Goal: Information Seeking & Learning: Learn about a topic

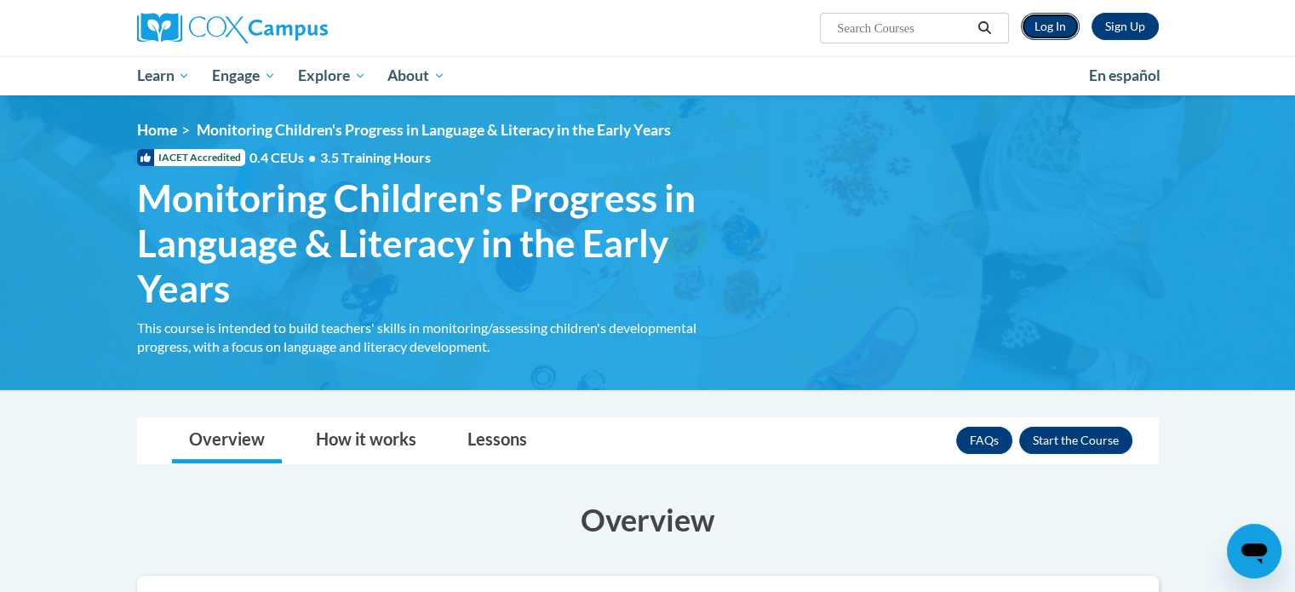
click at [1052, 20] on link "Log In" at bounding box center [1050, 26] width 59 height 27
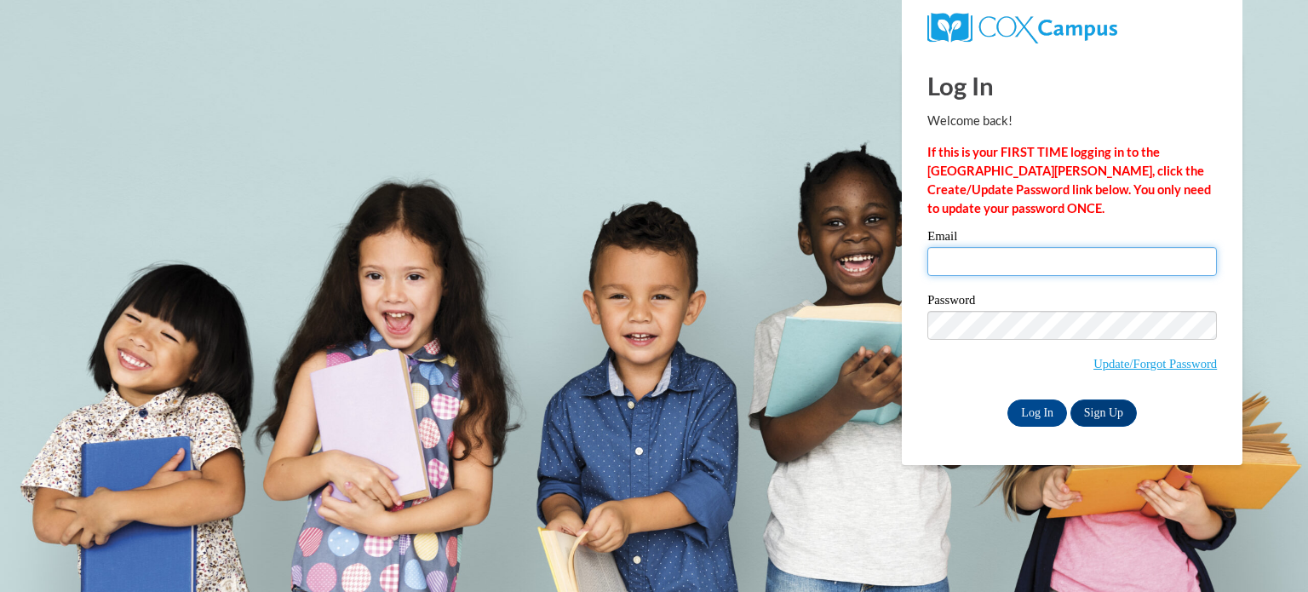
click at [1025, 272] on input "Email" at bounding box center [1072, 261] width 290 height 29
type input "kaileyrauch17@gmail.com"
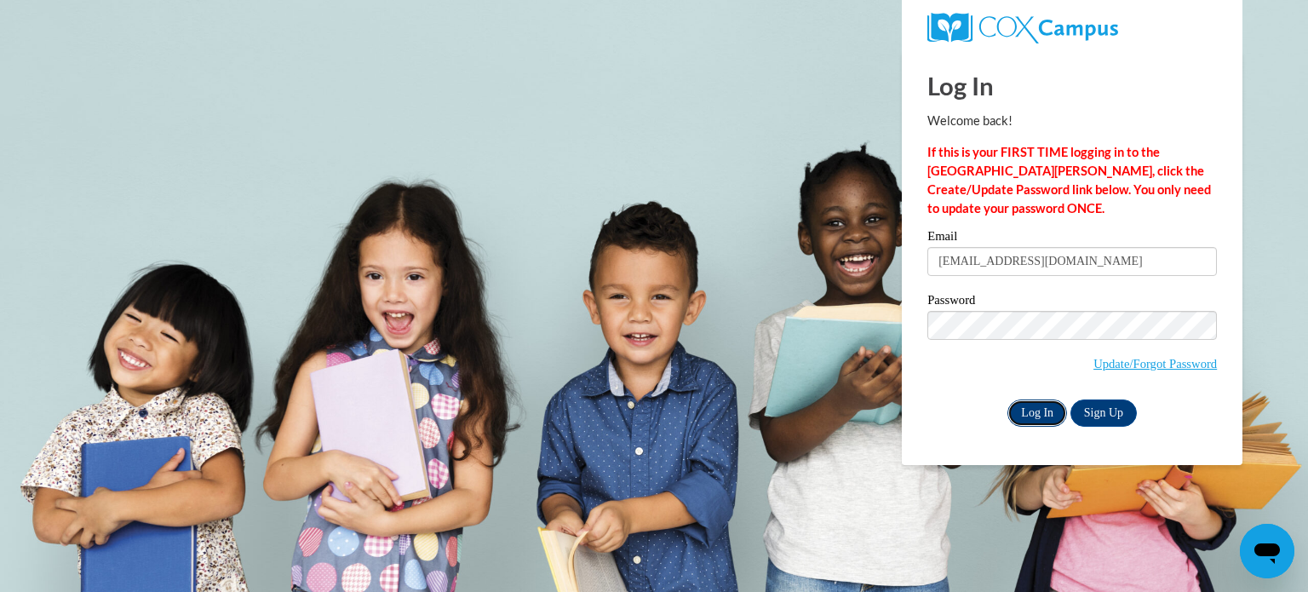
click at [1028, 416] on input "Log In" at bounding box center [1037, 412] width 60 height 27
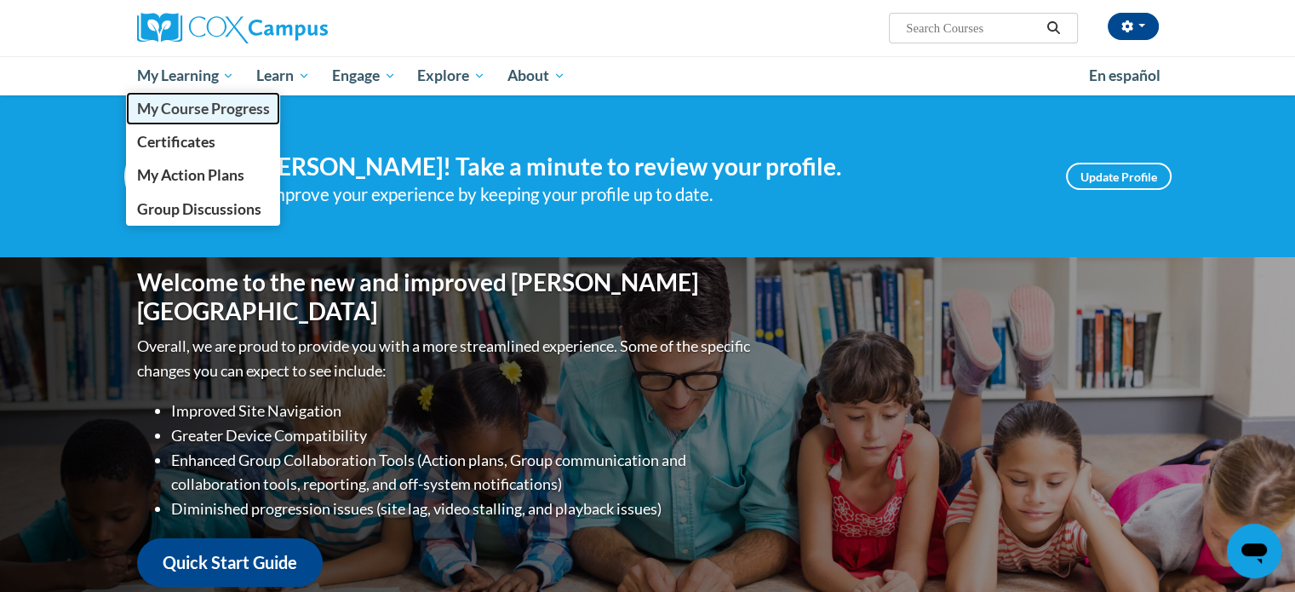
click at [208, 109] on span "My Course Progress" at bounding box center [202, 109] width 133 height 18
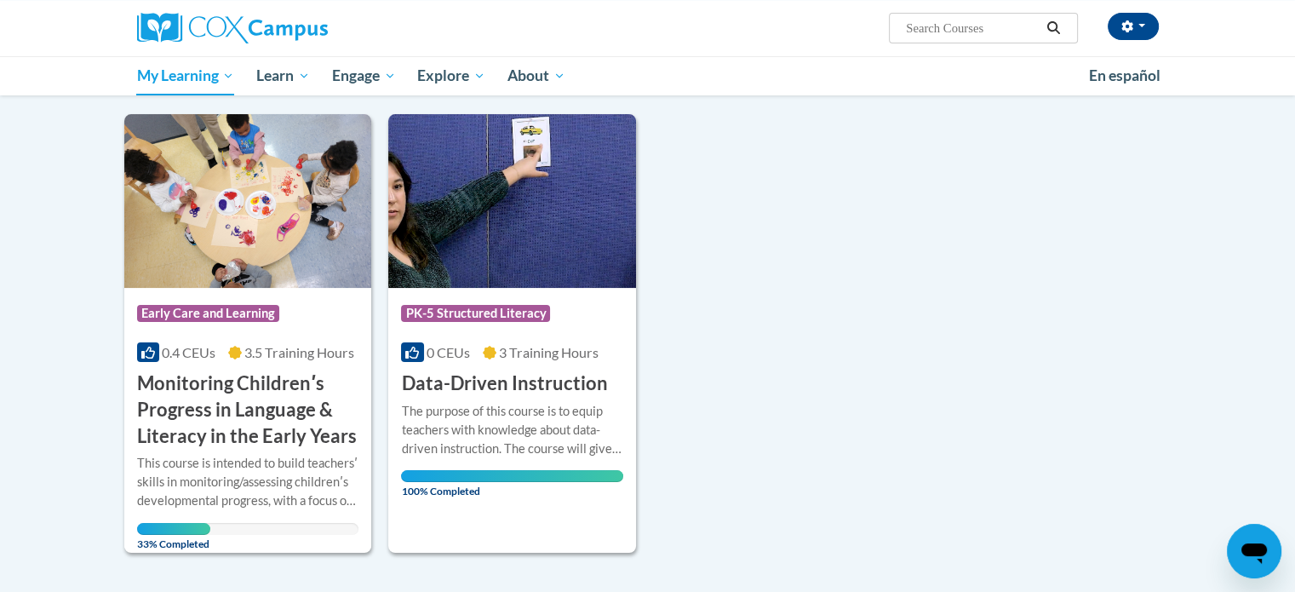
scroll to position [198, 0]
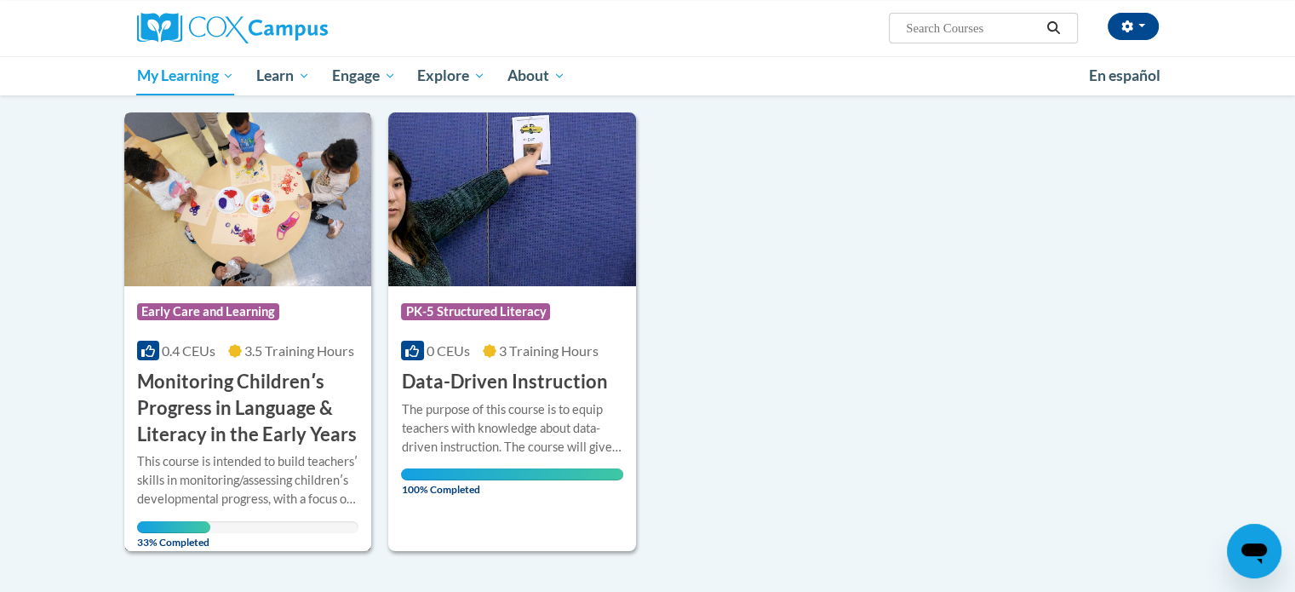
click at [245, 249] on img at bounding box center [248, 199] width 248 height 174
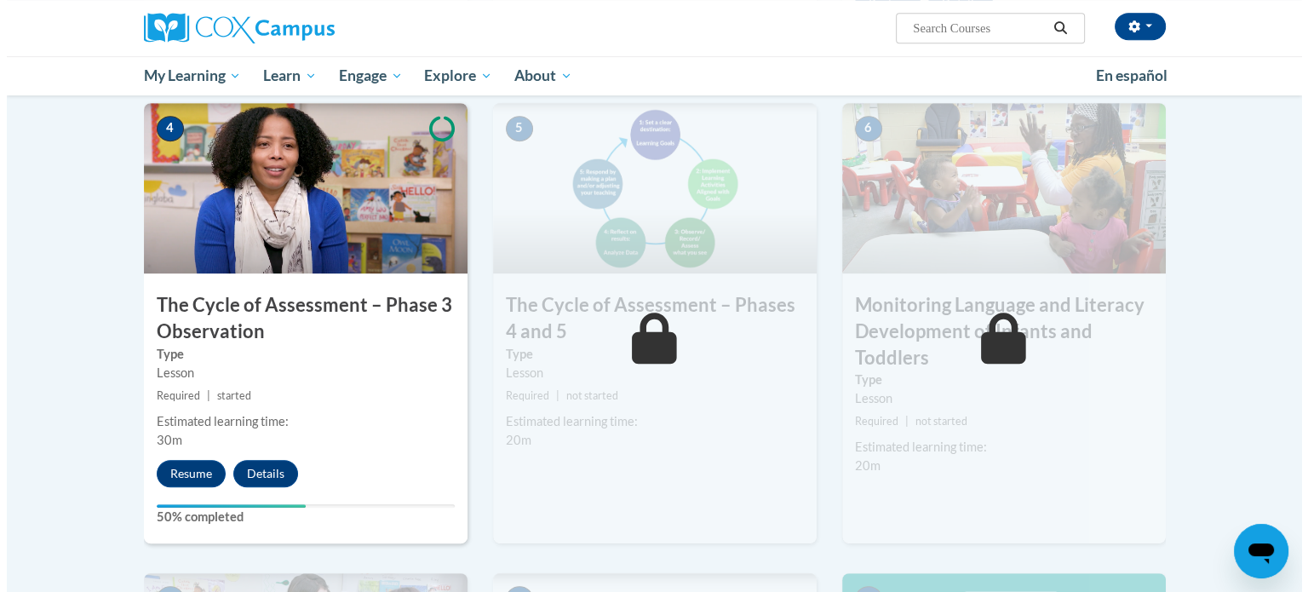
scroll to position [853, 0]
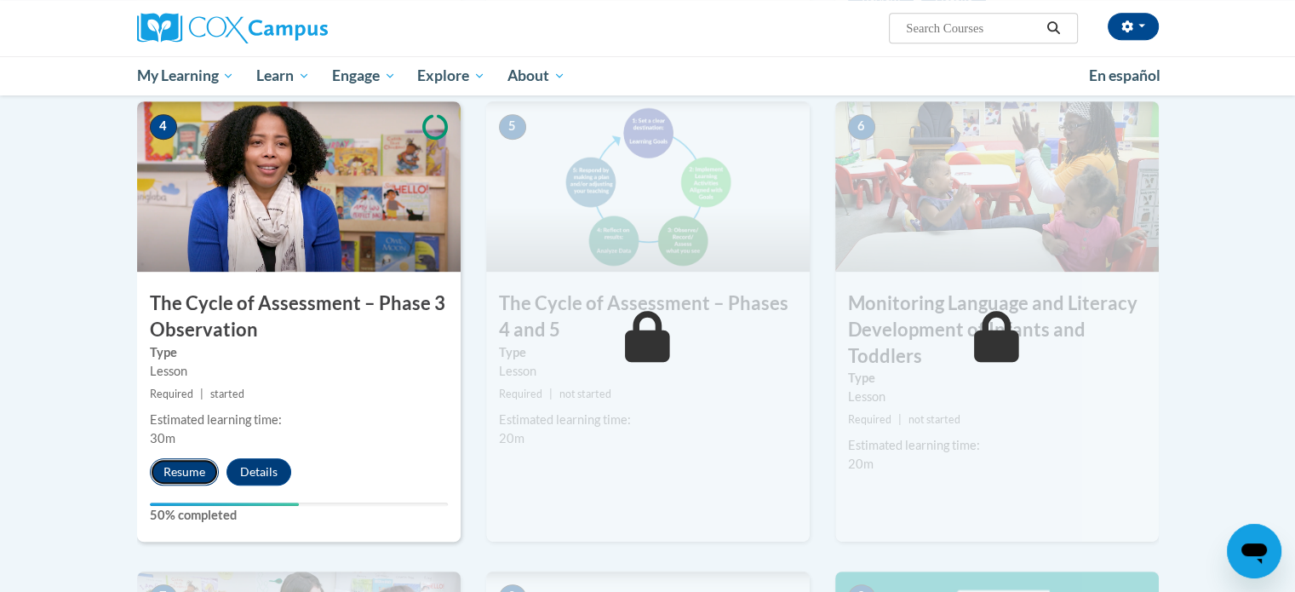
click at [188, 471] on button "Resume" at bounding box center [184, 471] width 69 height 27
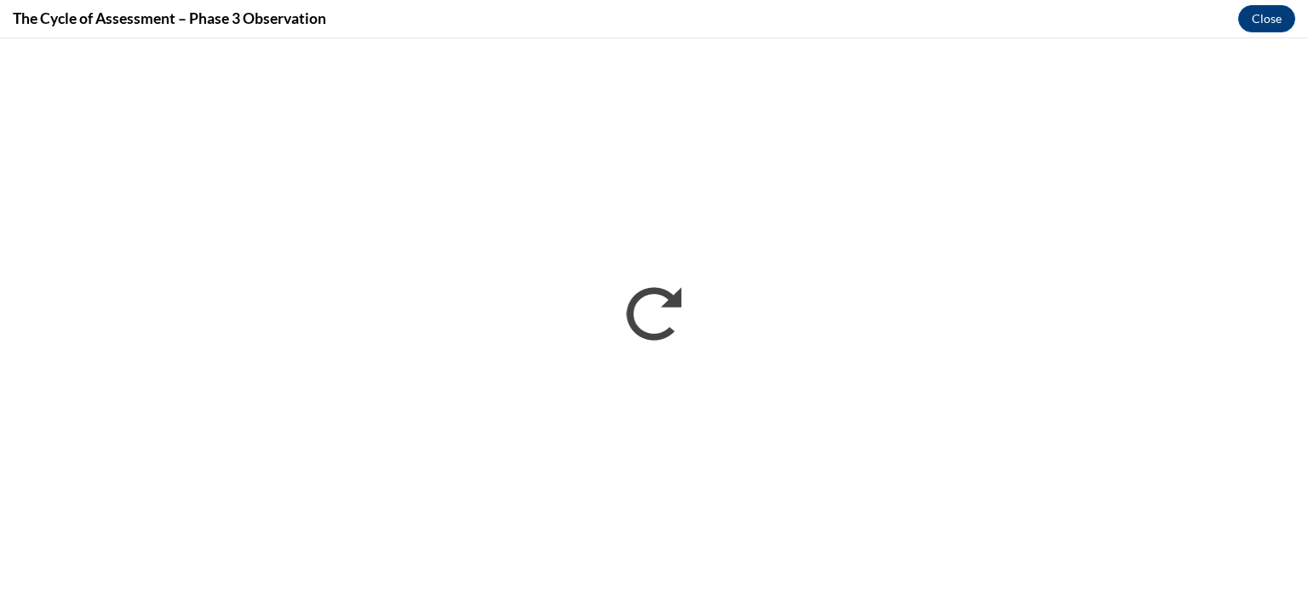
scroll to position [0, 0]
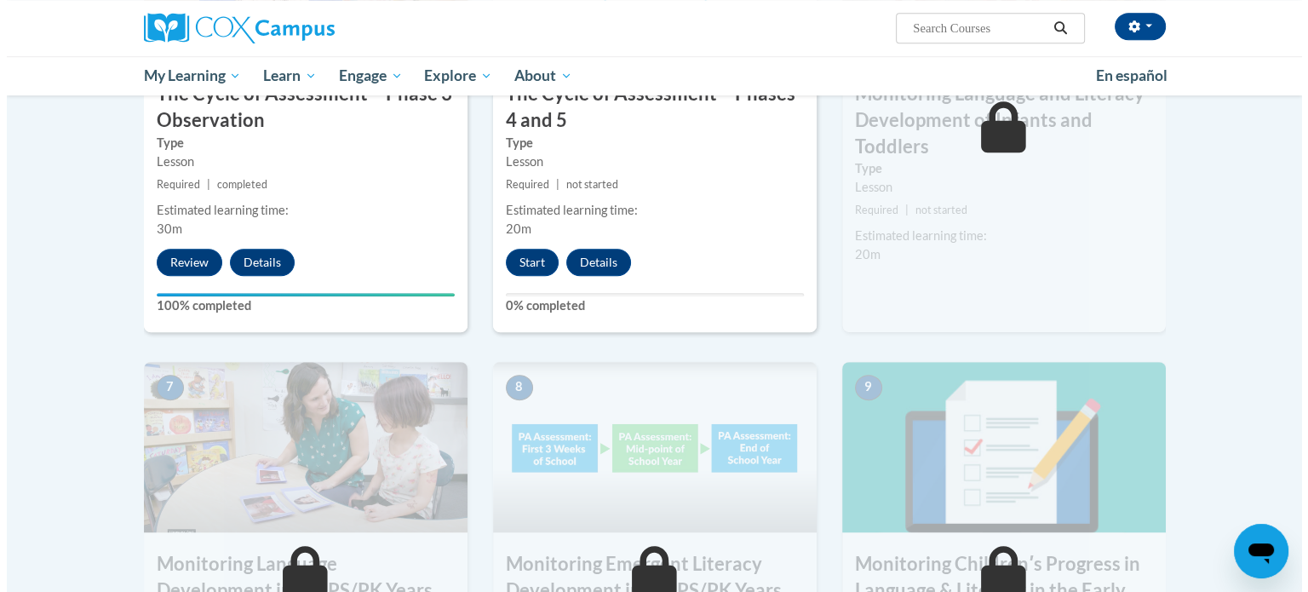
scroll to position [1063, 0]
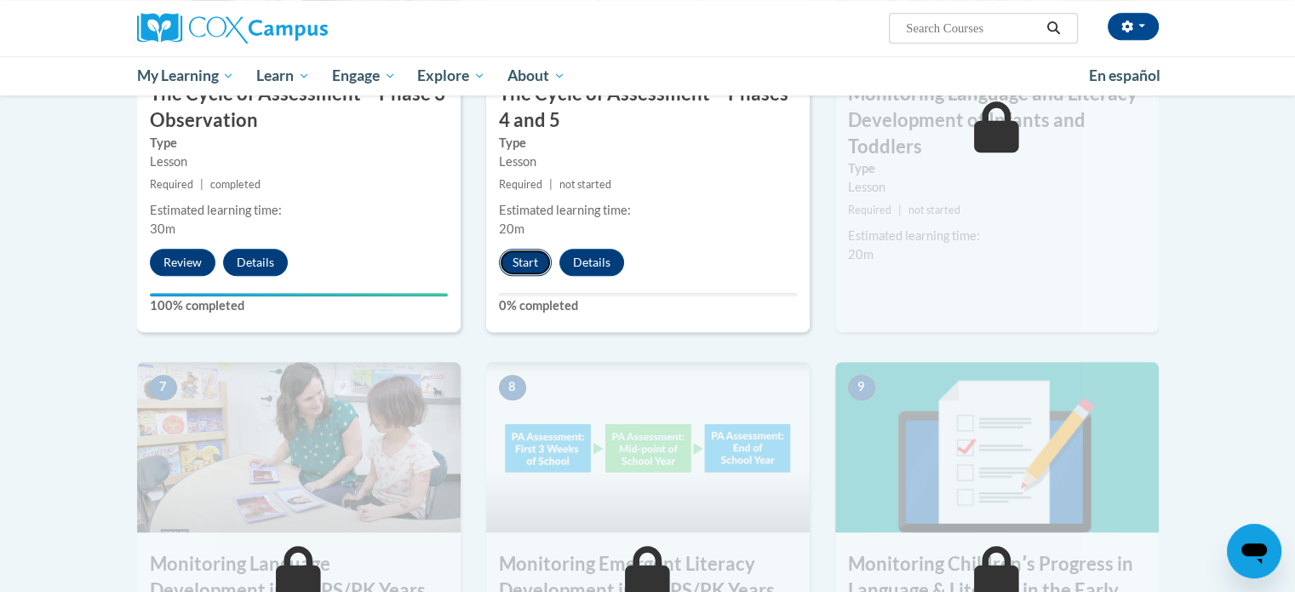
click at [521, 249] on button "Start" at bounding box center [525, 262] width 53 height 27
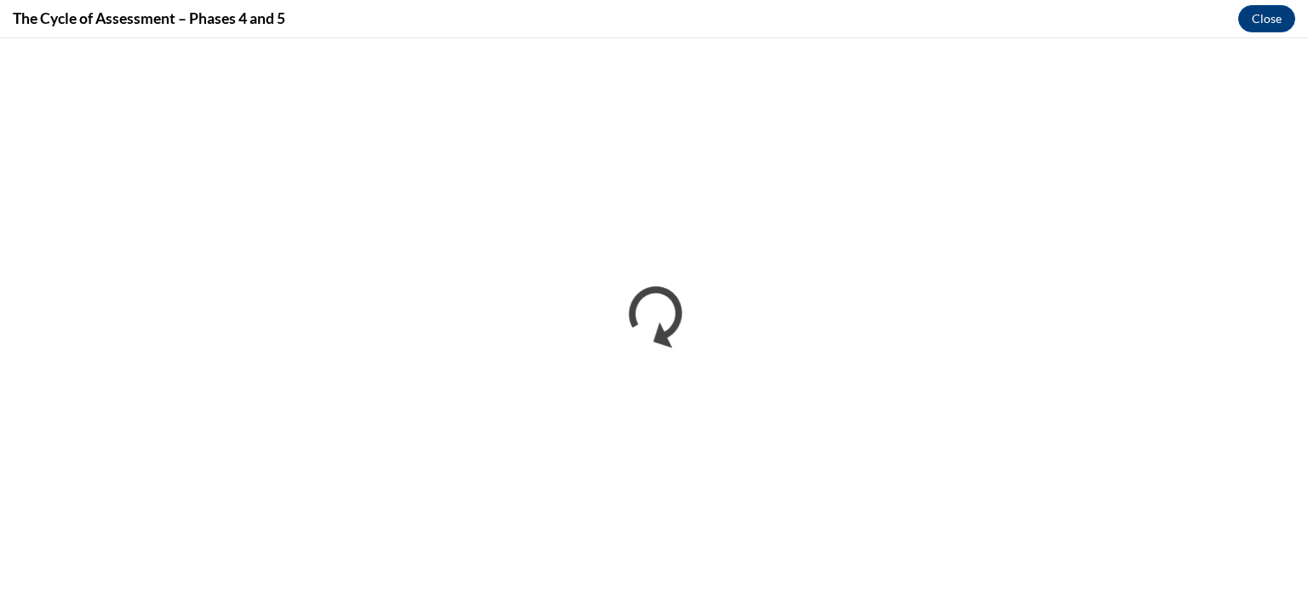
scroll to position [0, 0]
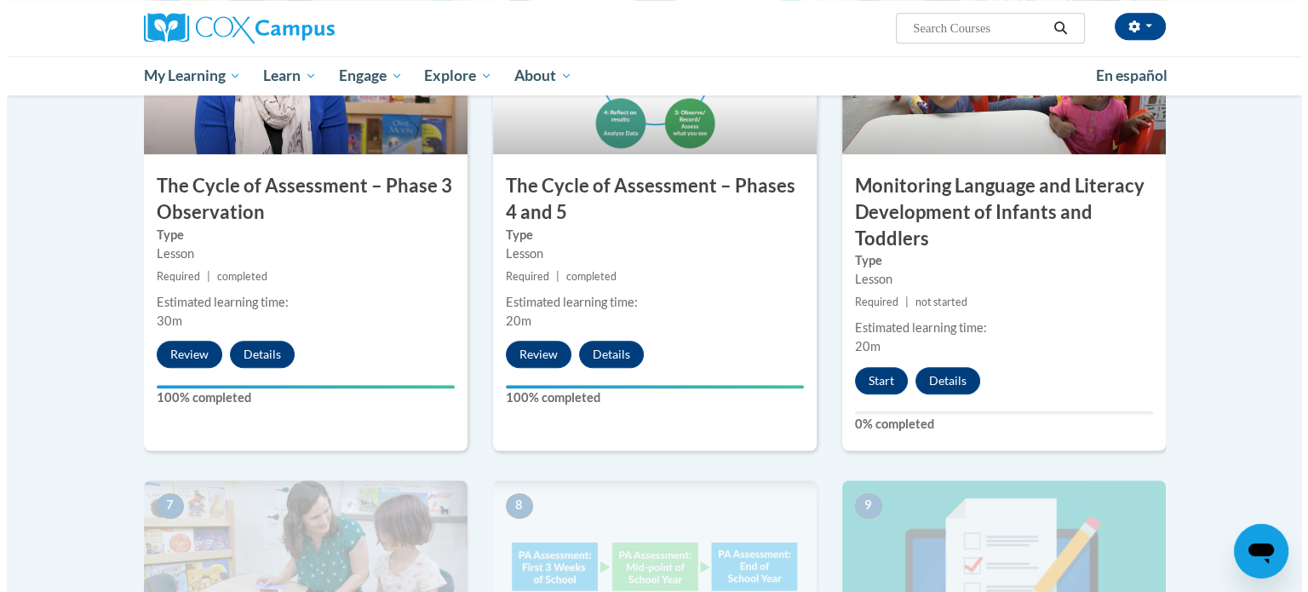
scroll to position [968, 0]
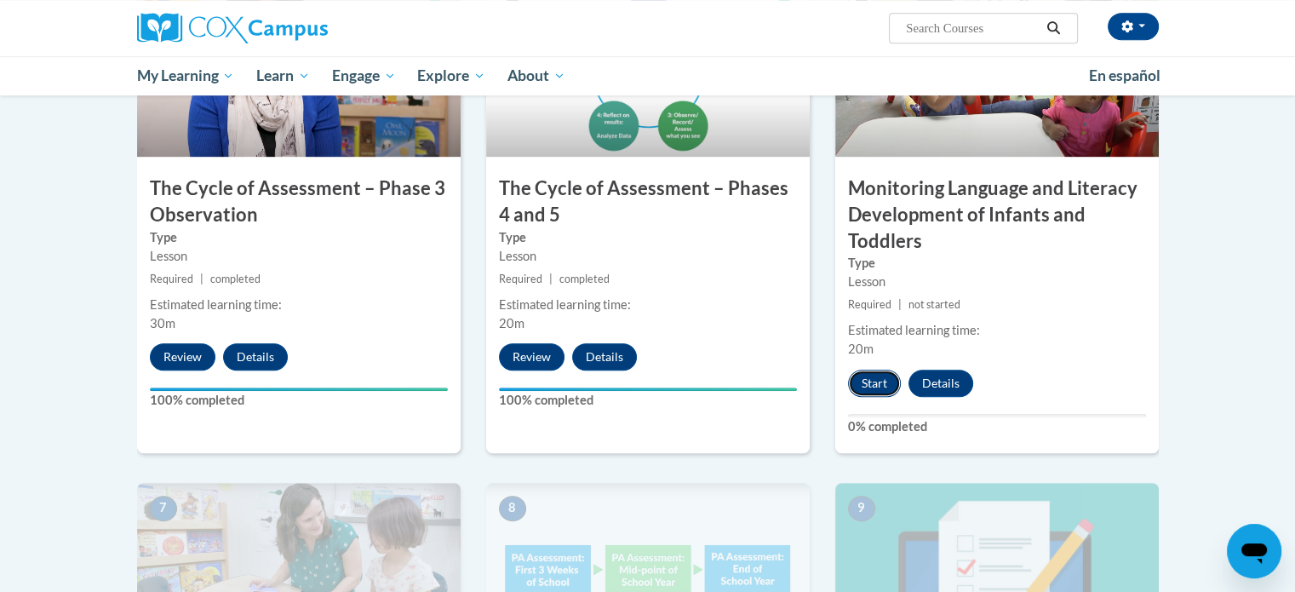
click at [889, 387] on button "Start" at bounding box center [874, 383] width 53 height 27
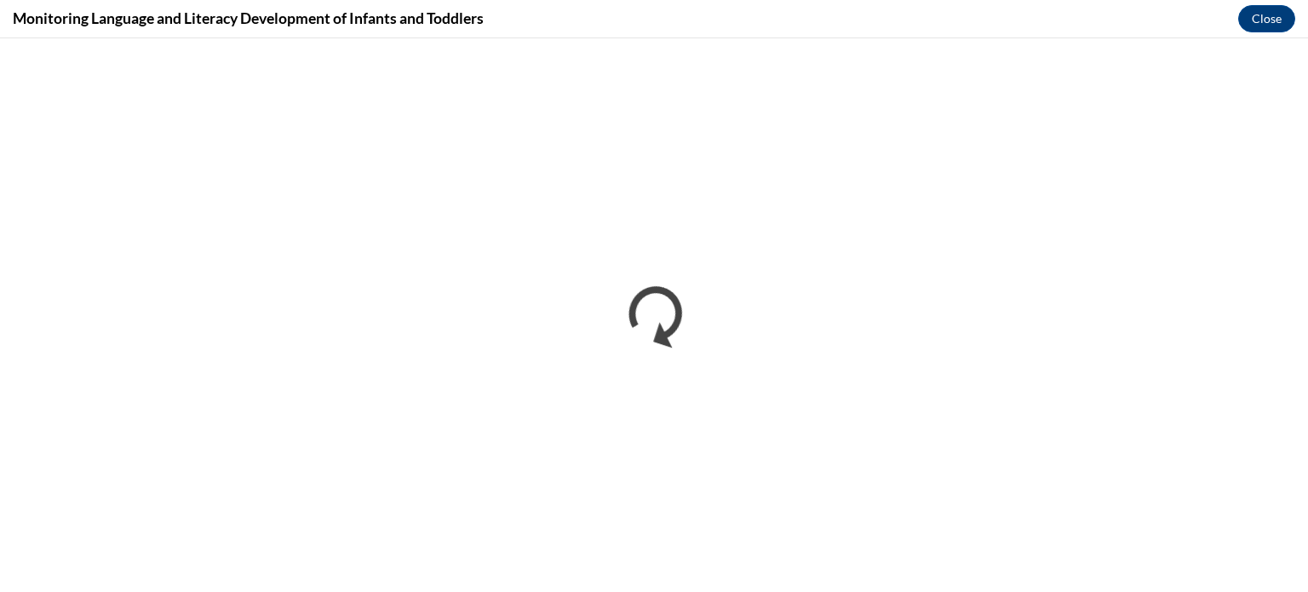
scroll to position [0, 0]
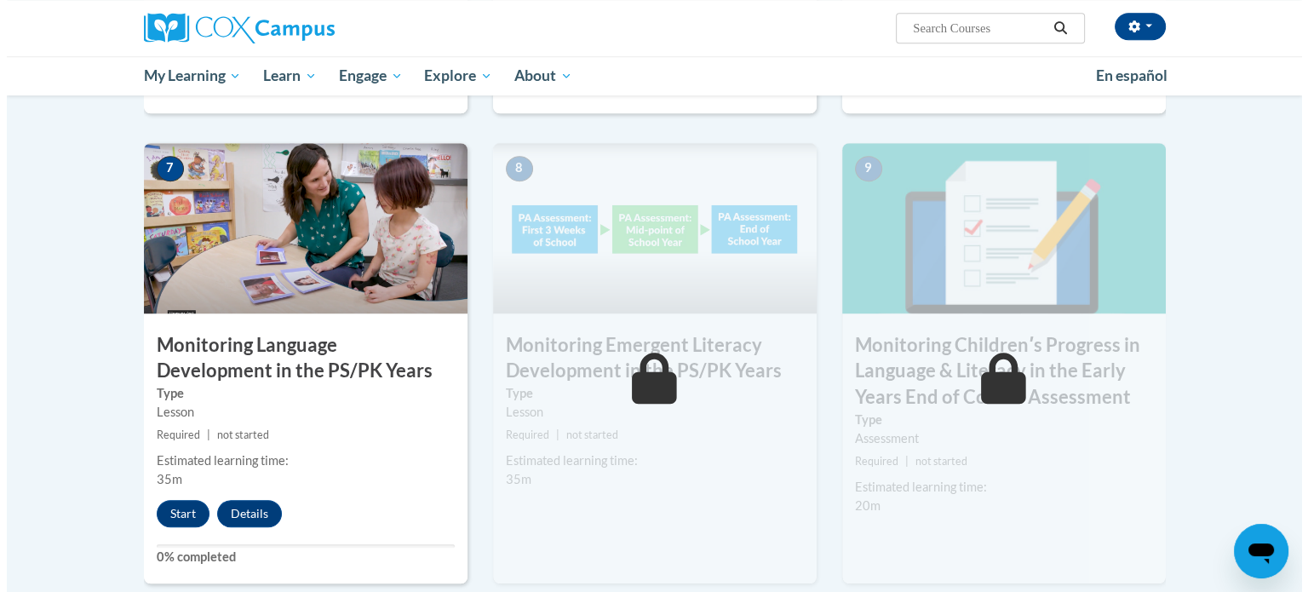
scroll to position [1332, 0]
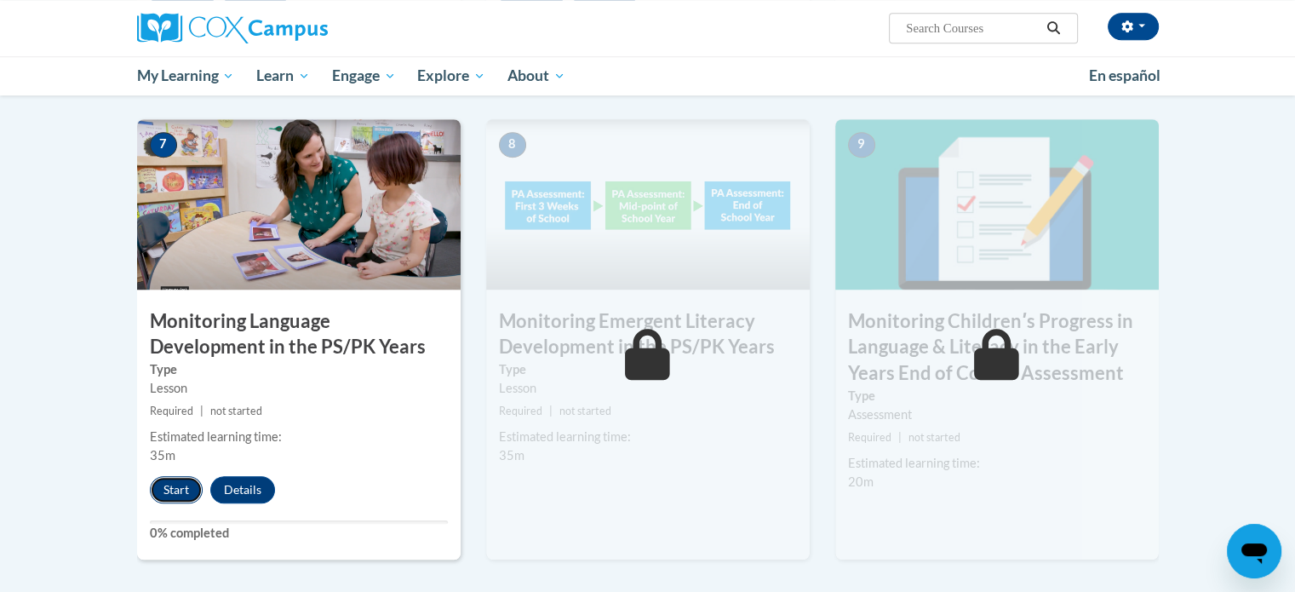
click at [181, 485] on button "Start" at bounding box center [176, 489] width 53 height 27
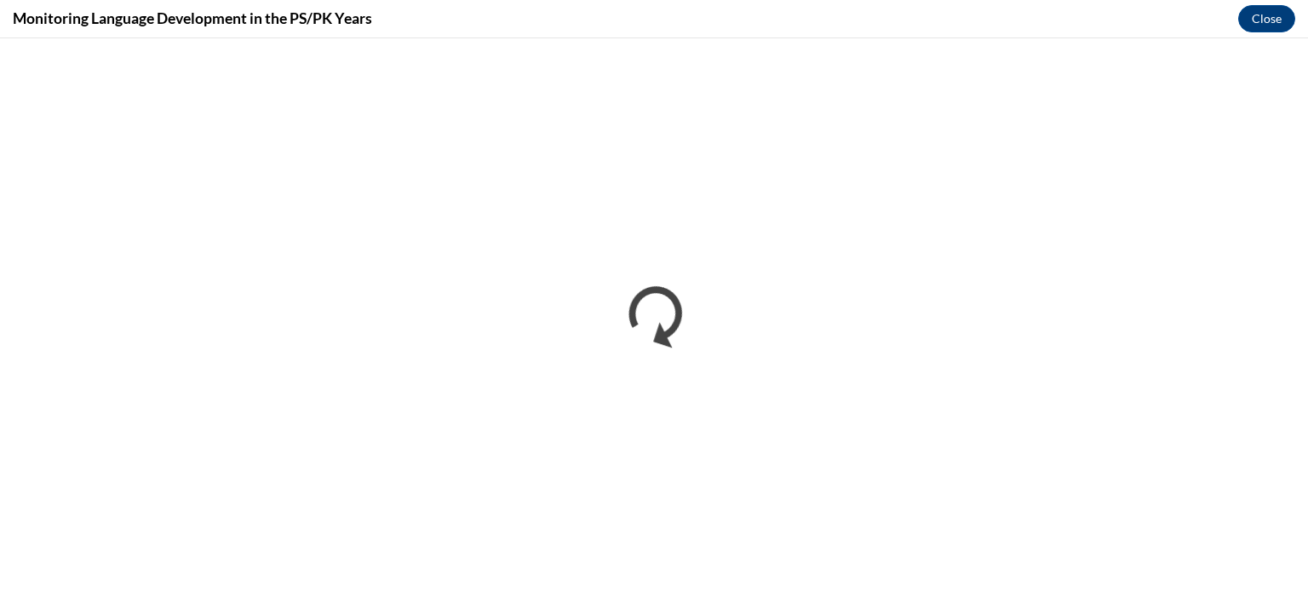
scroll to position [0, 0]
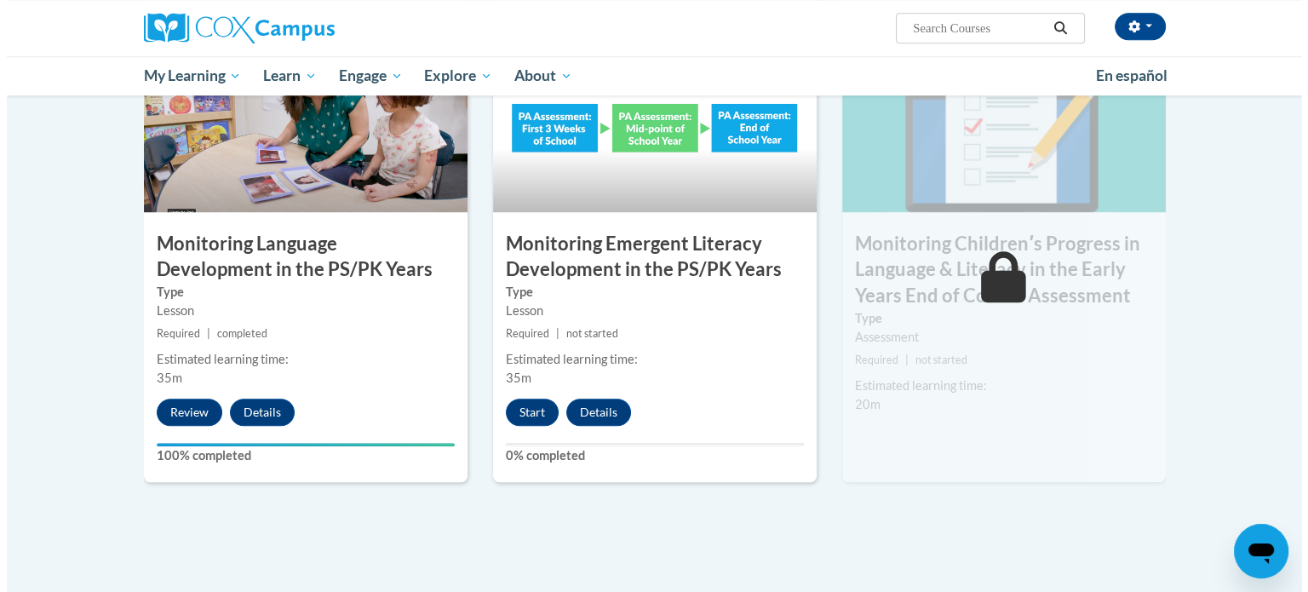
scroll to position [1406, 0]
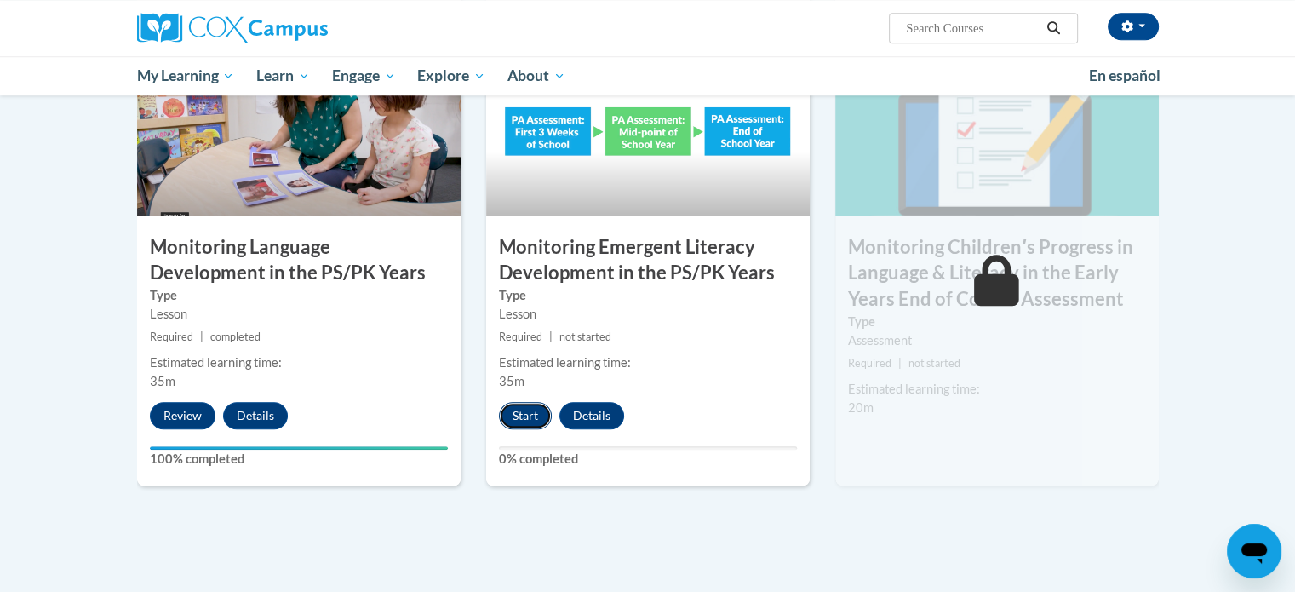
click at [523, 417] on button "Start" at bounding box center [525, 415] width 53 height 27
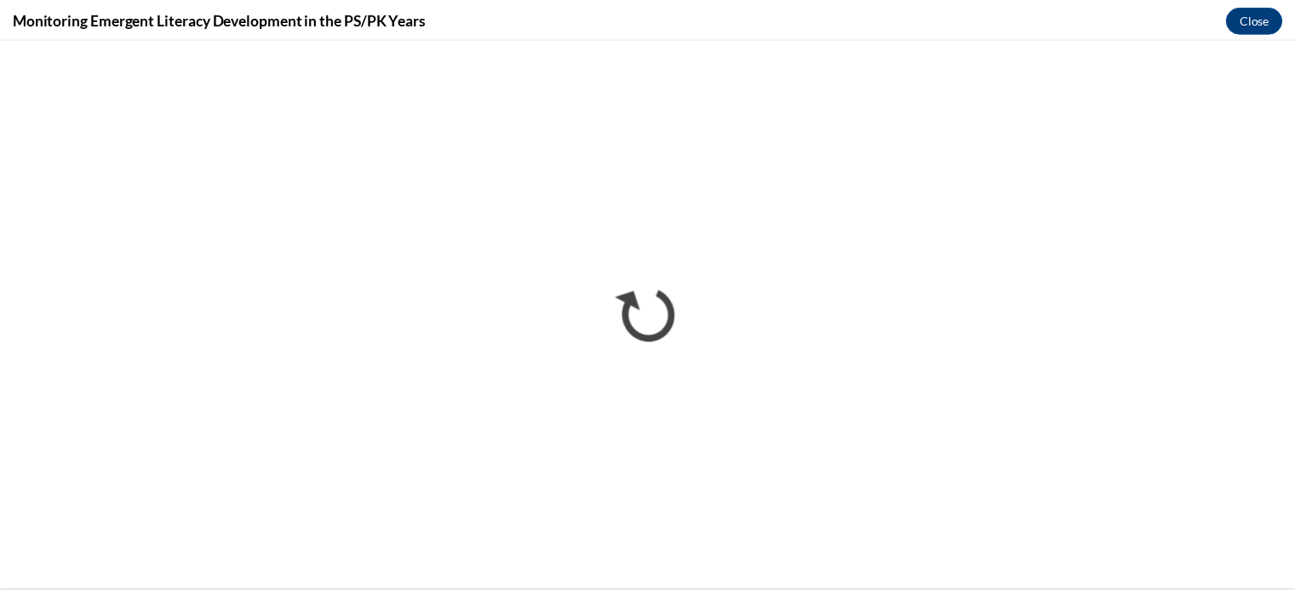
scroll to position [0, 0]
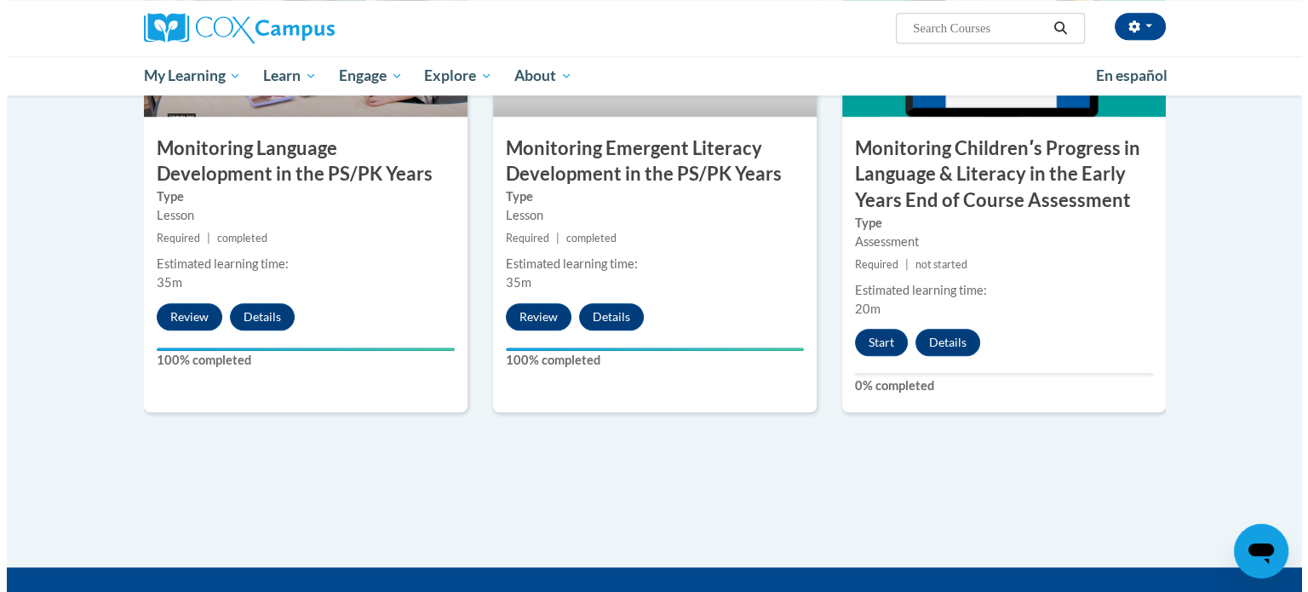
scroll to position [1506, 0]
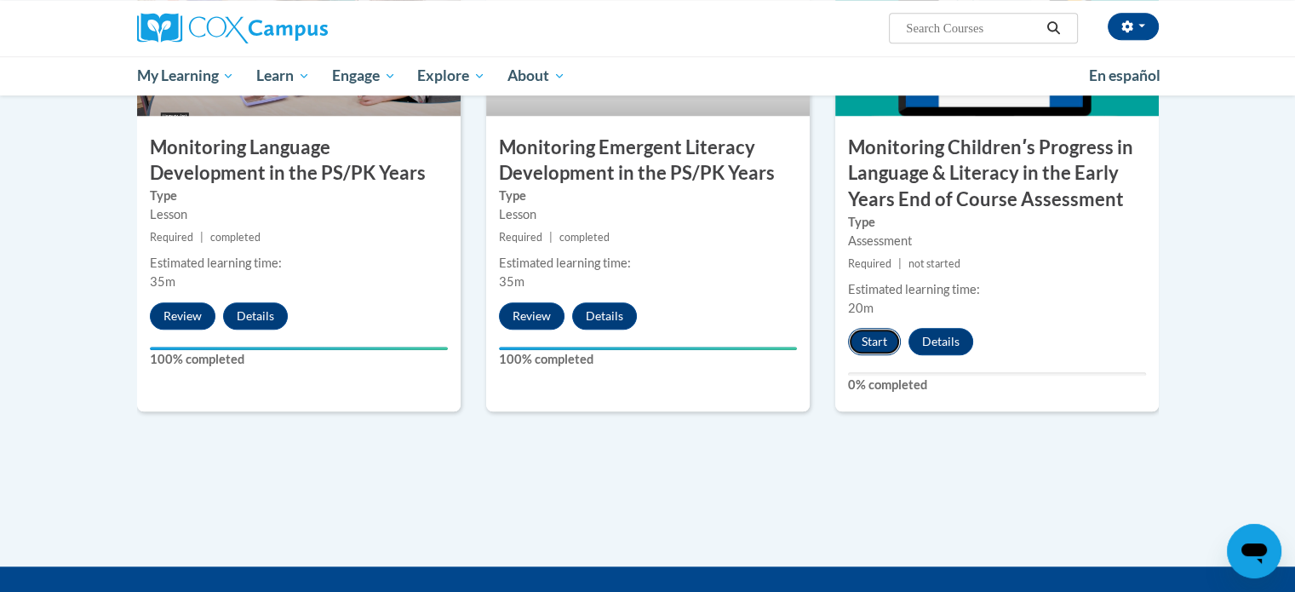
click at [873, 342] on button "Start" at bounding box center [874, 341] width 53 height 27
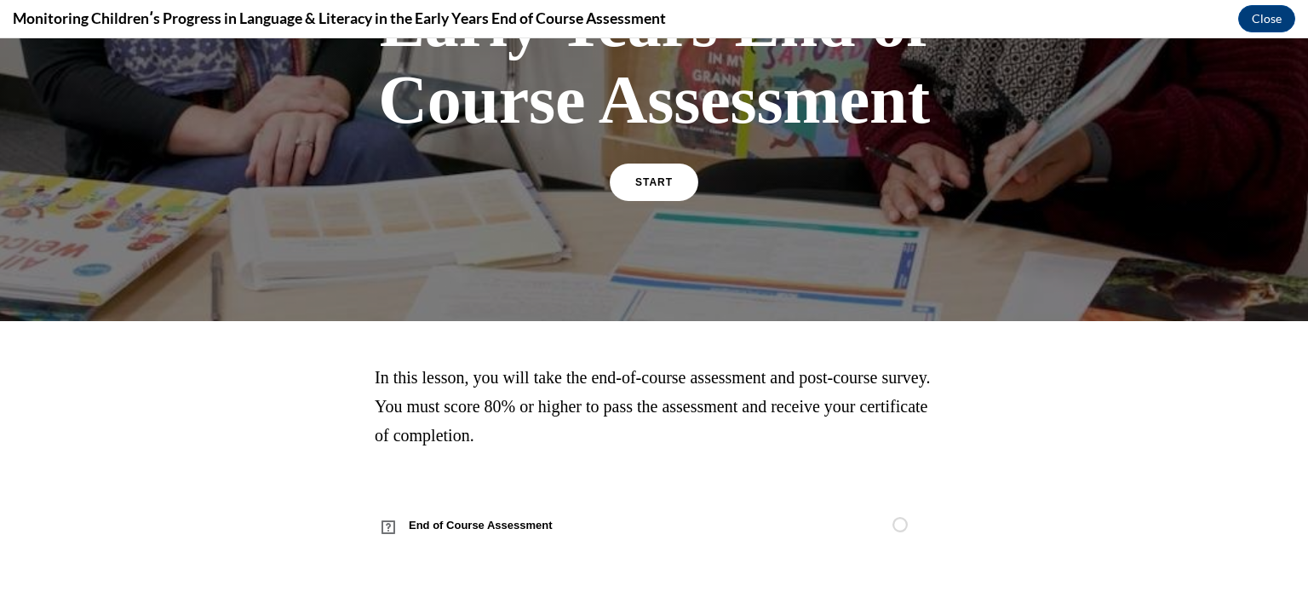
scroll to position [484, 0]
click at [653, 187] on link "START" at bounding box center [653, 182] width 93 height 39
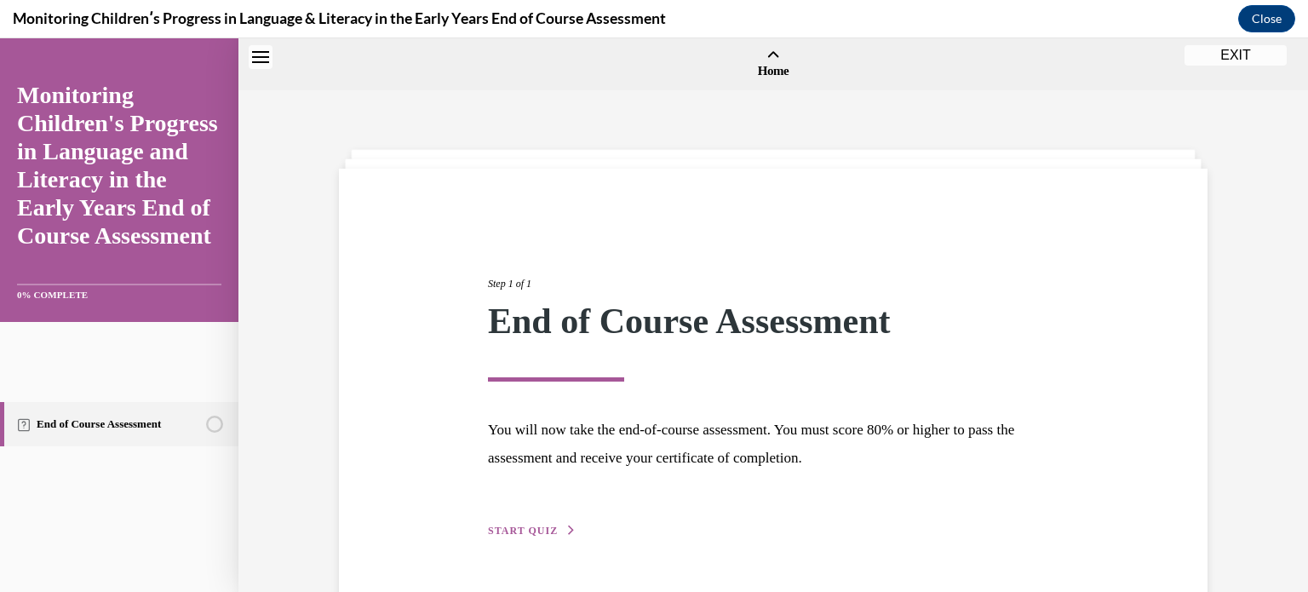
scroll to position [53, 0]
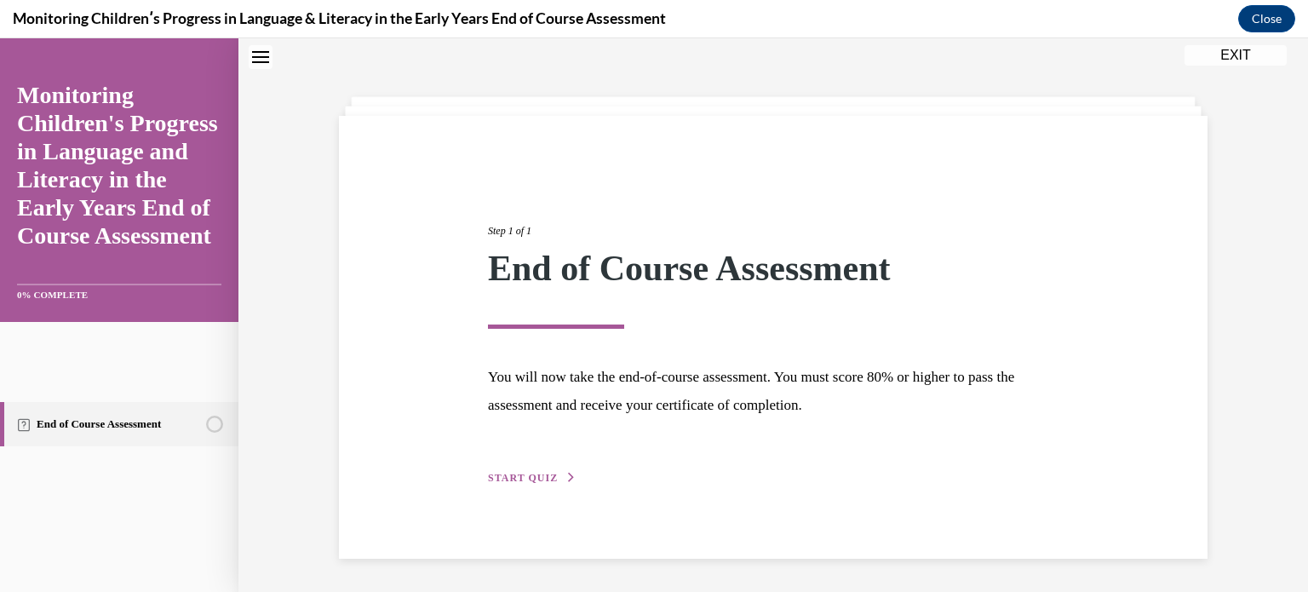
click at [514, 476] on span "START QUIZ" at bounding box center [523, 478] width 70 height 12
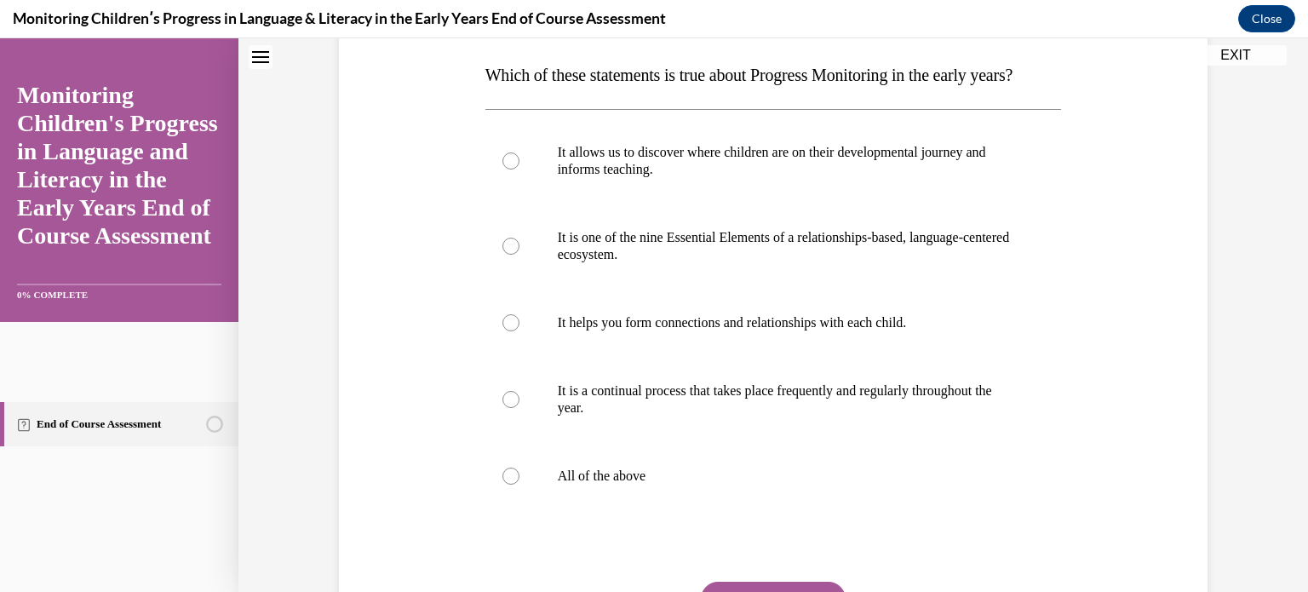
scroll to position [267, 0]
click at [651, 484] on p "All of the above" at bounding box center [789, 475] width 462 height 17
click at [519, 484] on input "All of the above" at bounding box center [510, 475] width 17 height 17
radio input "true"
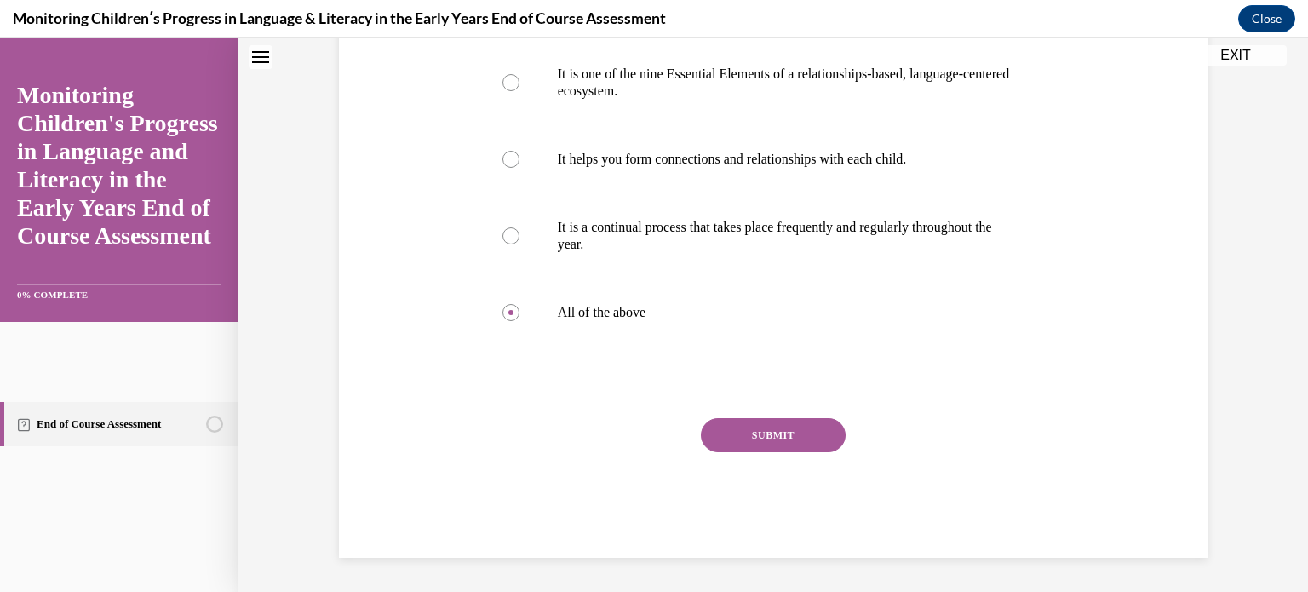
click at [764, 452] on button "SUBMIT" at bounding box center [773, 435] width 145 height 34
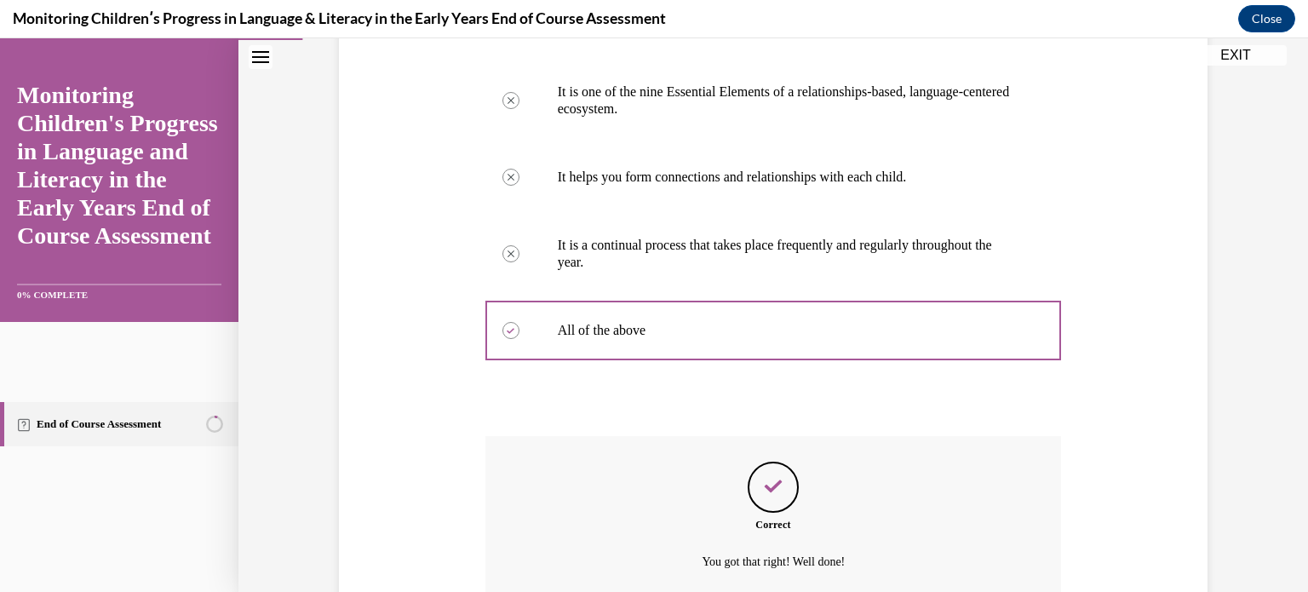
scroll to position [601, 0]
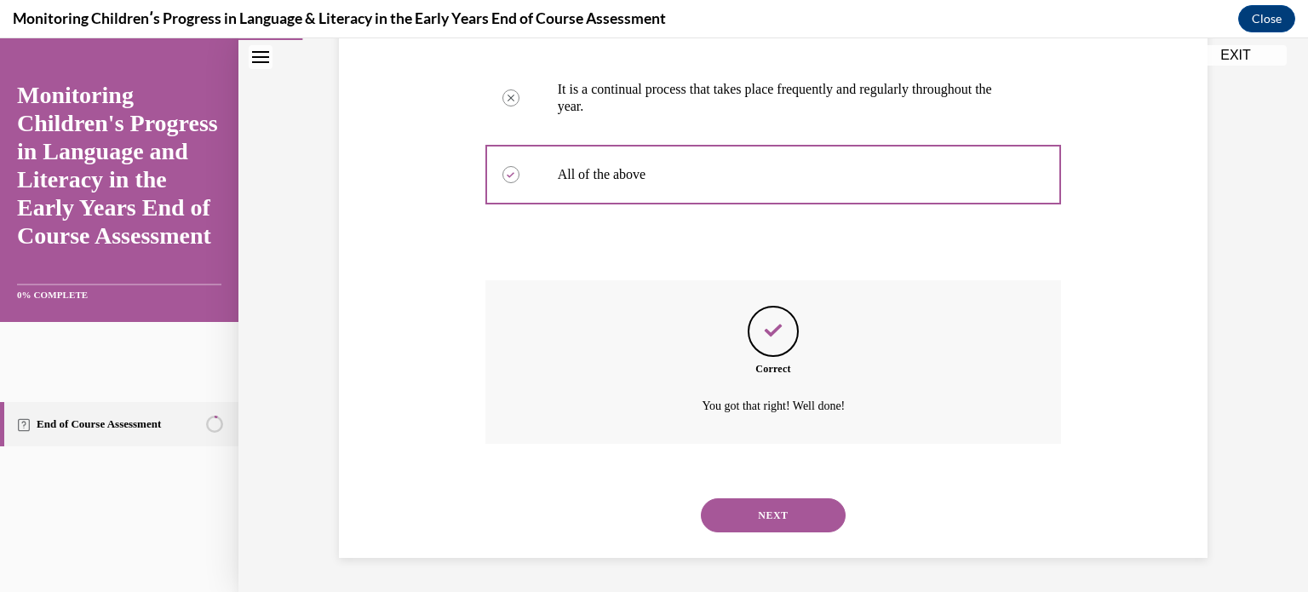
click at [787, 514] on button "NEXT" at bounding box center [773, 515] width 145 height 34
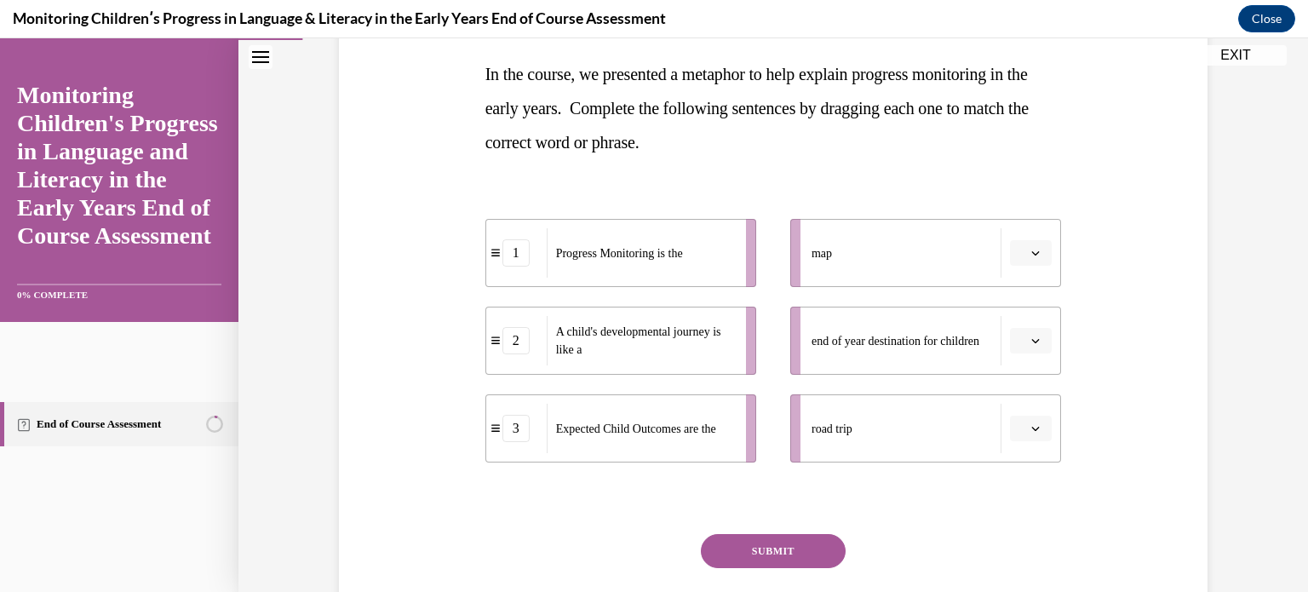
scroll to position [274, 0]
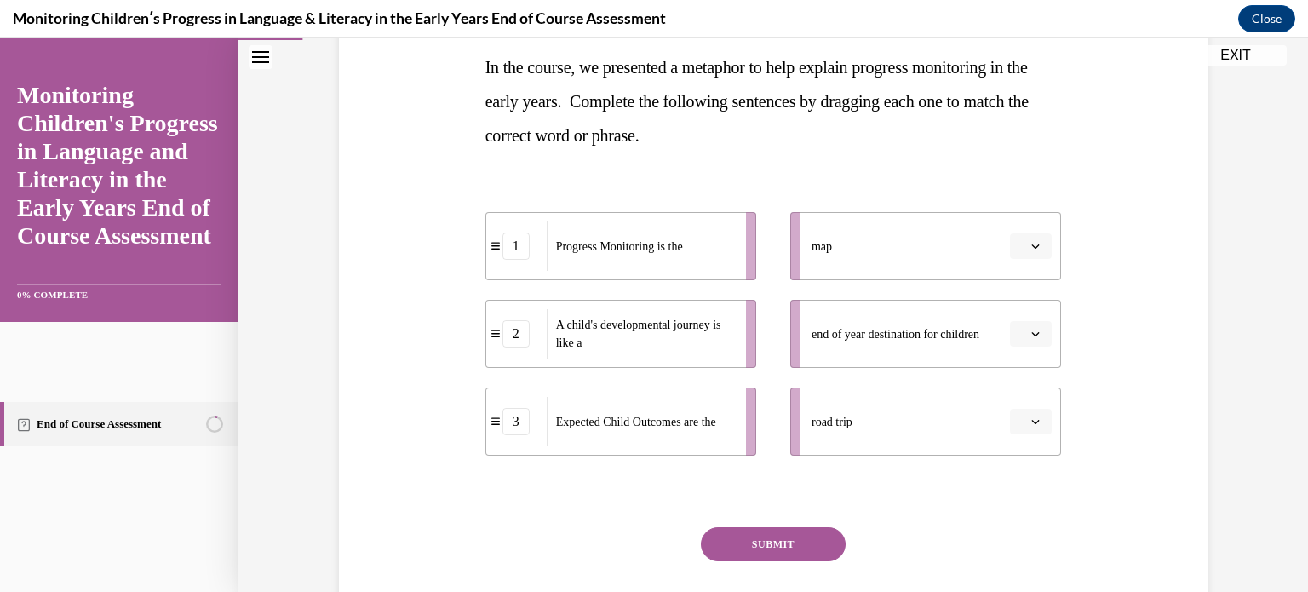
drag, startPoint x: 1013, startPoint y: 418, endPoint x: 753, endPoint y: 335, distance: 272.8
click at [753, 335] on div "1 Progress Monitoring is the 2 A child's developmental journey is like a 3 Expe…" at bounding box center [773, 317] width 577 height 278
click at [1031, 424] on icon "button" at bounding box center [1035, 421] width 9 height 9
click at [1033, 514] on div "2" at bounding box center [1023, 527] width 43 height 34
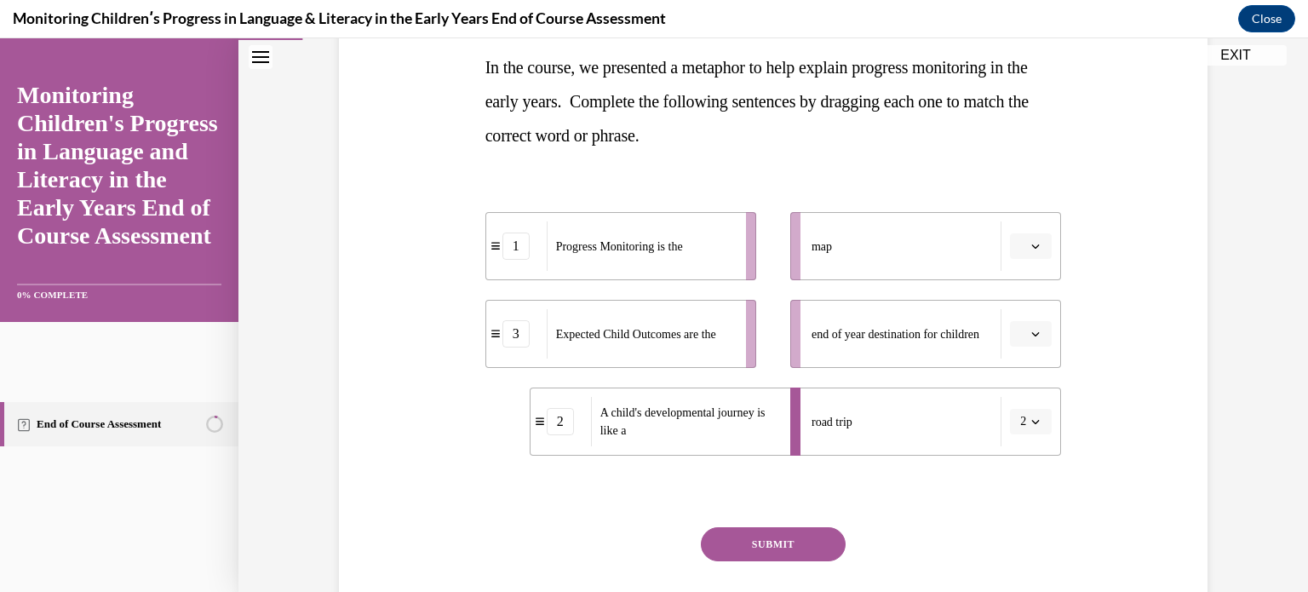
click at [1039, 340] on button "button" at bounding box center [1031, 334] width 42 height 26
click at [1033, 472] on div "3" at bounding box center [1023, 473] width 43 height 34
click at [1023, 261] on li "map" at bounding box center [925, 246] width 271 height 68
click at [1022, 241] on button "button" at bounding box center [1031, 246] width 42 height 26
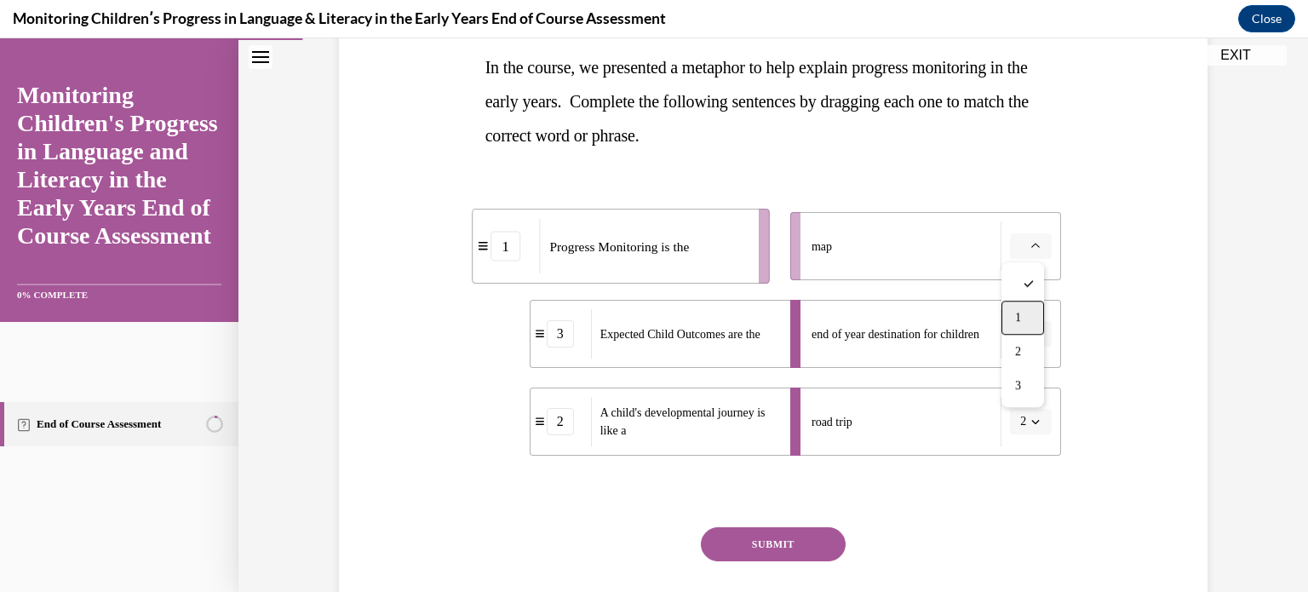
click at [1034, 311] on div "1" at bounding box center [1023, 318] width 43 height 34
click at [821, 537] on button "SUBMIT" at bounding box center [773, 544] width 145 height 34
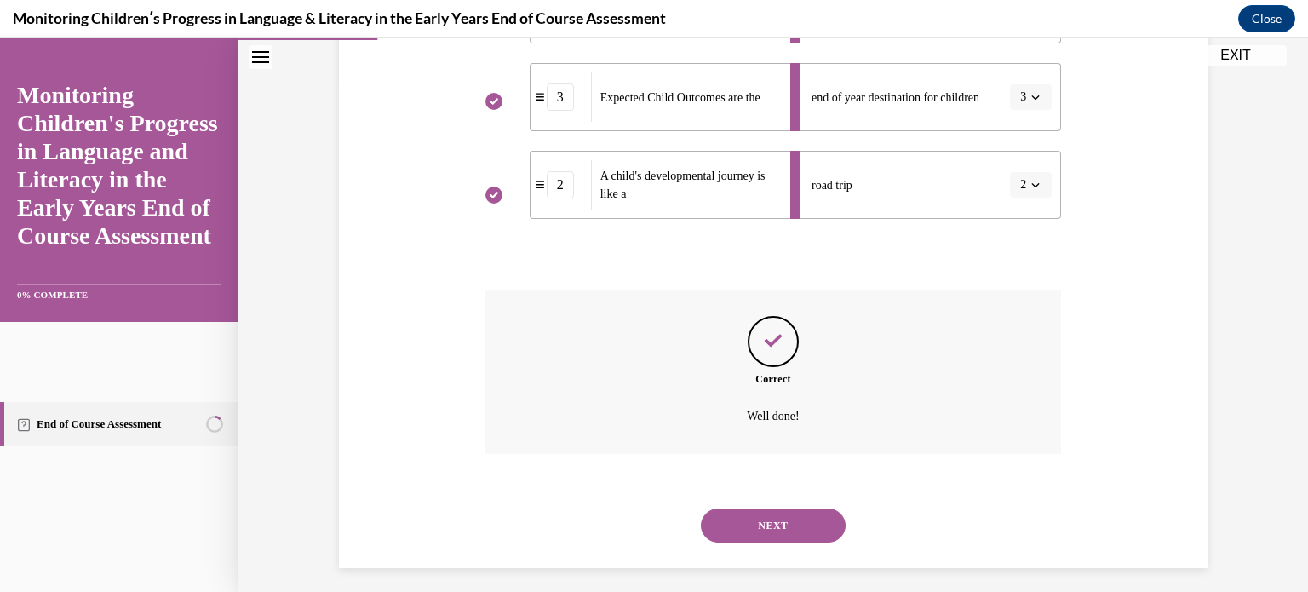
scroll to position [520, 0]
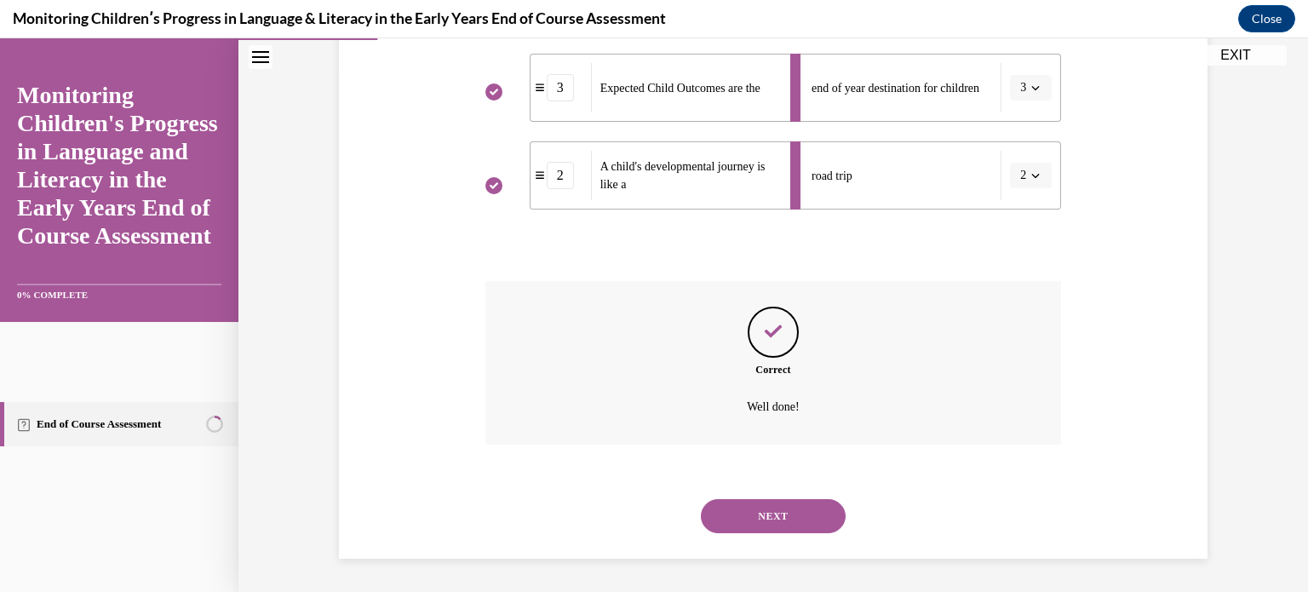
drag, startPoint x: 819, startPoint y: 535, endPoint x: 789, endPoint y: 491, distance: 53.9
click at [789, 491] on div "NEXT" at bounding box center [773, 516] width 577 height 68
click at [799, 521] on button "NEXT" at bounding box center [773, 516] width 145 height 34
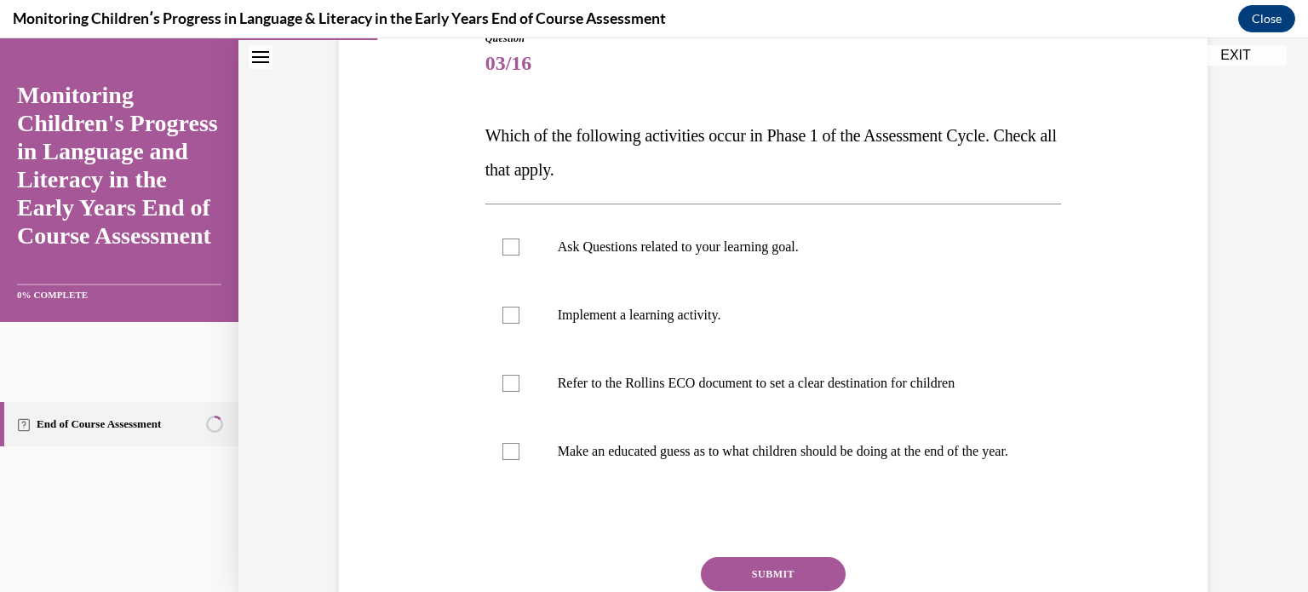
scroll to position [231, 0]
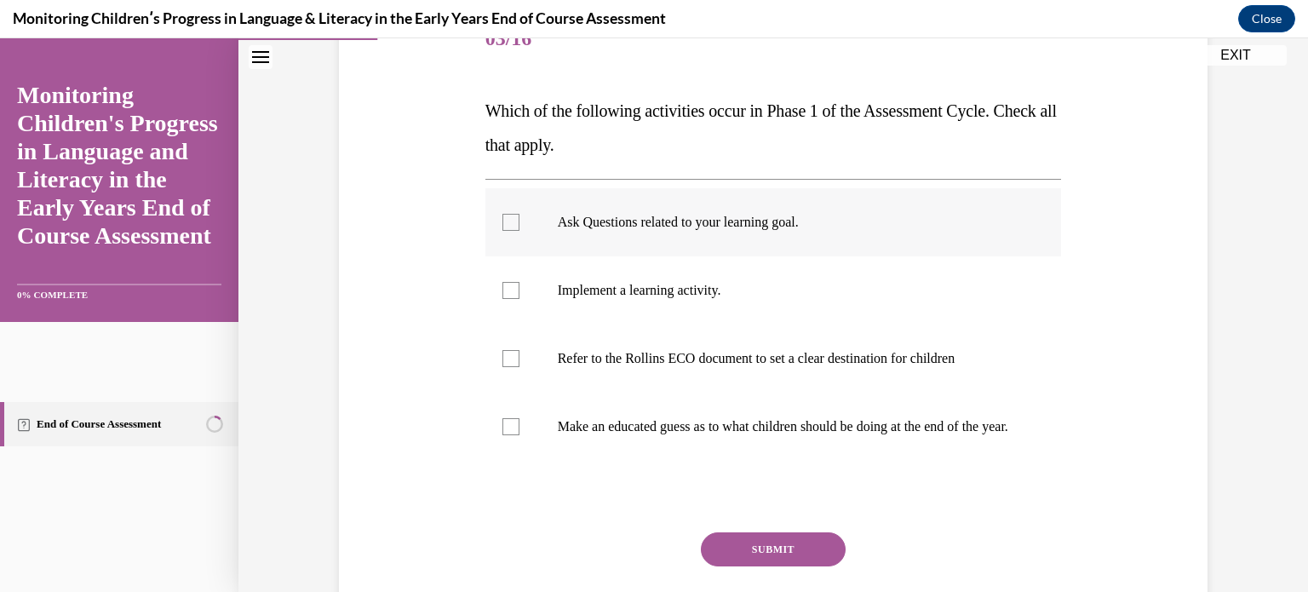
click at [841, 232] on label "Ask Questions related to your learning goal." at bounding box center [773, 222] width 577 height 68
click at [519, 231] on input "Ask Questions related to your learning goal." at bounding box center [510, 222] width 17 height 17
checkbox input "true"
click at [803, 398] on label "Make an educated guess as to what children should be doing at the end of the ye…" at bounding box center [773, 427] width 577 height 68
click at [519, 418] on input "Make an educated guess as to what children should be doing at the end of the ye…" at bounding box center [510, 426] width 17 height 17
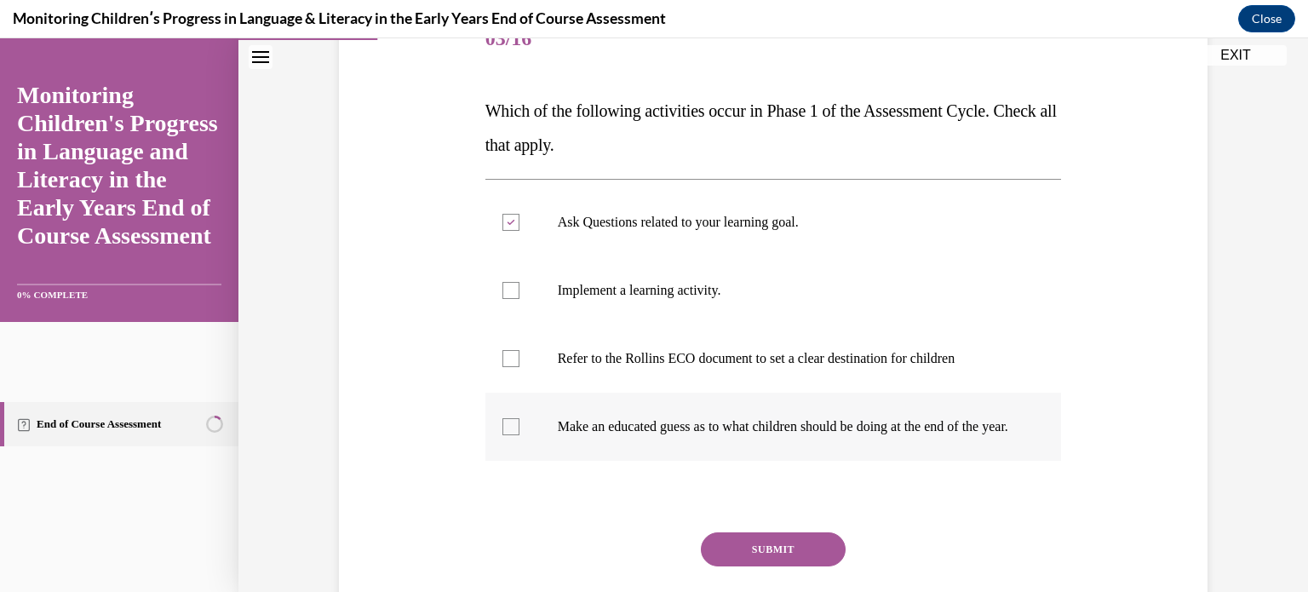
checkbox input "true"
click at [795, 361] on p "Refer to the Rollins ECO document to set a clear destination for children" at bounding box center [789, 358] width 462 height 17
click at [519, 361] on input "Refer to the Rollins ECO document to set a clear destination for children" at bounding box center [510, 358] width 17 height 17
checkbox input "true"
click at [812, 419] on p "Make an educated guess as to what children should be doing at the end of the ye…" at bounding box center [789, 426] width 462 height 17
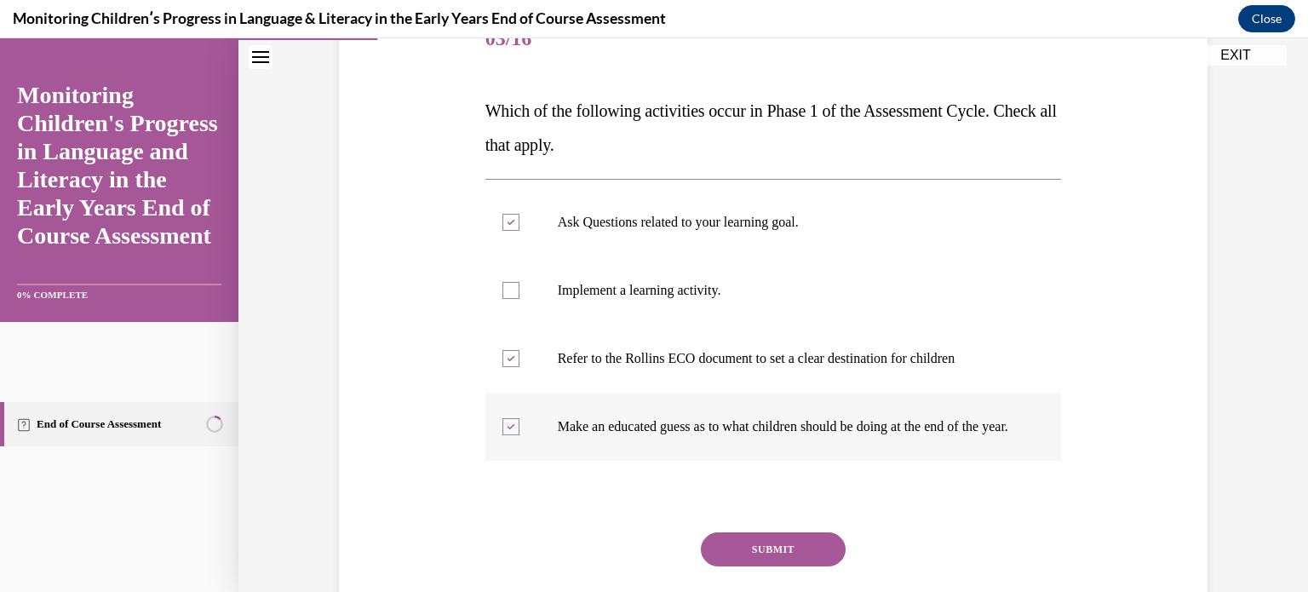
click at [519, 419] on input "Make an educated guess as to what children should be doing at the end of the ye…" at bounding box center [510, 426] width 17 height 17
checkbox input "false"
click at [797, 549] on button "SUBMIT" at bounding box center [773, 549] width 145 height 34
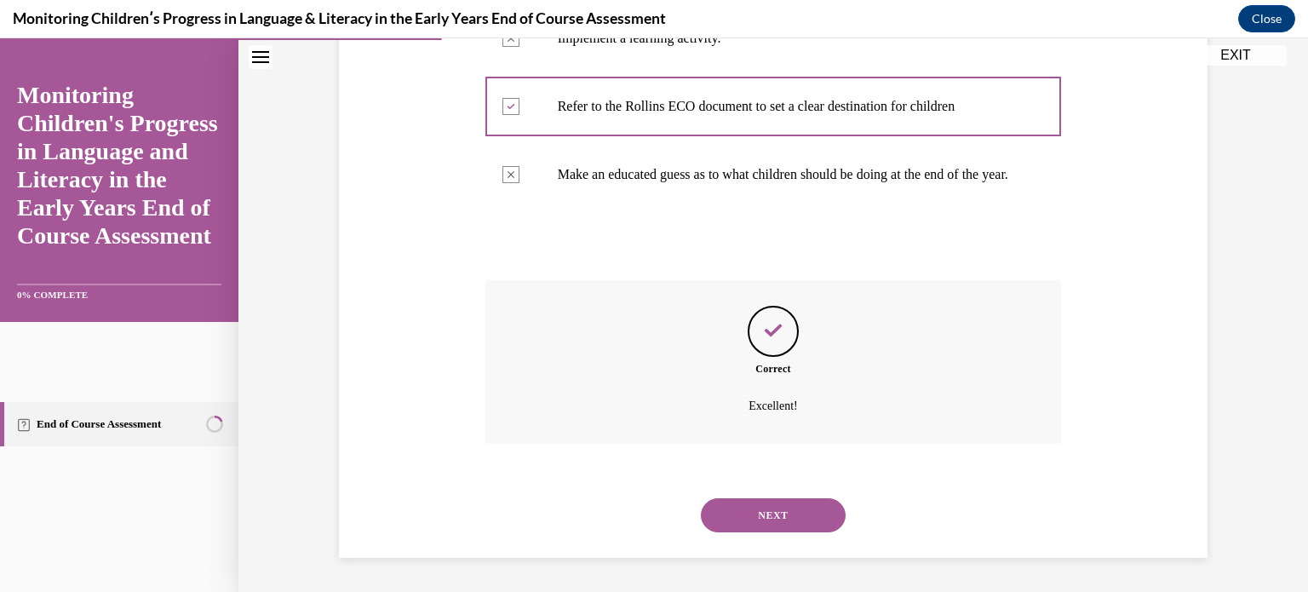
scroll to position [499, 0]
click at [792, 522] on button "NEXT" at bounding box center [773, 515] width 145 height 34
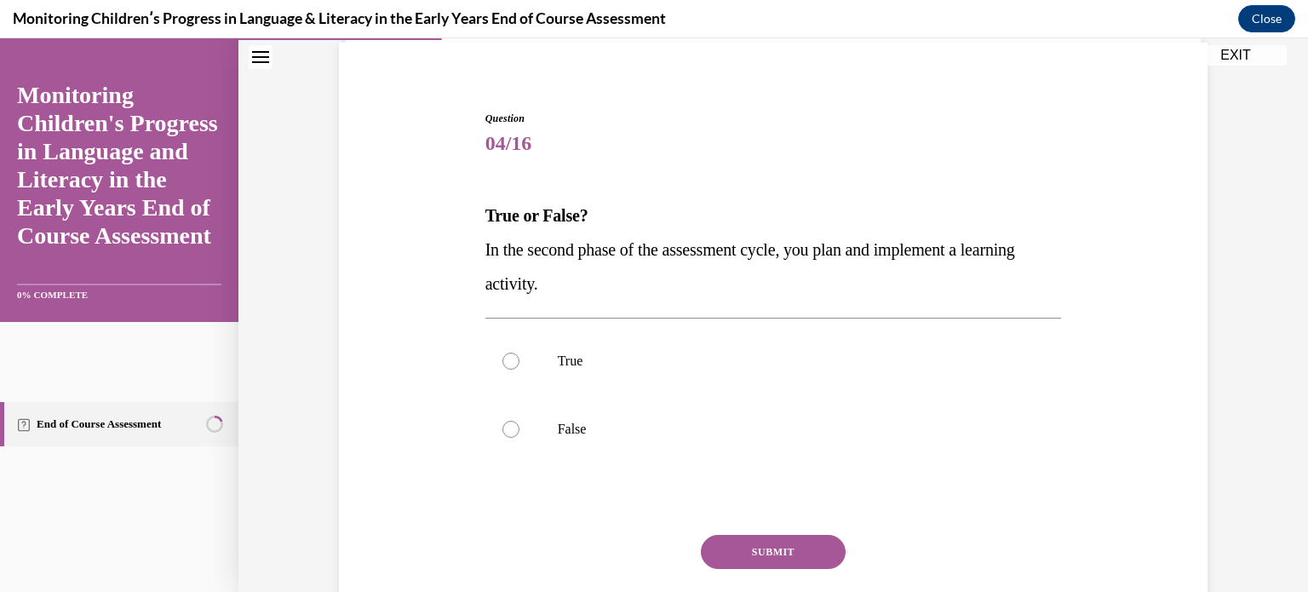
scroll to position [126, 0]
click at [762, 384] on label "True" at bounding box center [773, 361] width 577 height 68
click at [519, 370] on input "True" at bounding box center [510, 361] width 17 height 17
radio input "true"
click at [801, 541] on button "SUBMIT" at bounding box center [773, 552] width 145 height 34
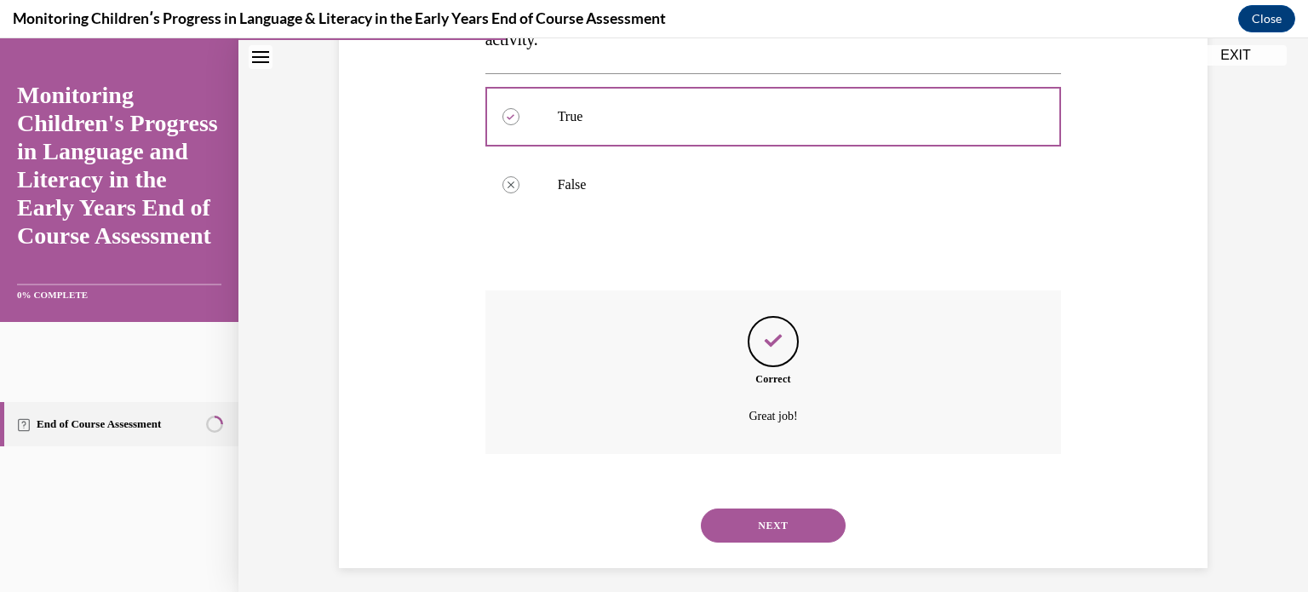
scroll to position [380, 0]
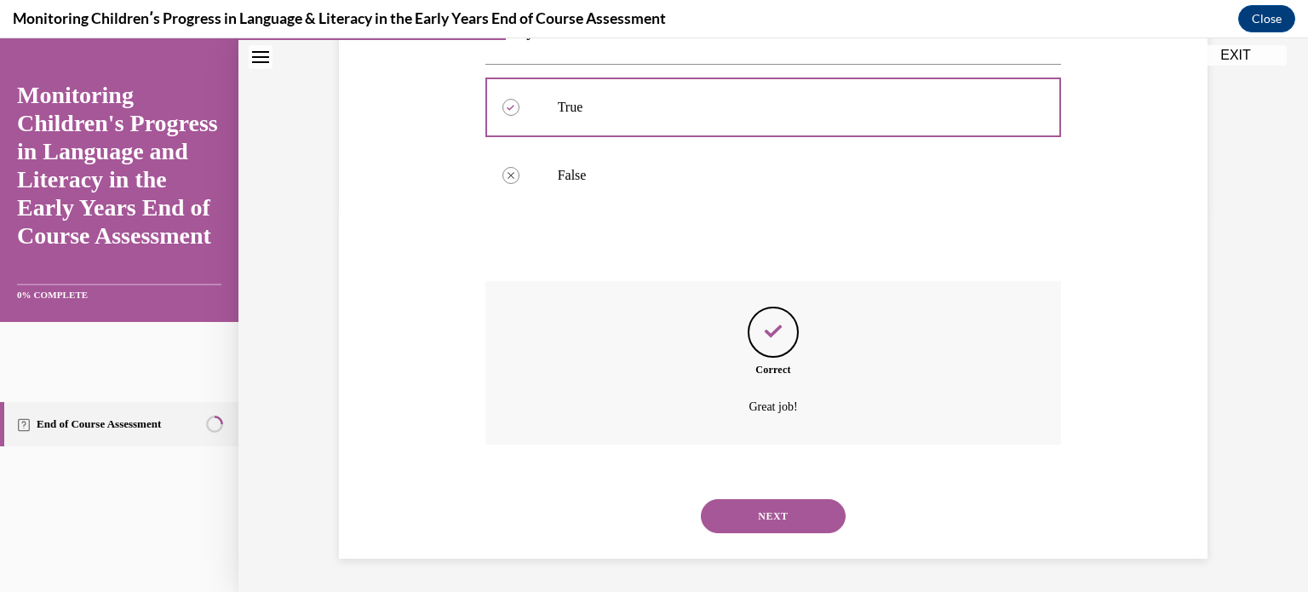
click at [796, 525] on button "NEXT" at bounding box center [773, 516] width 145 height 34
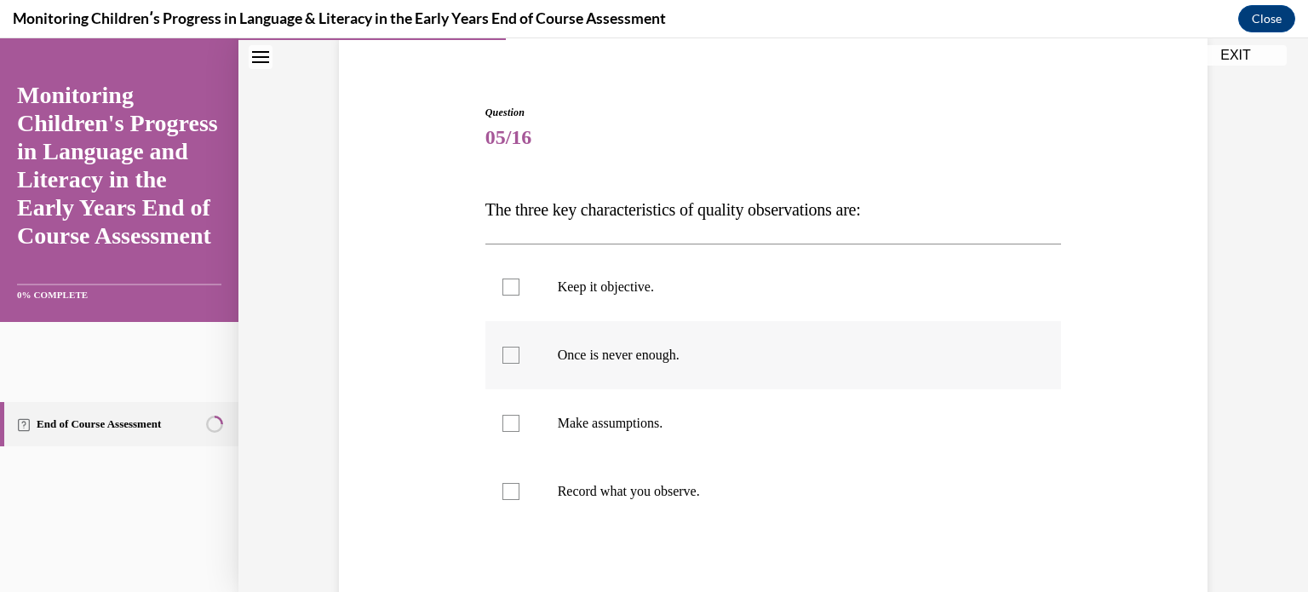
scroll to position [158, 0]
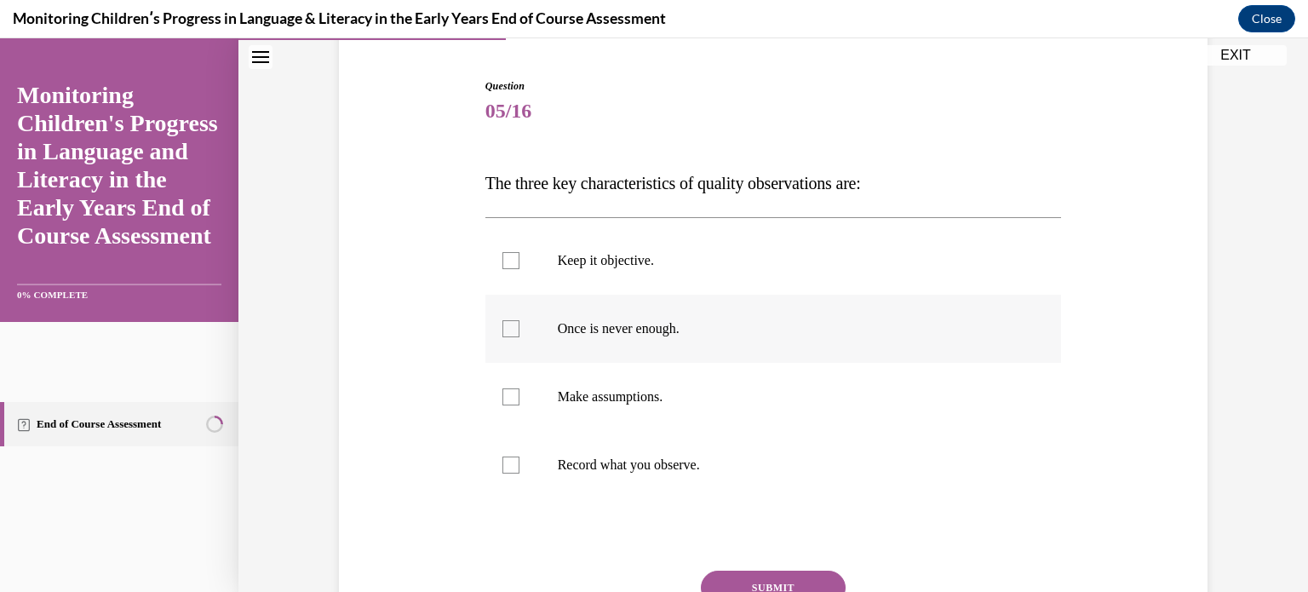
click at [798, 331] on p "Once is never enough." at bounding box center [789, 328] width 462 height 17
click at [519, 331] on input "Once is never enough." at bounding box center [510, 328] width 17 height 17
checkbox input "true"
click at [804, 439] on label "Record what you observe." at bounding box center [773, 465] width 577 height 68
click at [519, 456] on input "Record what you observe." at bounding box center [510, 464] width 17 height 17
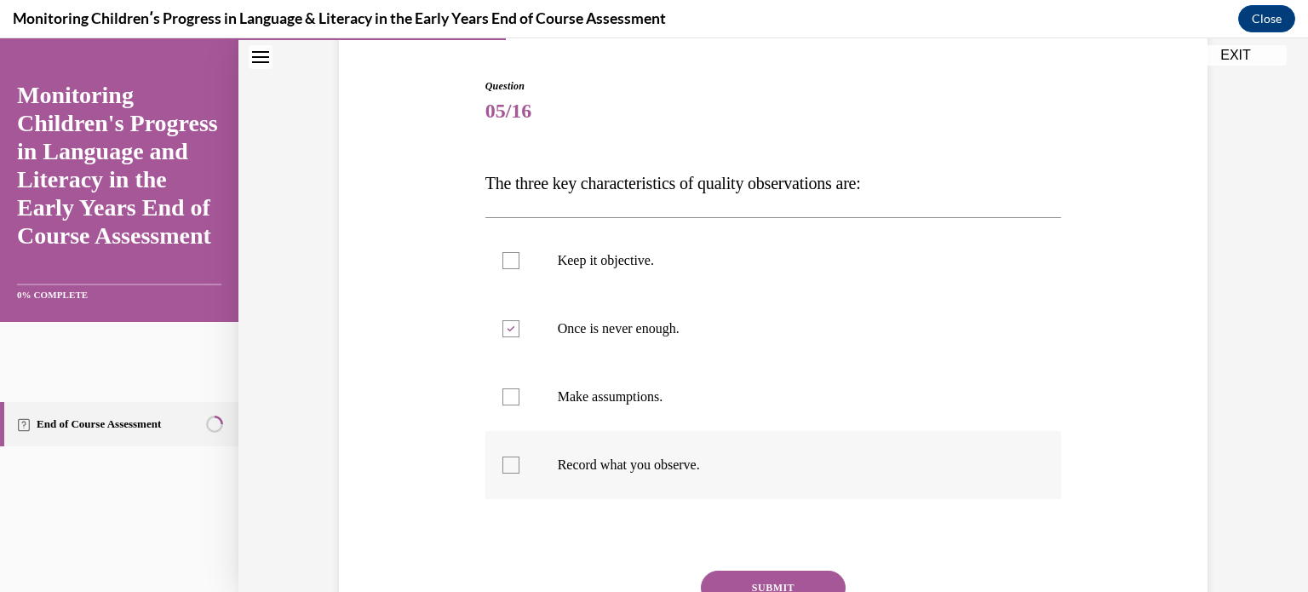
checkbox input "true"
click at [775, 277] on label "Keep it objective." at bounding box center [773, 261] width 577 height 68
click at [519, 269] on input "Keep it objective." at bounding box center [510, 260] width 17 height 17
checkbox input "true"
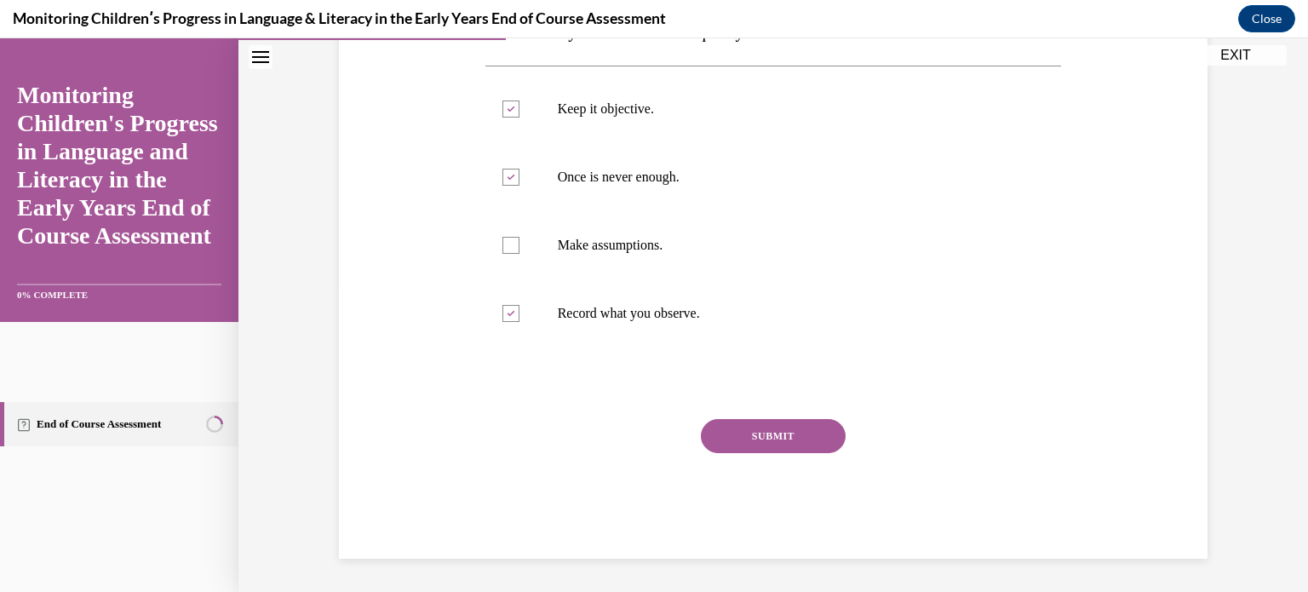
click at [787, 437] on button "SUBMIT" at bounding box center [773, 436] width 145 height 34
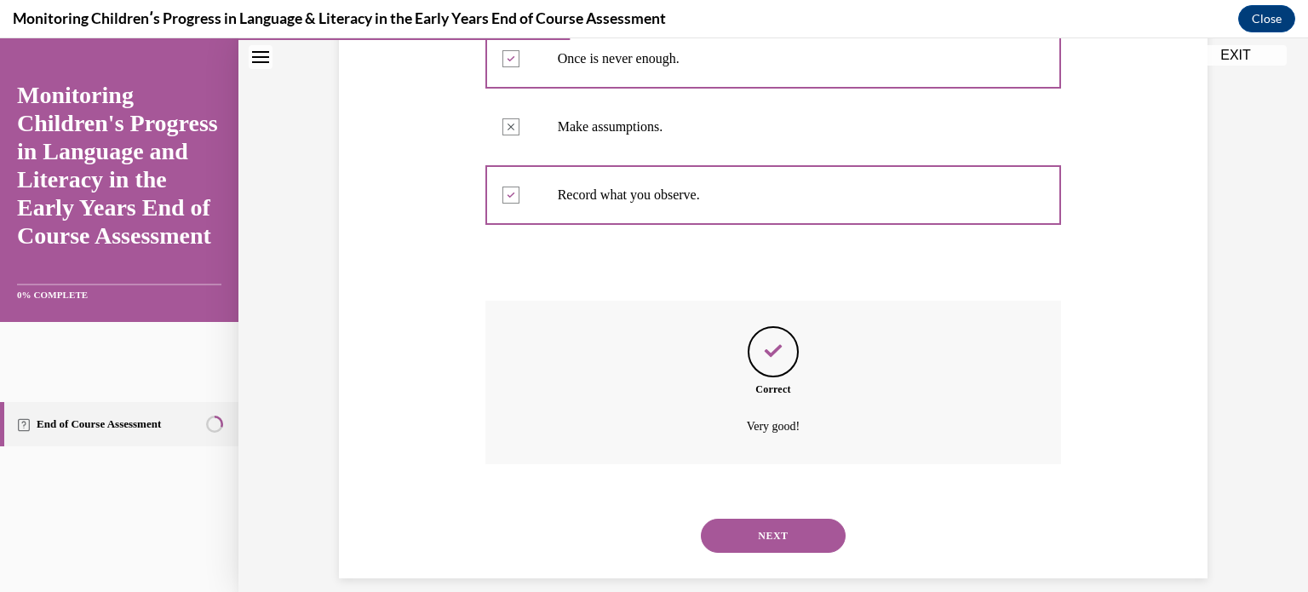
scroll to position [448, 0]
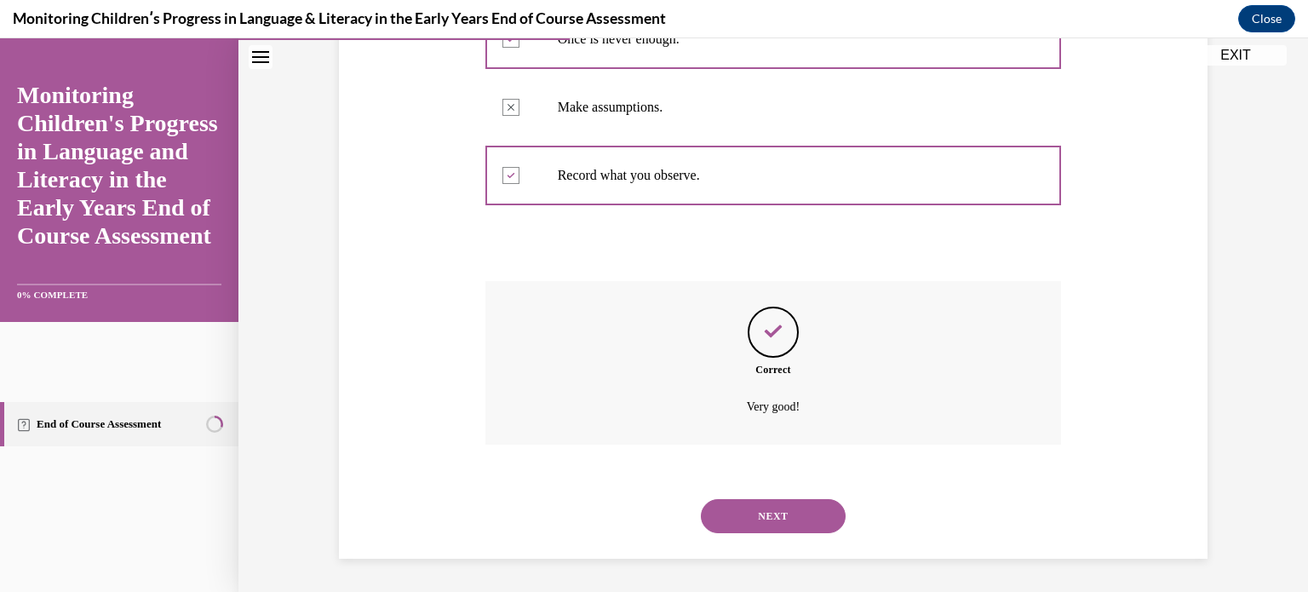
click at [803, 510] on button "NEXT" at bounding box center [773, 516] width 145 height 34
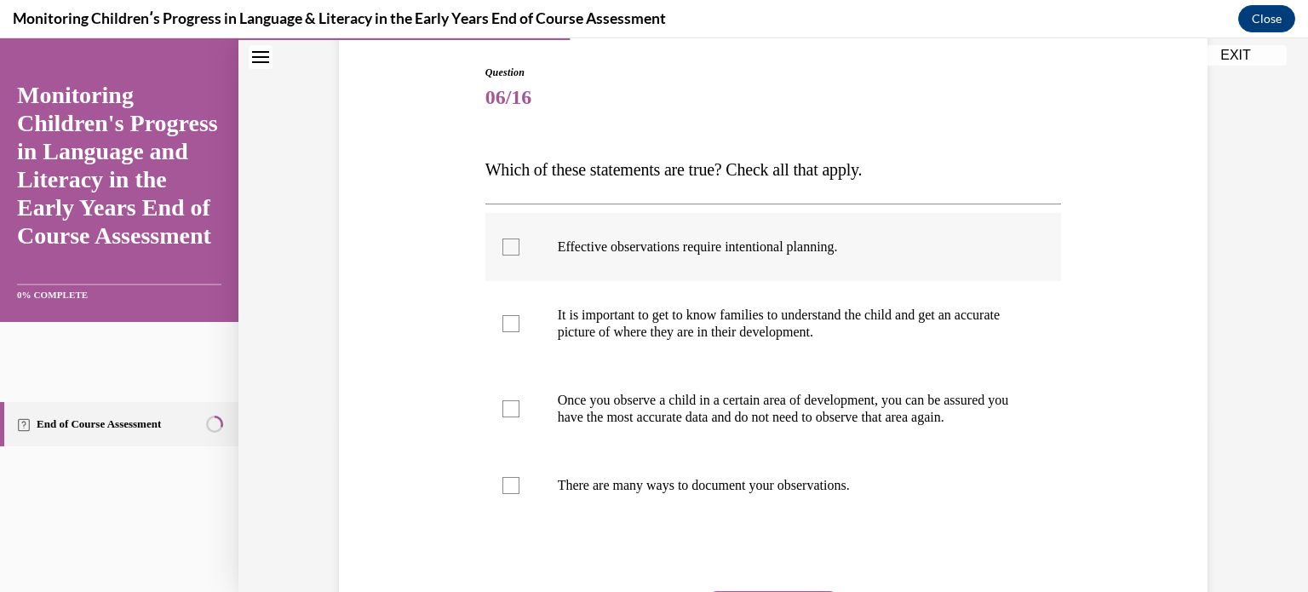
scroll to position [210, 0]
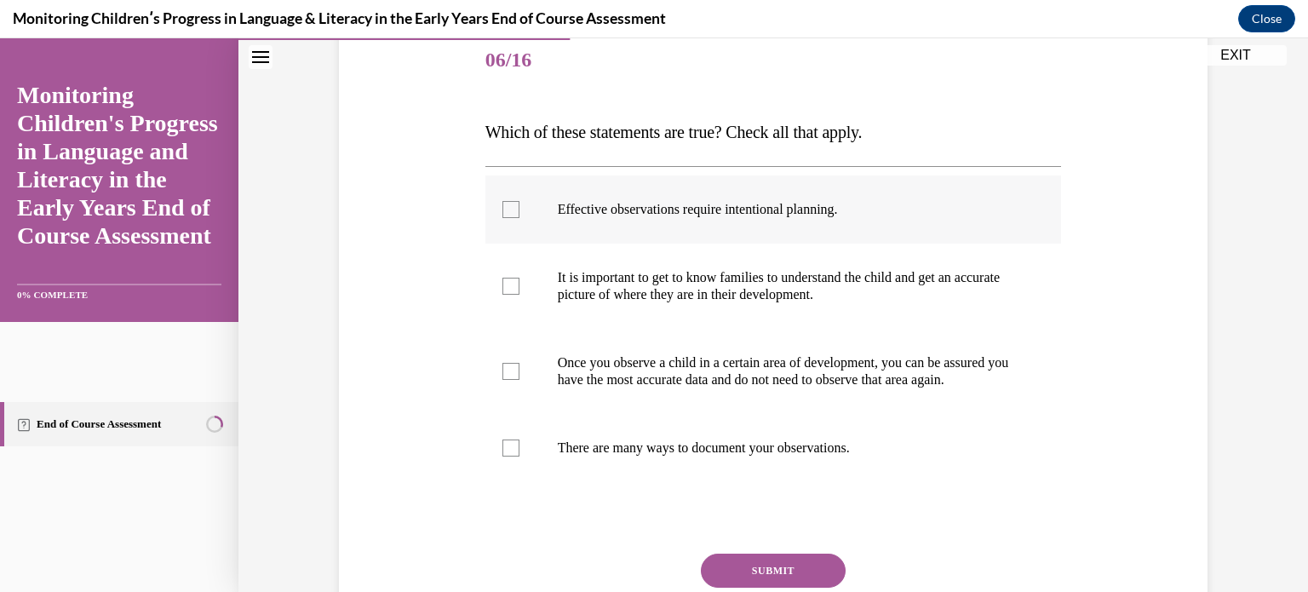
click at [852, 224] on label "Effective observations require intentional planning." at bounding box center [773, 209] width 577 height 68
click at [519, 218] on input "Effective observations require intentional planning." at bounding box center [510, 209] width 17 height 17
checkbox input "true"
click at [840, 306] on label "It is important to get to know families to understand the child and get an accu…" at bounding box center [773, 286] width 577 height 85
click at [519, 295] on input "It is important to get to know families to understand the child and get an accu…" at bounding box center [510, 286] width 17 height 17
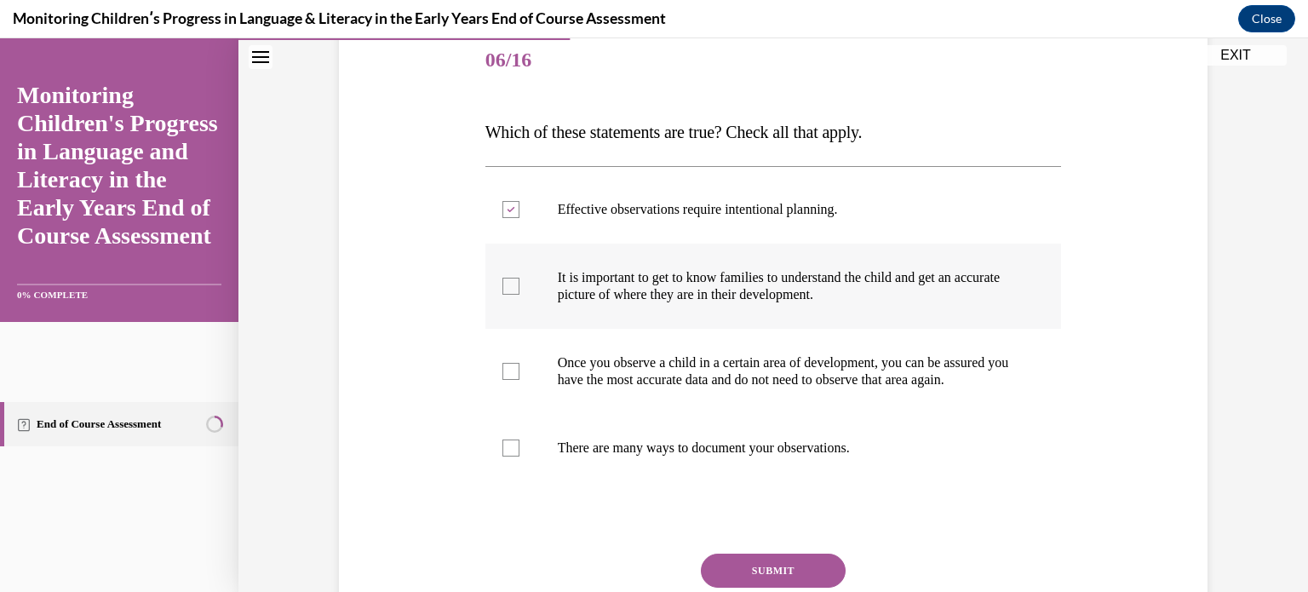
checkbox input "true"
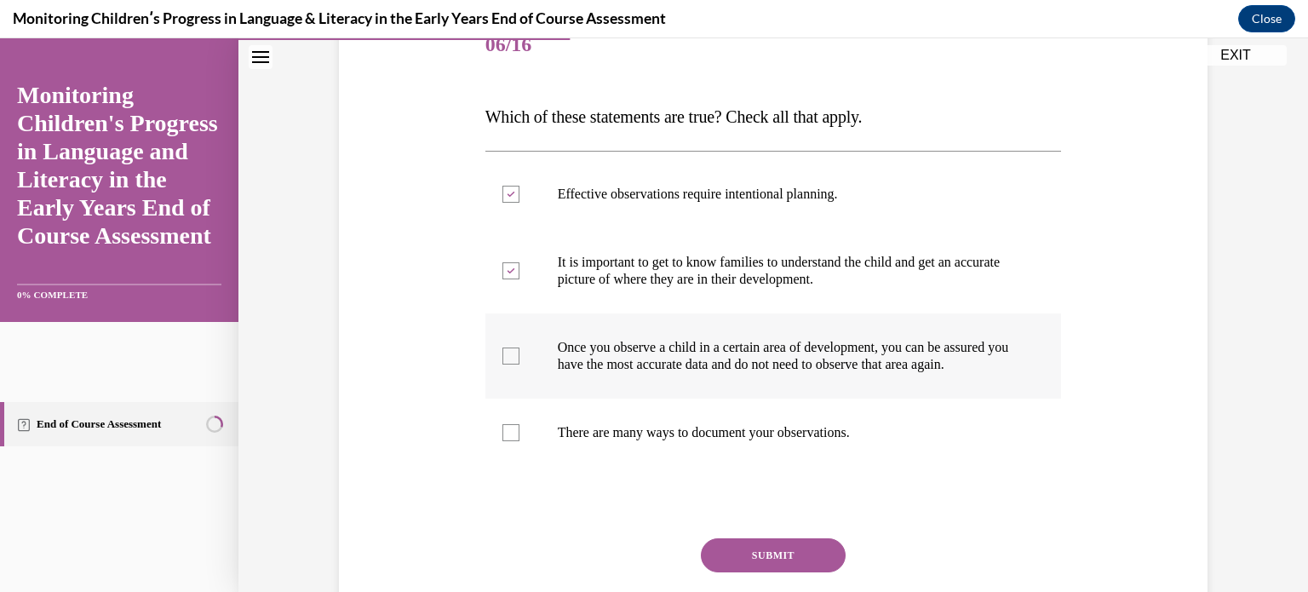
scroll to position [225, 0]
click at [846, 441] on p "There are many ways to document your observations." at bounding box center [789, 432] width 462 height 17
click at [519, 441] on input "There are many ways to document your observations." at bounding box center [510, 432] width 17 height 17
checkbox input "true"
click at [793, 565] on button "SUBMIT" at bounding box center [773, 555] width 145 height 34
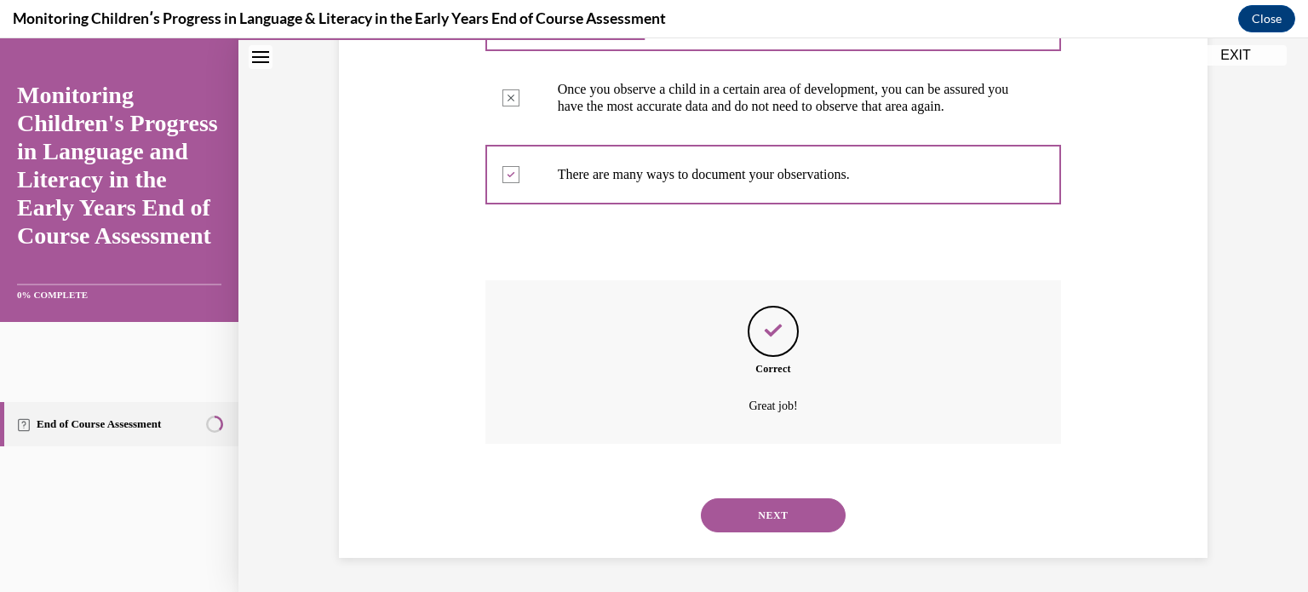
scroll to position [499, 0]
click at [806, 510] on button "NEXT" at bounding box center [773, 515] width 145 height 34
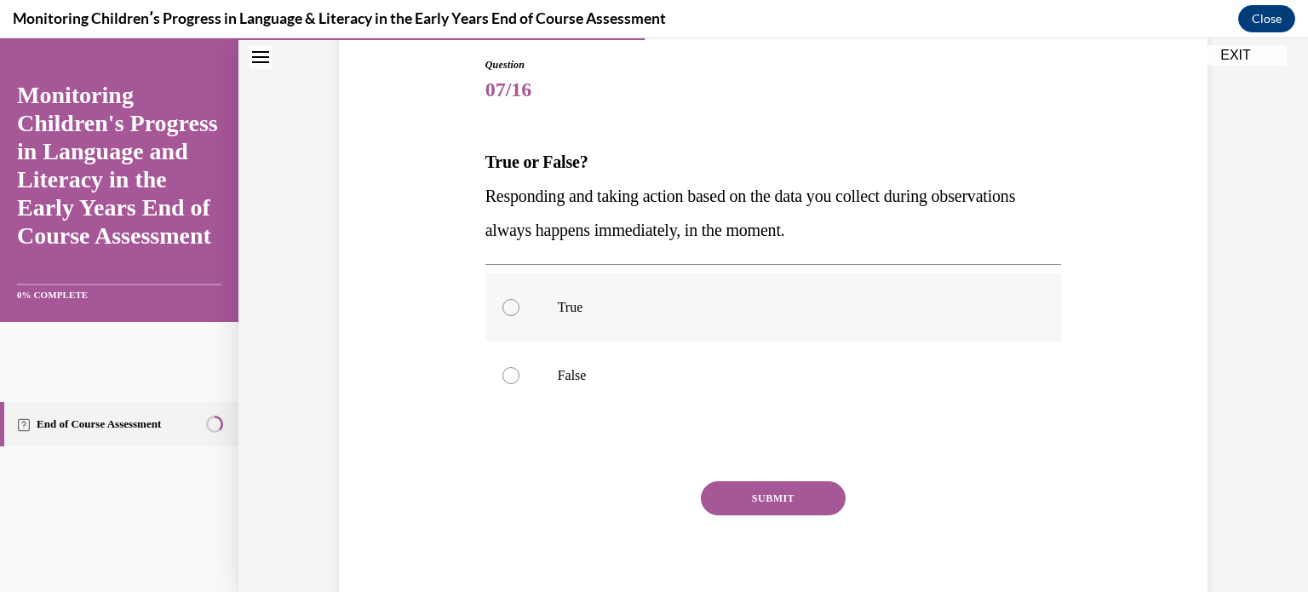
scroll to position [177, 0]
click at [791, 333] on label "True" at bounding box center [773, 310] width 577 height 68
click at [519, 319] on input "True" at bounding box center [510, 309] width 17 height 17
radio input "true"
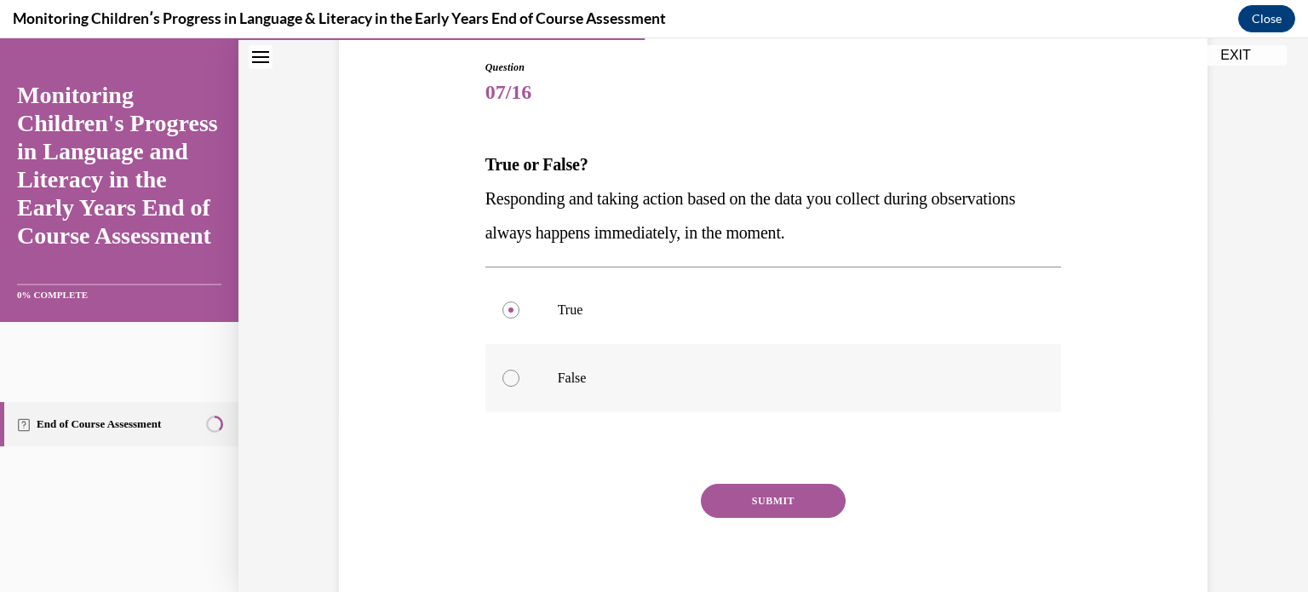
click at [763, 364] on label "False" at bounding box center [773, 378] width 577 height 68
click at [519, 370] on input "False" at bounding box center [510, 378] width 17 height 17
radio input "true"
click at [772, 476] on div "Question 07/16 True or False? Responding and taking action based on the data yo…" at bounding box center [773, 342] width 577 height 564
click at [779, 496] on button "SUBMIT" at bounding box center [773, 501] width 145 height 34
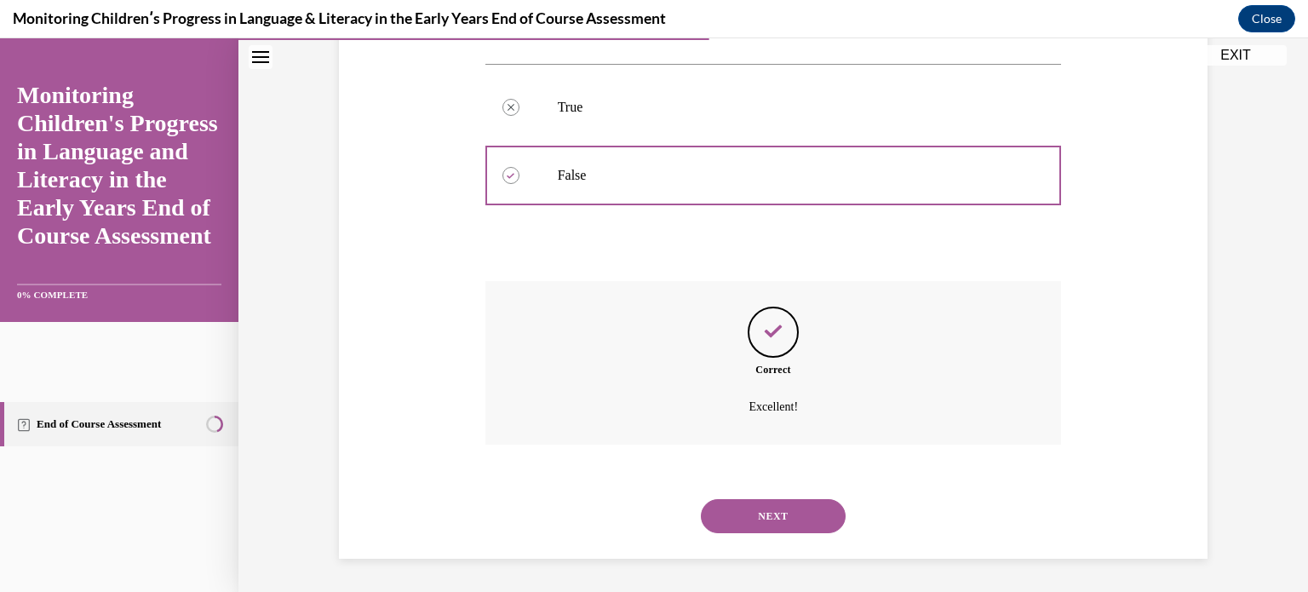
scroll to position [378, 0]
click at [796, 520] on button "NEXT" at bounding box center [773, 518] width 145 height 34
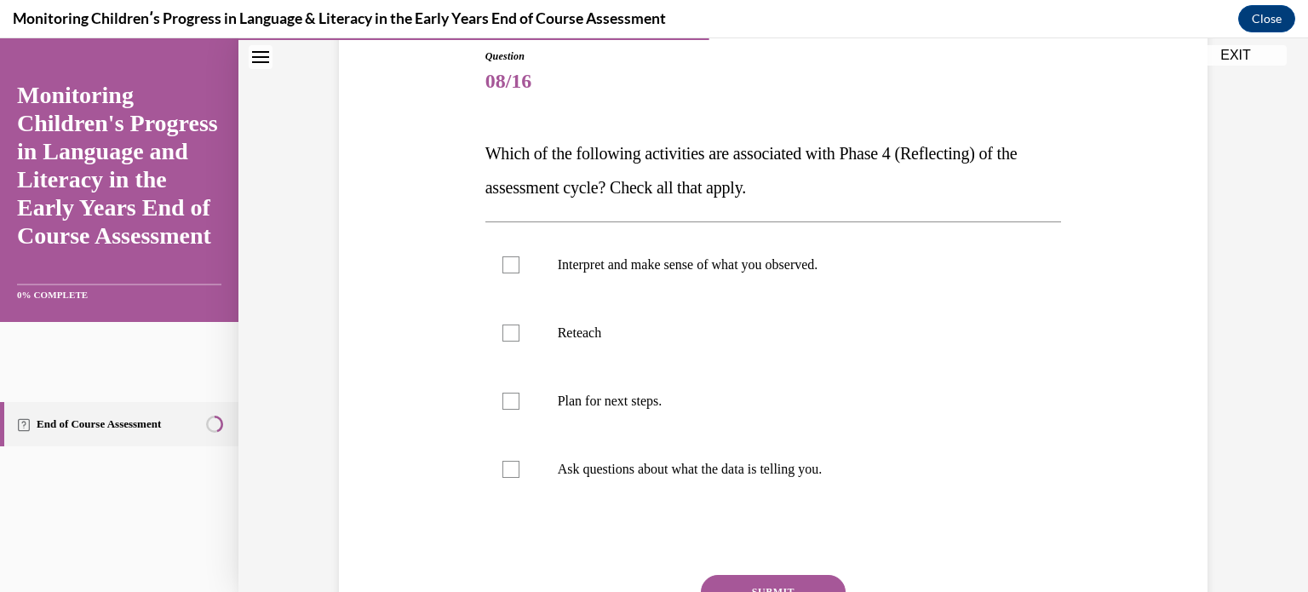
scroll to position [192, 0]
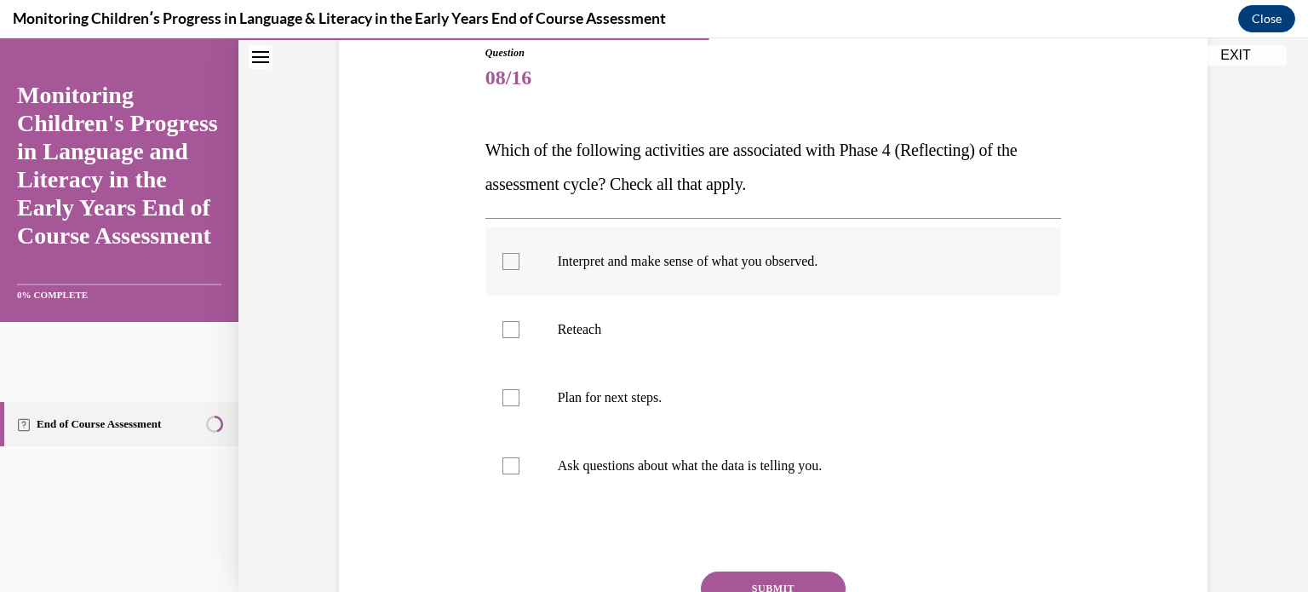
click at [790, 286] on label "Interpret and make sense of what you observed." at bounding box center [773, 261] width 577 height 68
click at [519, 270] on input "Interpret and make sense of what you observed." at bounding box center [510, 261] width 17 height 17
checkbox input "true"
click at [789, 394] on p "Plan for next steps." at bounding box center [789, 397] width 462 height 17
click at [519, 394] on input "Plan for next steps." at bounding box center [510, 397] width 17 height 17
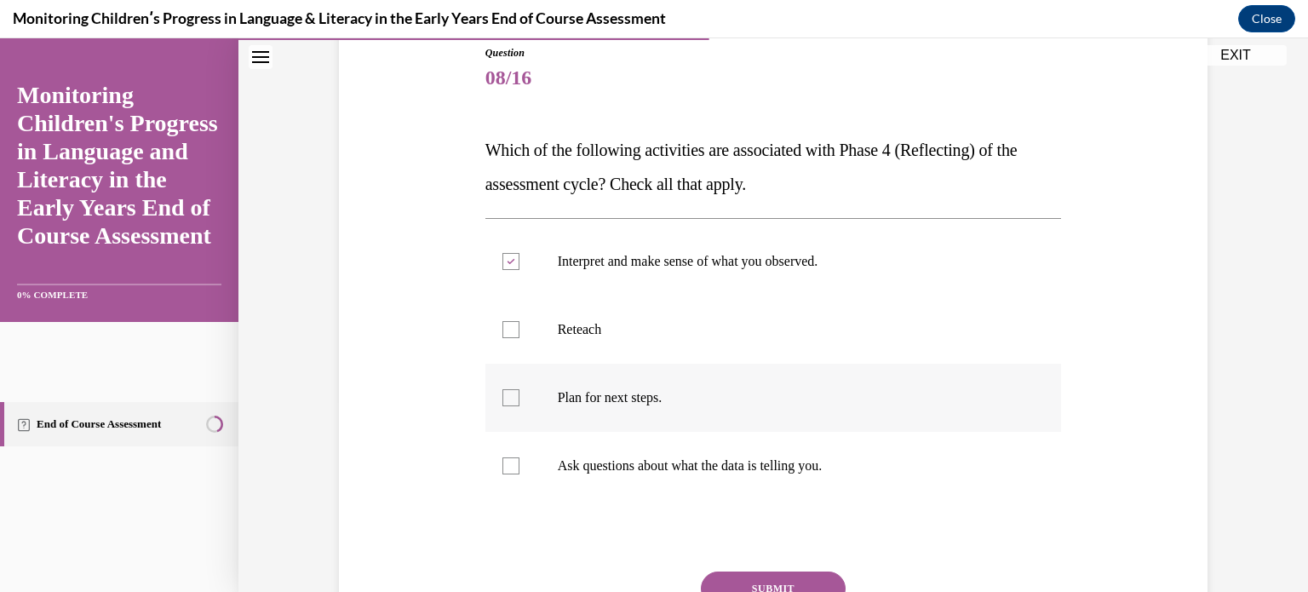
checkbox input "true"
click at [798, 445] on label "Ask questions about what the data is telling you." at bounding box center [773, 466] width 577 height 68
click at [519, 457] on input "Ask questions about what the data is telling you." at bounding box center [510, 465] width 17 height 17
checkbox input "true"
click at [778, 571] on button "SUBMIT" at bounding box center [773, 588] width 145 height 34
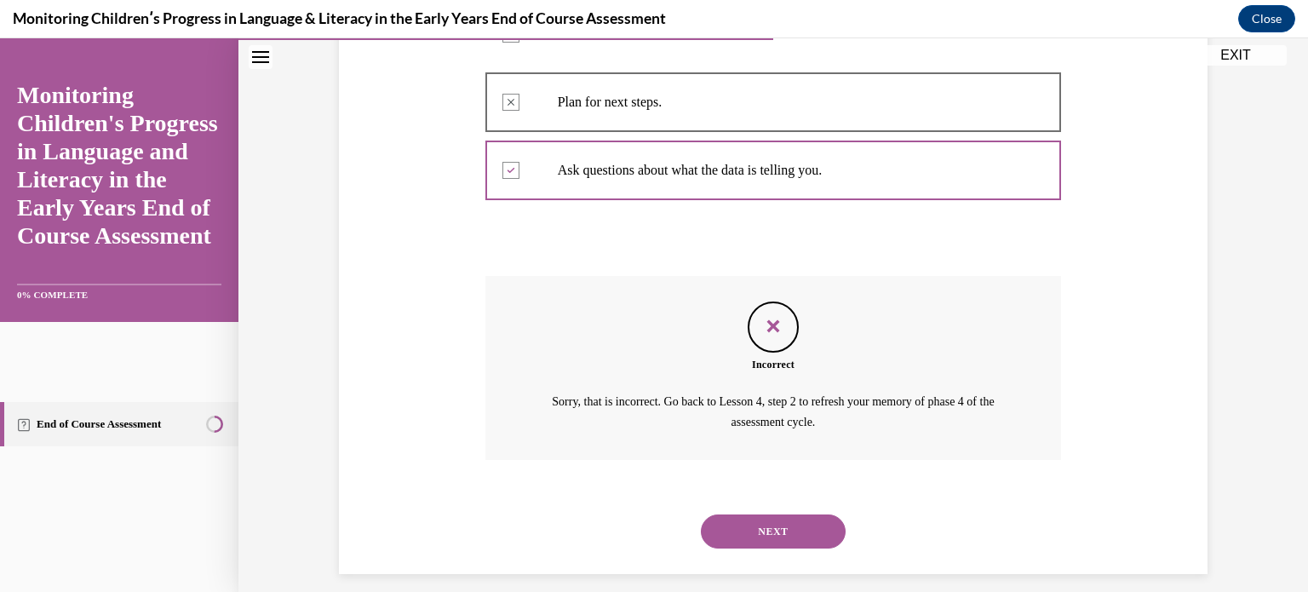
scroll to position [502, 0]
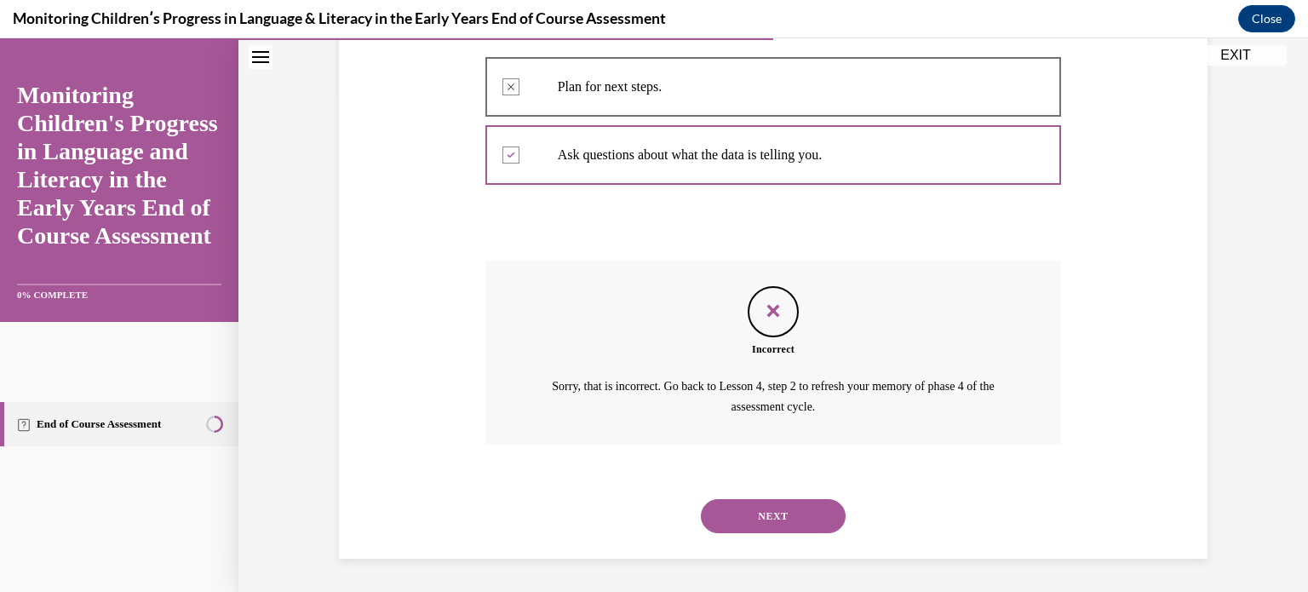
click at [788, 514] on button "NEXT" at bounding box center [773, 516] width 145 height 34
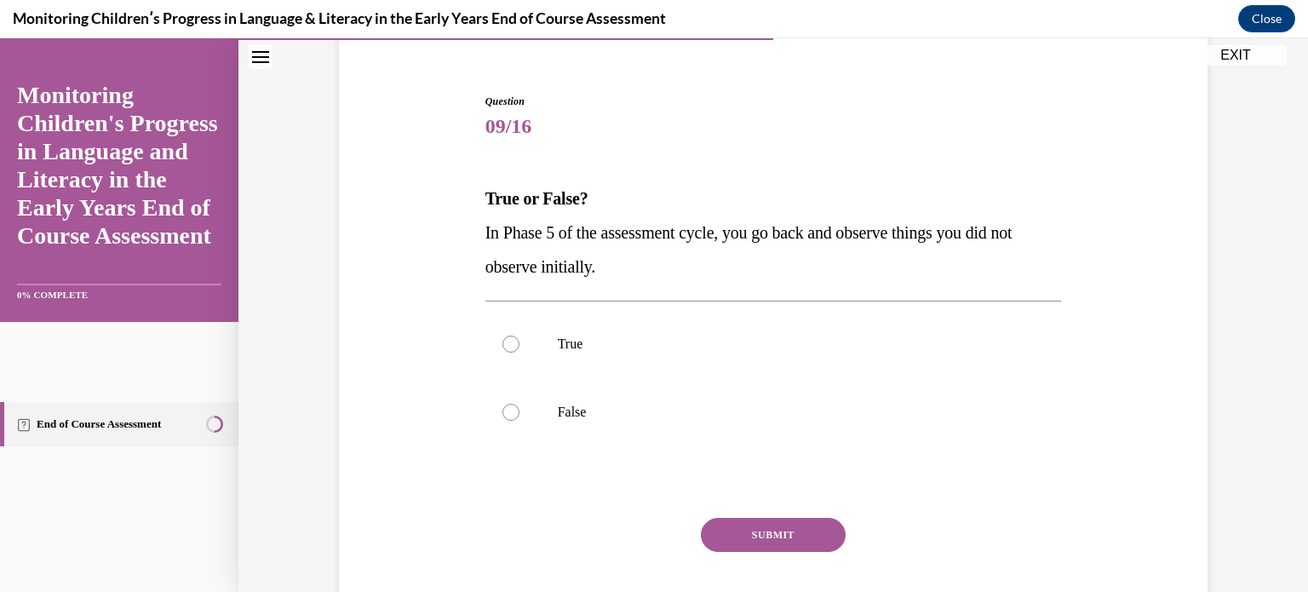
scroll to position [143, 0]
click at [784, 425] on label "False" at bounding box center [773, 412] width 577 height 68
click at [519, 421] on input "False" at bounding box center [510, 412] width 17 height 17
radio input "true"
click at [786, 544] on button "SUBMIT" at bounding box center [773, 535] width 145 height 34
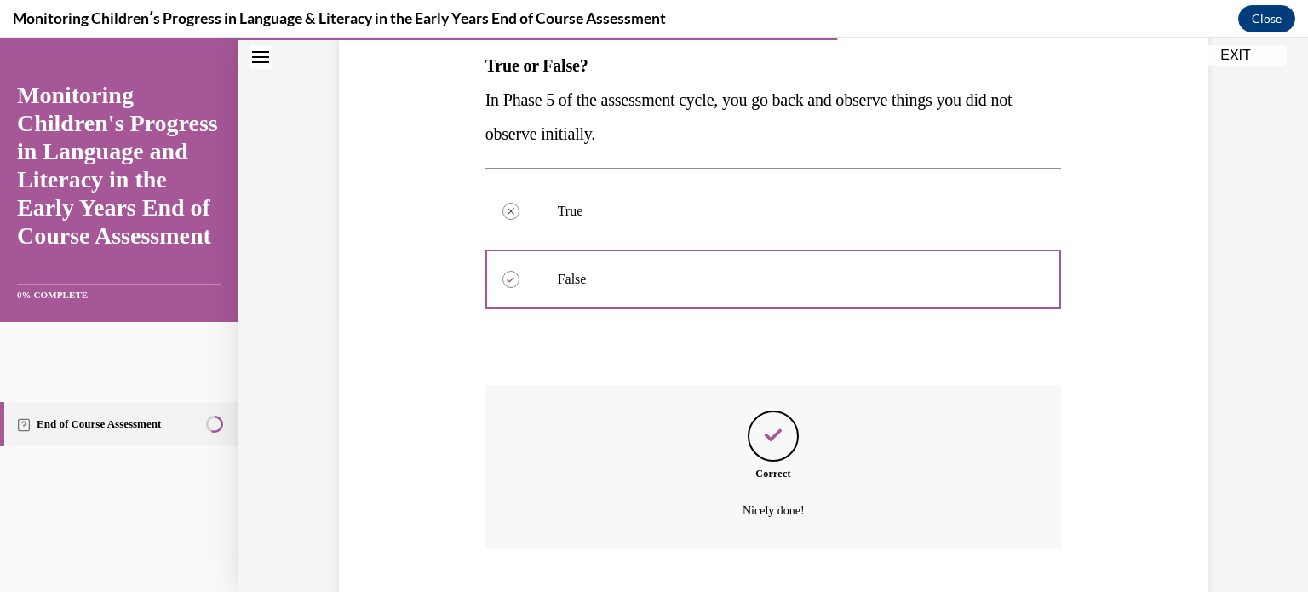
scroll to position [380, 0]
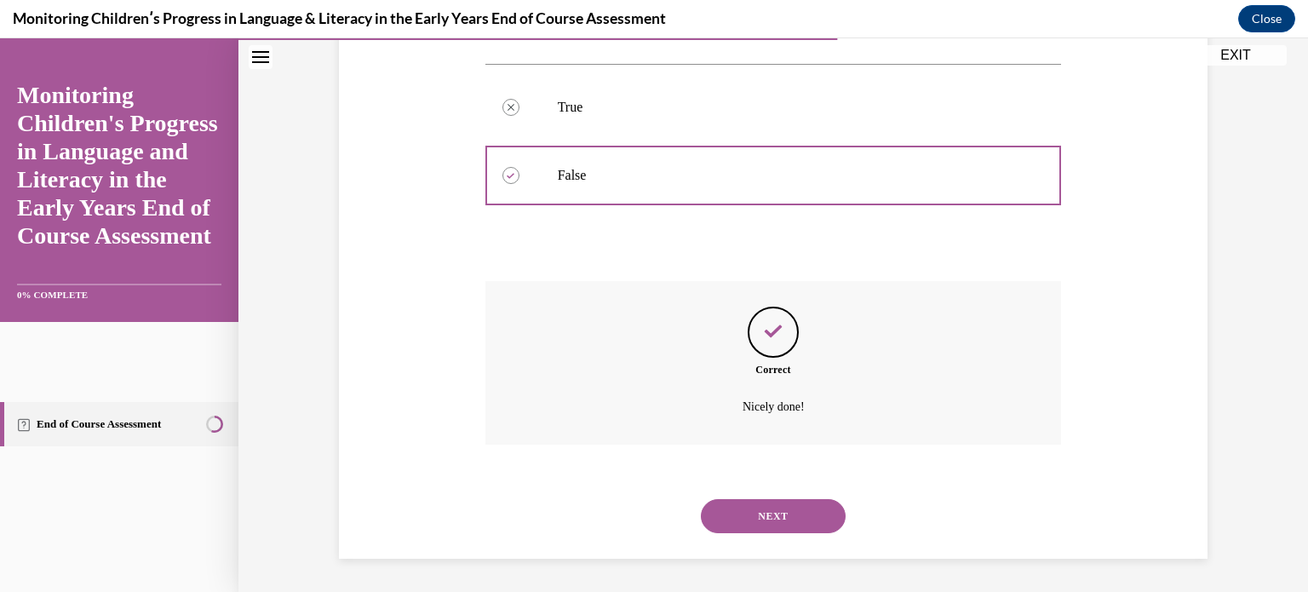
click at [791, 532] on button "NEXT" at bounding box center [773, 516] width 145 height 34
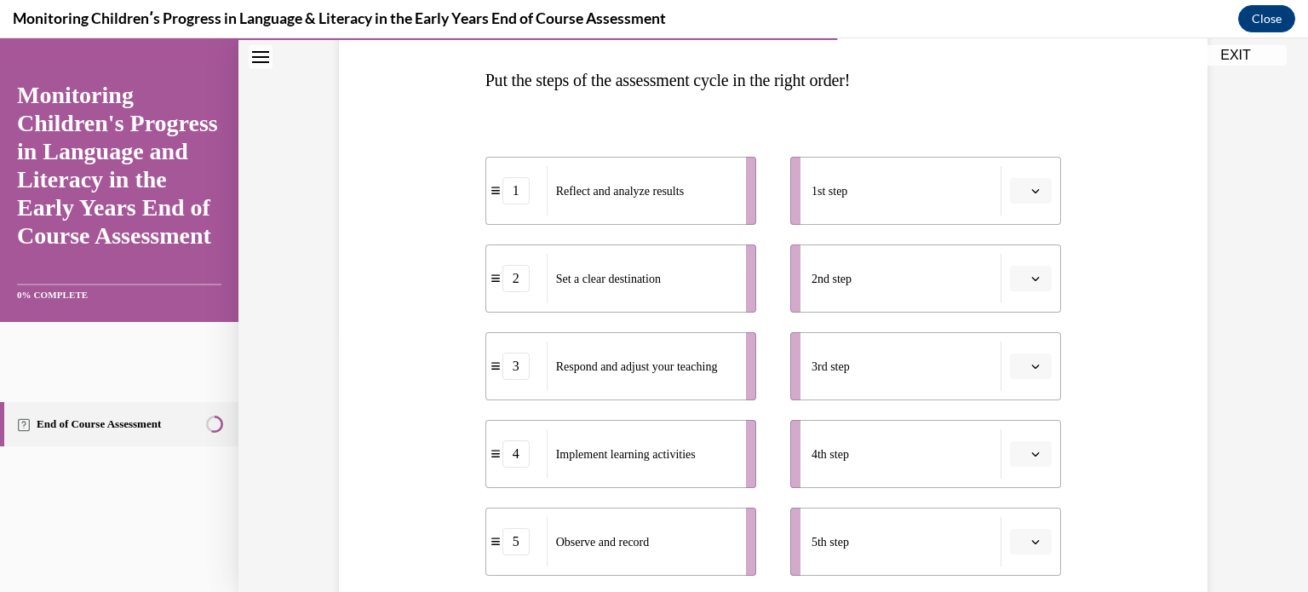
scroll to position [262, 0]
click at [1036, 284] on button "button" at bounding box center [1031, 278] width 42 height 26
click at [1029, 452] on div "4" at bounding box center [1023, 452] width 43 height 34
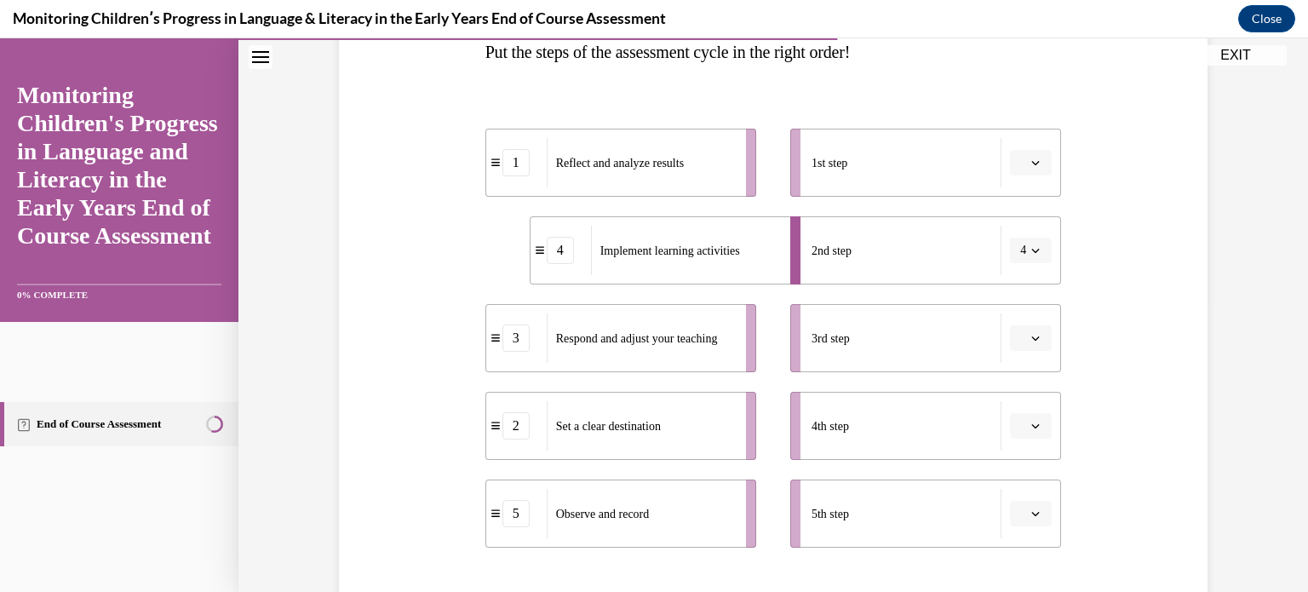
scroll to position [290, 0]
click at [1030, 423] on span "button" at bounding box center [1036, 426] width 12 height 12
click at [1022, 423] on button "button" at bounding box center [1031, 426] width 42 height 26
click at [1020, 161] on span "Please select an option" at bounding box center [1023, 162] width 6 height 17
click at [1026, 267] on div "2" at bounding box center [1023, 268] width 43 height 34
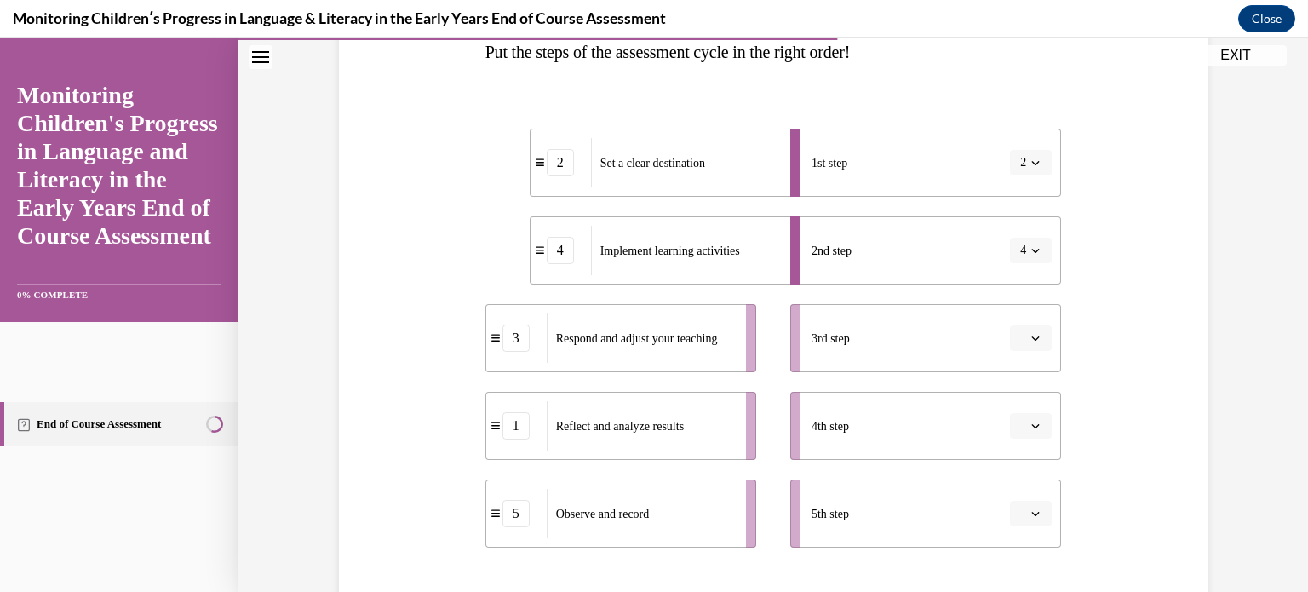
click at [1032, 514] on icon "button" at bounding box center [1036, 514] width 8 height 4
click at [1025, 374] on div "2" at bounding box center [1023, 373] width 43 height 34
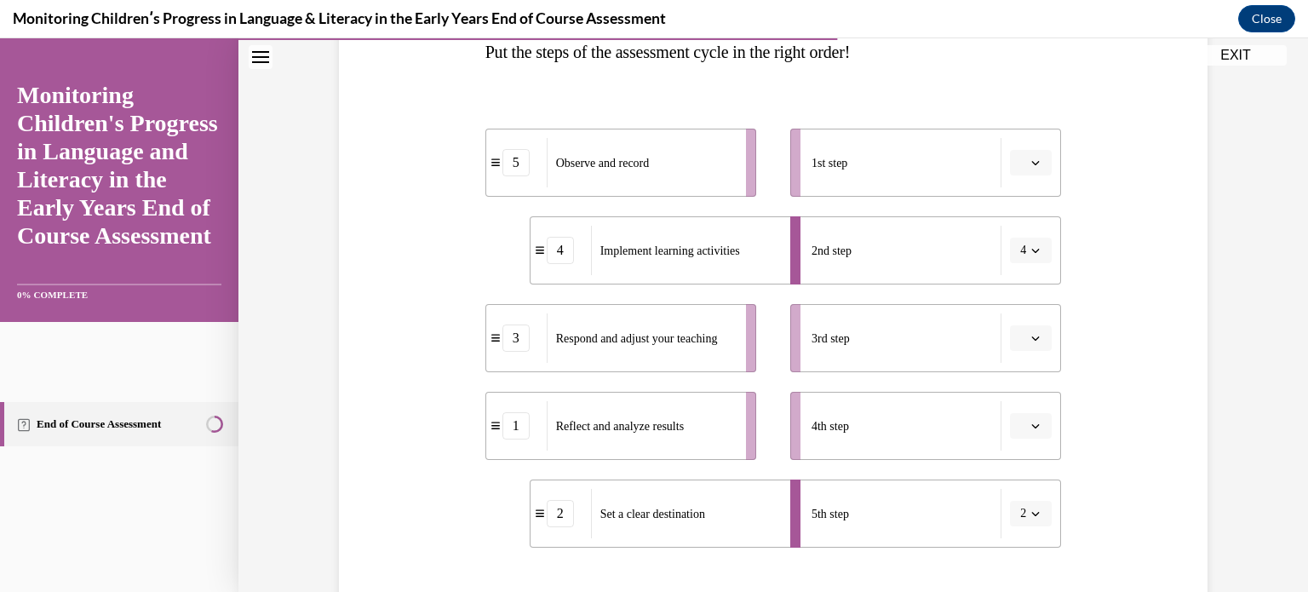
click at [1031, 514] on icon "button" at bounding box center [1035, 513] width 9 height 9
click at [1134, 347] on div "Question 10/16 Put the steps of the assessment cycle in the right order! 5 Obse…" at bounding box center [773, 327] width 877 height 863
click at [1026, 171] on button "button" at bounding box center [1031, 163] width 42 height 26
click at [1030, 259] on div "2" at bounding box center [1023, 268] width 43 height 34
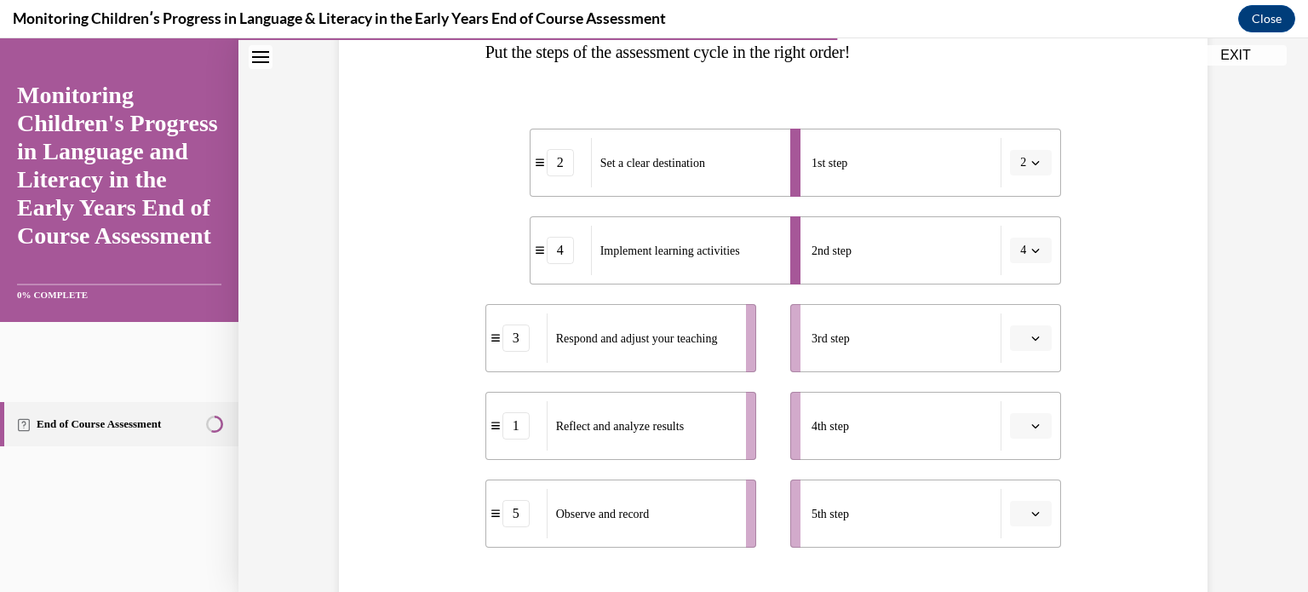
click at [1030, 516] on span "button" at bounding box center [1036, 514] width 12 height 12
click at [1024, 343] on div "1" at bounding box center [1023, 339] width 43 height 34
click at [1034, 336] on span "button" at bounding box center [1036, 338] width 12 height 12
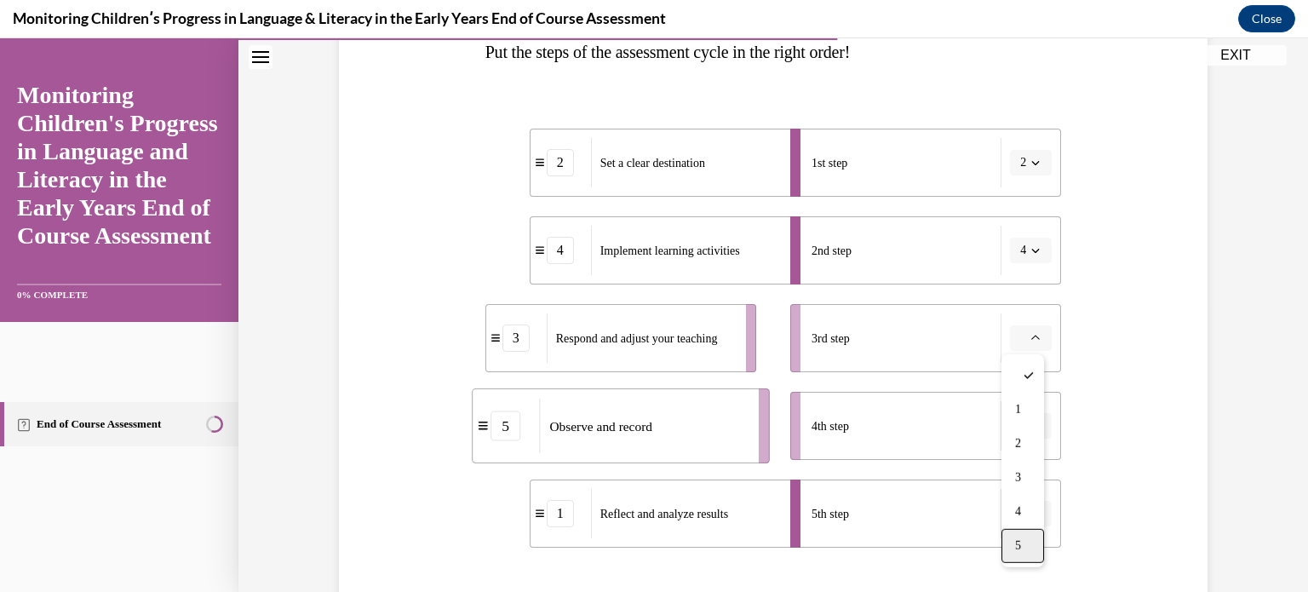
click at [1029, 547] on div "5" at bounding box center [1023, 546] width 43 height 34
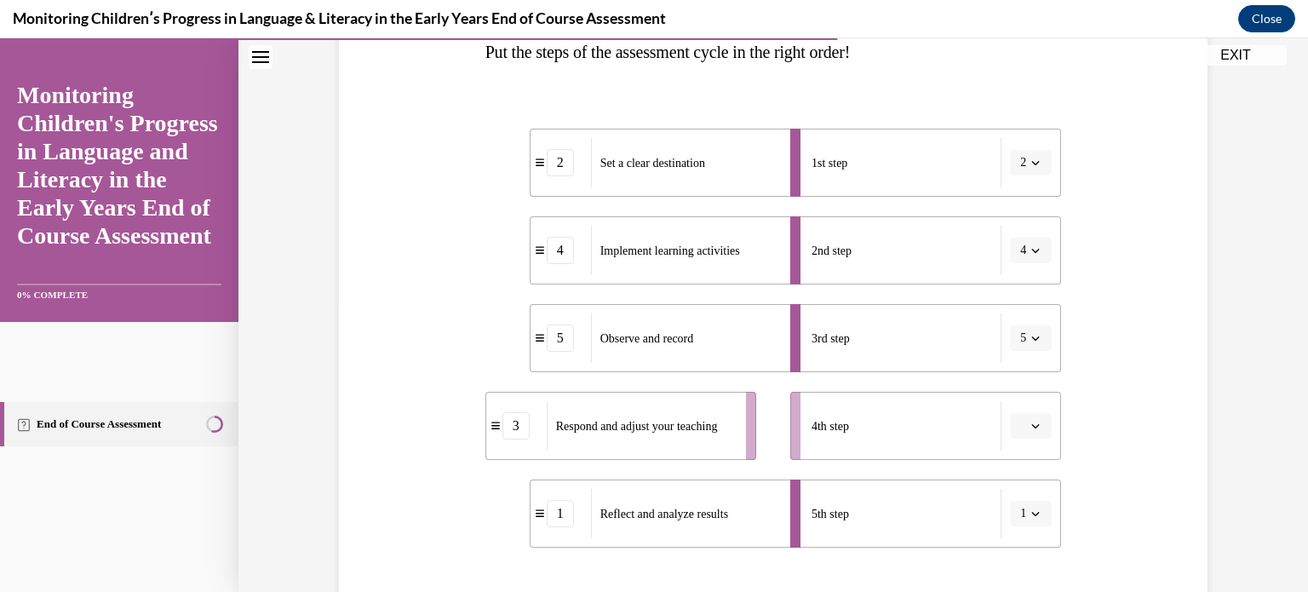
click at [1035, 423] on span "button" at bounding box center [1036, 426] width 12 height 12
click at [1018, 323] on span "3" at bounding box center [1018, 320] width 6 height 14
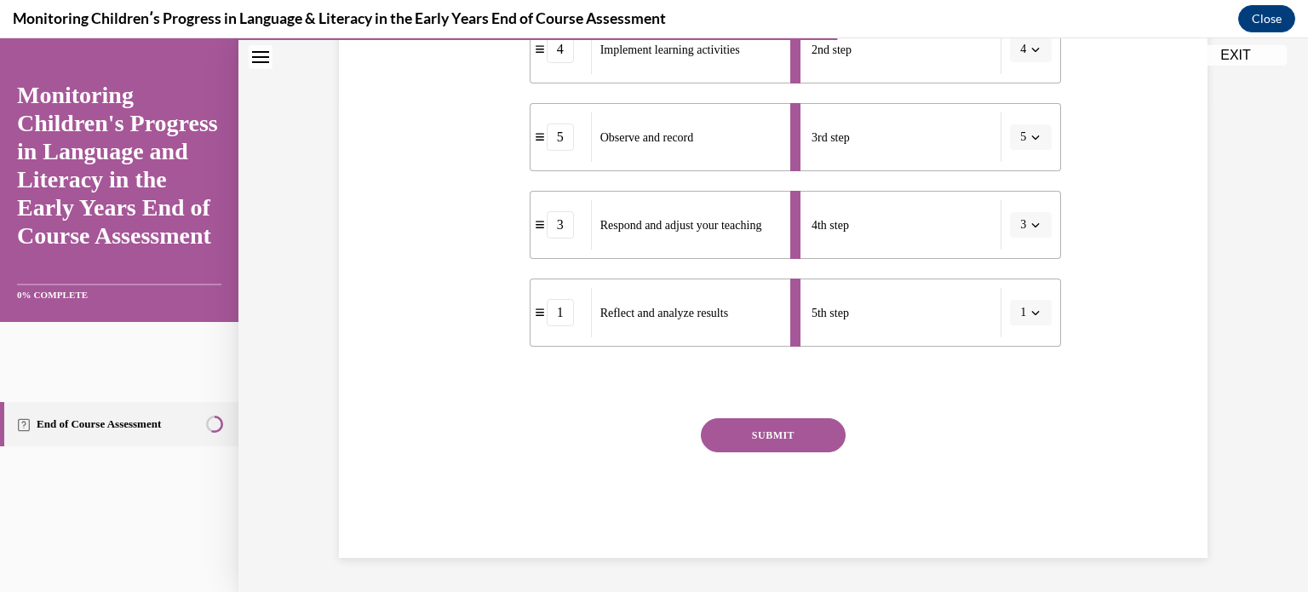
click at [797, 422] on button "SUBMIT" at bounding box center [773, 435] width 145 height 34
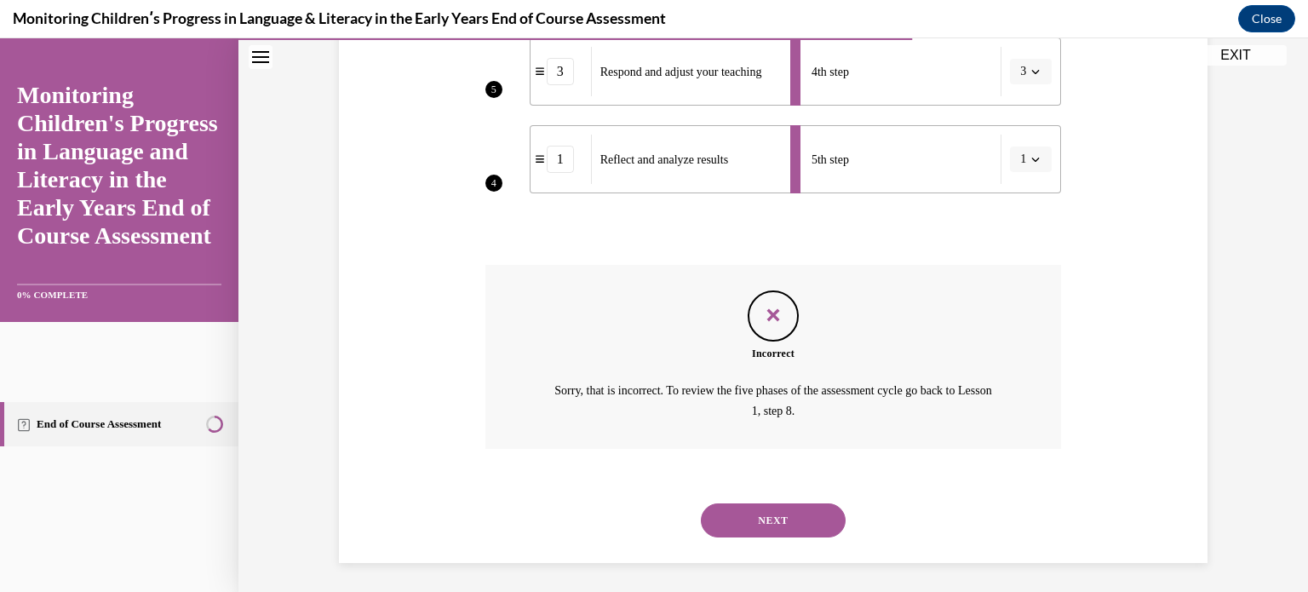
scroll to position [648, 0]
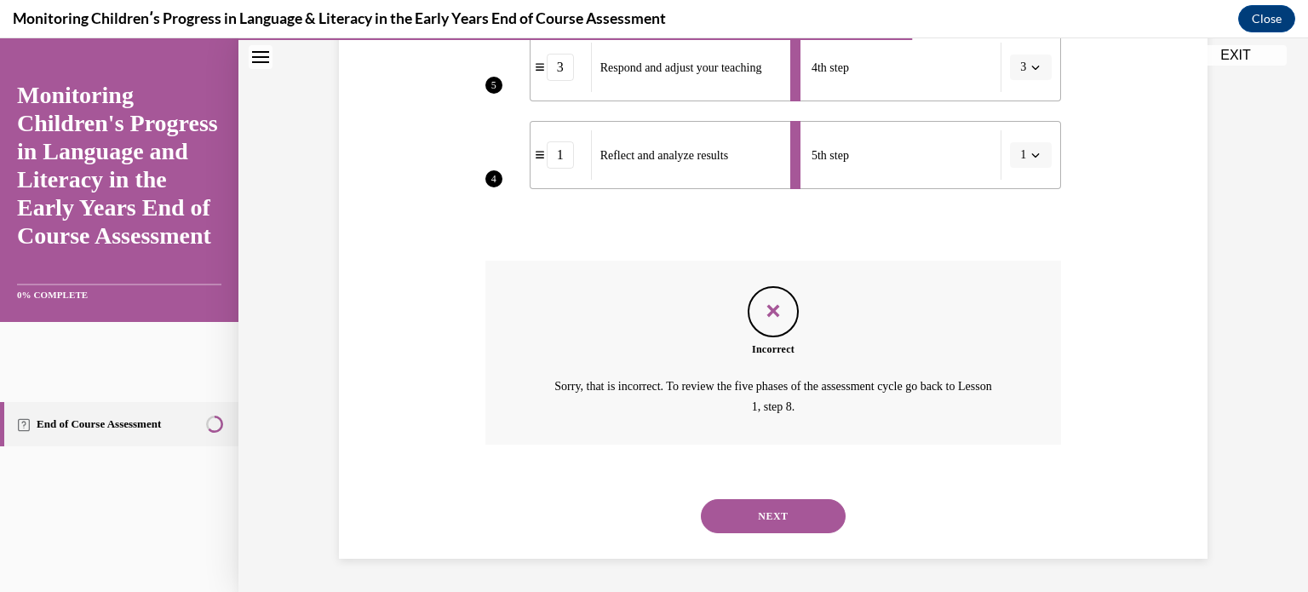
click at [811, 502] on button "NEXT" at bounding box center [773, 516] width 145 height 34
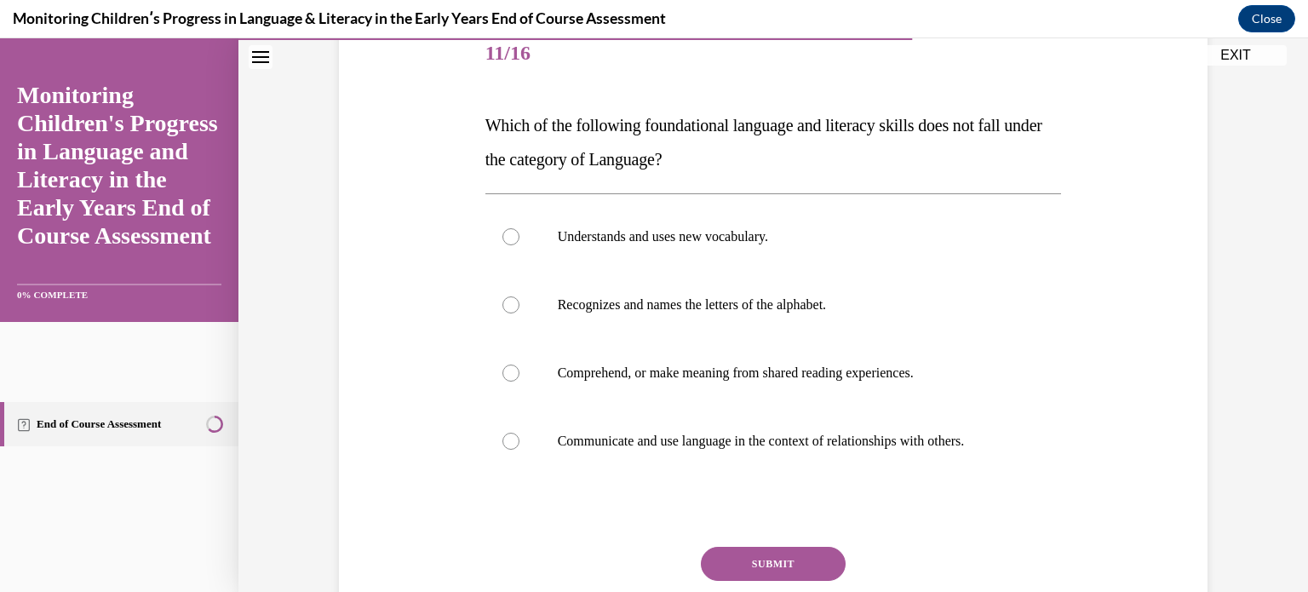
scroll to position [215, 0]
click at [797, 368] on p "Comprehend, or make meaning from shared reading experiences." at bounding box center [789, 374] width 462 height 17
click at [519, 368] on input "Comprehend, or make meaning from shared reading experiences." at bounding box center [510, 374] width 17 height 17
radio input "true"
click at [806, 554] on button "SUBMIT" at bounding box center [773, 565] width 145 height 34
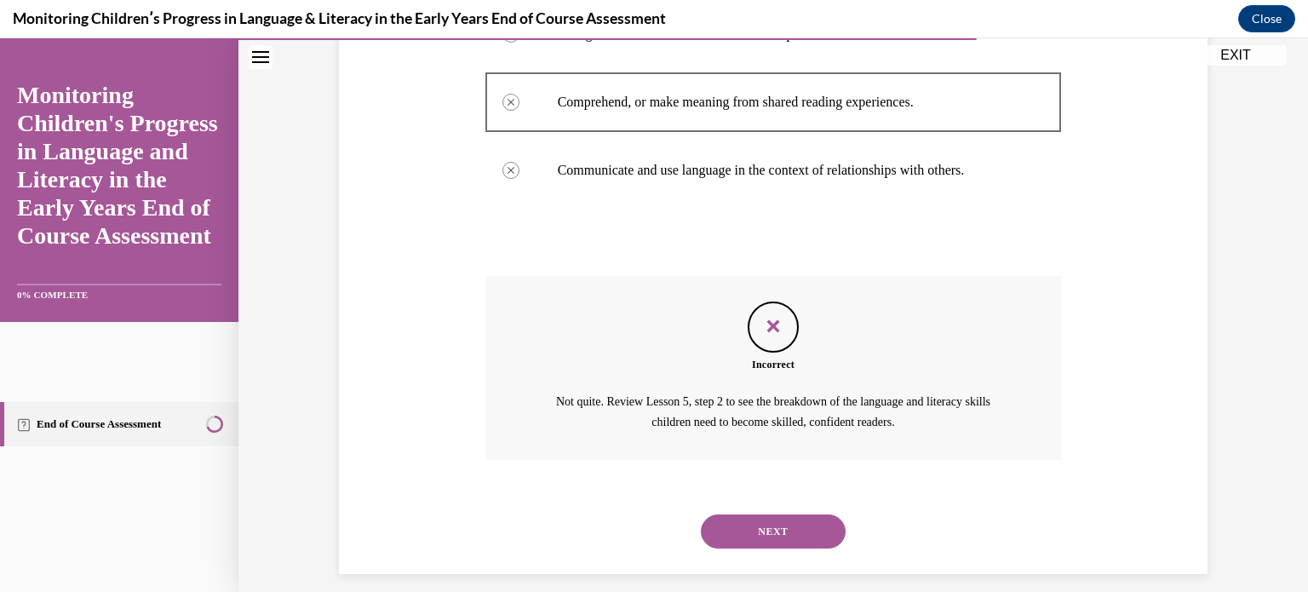
scroll to position [502, 0]
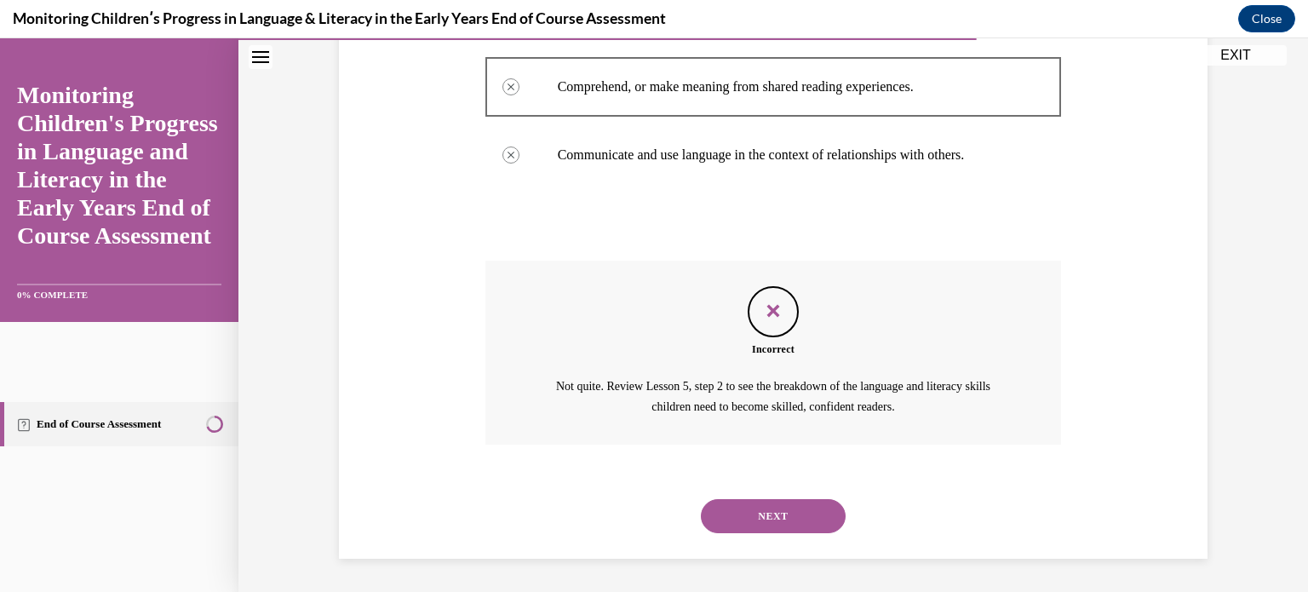
click at [800, 516] on button "NEXT" at bounding box center [773, 516] width 145 height 34
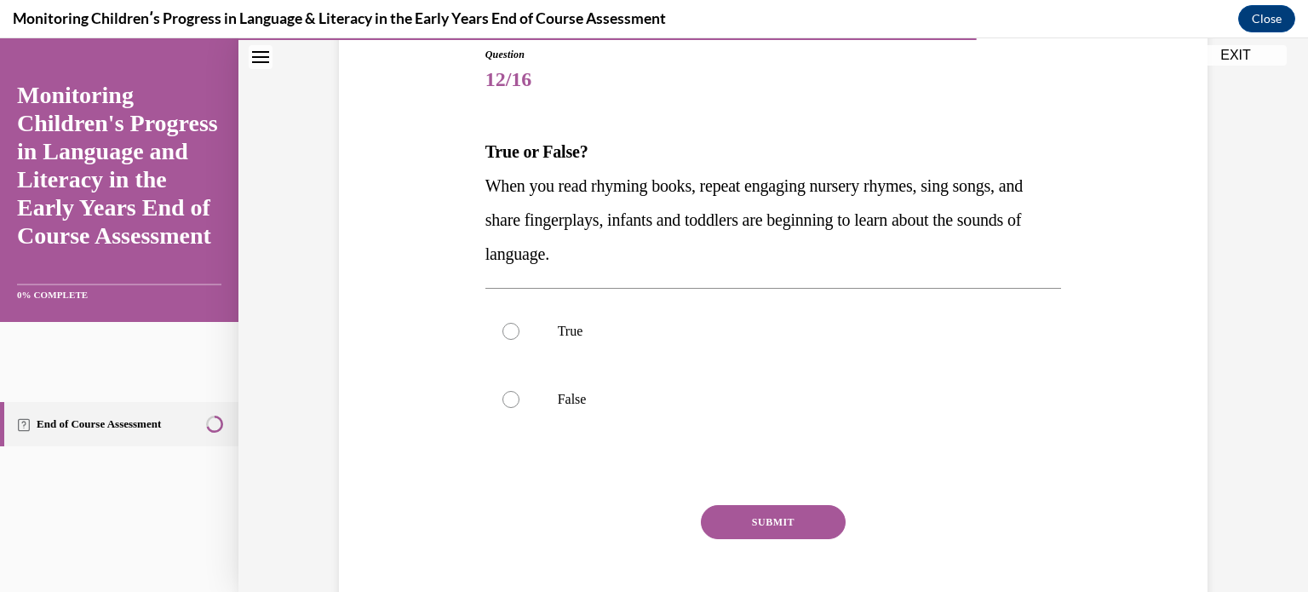
scroll to position [214, 0]
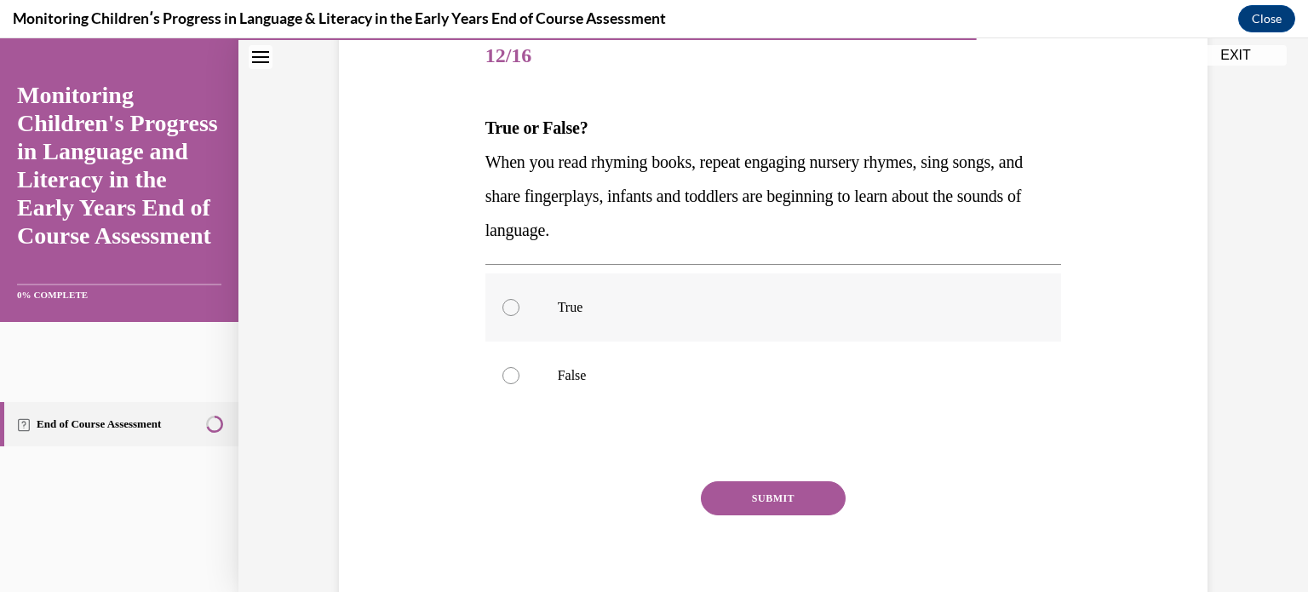
click at [829, 309] on p "True" at bounding box center [789, 307] width 462 height 17
click at [519, 309] on input "True" at bounding box center [510, 307] width 17 height 17
radio input "true"
click at [801, 497] on button "SUBMIT" at bounding box center [773, 498] width 145 height 34
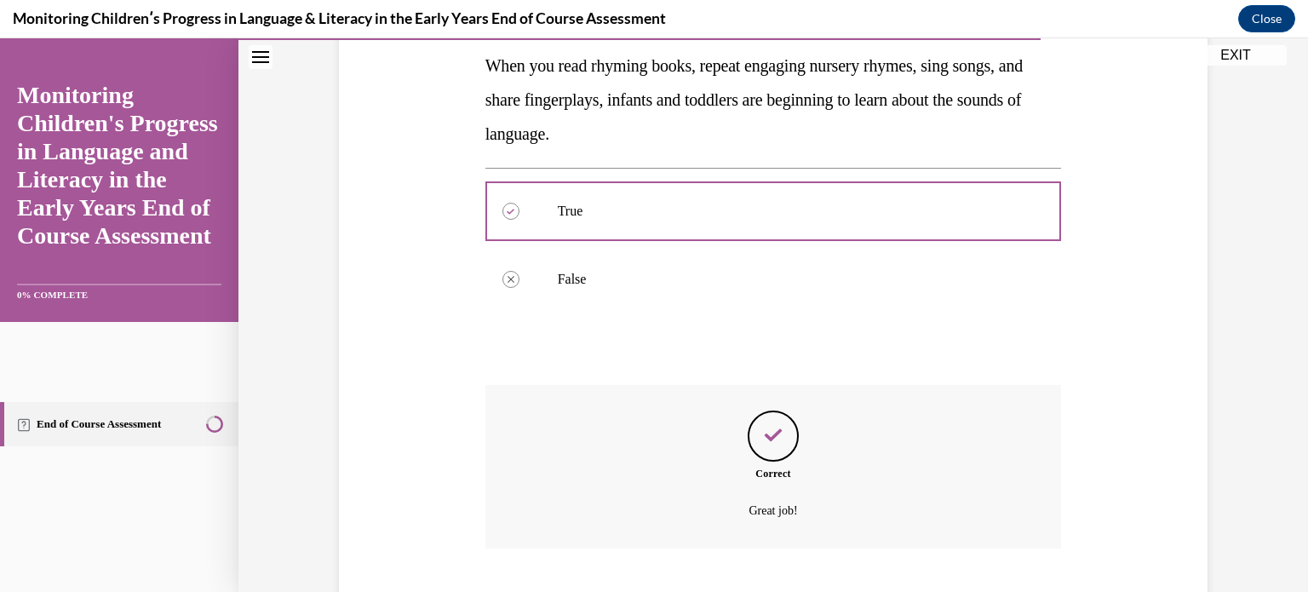
scroll to position [414, 0]
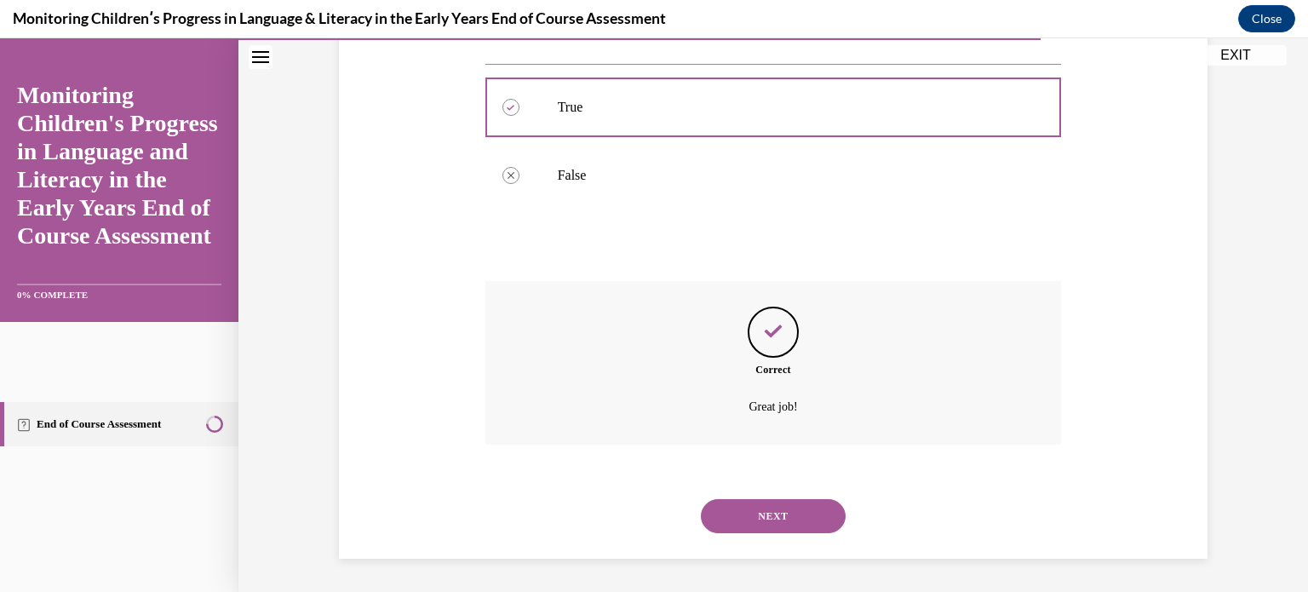
click at [818, 510] on button "NEXT" at bounding box center [773, 516] width 145 height 34
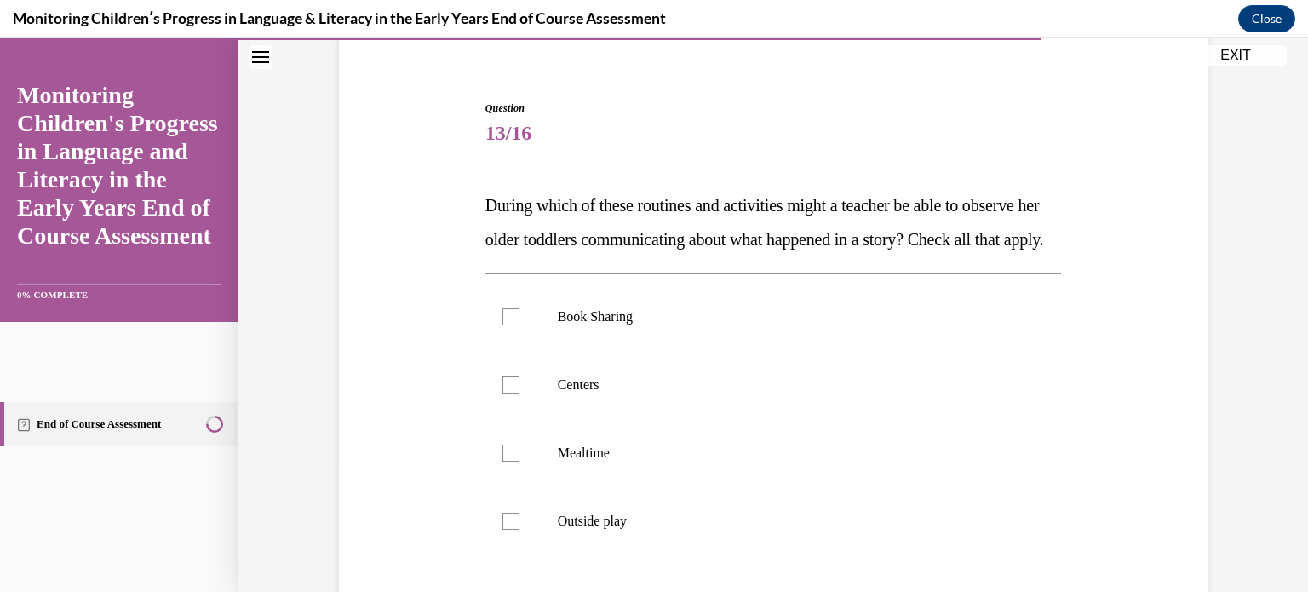
scroll to position [187, 0]
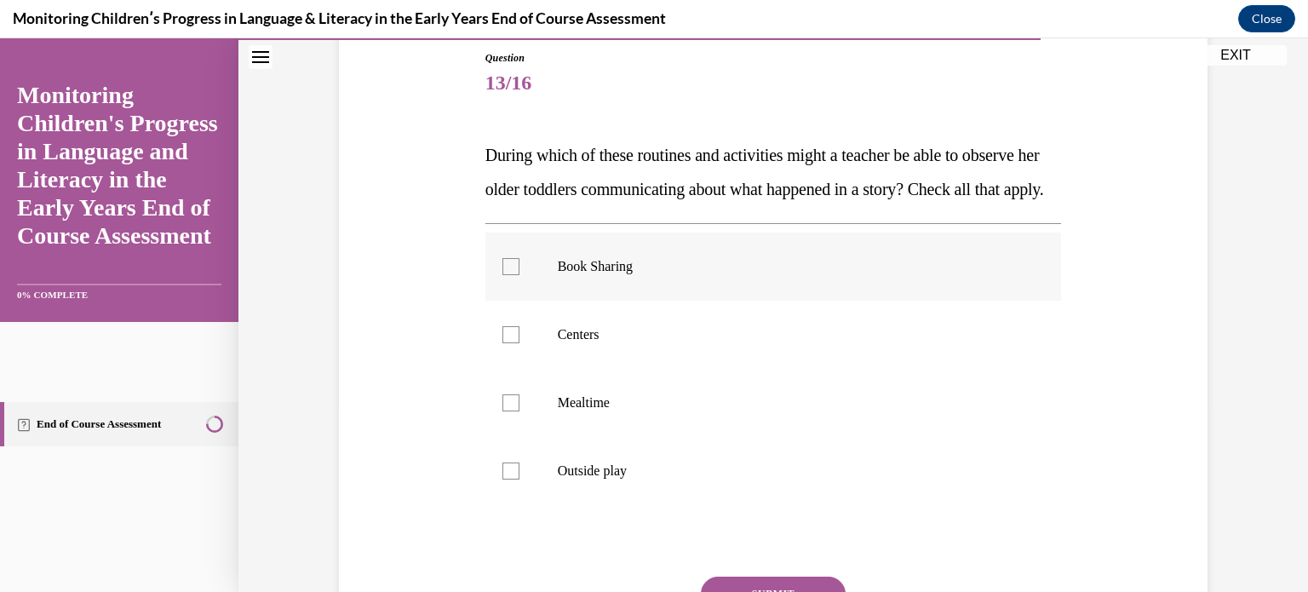
click at [821, 301] on label "Book Sharing" at bounding box center [773, 266] width 577 height 68
click at [519, 275] on input "Book Sharing" at bounding box center [510, 266] width 17 height 17
checkbox input "true"
click at [782, 369] on label "Centers" at bounding box center [773, 335] width 577 height 68
click at [519, 343] on input "Centers" at bounding box center [510, 334] width 17 height 17
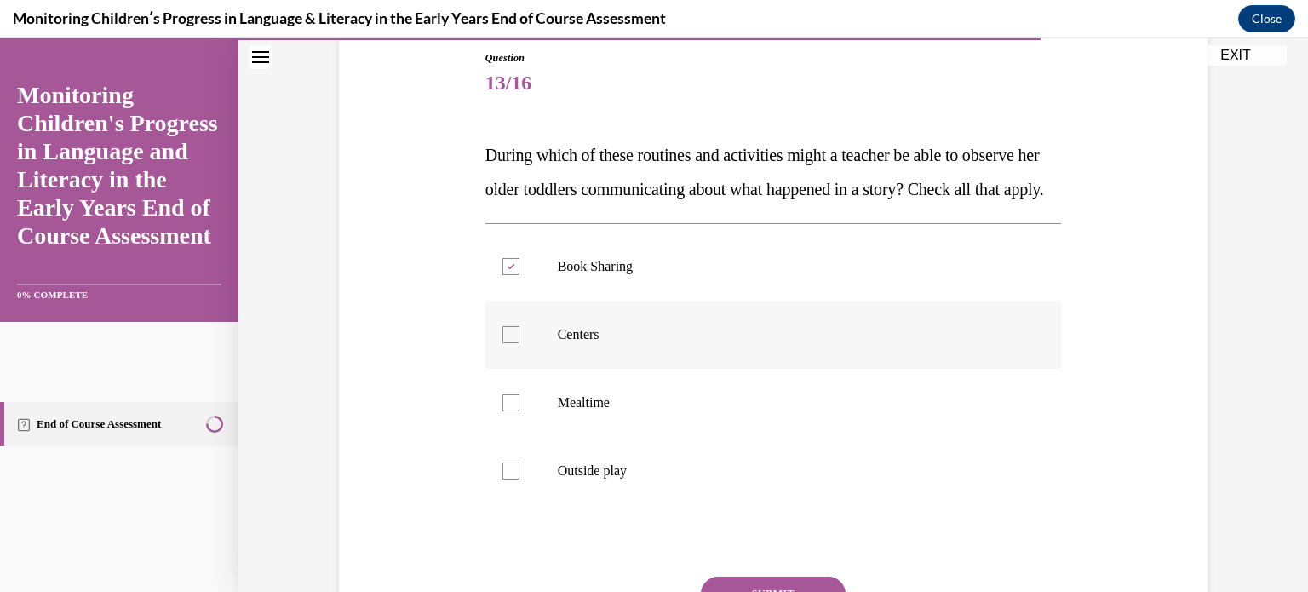
checkbox input "true"
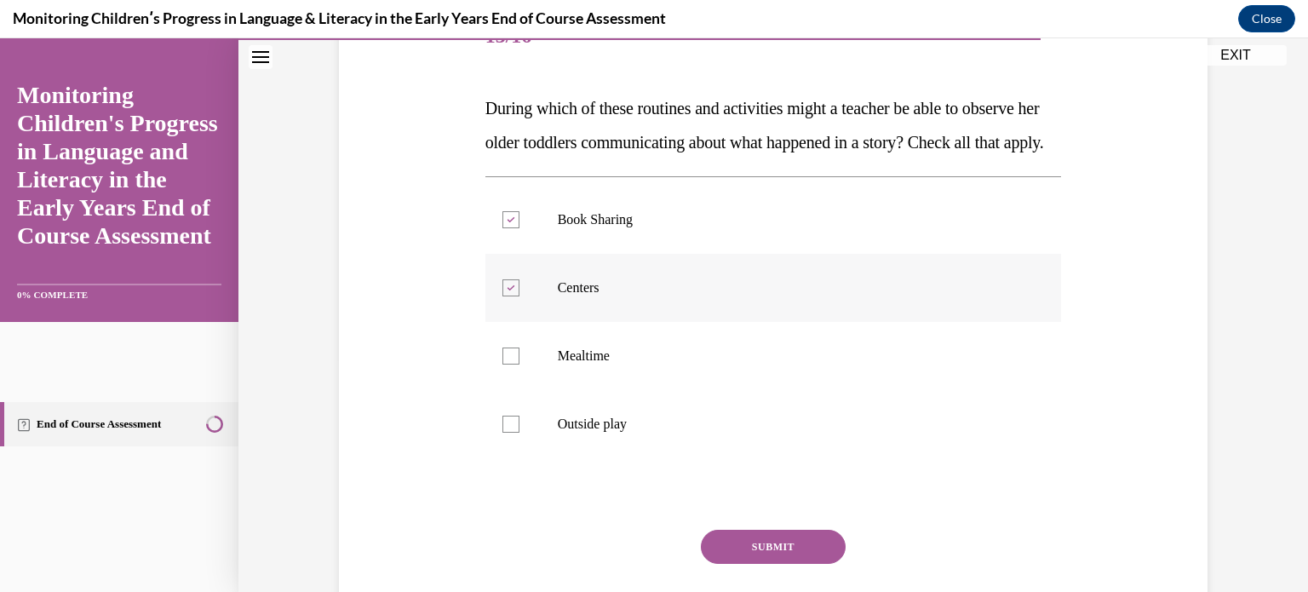
scroll to position [235, 0]
click at [790, 562] on button "SUBMIT" at bounding box center [773, 545] width 145 height 34
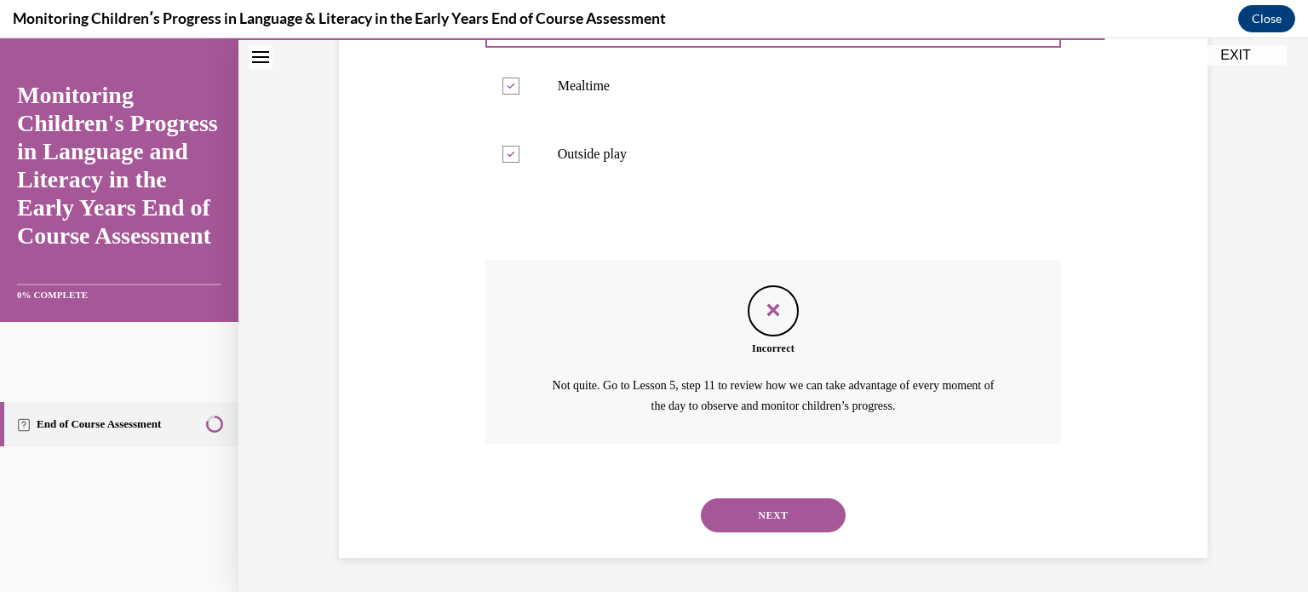
scroll to position [537, 0]
click at [778, 509] on button "NEXT" at bounding box center [773, 515] width 145 height 34
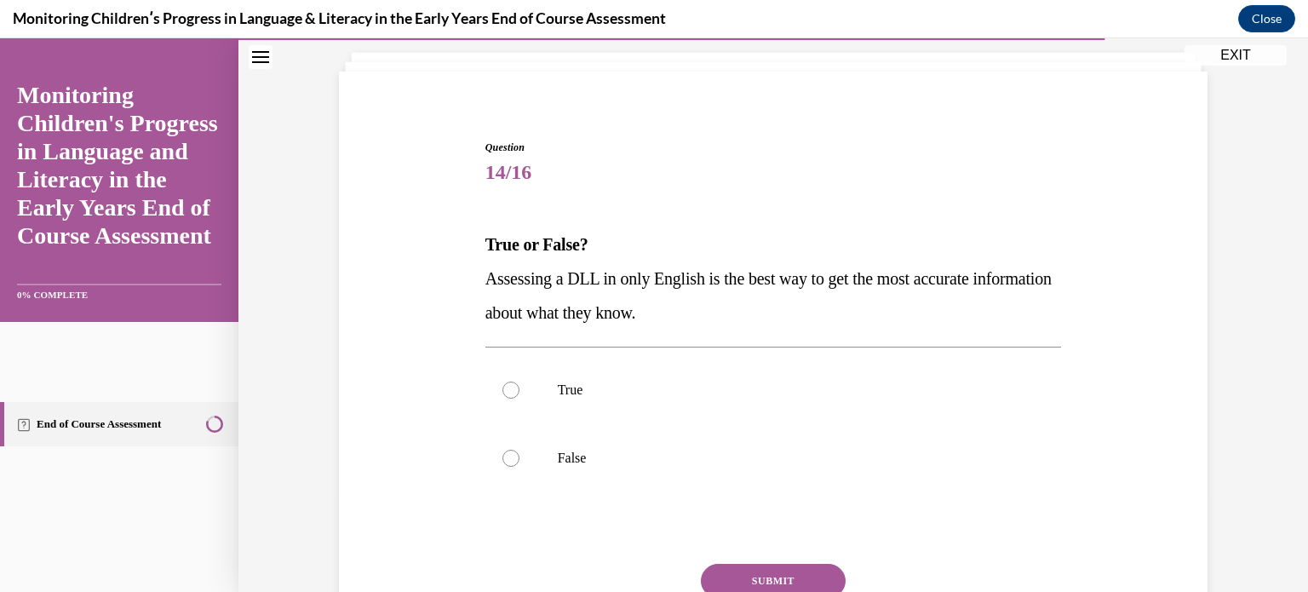
scroll to position [109, 0]
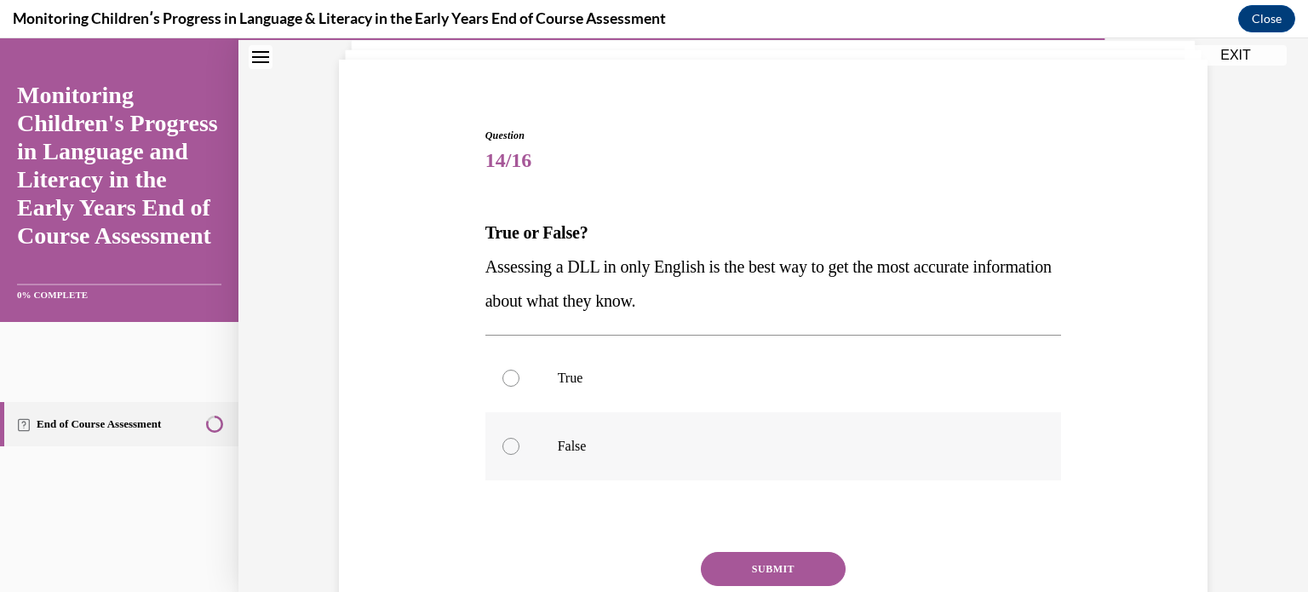
click at [756, 469] on label "False" at bounding box center [773, 446] width 577 height 68
click at [519, 455] on input "False" at bounding box center [510, 446] width 17 height 17
radio input "true"
click at [751, 556] on button "SUBMIT" at bounding box center [773, 569] width 145 height 34
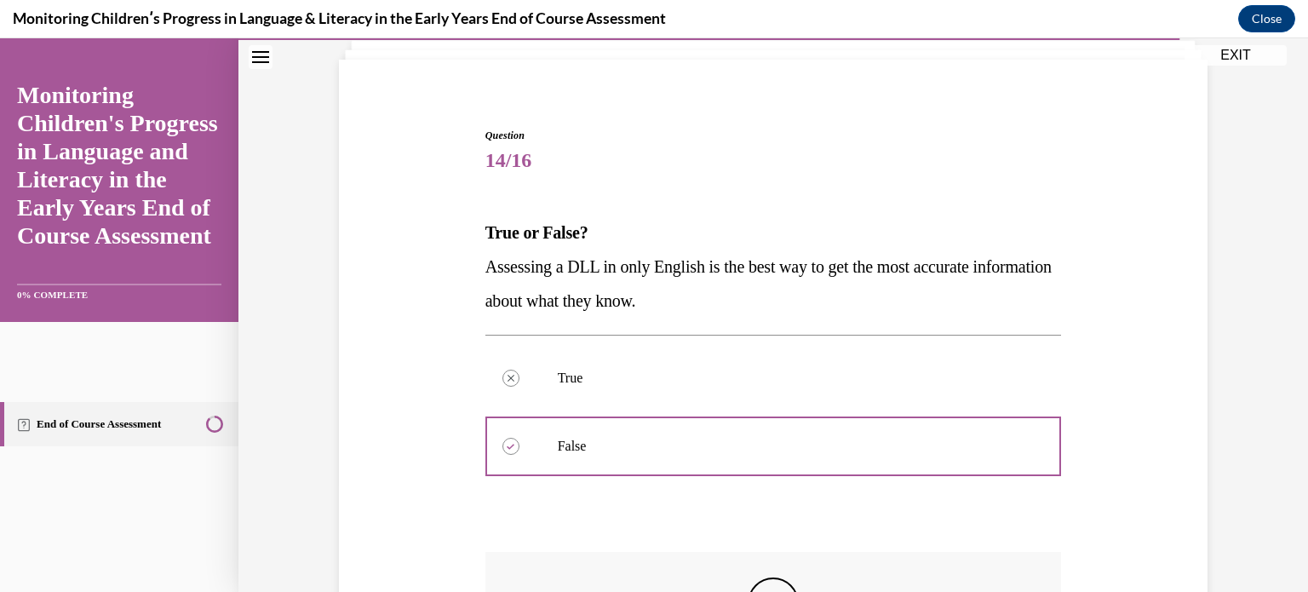
scroll to position [193, 0]
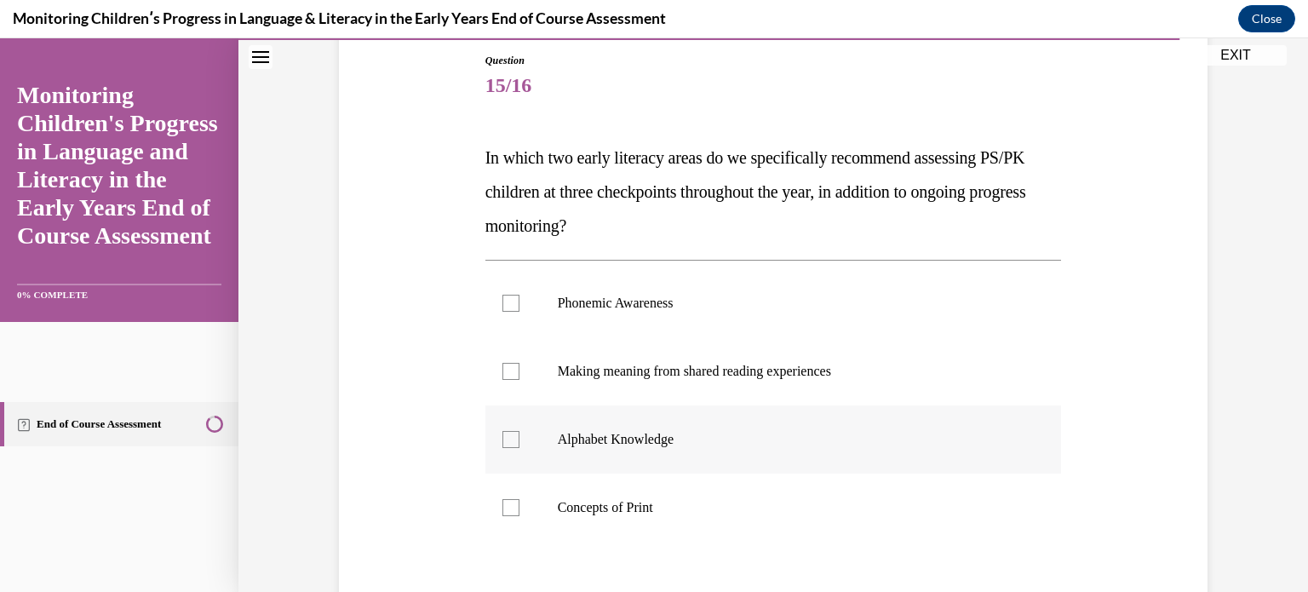
scroll to position [200, 0]
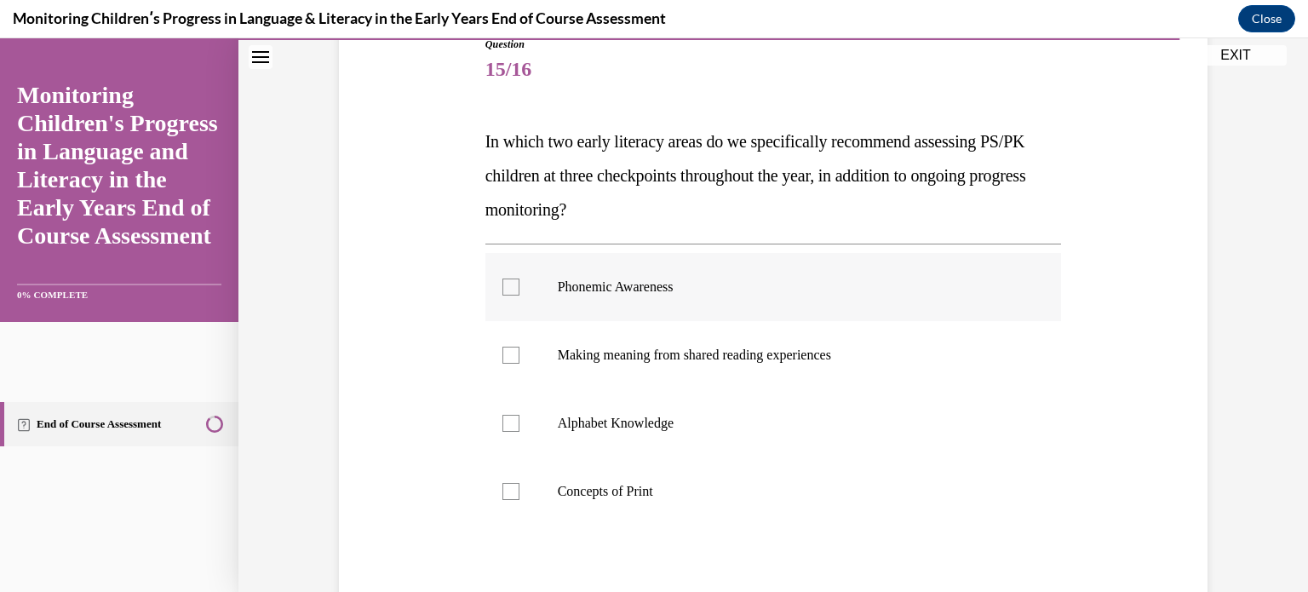
click at [774, 289] on p "Phonemic Awareness" at bounding box center [789, 286] width 462 height 17
click at [519, 289] on input "Phonemic Awareness" at bounding box center [510, 286] width 17 height 17
checkbox input "true"
click at [746, 415] on p "Alphabet Knowledge" at bounding box center [789, 423] width 462 height 17
click at [519, 415] on input "Alphabet Knowledge" at bounding box center [510, 423] width 17 height 17
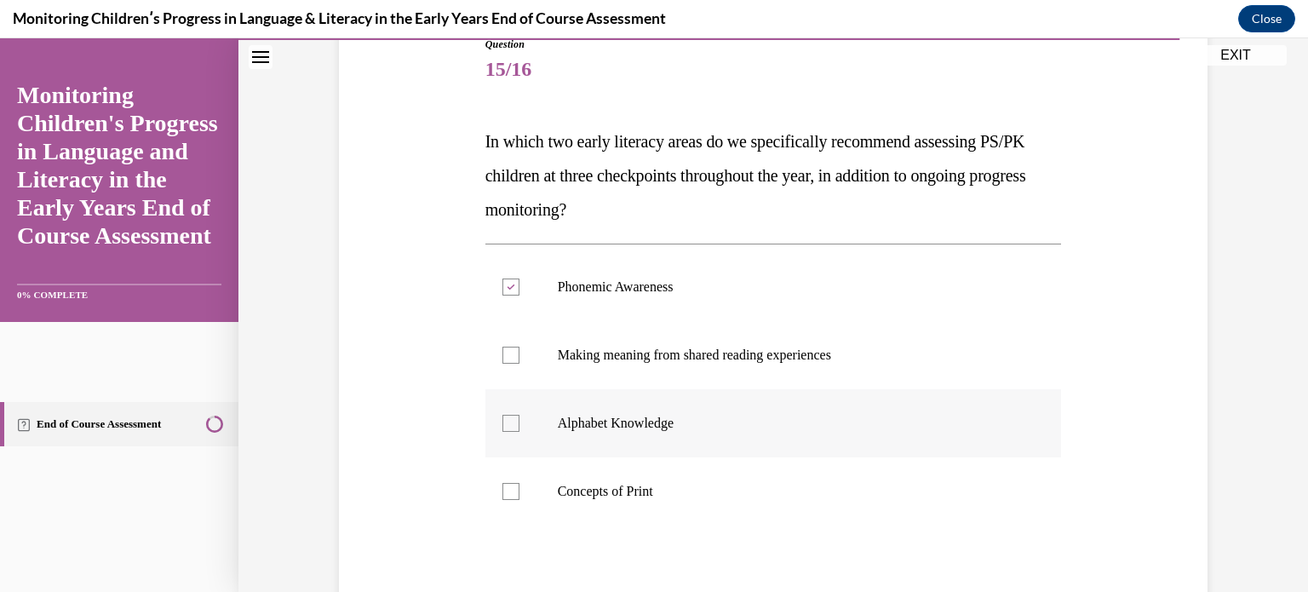
checkbox input "true"
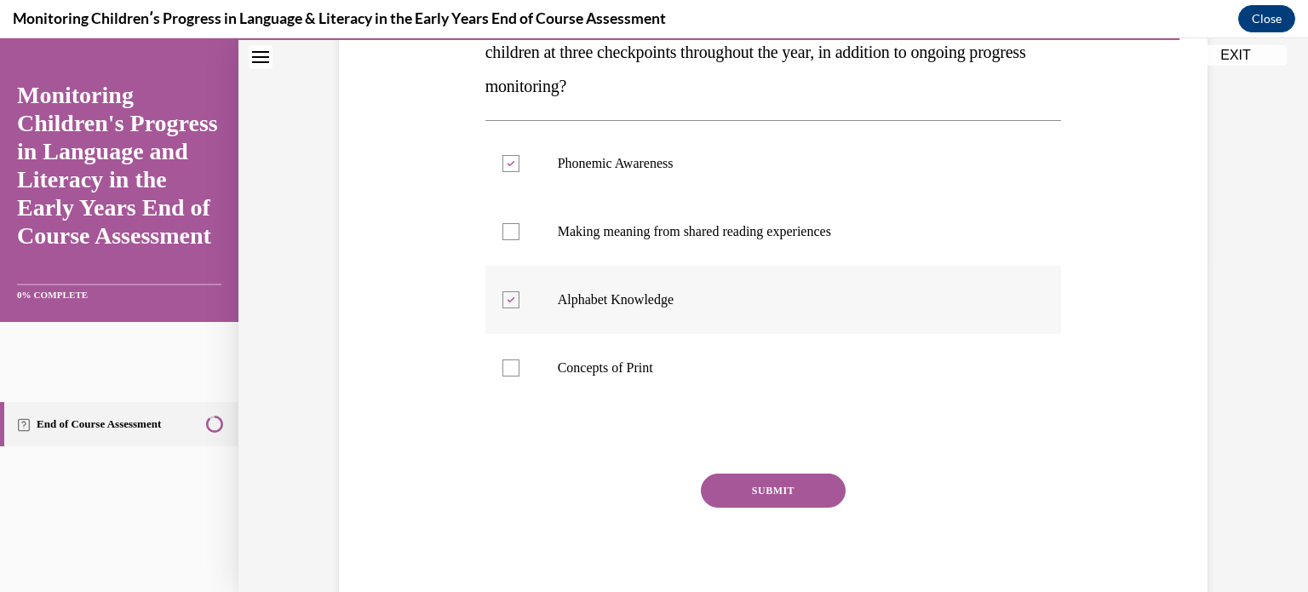
scroll to position [324, 0]
click at [777, 485] on button "SUBMIT" at bounding box center [773, 491] width 145 height 34
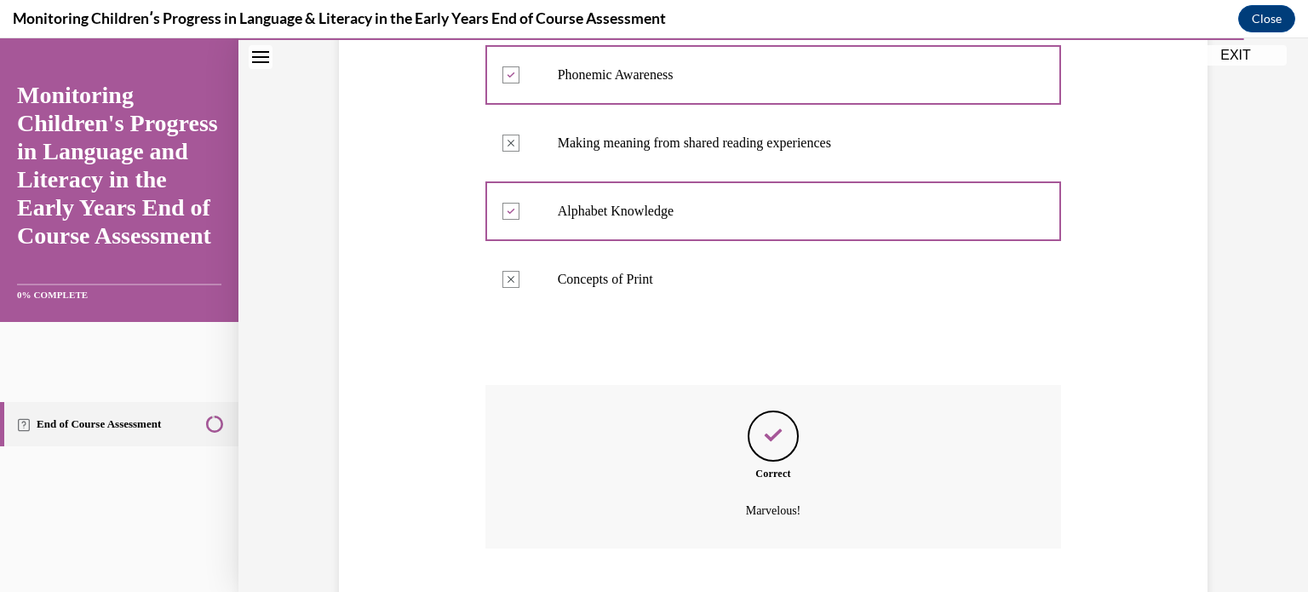
scroll to position [516, 0]
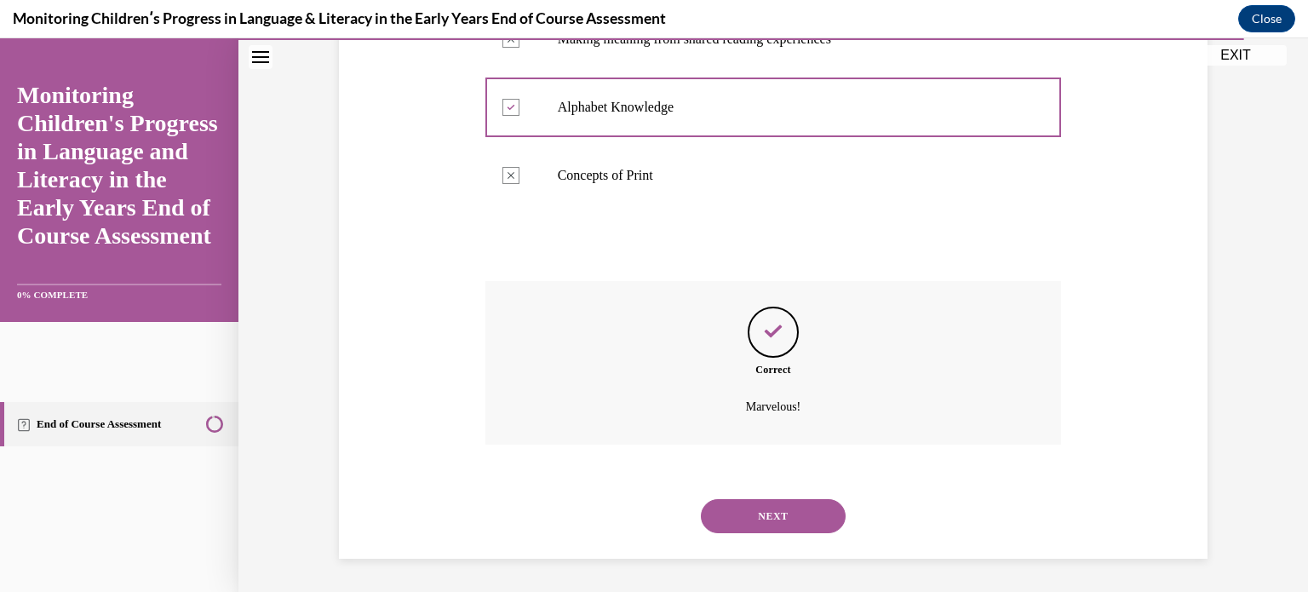
click at [794, 520] on button "NEXT" at bounding box center [773, 516] width 145 height 34
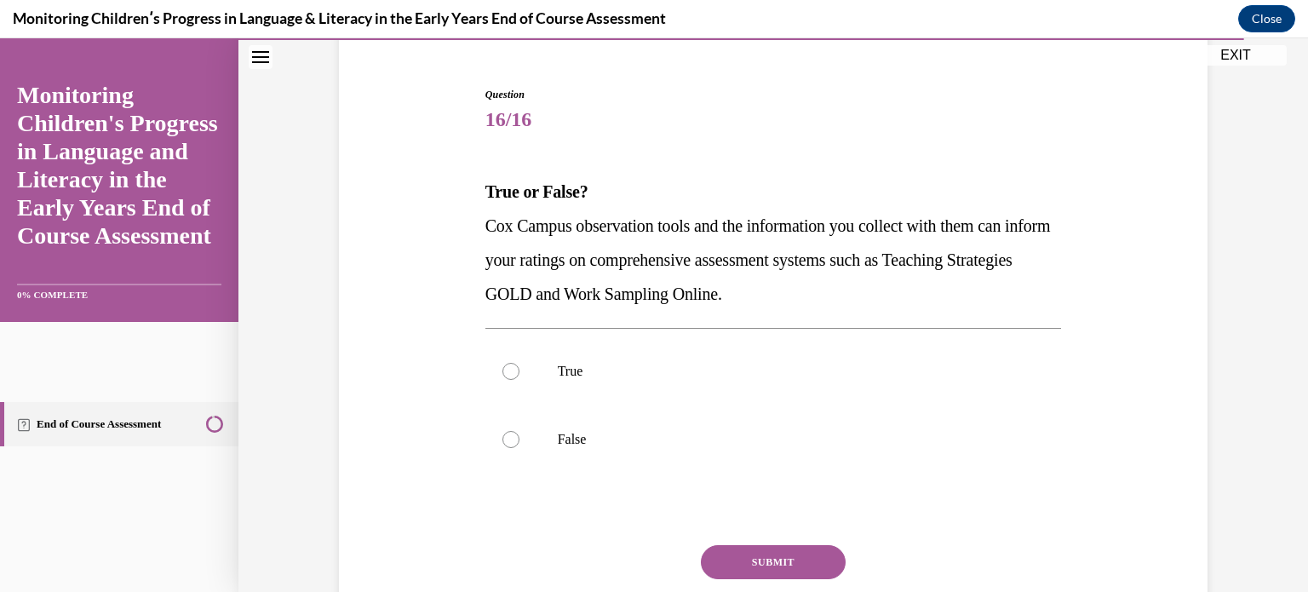
scroll to position [152, 0]
click at [818, 344] on label "True" at bounding box center [773, 370] width 577 height 68
click at [519, 361] on input "True" at bounding box center [510, 369] width 17 height 17
radio input "true"
click at [800, 548] on button "SUBMIT" at bounding box center [773, 560] width 145 height 34
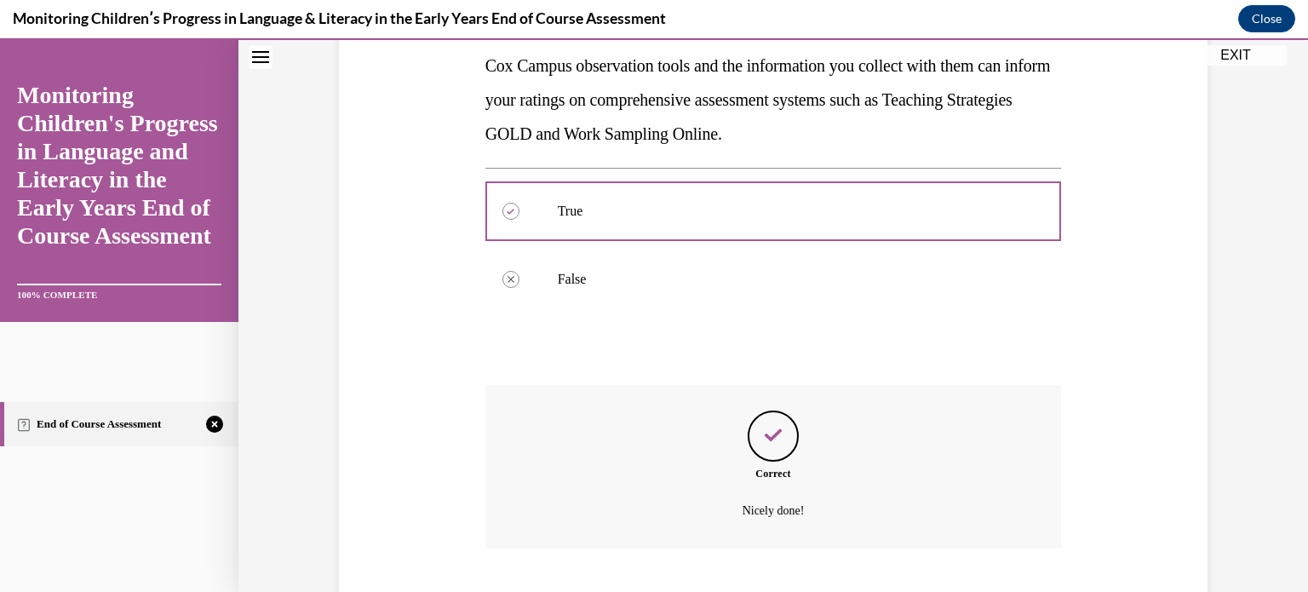
scroll to position [414, 0]
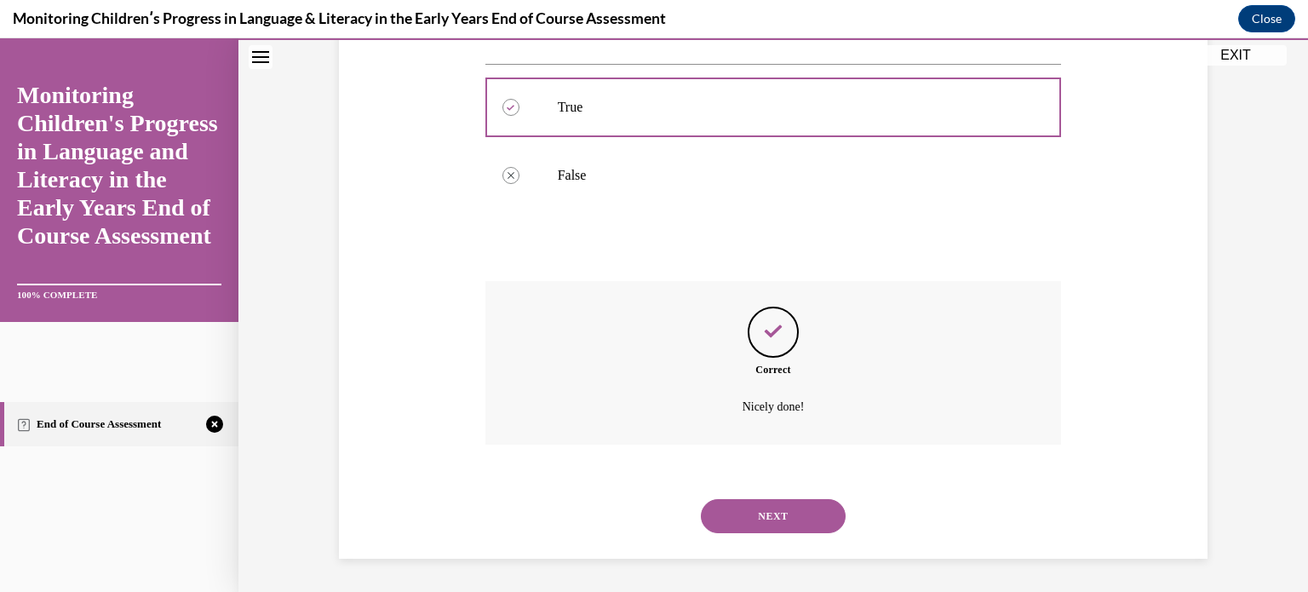
click at [788, 525] on button "NEXT" at bounding box center [773, 516] width 145 height 34
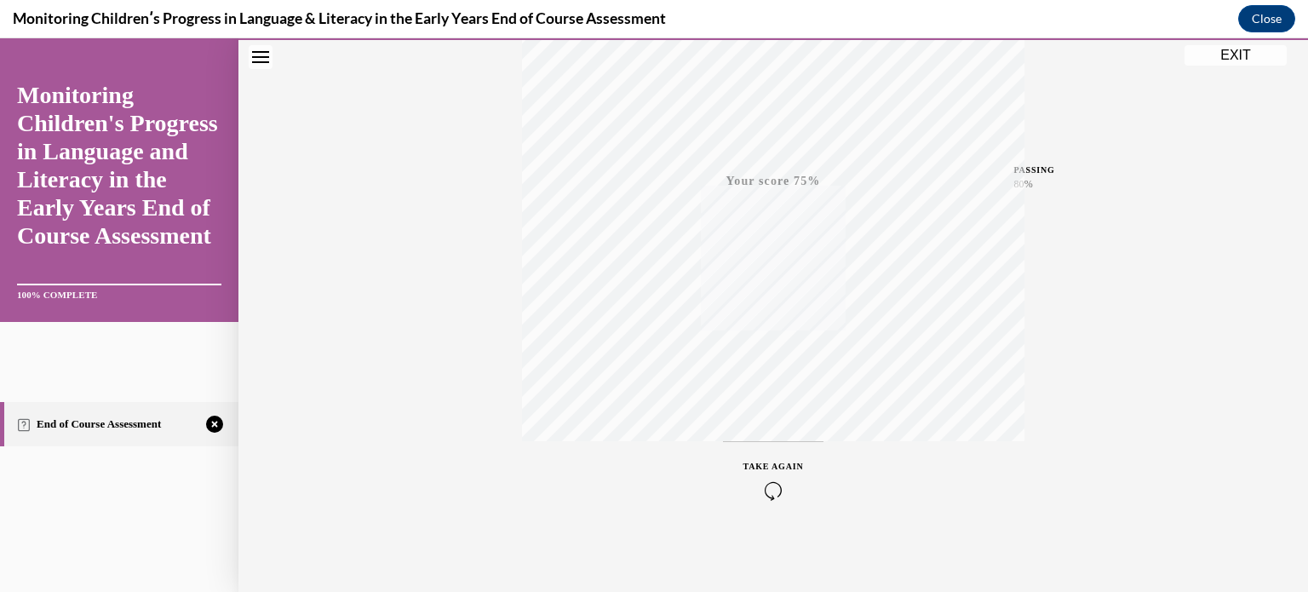
scroll to position [319, 0]
click at [777, 491] on icon "button" at bounding box center [773, 488] width 60 height 19
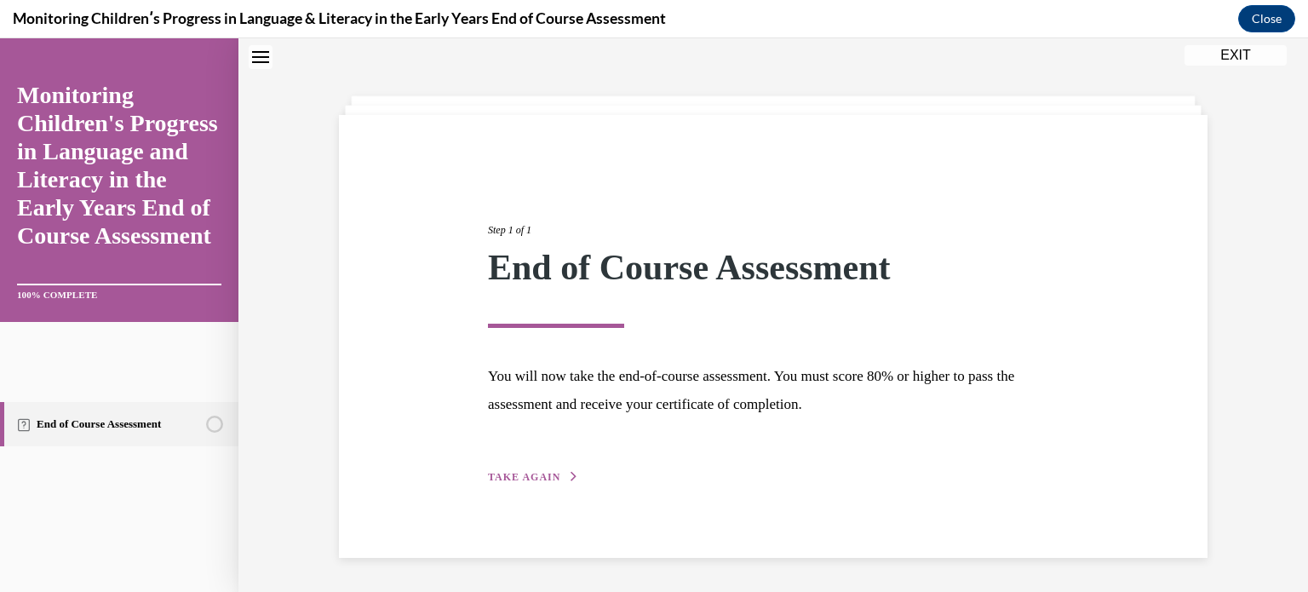
scroll to position [54, 0]
click at [544, 466] on div "Step 1 of 1 End of Course Assessment You will now take the end-of-course assess…" at bounding box center [773, 334] width 596 height 303
click at [534, 474] on span "TAKE AGAIN" at bounding box center [524, 477] width 72 height 12
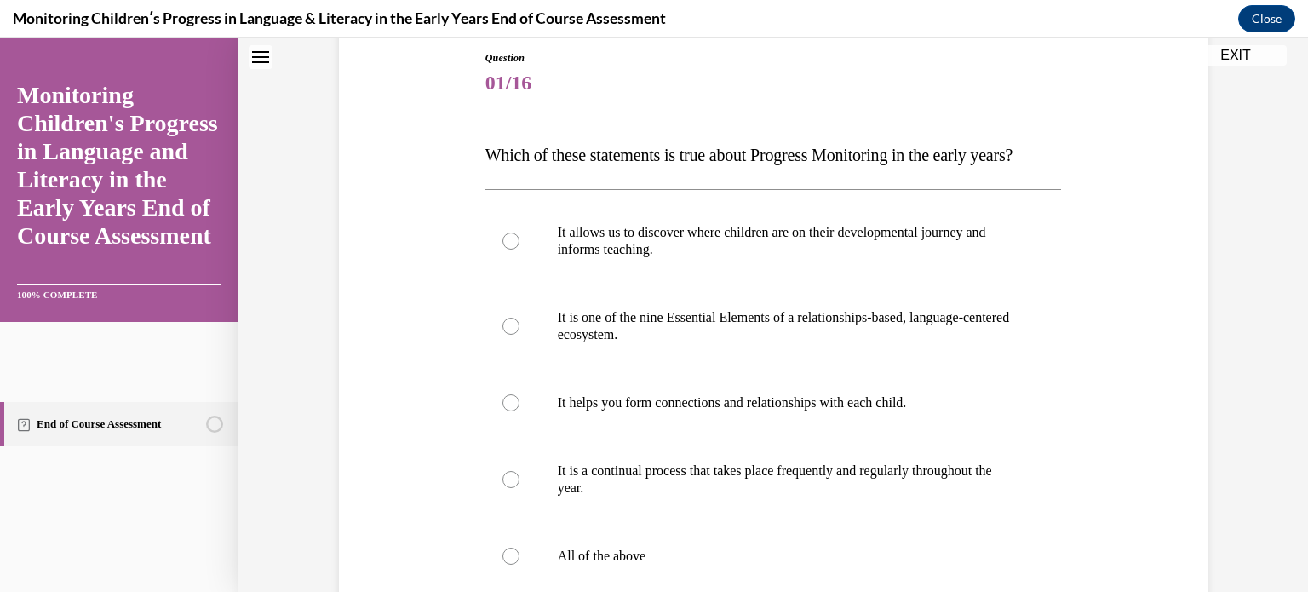
scroll to position [193, 0]
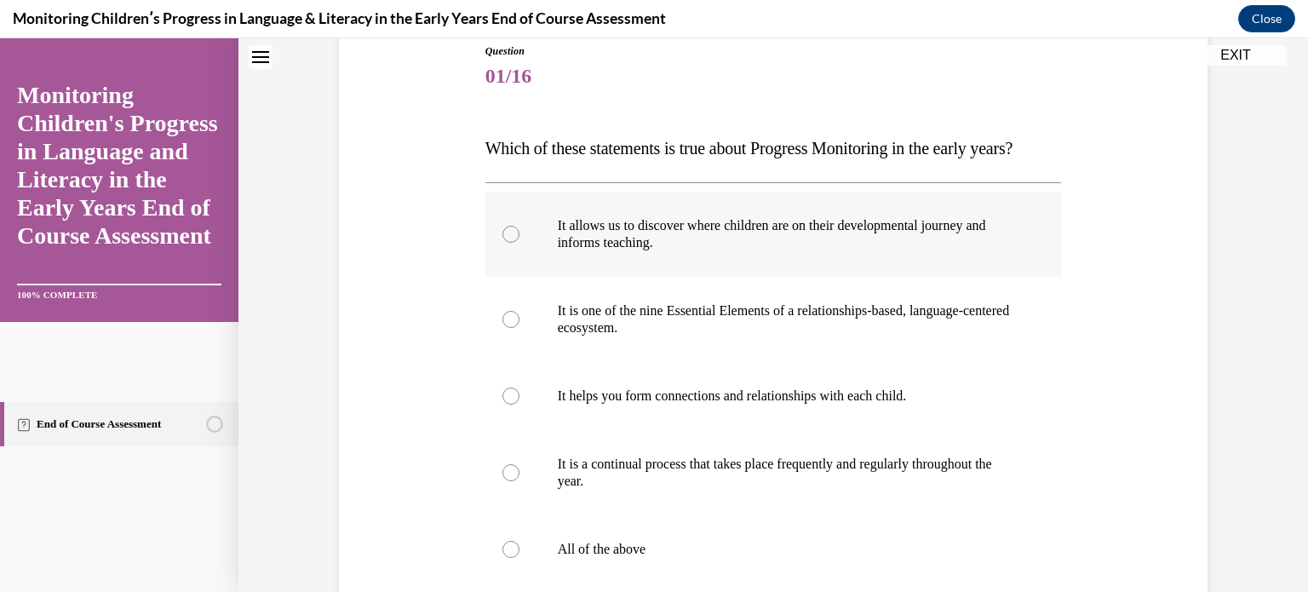
click at [712, 251] on p "It allows us to discover where children are on their developmental journey and …" at bounding box center [789, 234] width 462 height 34
click at [519, 243] on input "It allows us to discover where children are on their developmental journey and …" at bounding box center [510, 234] width 17 height 17
radio input "true"
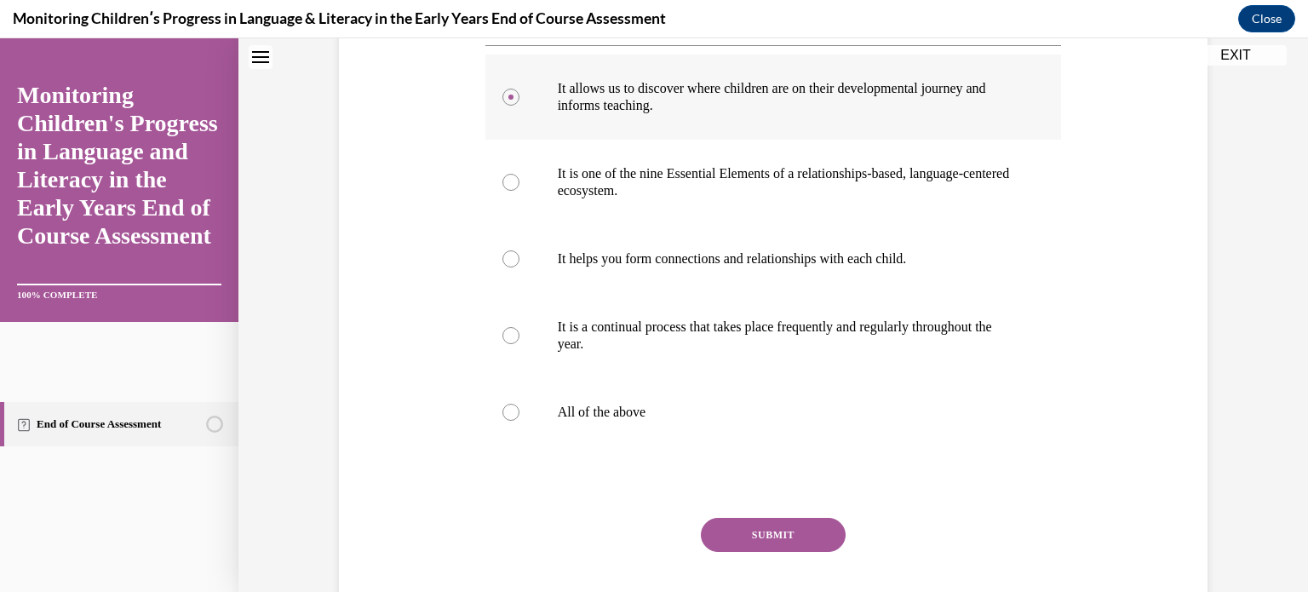
scroll to position [330, 0]
click at [694, 422] on label "All of the above" at bounding box center [773, 413] width 577 height 68
click at [519, 422] on input "All of the above" at bounding box center [510, 413] width 17 height 17
radio input "true"
click at [754, 553] on button "SUBMIT" at bounding box center [773, 536] width 145 height 34
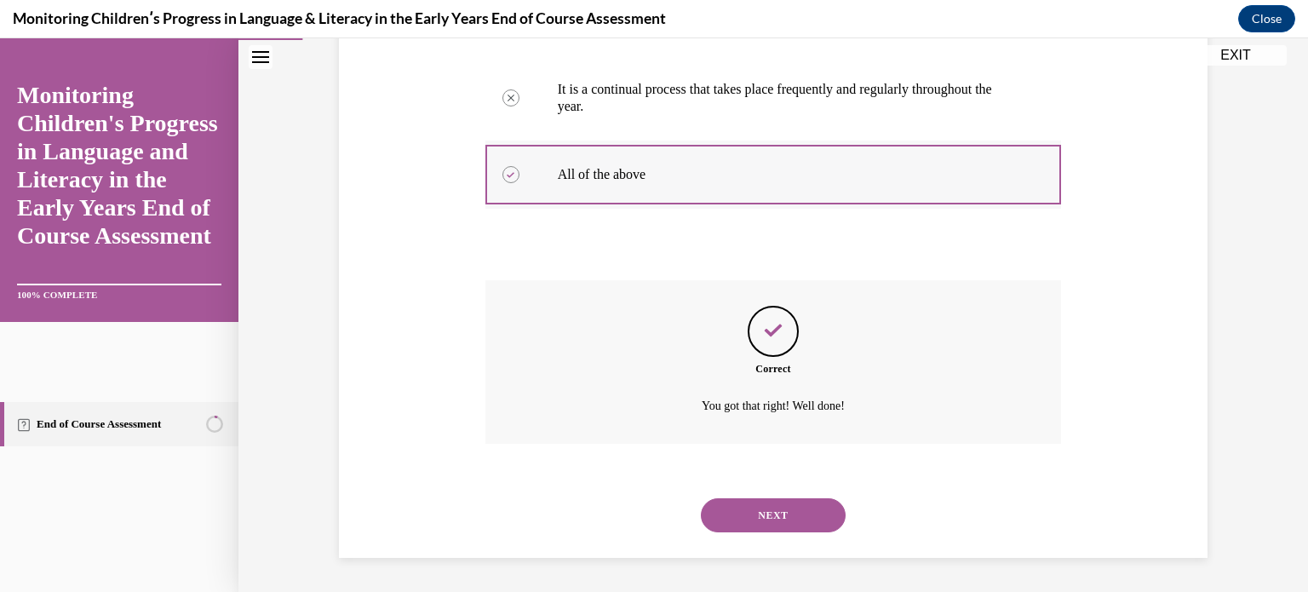
scroll to position [601, 0]
click at [780, 514] on button "NEXT" at bounding box center [773, 515] width 145 height 34
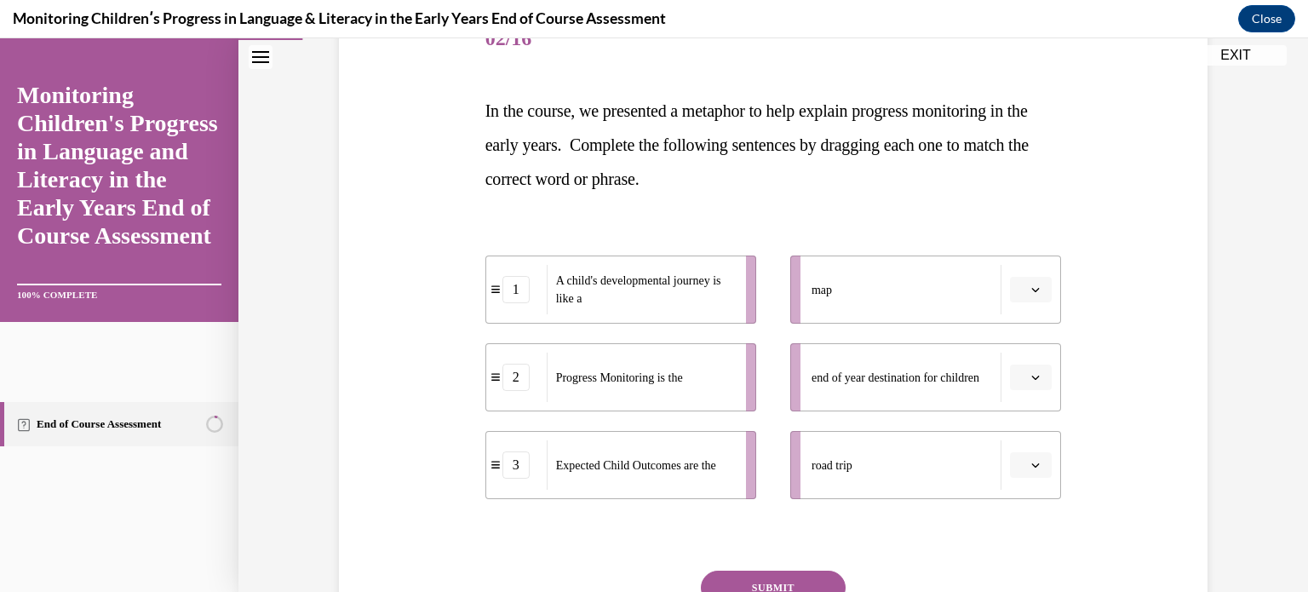
scroll to position [242, 0]
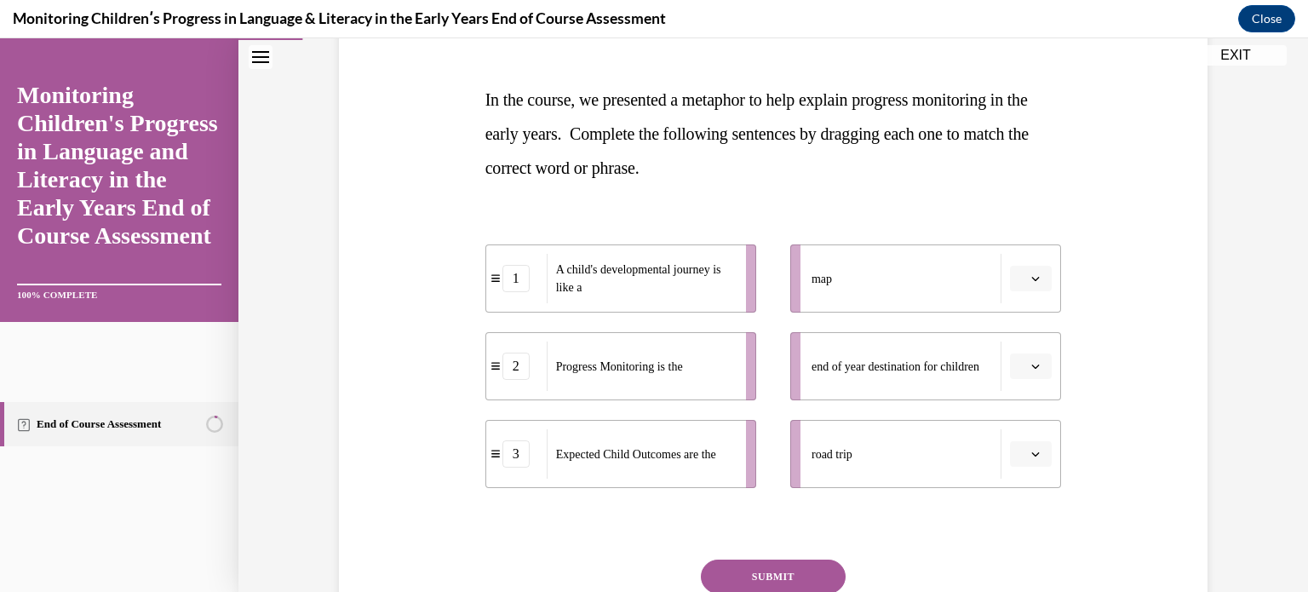
click at [1010, 282] on button "button" at bounding box center [1031, 279] width 42 height 26
click at [942, 292] on div "map" at bounding box center [907, 278] width 190 height 49
click at [1022, 278] on button "button" at bounding box center [1031, 279] width 42 height 26
click at [1029, 378] on div "2" at bounding box center [1023, 384] width 43 height 34
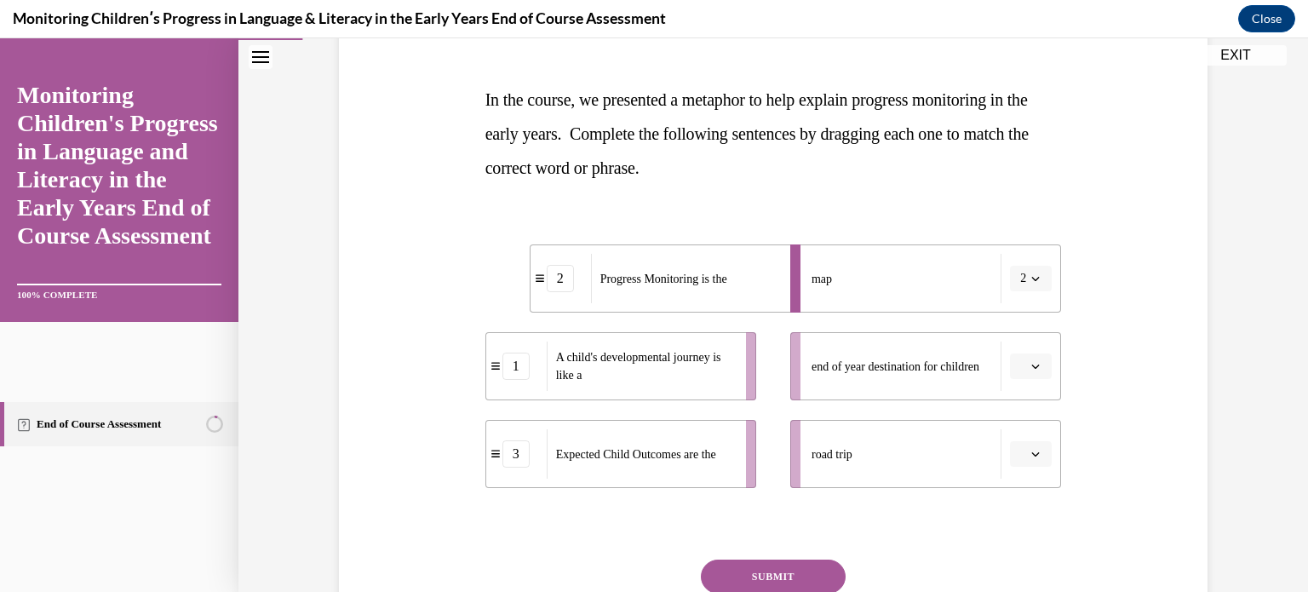
click at [1031, 369] on icon "button" at bounding box center [1035, 366] width 9 height 9
click at [1019, 512] on span "3" at bounding box center [1018, 506] width 6 height 14
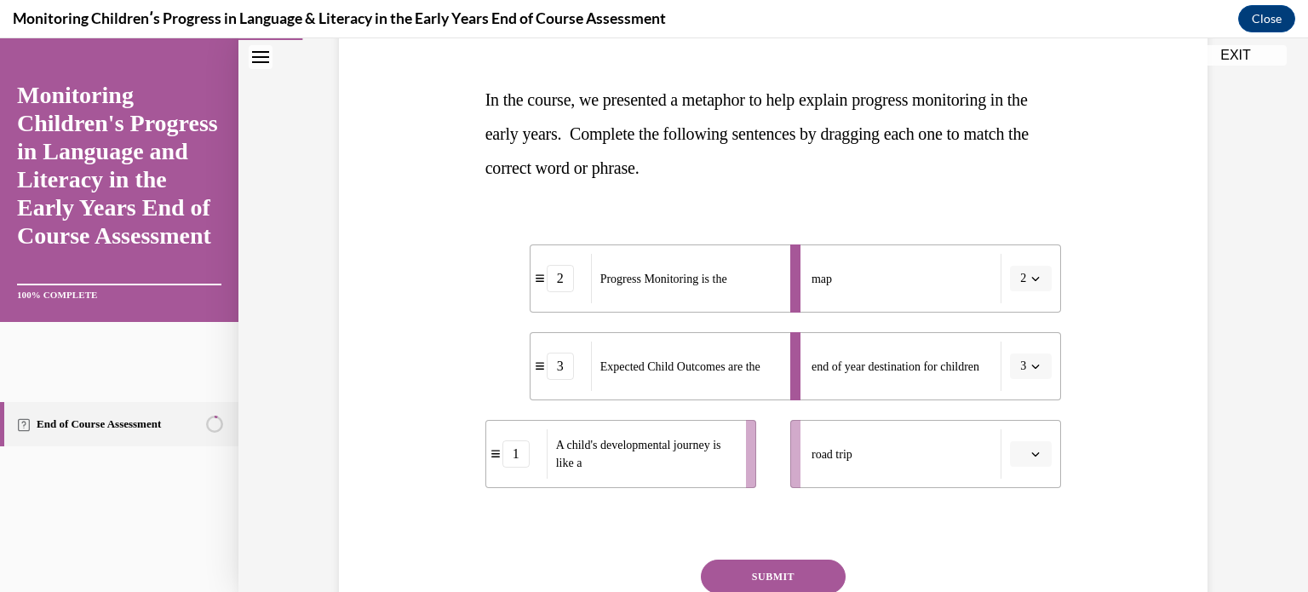
click at [1042, 449] on button "button" at bounding box center [1031, 454] width 42 height 26
click at [1022, 353] on div "1" at bounding box center [1023, 347] width 43 height 34
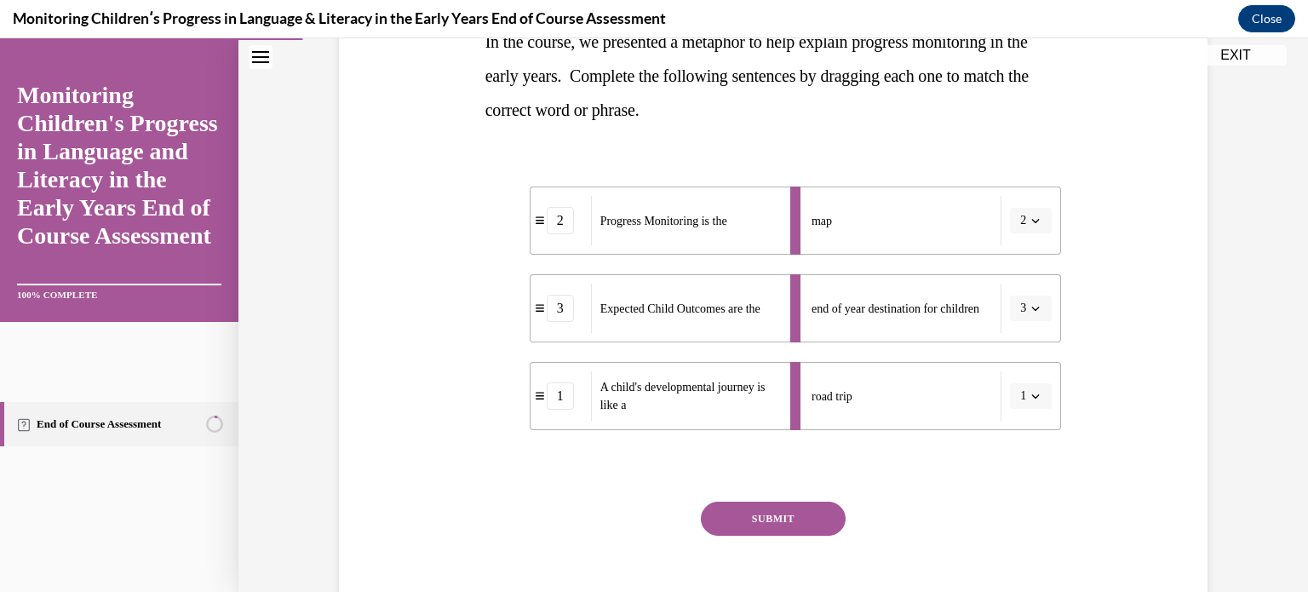
click at [817, 517] on button "SUBMIT" at bounding box center [773, 519] width 145 height 34
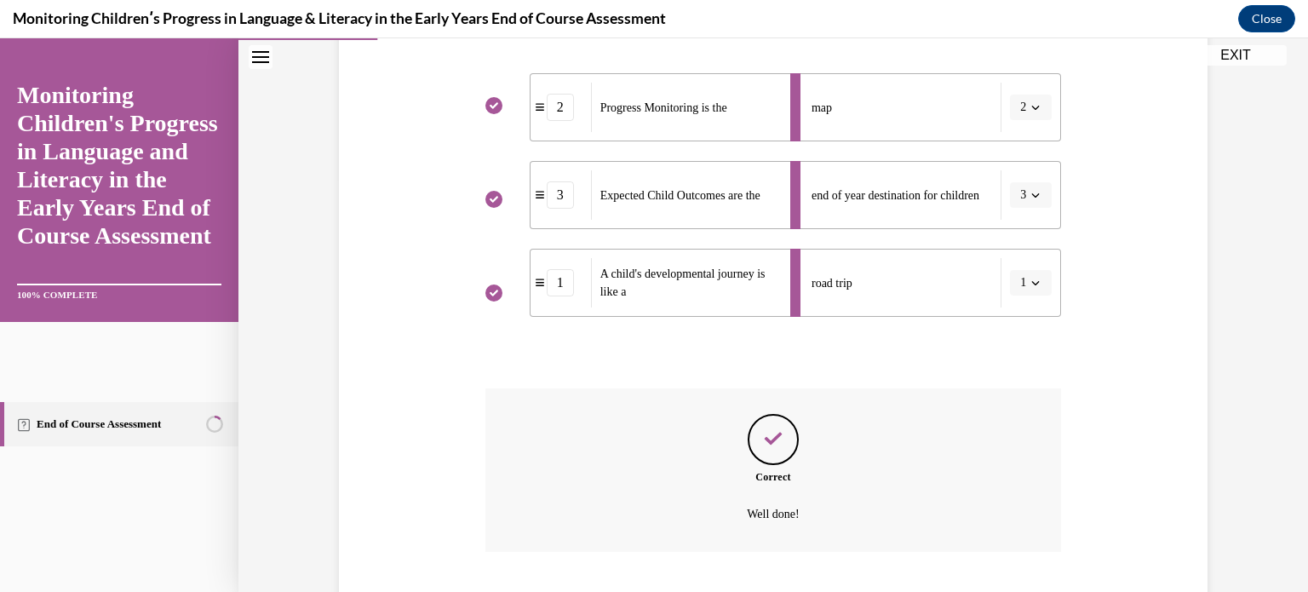
scroll to position [520, 0]
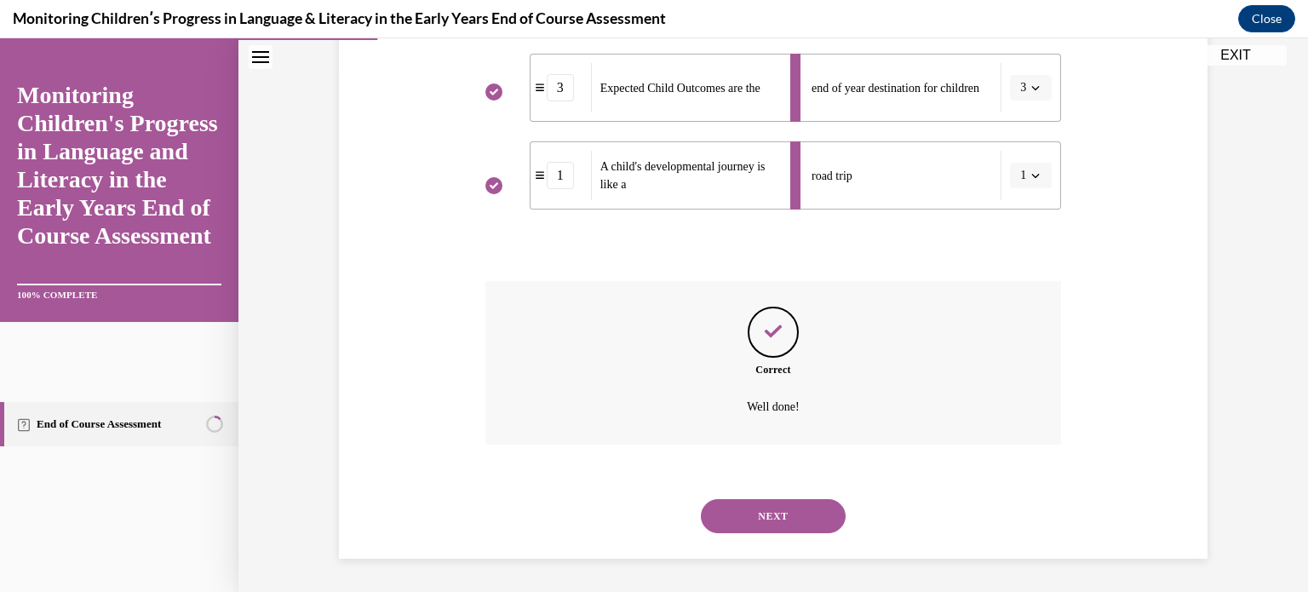
drag, startPoint x: 818, startPoint y: 520, endPoint x: 780, endPoint y: 512, distance: 38.4
click at [780, 512] on button "NEXT" at bounding box center [773, 516] width 145 height 34
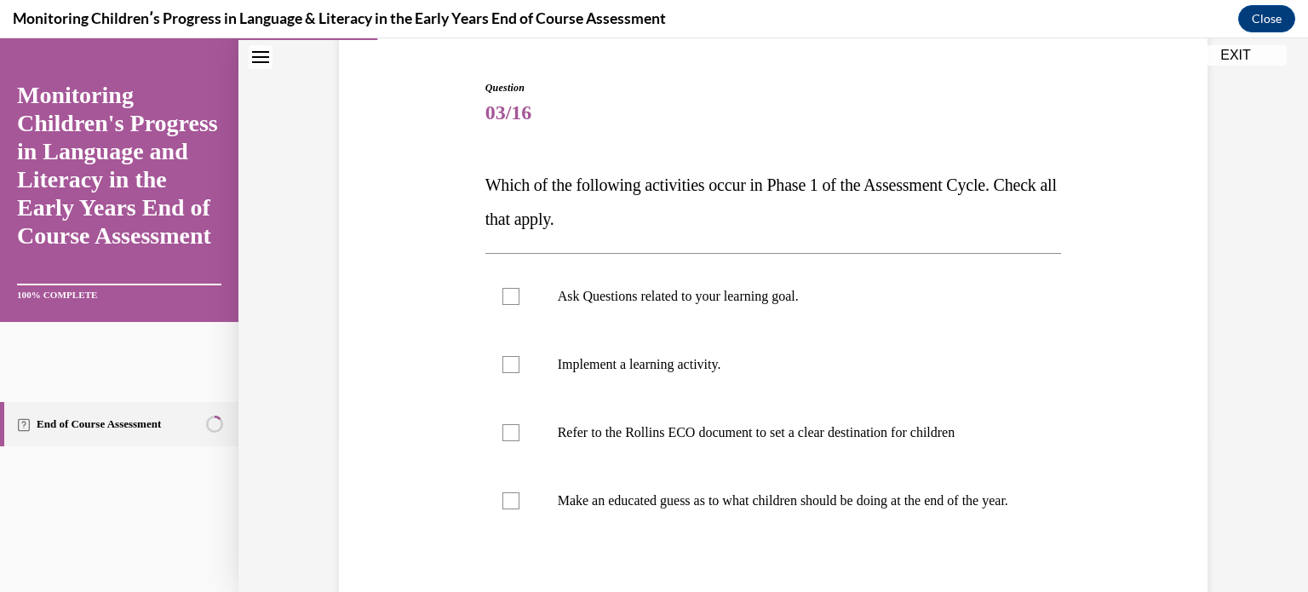
scroll to position [157, 0]
click at [828, 307] on label "Ask Questions related to your learning goal." at bounding box center [773, 296] width 577 height 68
click at [519, 305] on input "Ask Questions related to your learning goal." at bounding box center [510, 296] width 17 height 17
checkbox input "true"
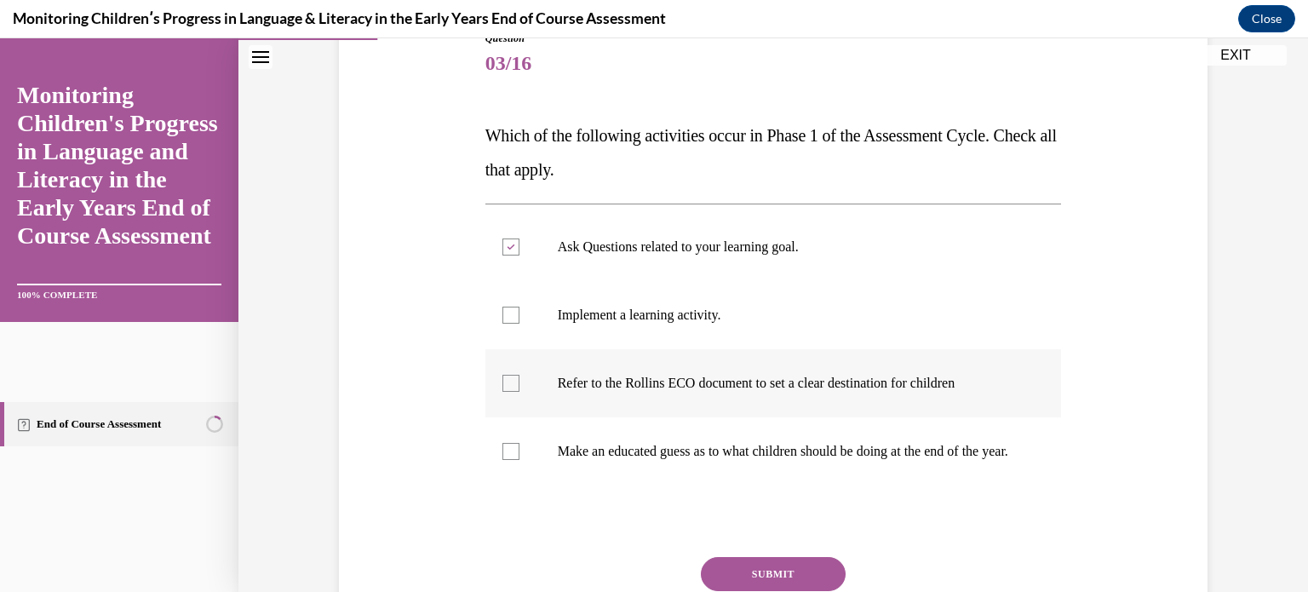
click at [831, 370] on label "Refer to the Rollins ECO document to set a clear destination for children" at bounding box center [773, 383] width 577 height 68
click at [519, 375] on input "Refer to the Rollins ECO document to set a clear destination for children" at bounding box center [510, 383] width 17 height 17
checkbox input "true"
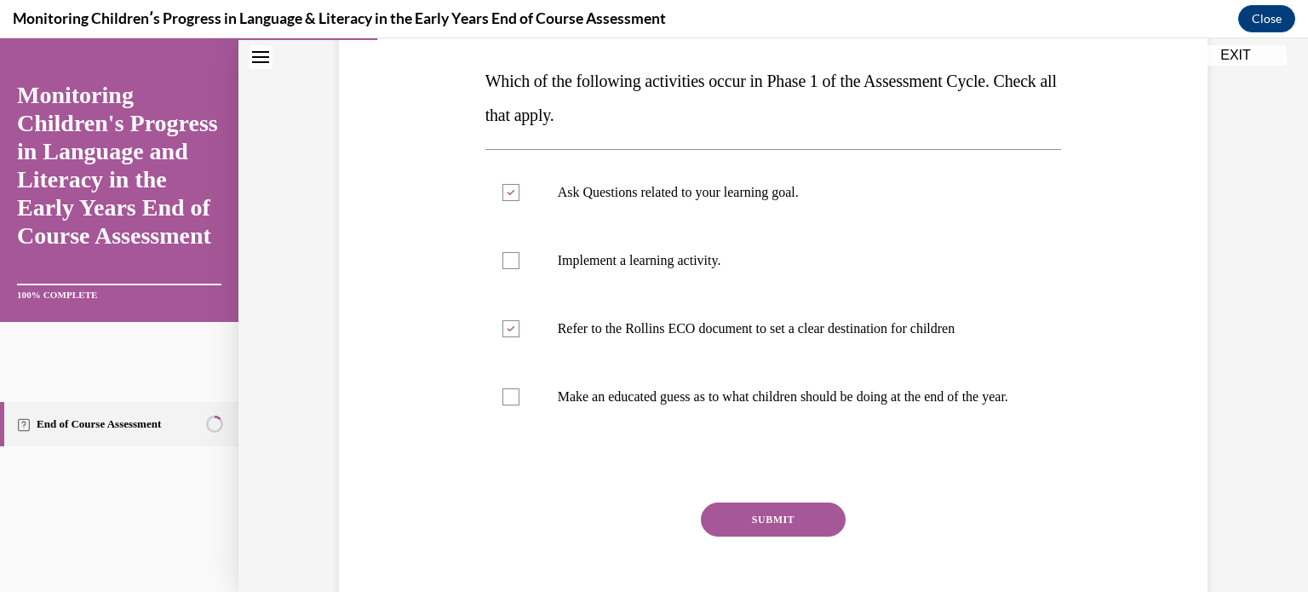
click at [790, 537] on button "SUBMIT" at bounding box center [773, 519] width 145 height 34
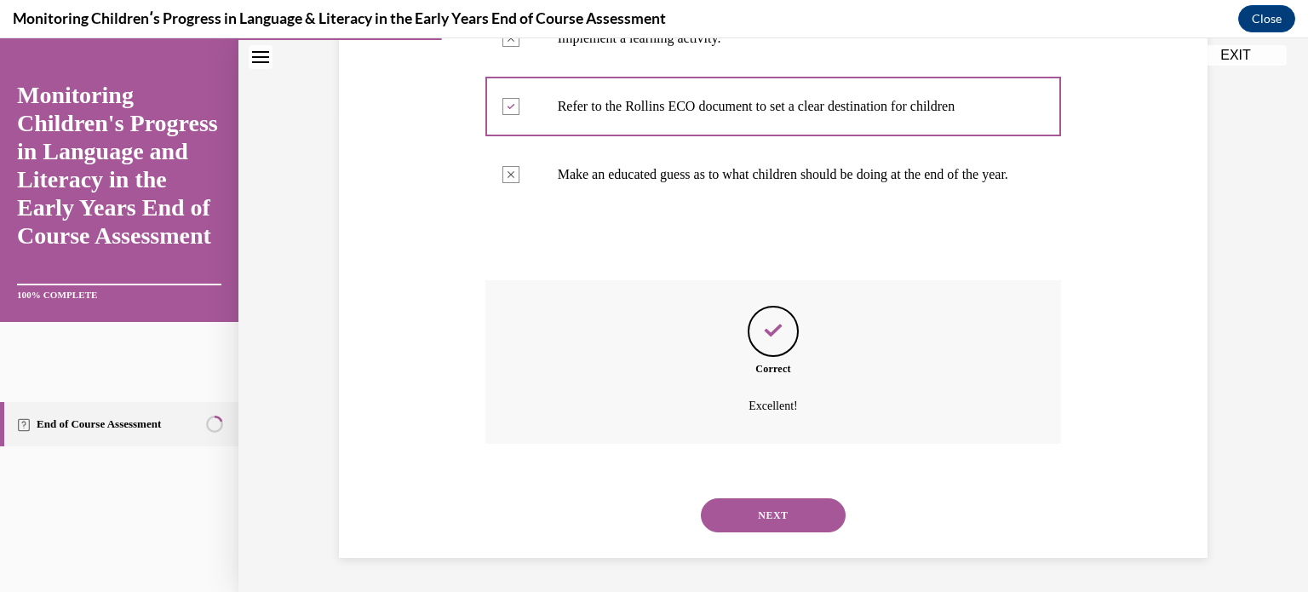
scroll to position [499, 0]
click at [772, 525] on button "NEXT" at bounding box center [773, 515] width 145 height 34
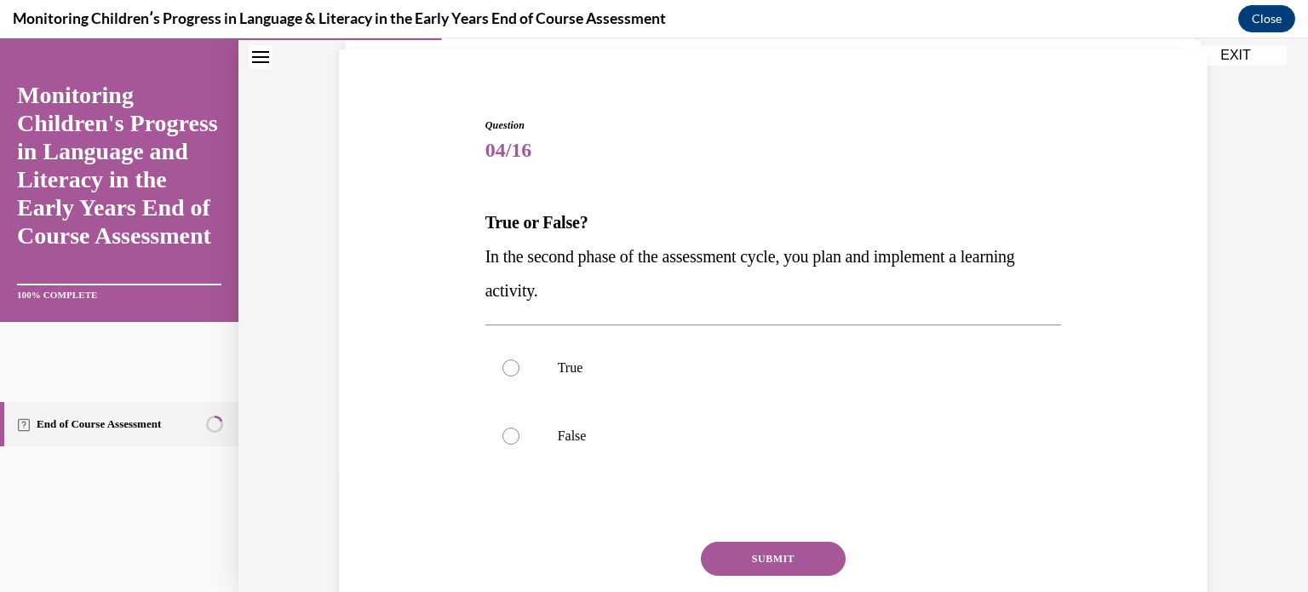
scroll to position [119, 0]
click at [773, 350] on label "True" at bounding box center [773, 368] width 577 height 68
click at [519, 359] on input "True" at bounding box center [510, 367] width 17 height 17
radio input "true"
click at [779, 557] on button "SUBMIT" at bounding box center [773, 559] width 145 height 34
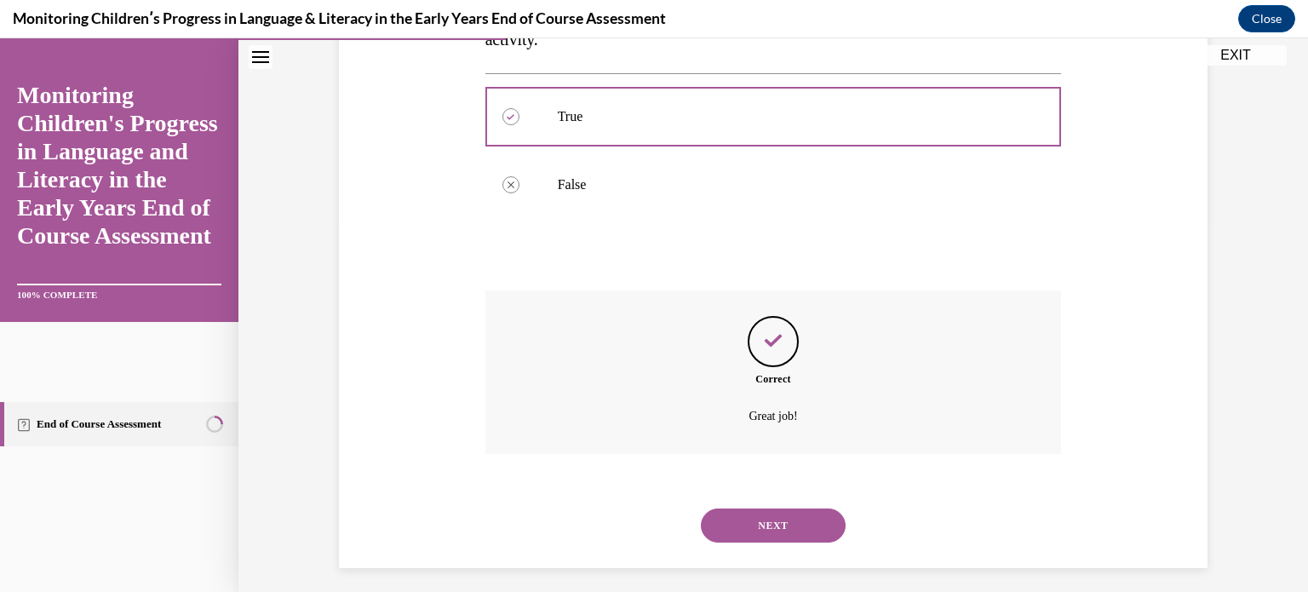
scroll to position [380, 0]
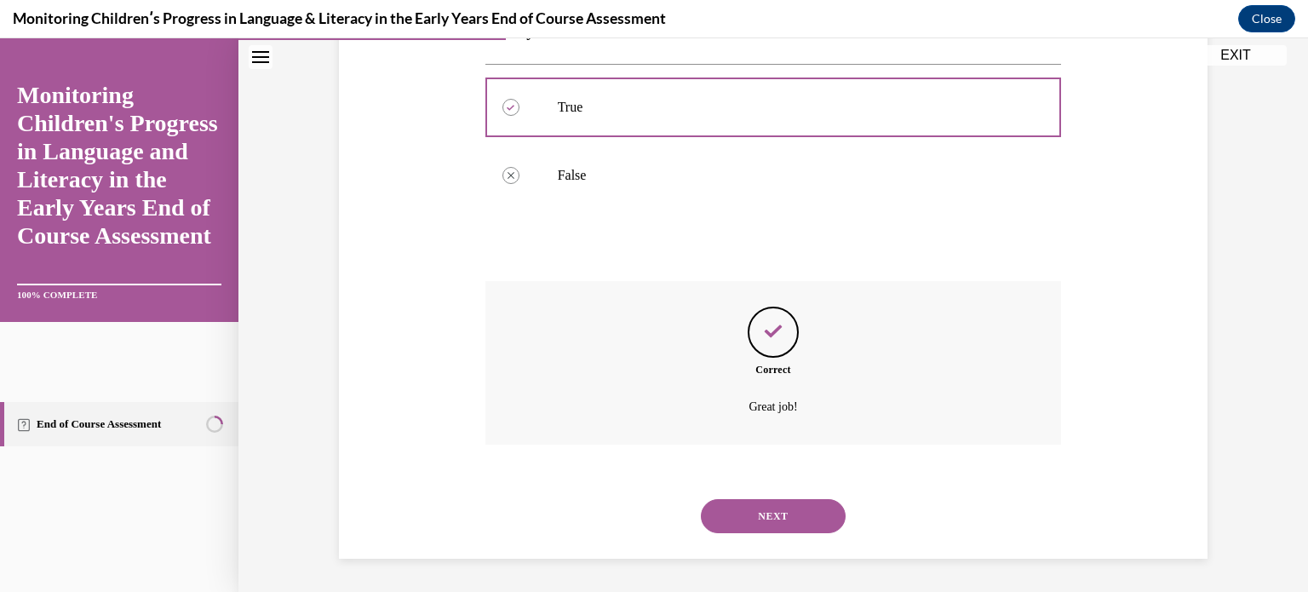
click at [780, 520] on button "NEXT" at bounding box center [773, 516] width 145 height 34
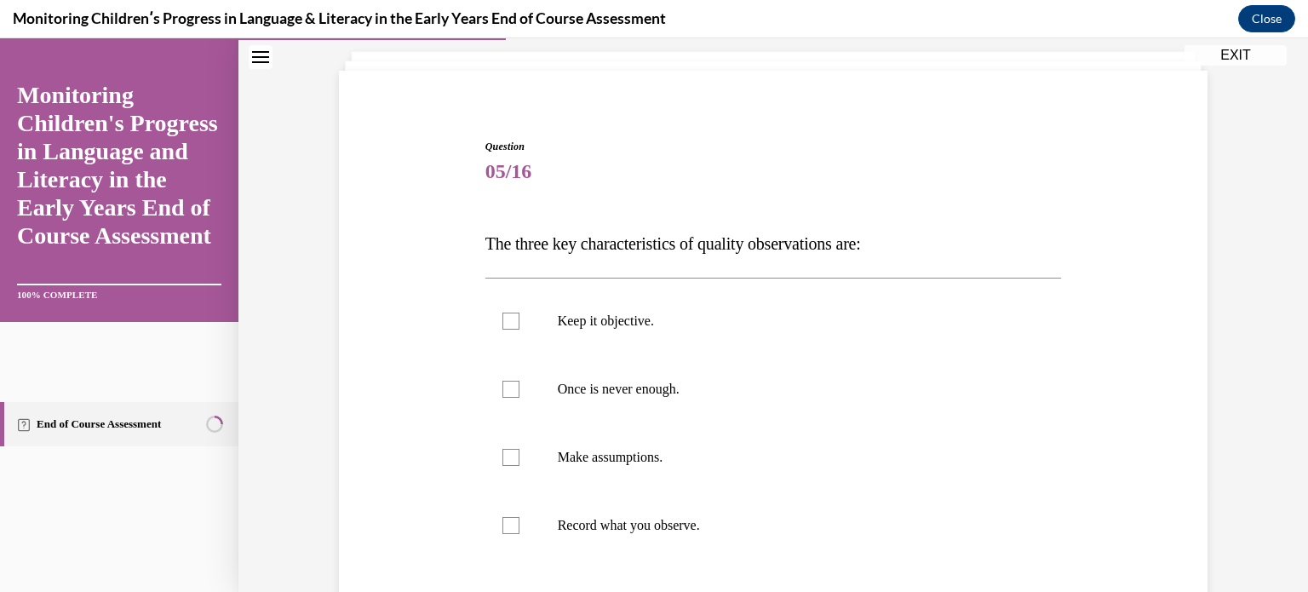
scroll to position [102, 0]
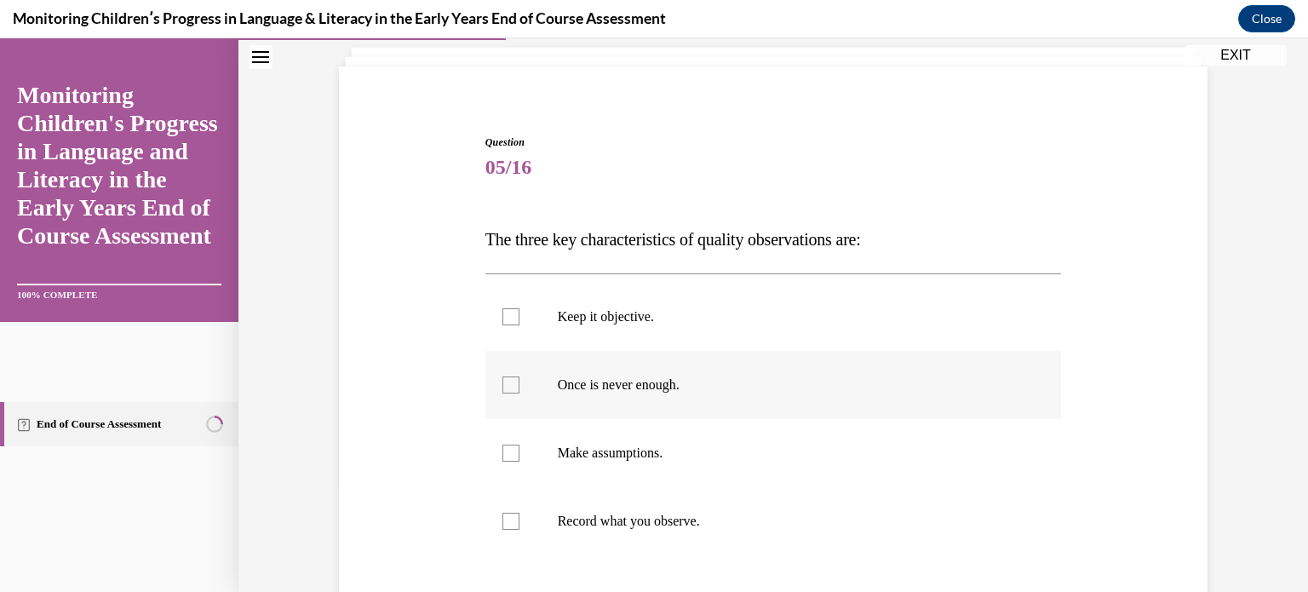
drag, startPoint x: 812, startPoint y: 383, endPoint x: 715, endPoint y: 393, distance: 97.6
click at [715, 393] on label "Once is never enough." at bounding box center [773, 385] width 577 height 68
click at [519, 393] on input "Once is never enough." at bounding box center [510, 384] width 17 height 17
click at [715, 393] on label "Once is never enough." at bounding box center [773, 385] width 577 height 68
click at [519, 393] on input "Once is never enough." at bounding box center [510, 384] width 17 height 17
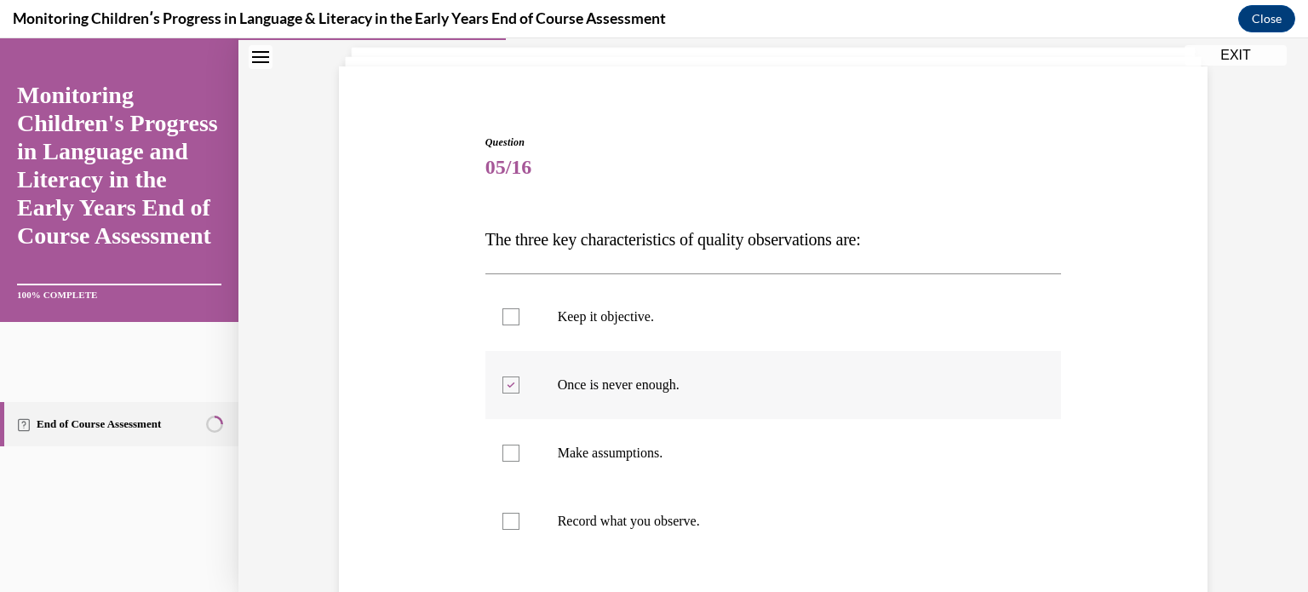
checkbox input "false"
click at [704, 319] on p "Keep it objective." at bounding box center [789, 316] width 462 height 17
click at [519, 319] on input "Keep it objective." at bounding box center [510, 316] width 17 height 17
click at [704, 319] on p "Keep it objective." at bounding box center [789, 316] width 462 height 17
click at [519, 319] on input "Keep it objective." at bounding box center [510, 316] width 17 height 17
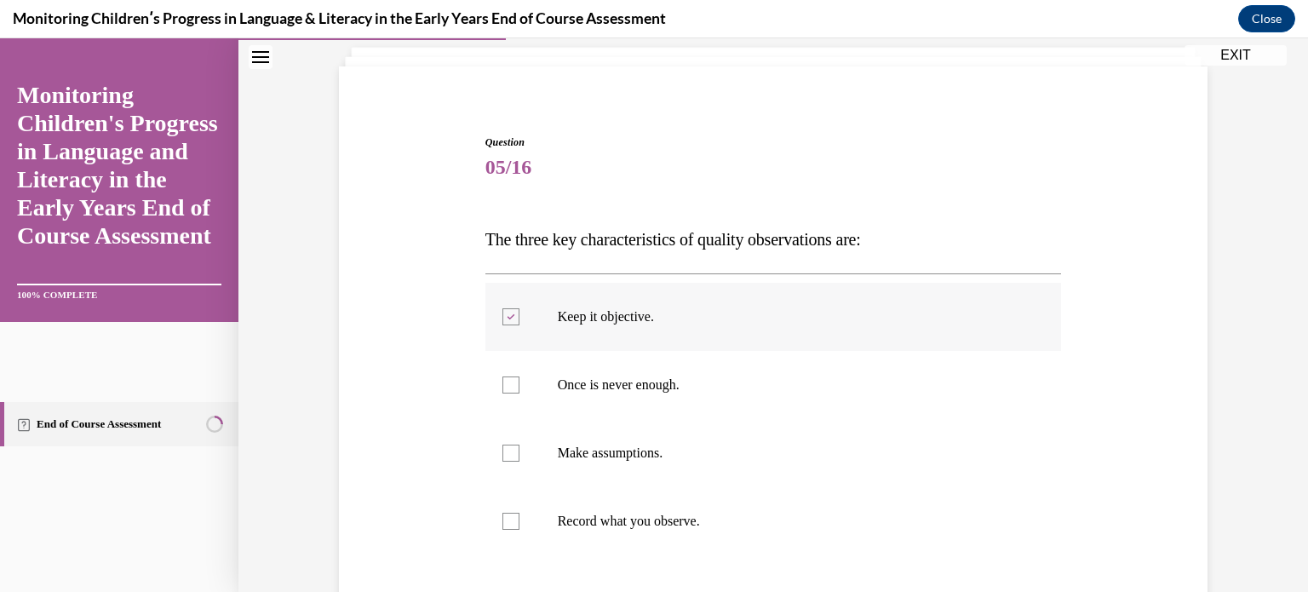
checkbox input "false"
click at [700, 386] on p "Once is never enough." at bounding box center [789, 384] width 462 height 17
click at [519, 386] on input "Once is never enough." at bounding box center [510, 384] width 17 height 17
checkbox input "true"
click at [695, 322] on p "Keep it objective." at bounding box center [789, 316] width 462 height 17
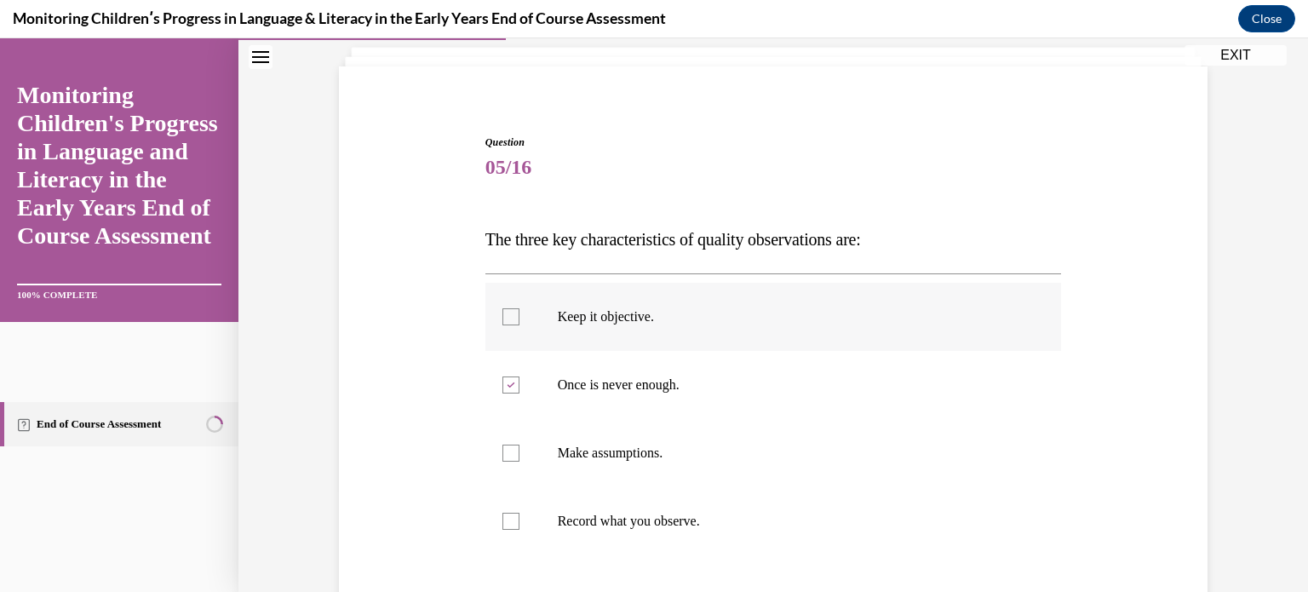
click at [519, 322] on input "Keep it objective." at bounding box center [510, 316] width 17 height 17
checkbox input "true"
click at [687, 491] on label "Record what you observe." at bounding box center [773, 521] width 577 height 68
click at [519, 513] on input "Record what you observe." at bounding box center [510, 521] width 17 height 17
checkbox input "true"
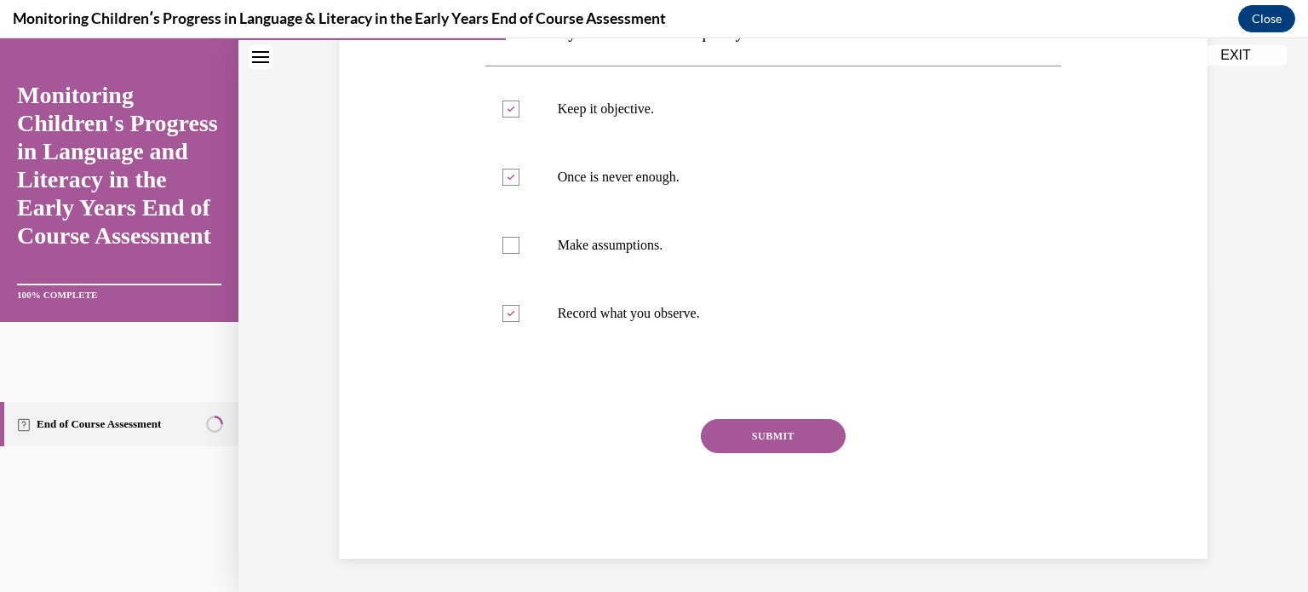
click at [763, 442] on button "SUBMIT" at bounding box center [773, 436] width 145 height 34
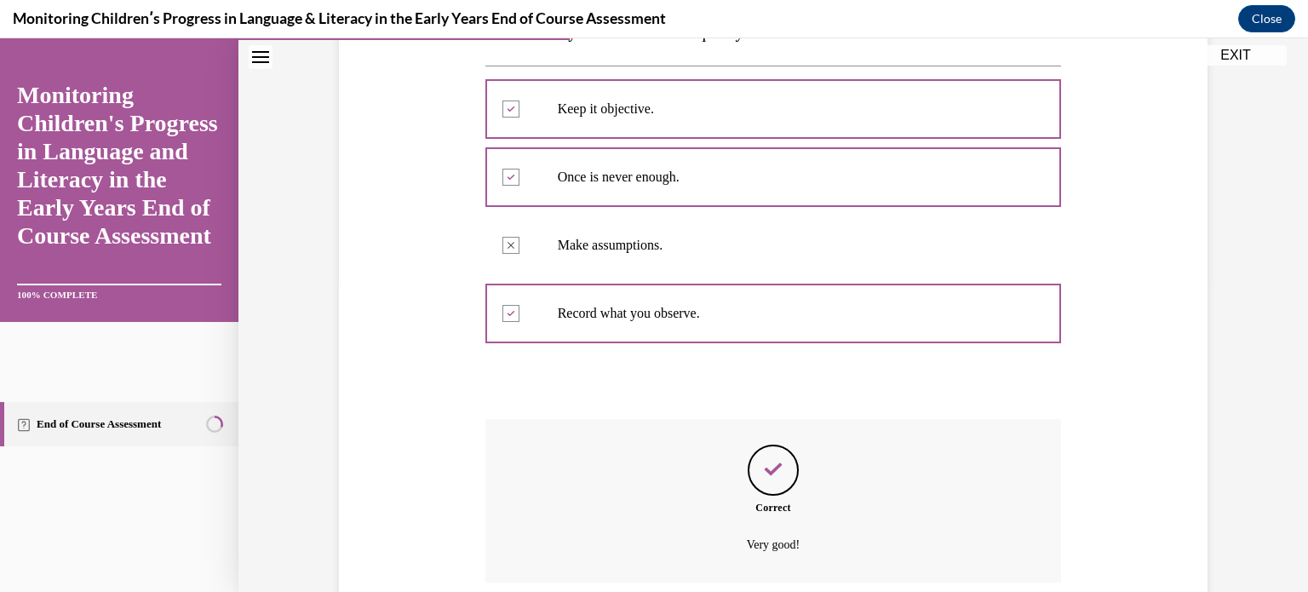
scroll to position [448, 0]
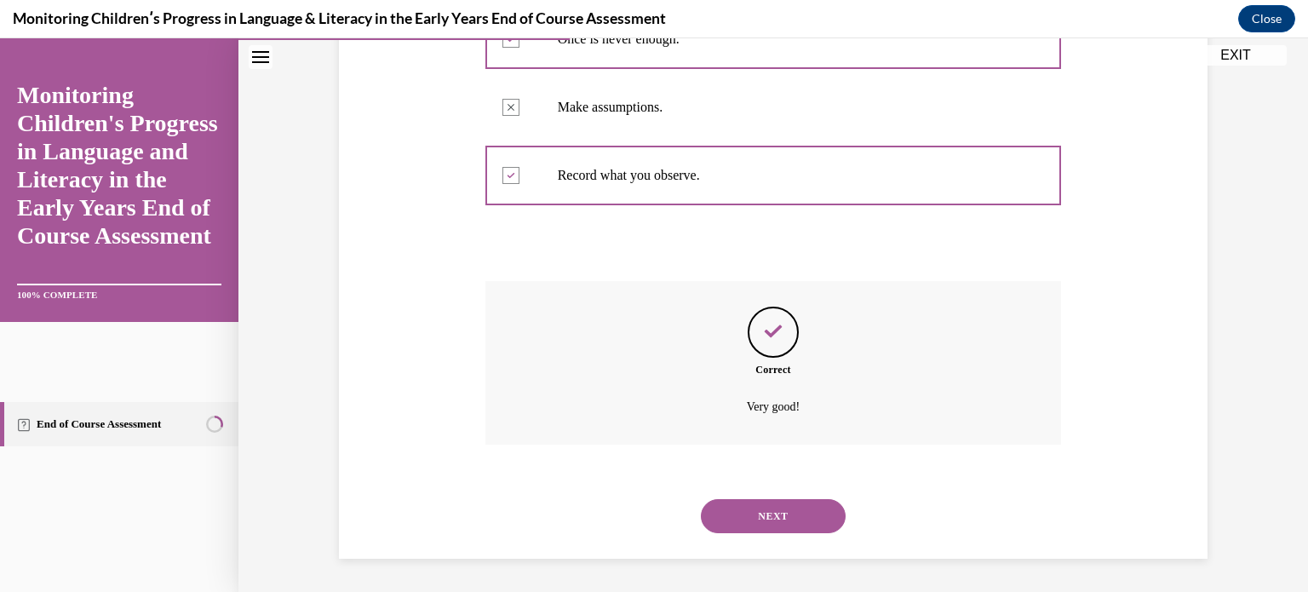
click at [774, 526] on button "NEXT" at bounding box center [773, 516] width 145 height 34
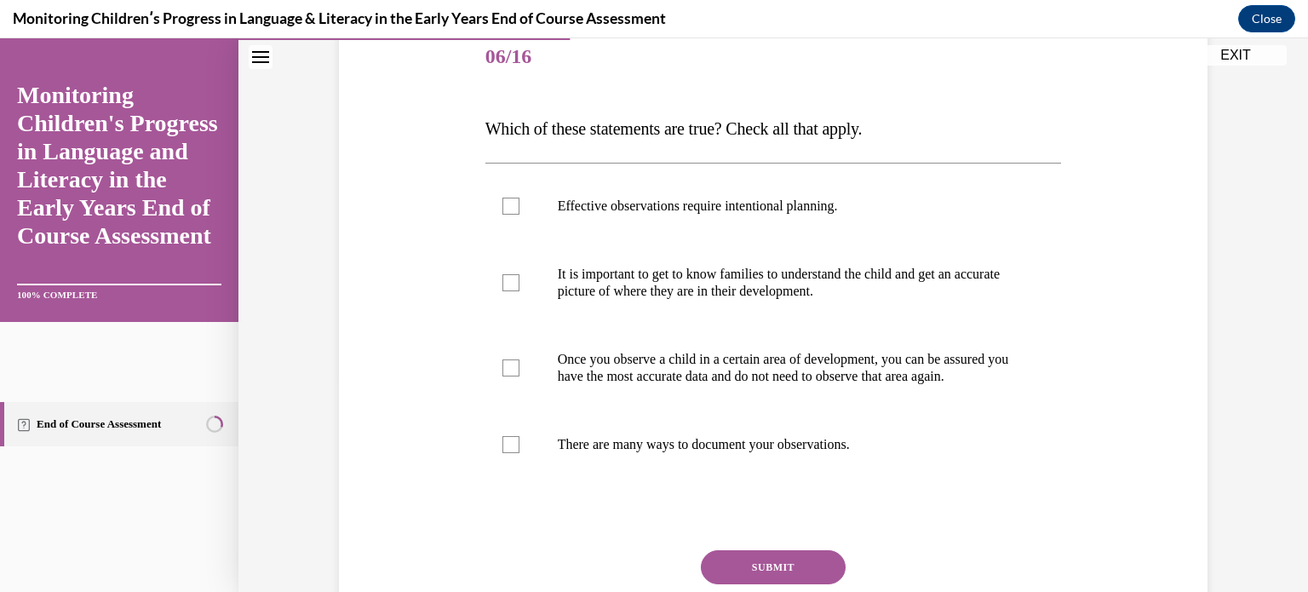
scroll to position [211, 0]
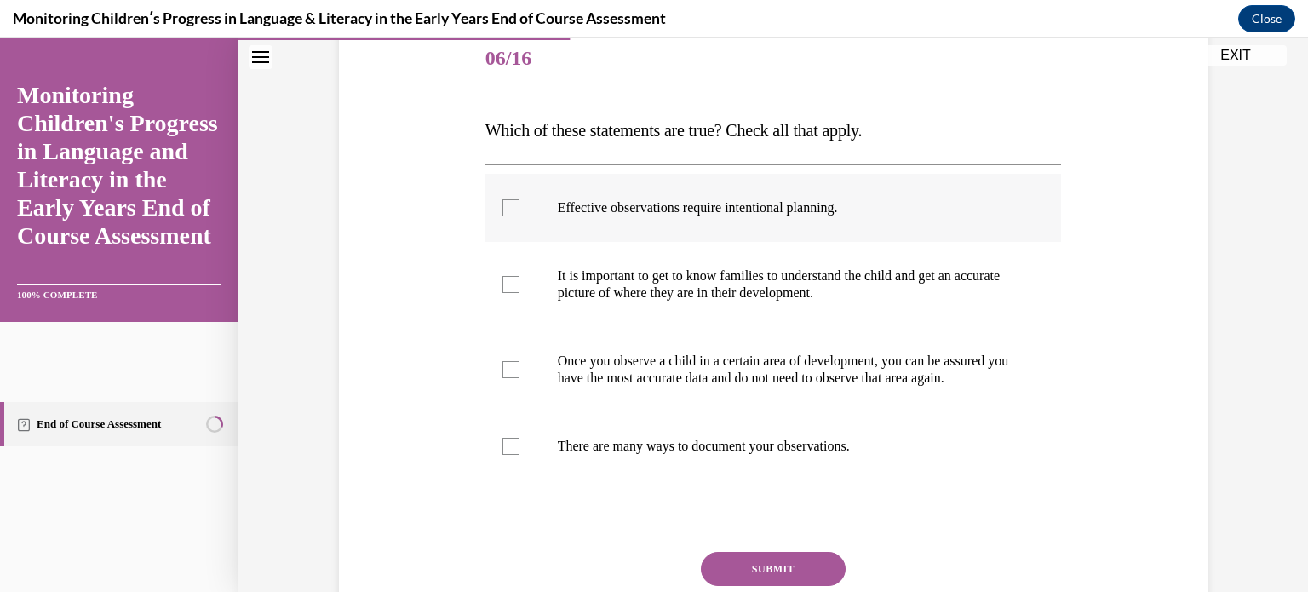
click at [829, 202] on p "Effective observations require intentional planning." at bounding box center [789, 207] width 462 height 17
click at [519, 202] on input "Effective observations require intentional planning." at bounding box center [510, 207] width 17 height 17
checkbox input "true"
click at [835, 275] on p "It is important to get to know families to understand the child and get an accu…" at bounding box center [789, 284] width 462 height 34
click at [519, 276] on input "It is important to get to know families to understand the child and get an accu…" at bounding box center [510, 284] width 17 height 17
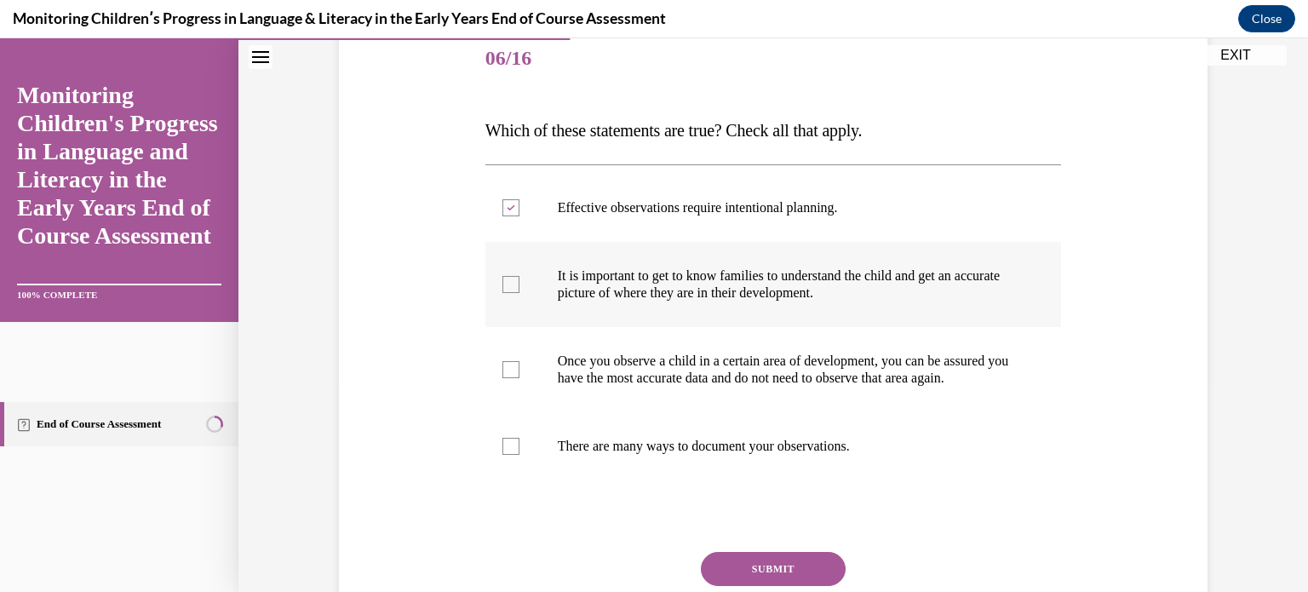
checkbox input "true"
click at [825, 373] on p "Once you observe a child in a certain area of development, you can be assured y…" at bounding box center [789, 370] width 462 height 34
click at [519, 373] on input "Once you observe a child in a certain area of development, you can be assured y…" at bounding box center [510, 369] width 17 height 17
click at [805, 405] on label "Once you observe a child in a certain area of development, you can be assured y…" at bounding box center [773, 369] width 577 height 85
click at [519, 378] on input "Once you observe a child in a certain area of development, you can be assured y…" at bounding box center [510, 369] width 17 height 17
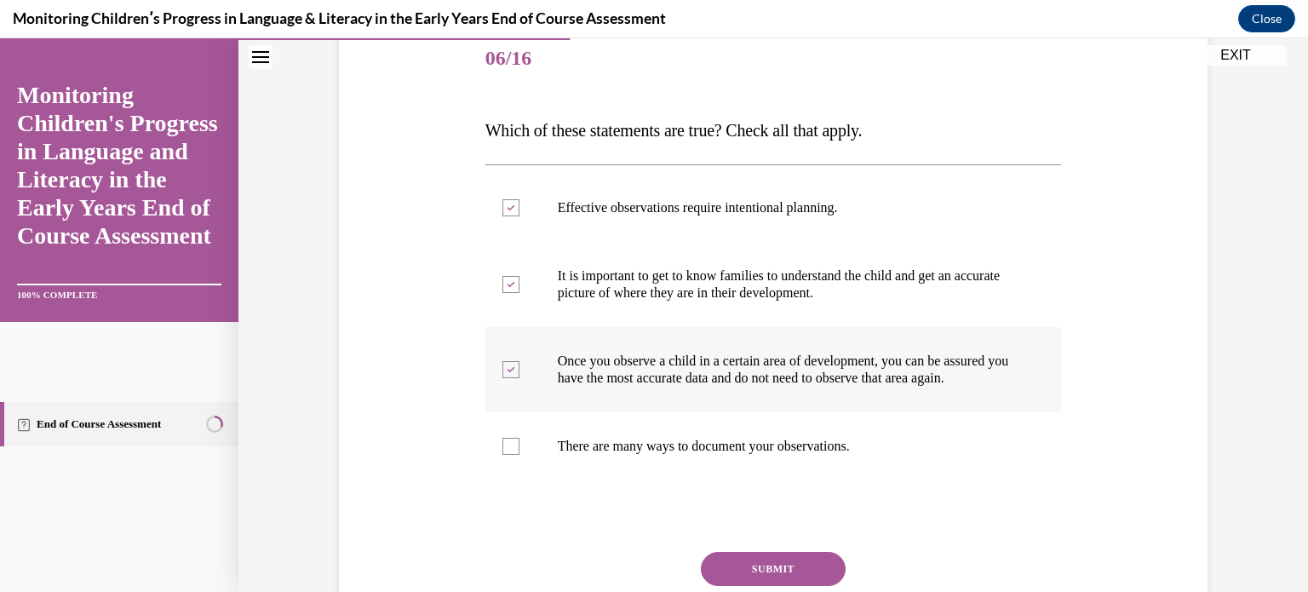
checkbox input "false"
click at [807, 455] on p "There are many ways to document your observations." at bounding box center [789, 446] width 462 height 17
click at [519, 455] on input "There are many ways to document your observations." at bounding box center [510, 446] width 17 height 17
checkbox input "true"
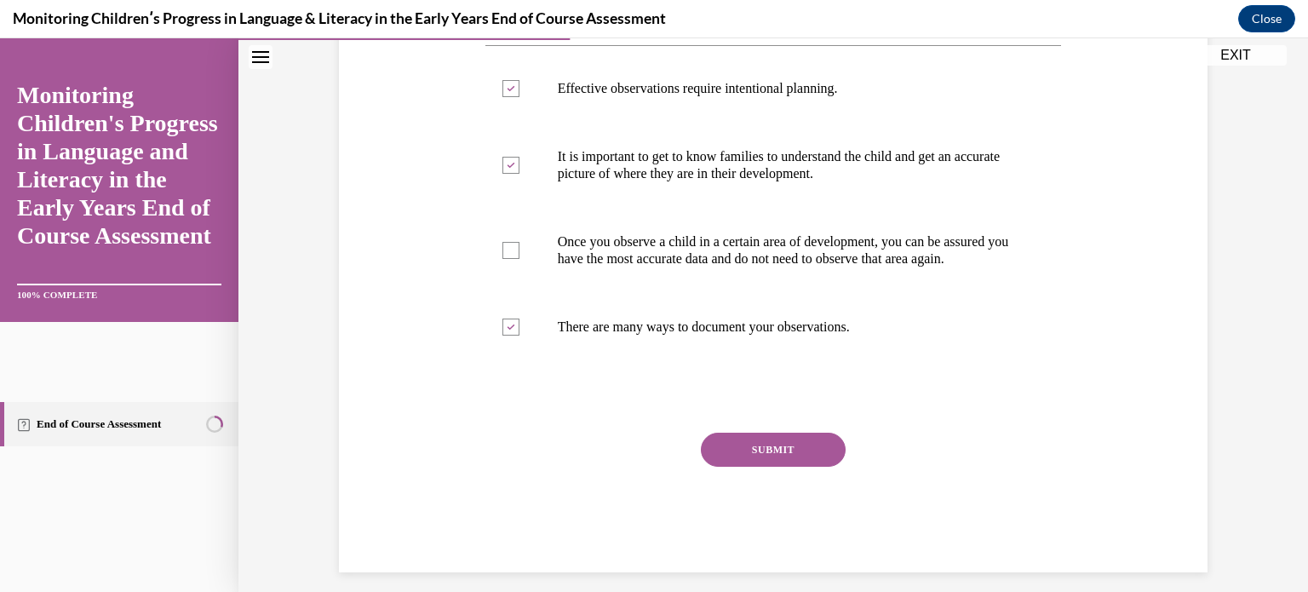
click at [807, 464] on button "SUBMIT" at bounding box center [773, 450] width 145 height 34
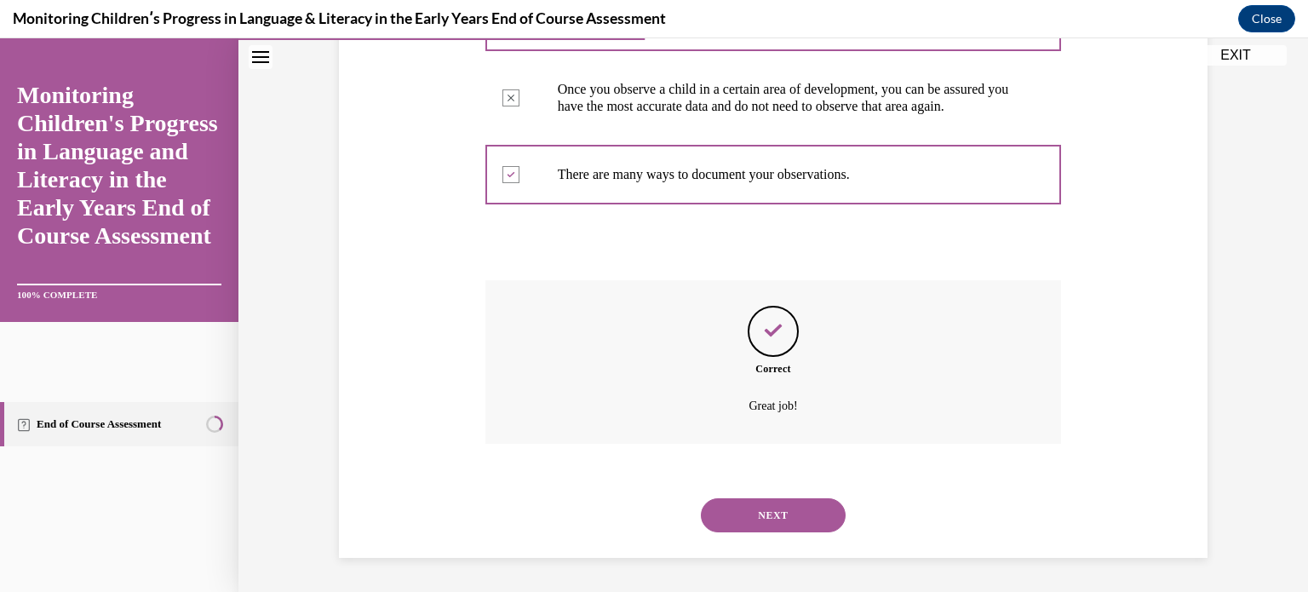
scroll to position [499, 0]
click at [744, 508] on button "NEXT" at bounding box center [773, 515] width 145 height 34
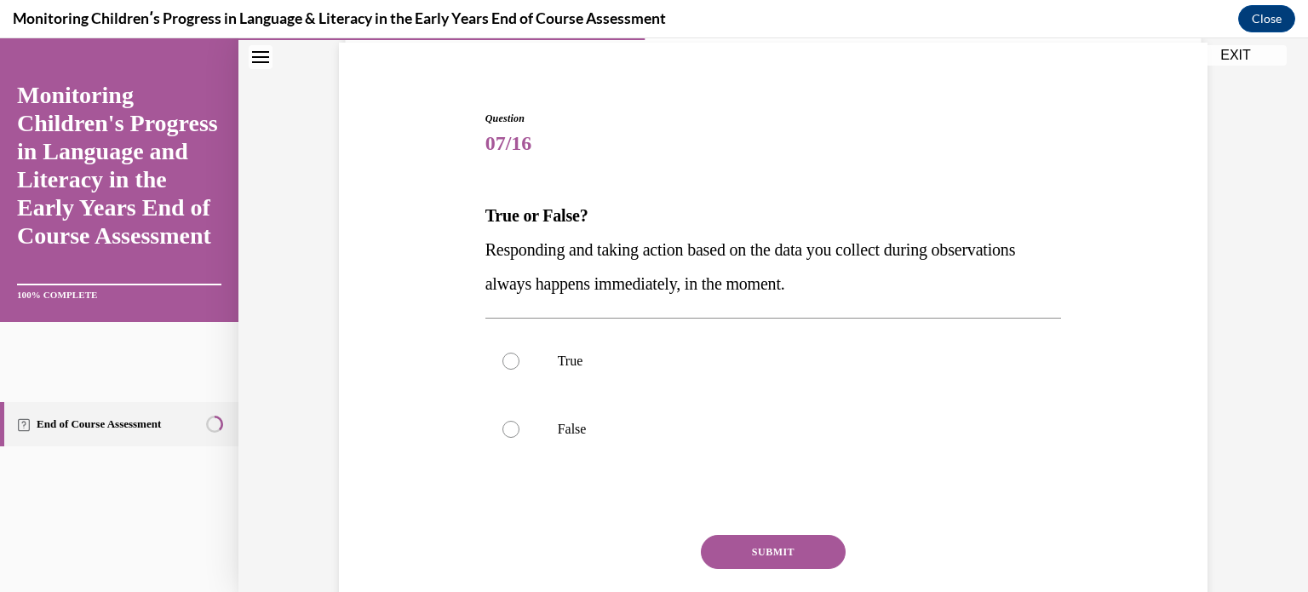
scroll to position [126, 0]
click at [720, 419] on label "False" at bounding box center [773, 429] width 577 height 68
click at [519, 421] on input "False" at bounding box center [510, 429] width 17 height 17
radio input "true"
click at [771, 551] on button "SUBMIT" at bounding box center [773, 552] width 145 height 34
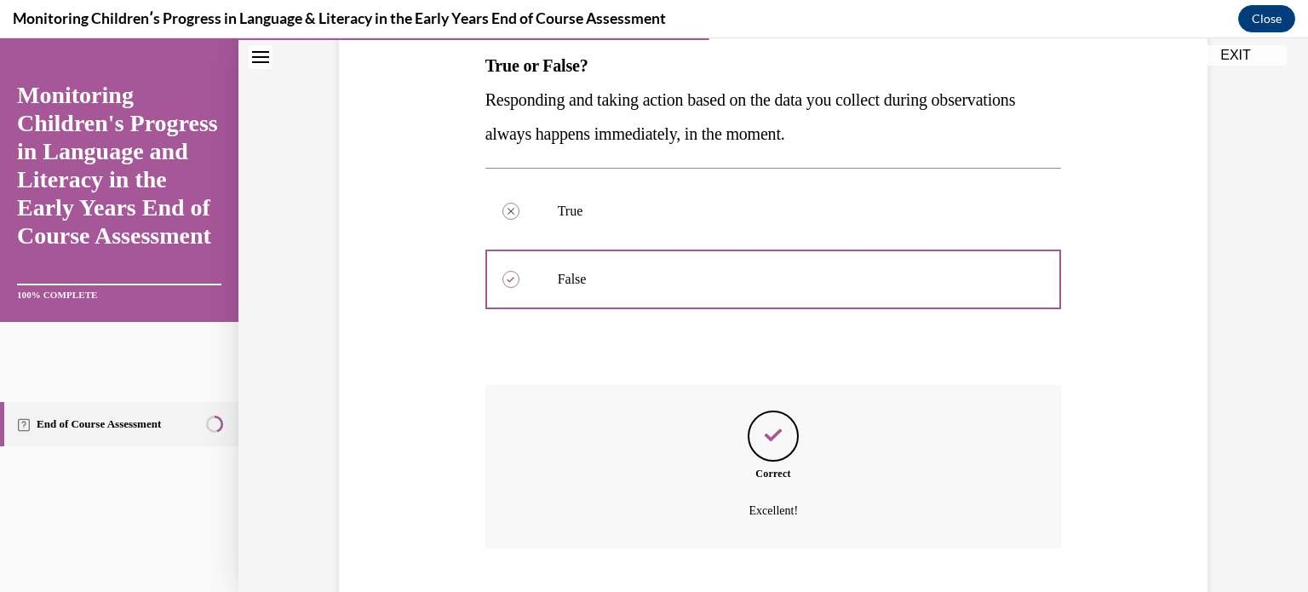
scroll to position [380, 0]
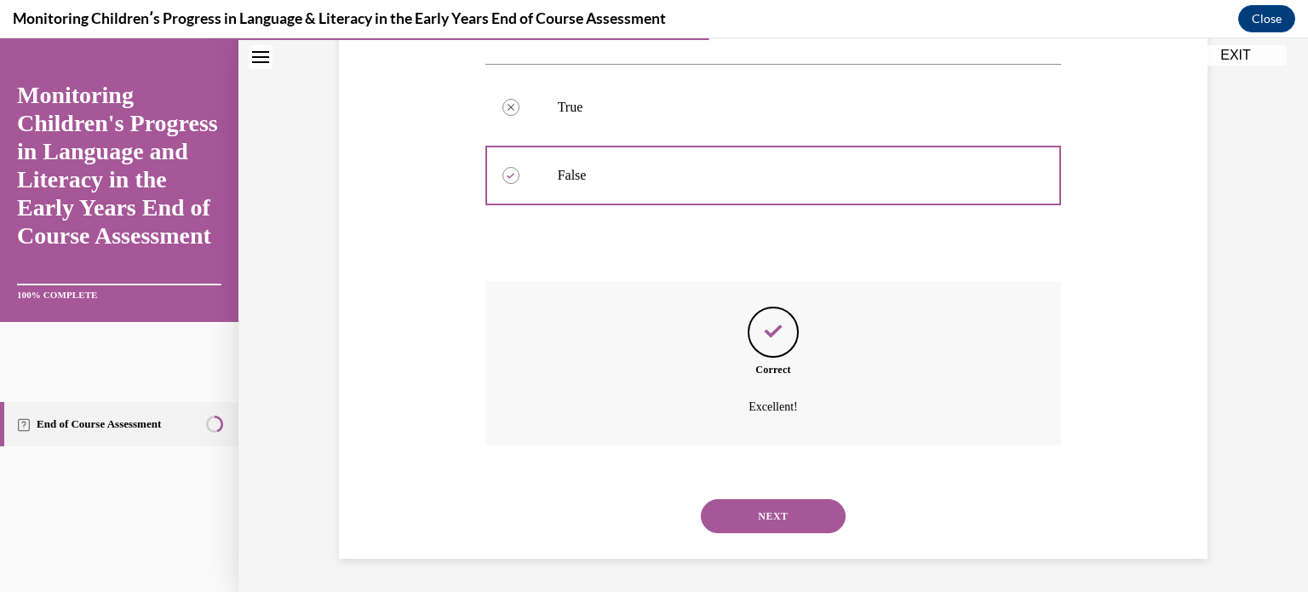
click at [784, 513] on button "NEXT" at bounding box center [773, 516] width 145 height 34
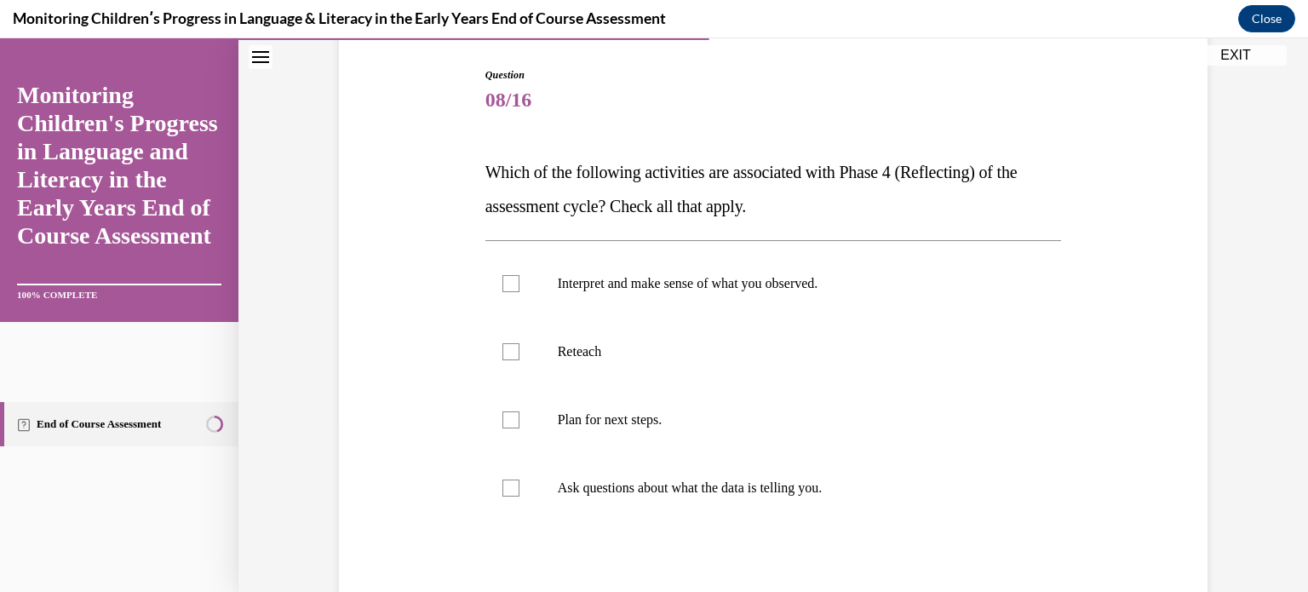
scroll to position [170, 0]
click at [786, 295] on label "Interpret and make sense of what you observed." at bounding box center [773, 283] width 577 height 68
click at [519, 291] on input "Interpret and make sense of what you observed." at bounding box center [510, 282] width 17 height 17
checkbox input "true"
click at [760, 408] on label "Plan for next steps." at bounding box center [773, 419] width 577 height 68
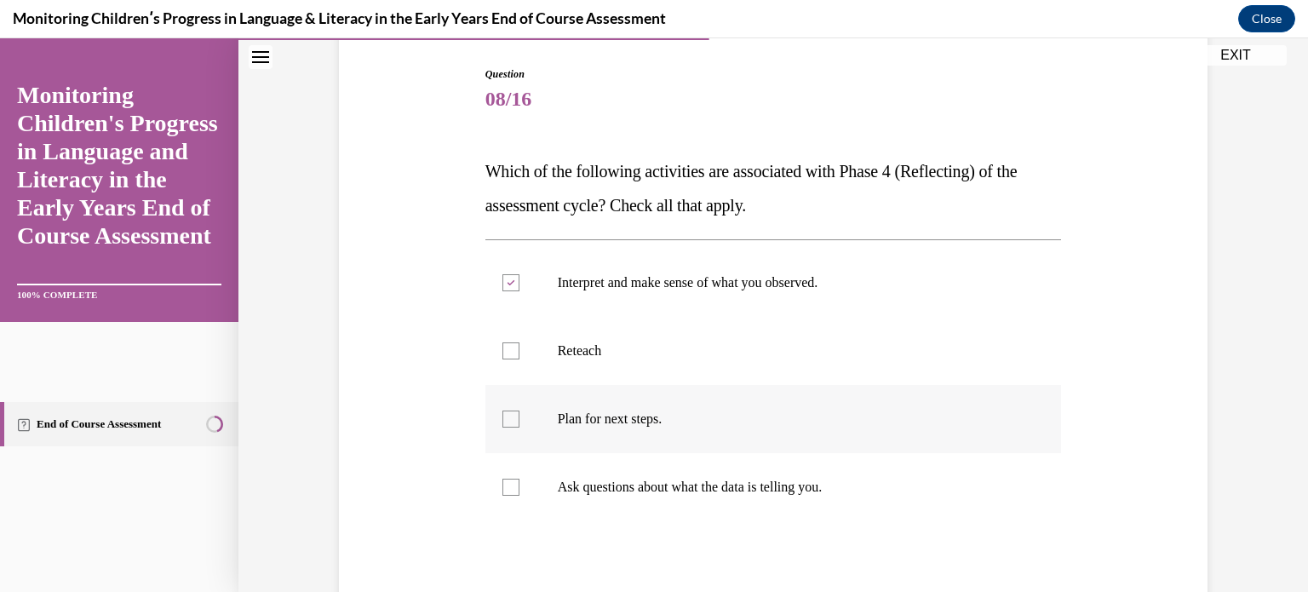
click at [519, 410] on input "Plan for next steps." at bounding box center [510, 418] width 17 height 17
checkbox input "true"
click at [749, 493] on p "Ask questions about what the data is telling you." at bounding box center [789, 487] width 462 height 17
click at [519, 493] on input "Ask questions about what the data is telling you." at bounding box center [510, 487] width 17 height 17
checkbox input "true"
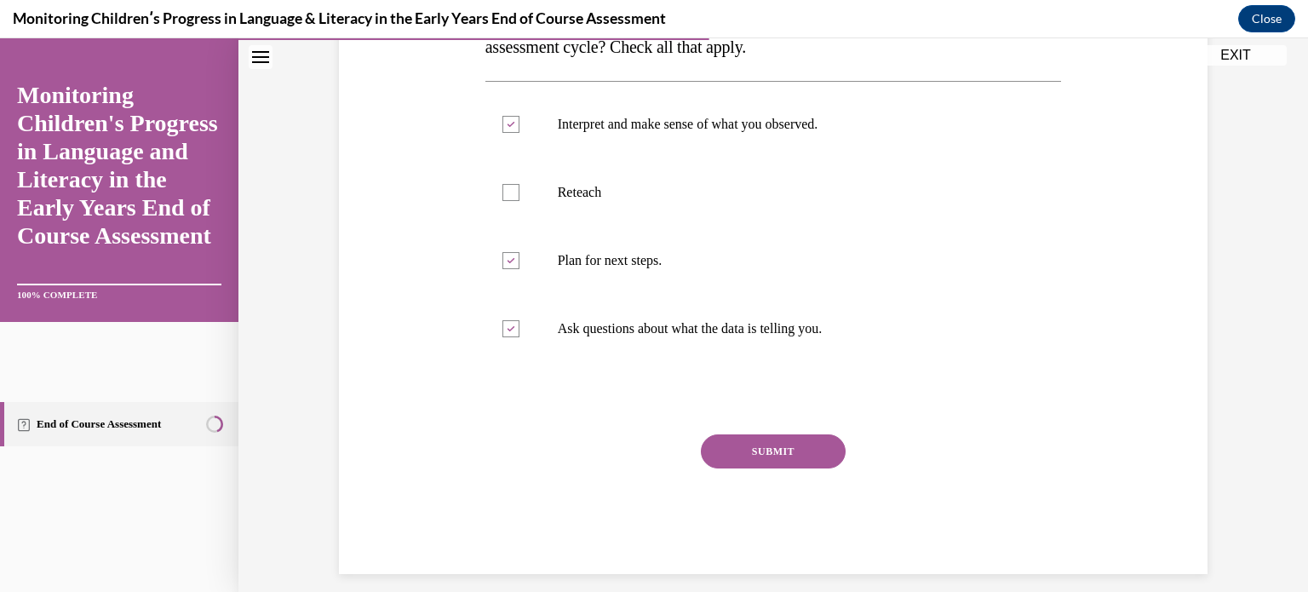
click at [763, 455] on button "SUBMIT" at bounding box center [773, 451] width 145 height 34
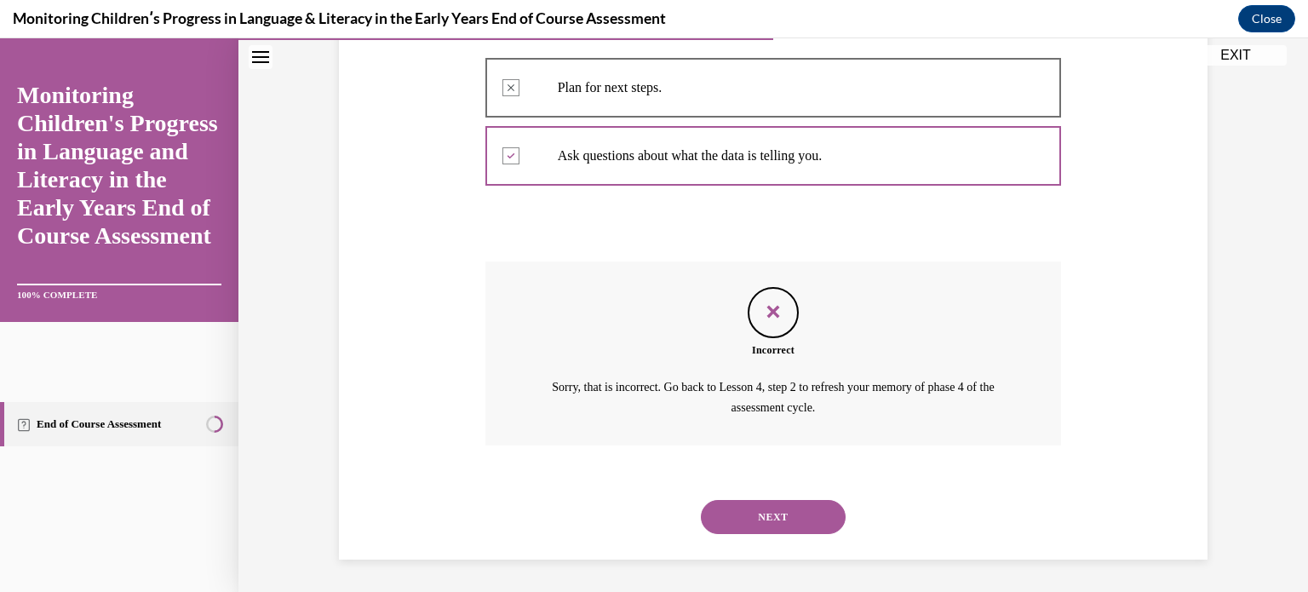
scroll to position [502, 0]
click at [782, 514] on button "NEXT" at bounding box center [773, 516] width 145 height 34
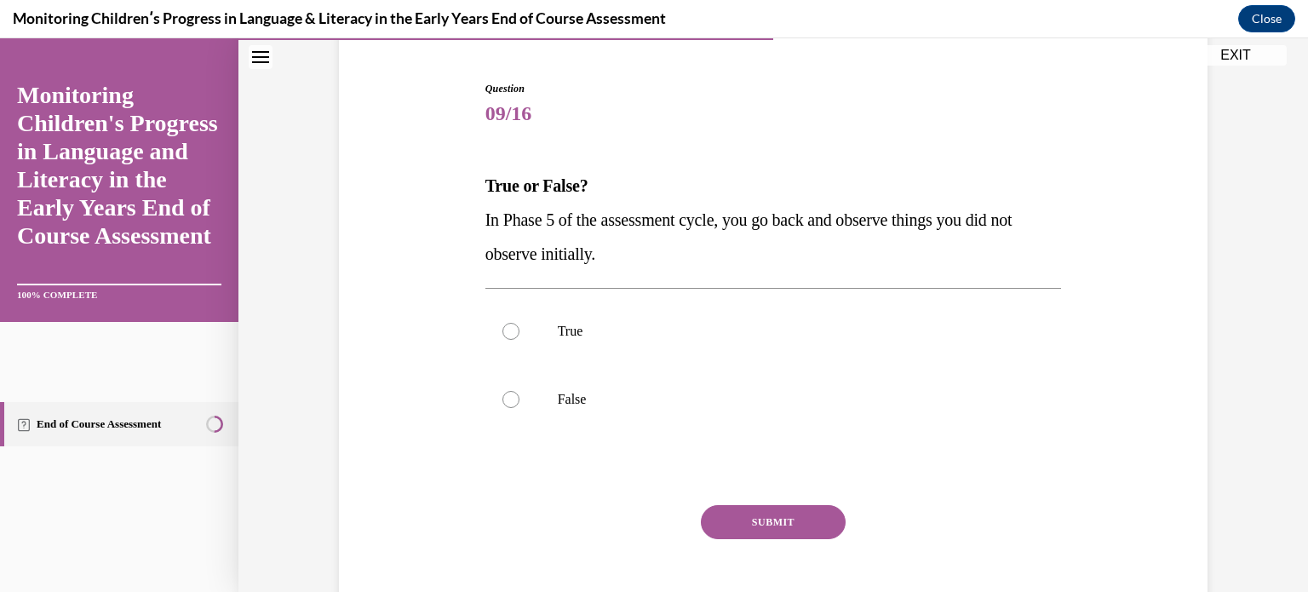
scroll to position [153, 0]
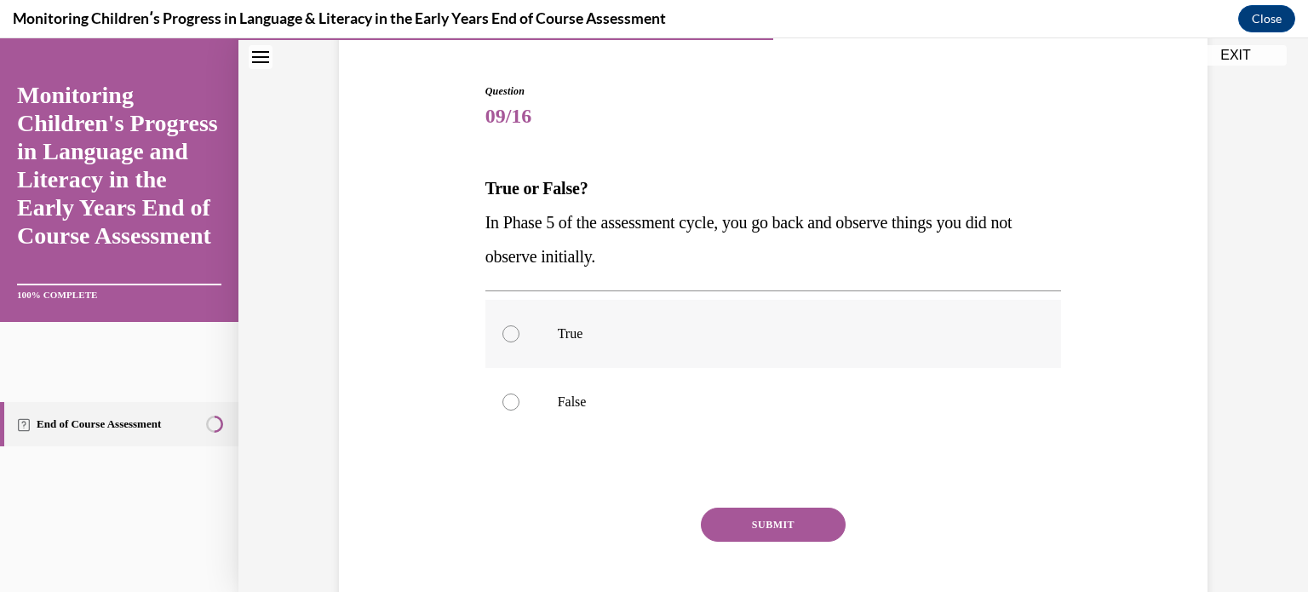
click at [766, 349] on label "True" at bounding box center [773, 334] width 577 height 68
click at [519, 342] on input "True" at bounding box center [510, 333] width 17 height 17
radio input "true"
click at [770, 524] on button "SUBMIT" at bounding box center [773, 525] width 145 height 34
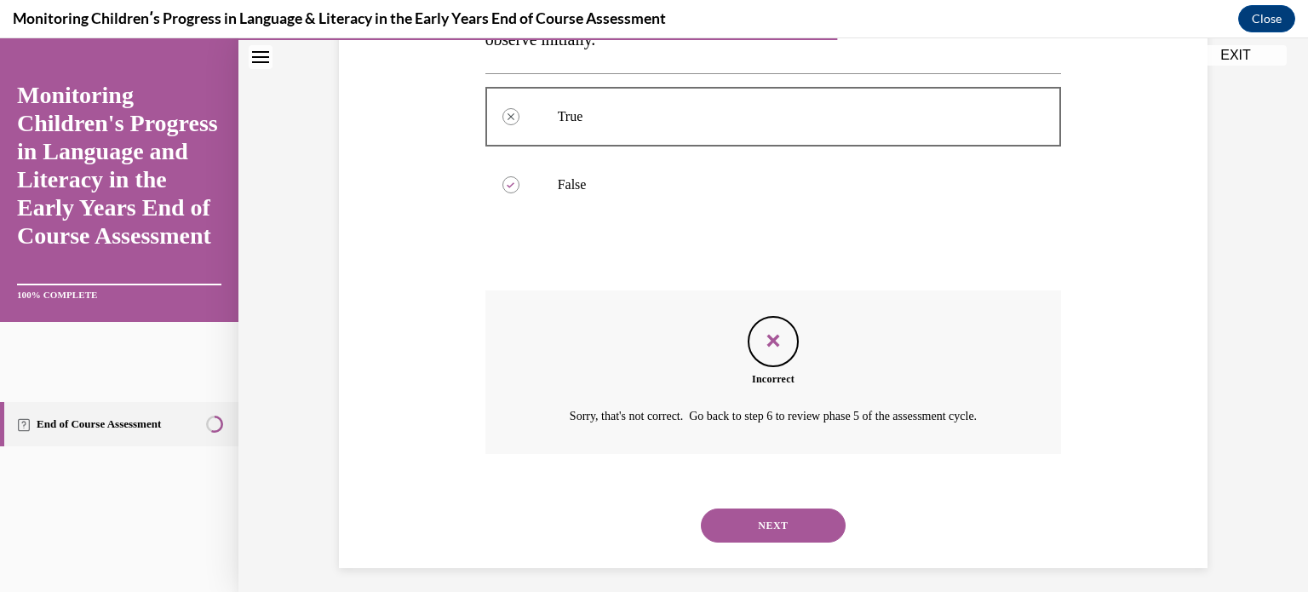
scroll to position [380, 0]
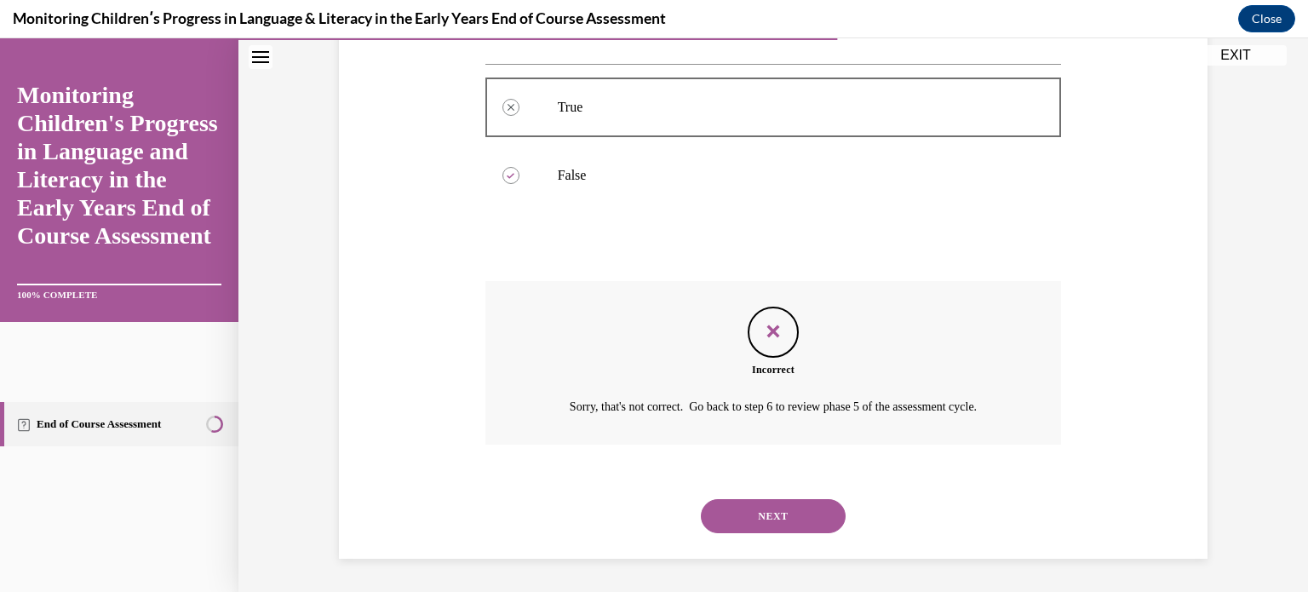
click at [767, 515] on button "NEXT" at bounding box center [773, 516] width 145 height 34
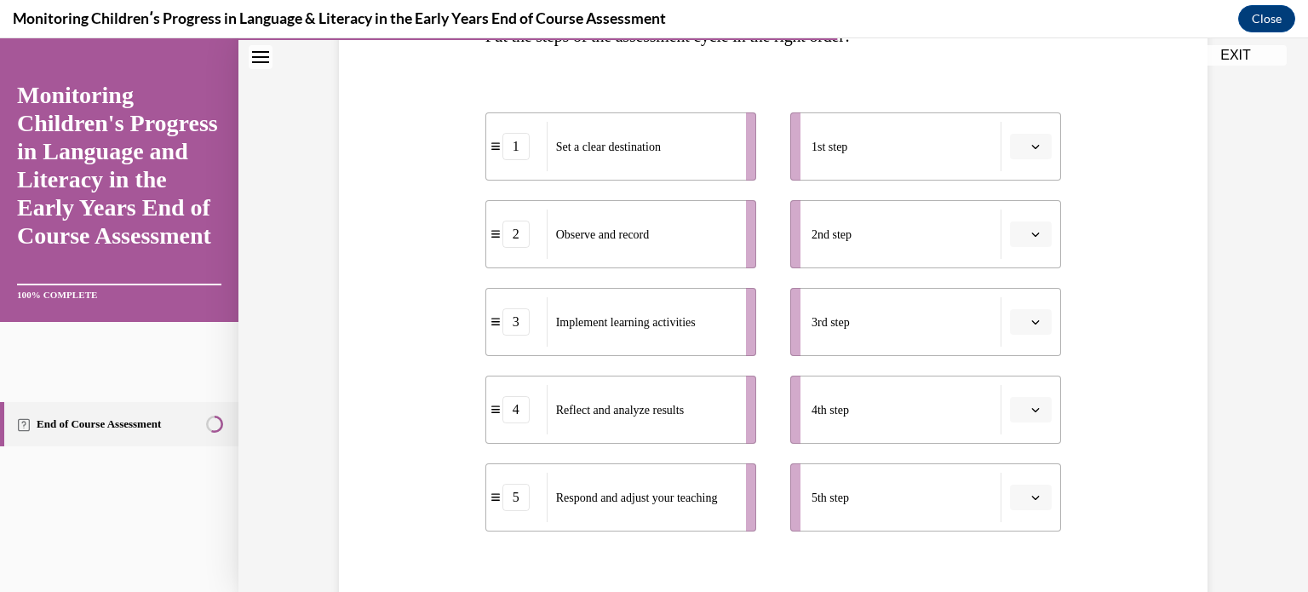
scroll to position [307, 0]
click at [1031, 148] on icon "button" at bounding box center [1035, 145] width 9 height 9
click at [1029, 210] on div "1" at bounding box center [1023, 218] width 43 height 34
click at [1034, 237] on span "button" at bounding box center [1036, 233] width 12 height 12
click at [1022, 334] on div "2" at bounding box center [1023, 340] width 43 height 34
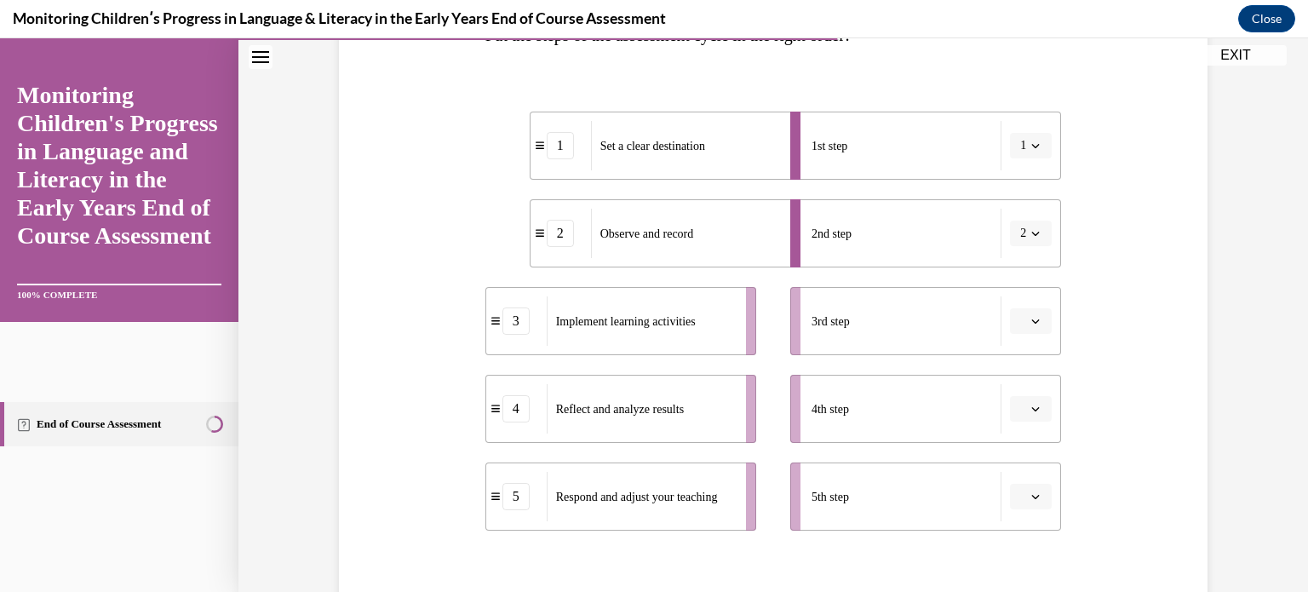
click at [1020, 234] on button "2" at bounding box center [1031, 234] width 42 height 26
click at [1017, 408] on span "4" at bounding box center [1015, 408] width 6 height 14
click at [1031, 231] on icon "button" at bounding box center [1035, 233] width 9 height 9
click at [1019, 360] on div "3" at bounding box center [1019, 374] width 43 height 34
click at [1033, 326] on span "button" at bounding box center [1036, 321] width 12 height 12
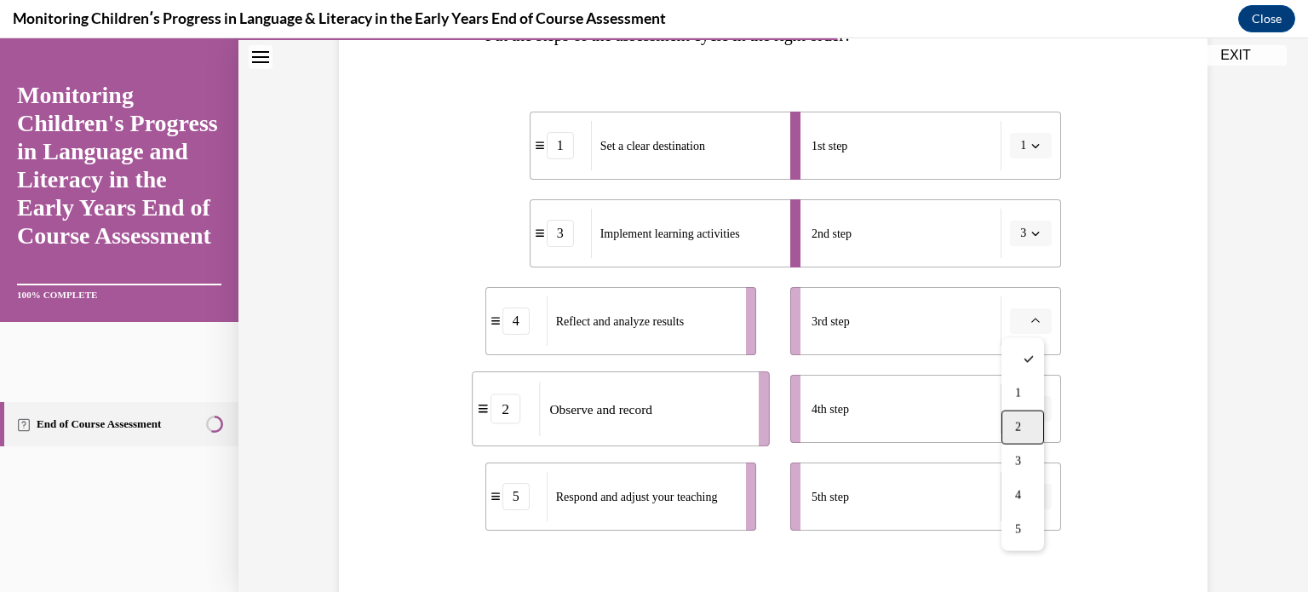
click at [1025, 419] on div "2" at bounding box center [1023, 427] width 43 height 34
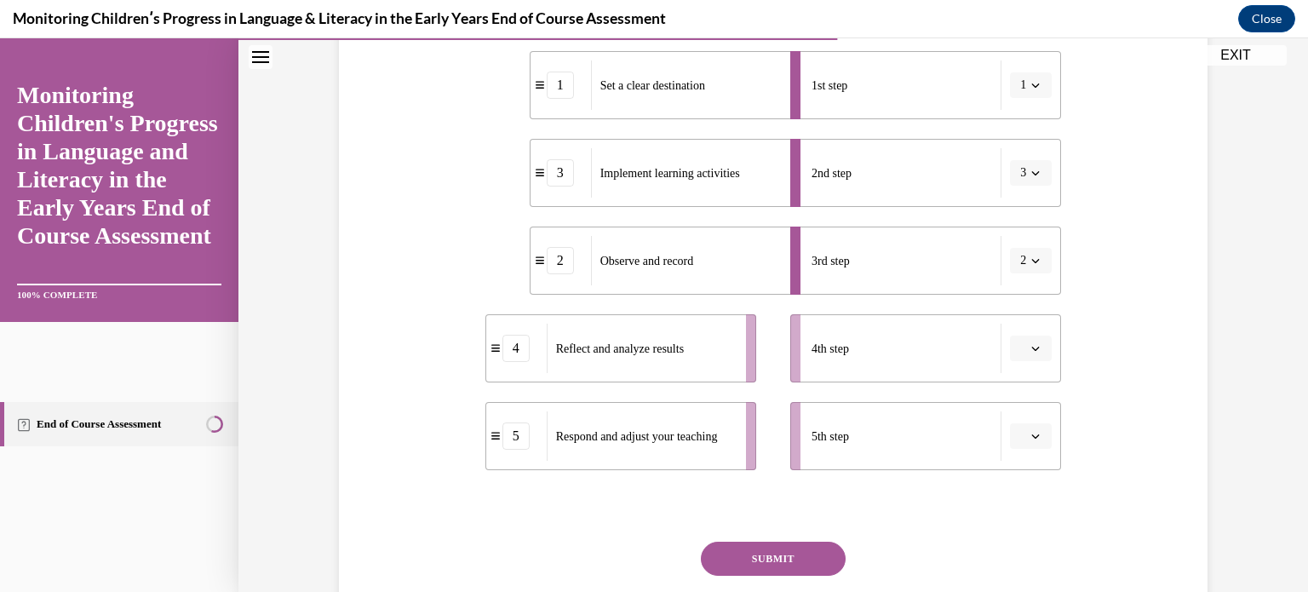
scroll to position [368, 0]
click at [1031, 348] on icon "button" at bounding box center [1035, 347] width 9 height 9
click at [1020, 513] on div "4" at bounding box center [1023, 522] width 43 height 34
click at [1031, 439] on icon "button" at bounding box center [1035, 435] width 9 height 9
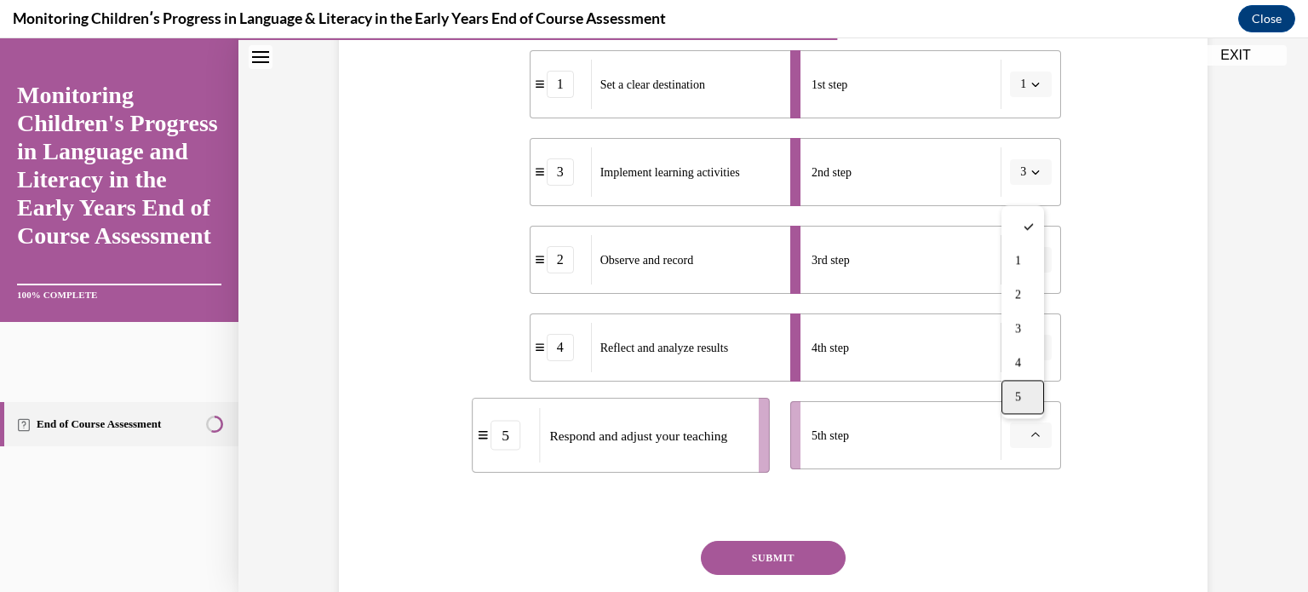
click at [1019, 409] on div "5" at bounding box center [1023, 397] width 43 height 34
click at [801, 549] on button "SUBMIT" at bounding box center [773, 558] width 145 height 34
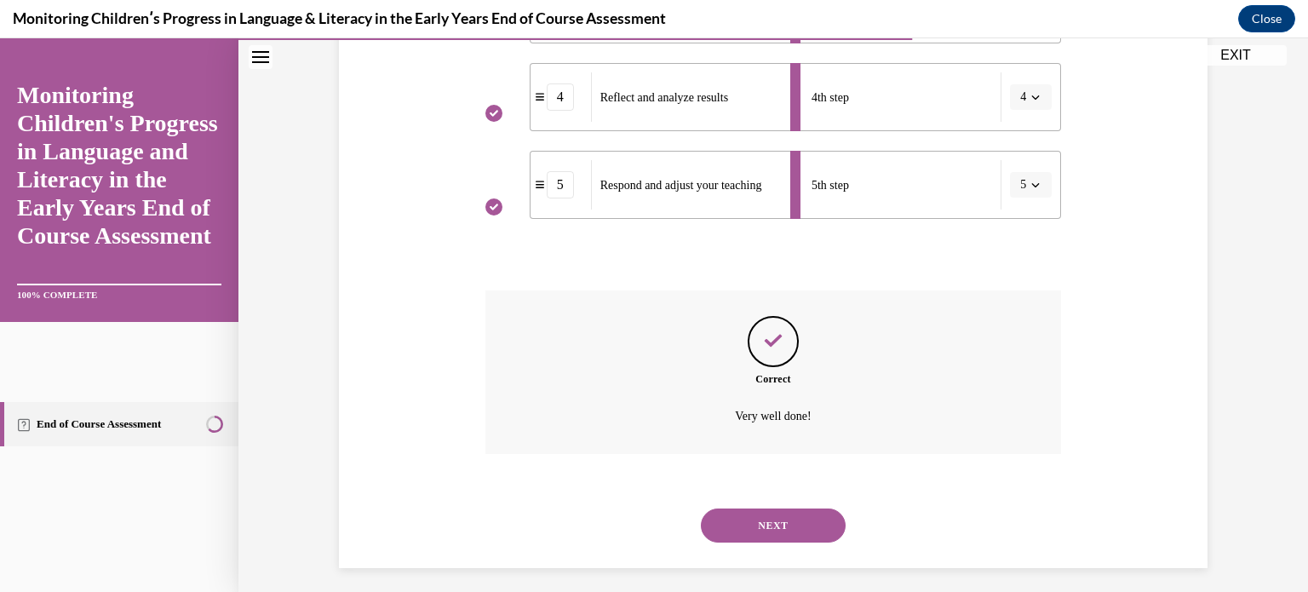
scroll to position [628, 0]
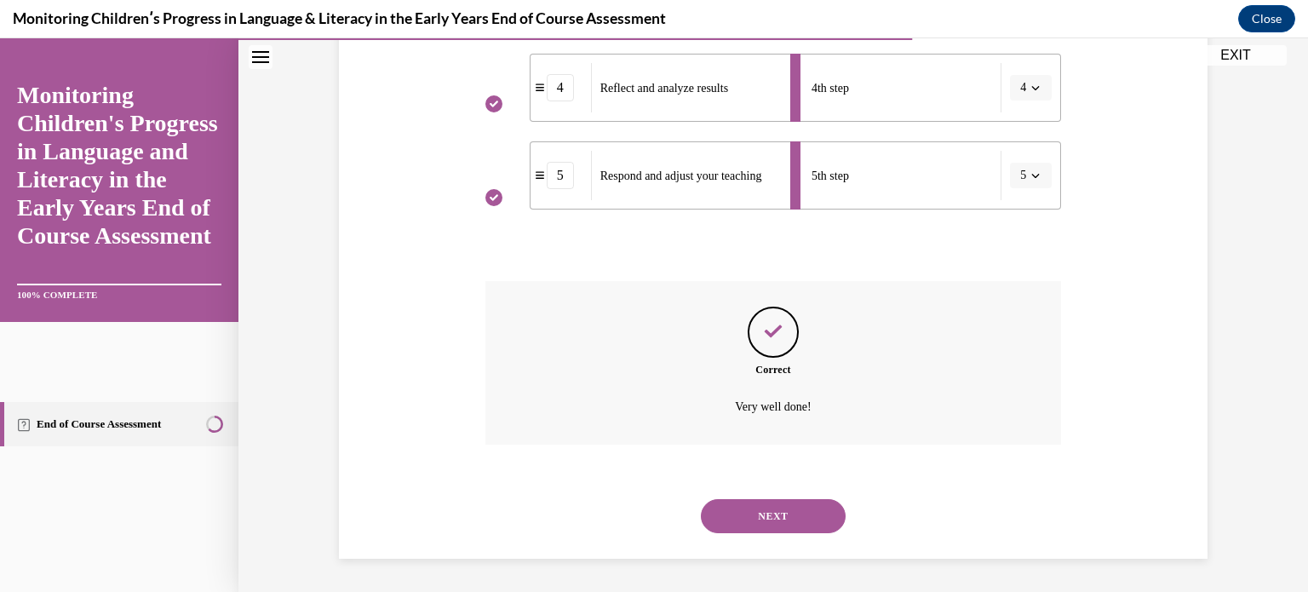
click at [790, 521] on button "NEXT" at bounding box center [773, 516] width 145 height 34
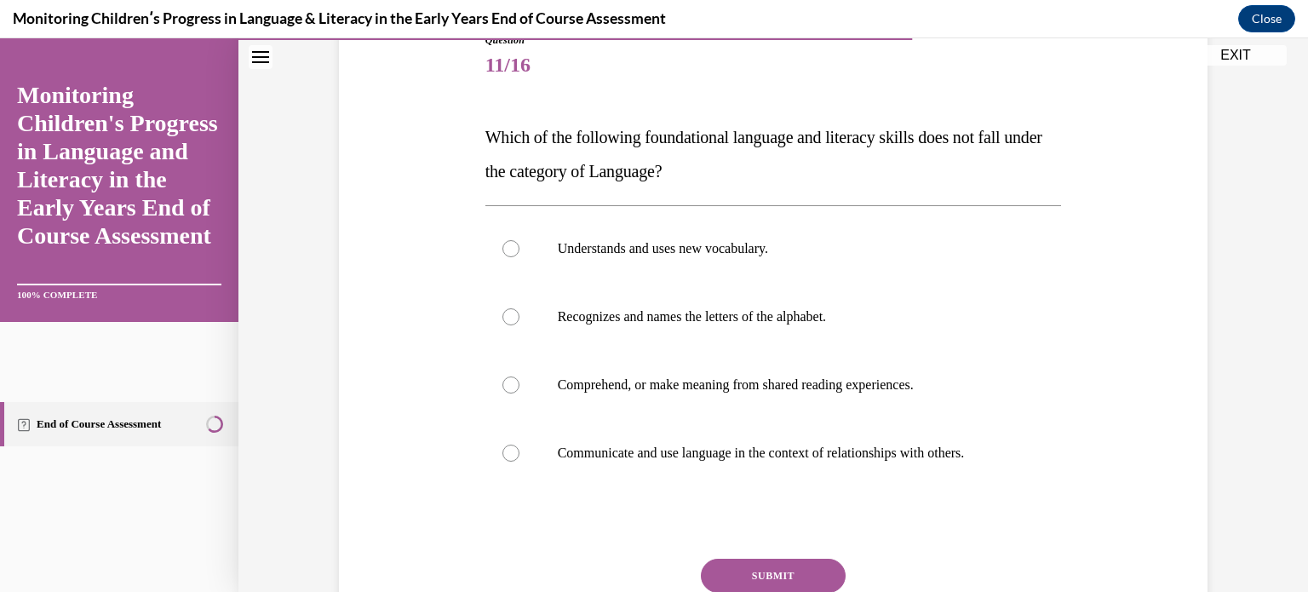
scroll to position [204, 0]
click at [837, 353] on label "Comprehend, or make meaning from shared reading experiences." at bounding box center [773, 385] width 577 height 68
click at [519, 376] on input "Comprehend, or make meaning from shared reading experiences." at bounding box center [510, 384] width 17 height 17
radio input "true"
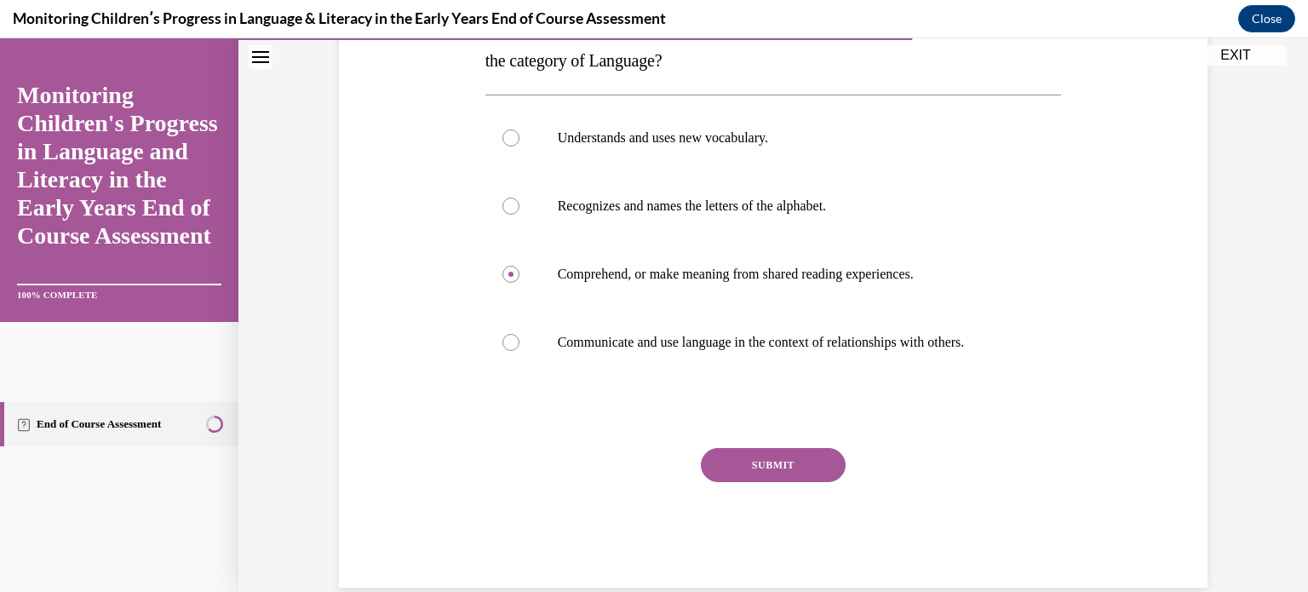
click at [765, 472] on button "SUBMIT" at bounding box center [773, 465] width 145 height 34
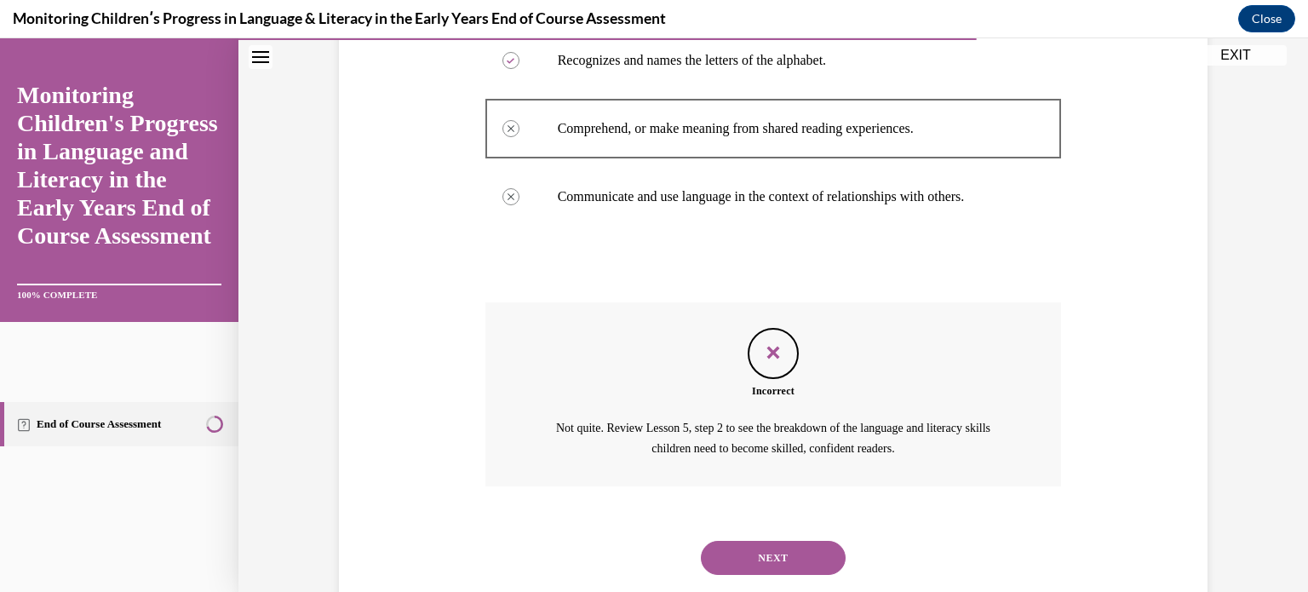
scroll to position [497, 0]
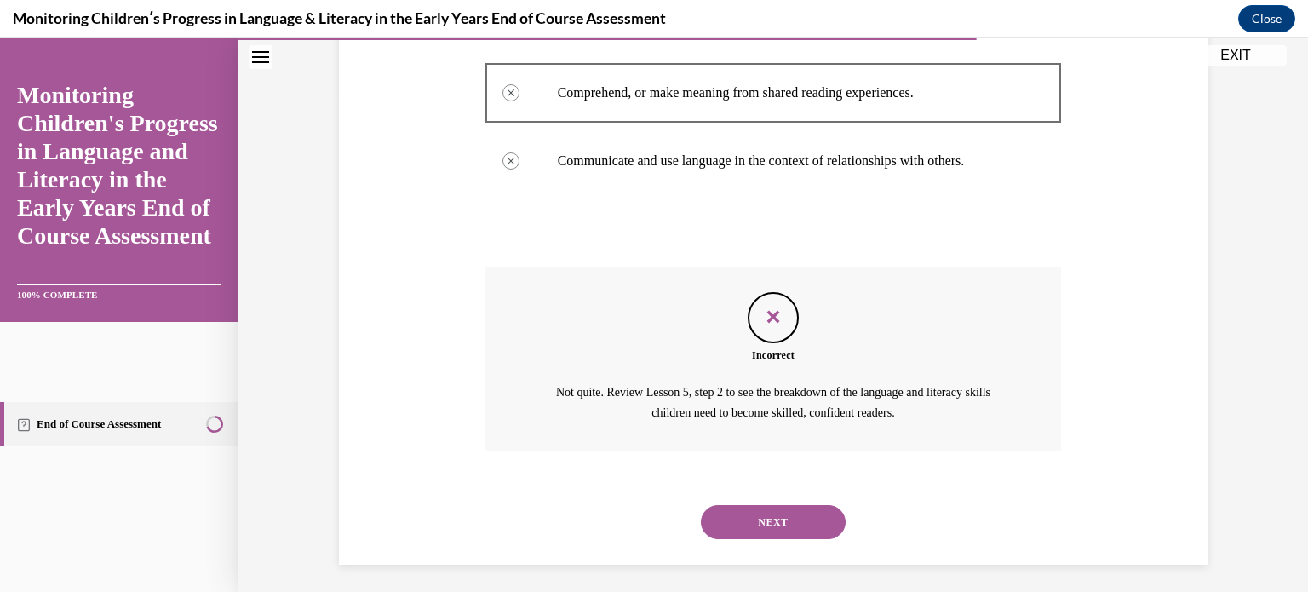
click at [779, 520] on button "NEXT" at bounding box center [773, 522] width 145 height 34
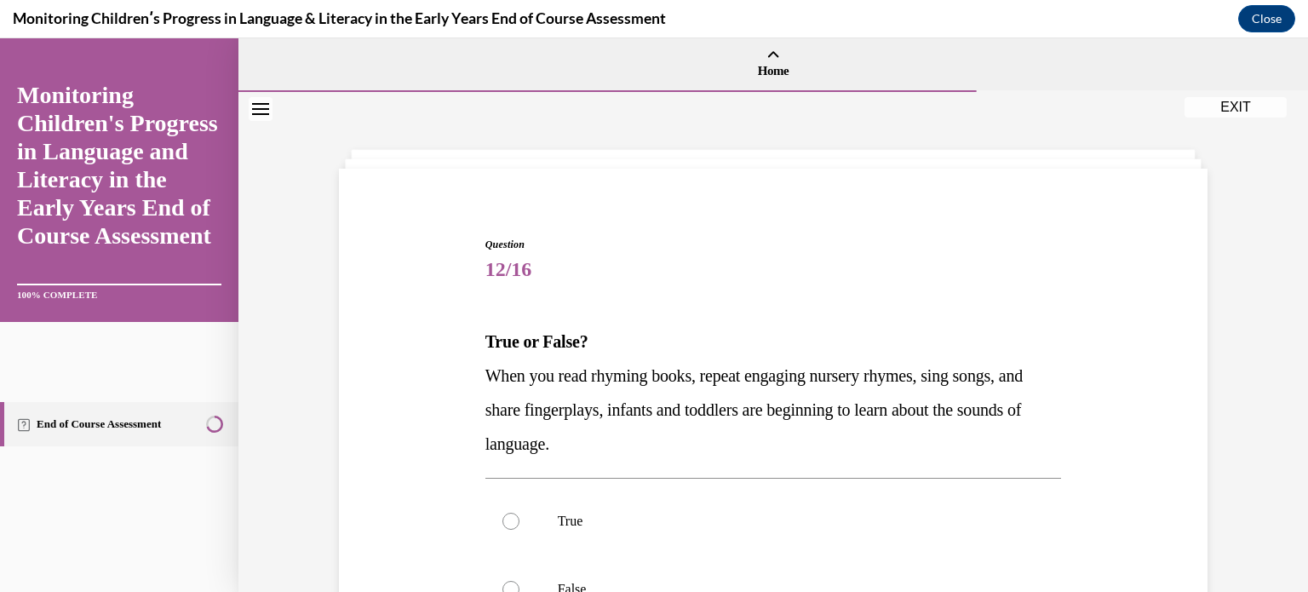
scroll to position [181, 0]
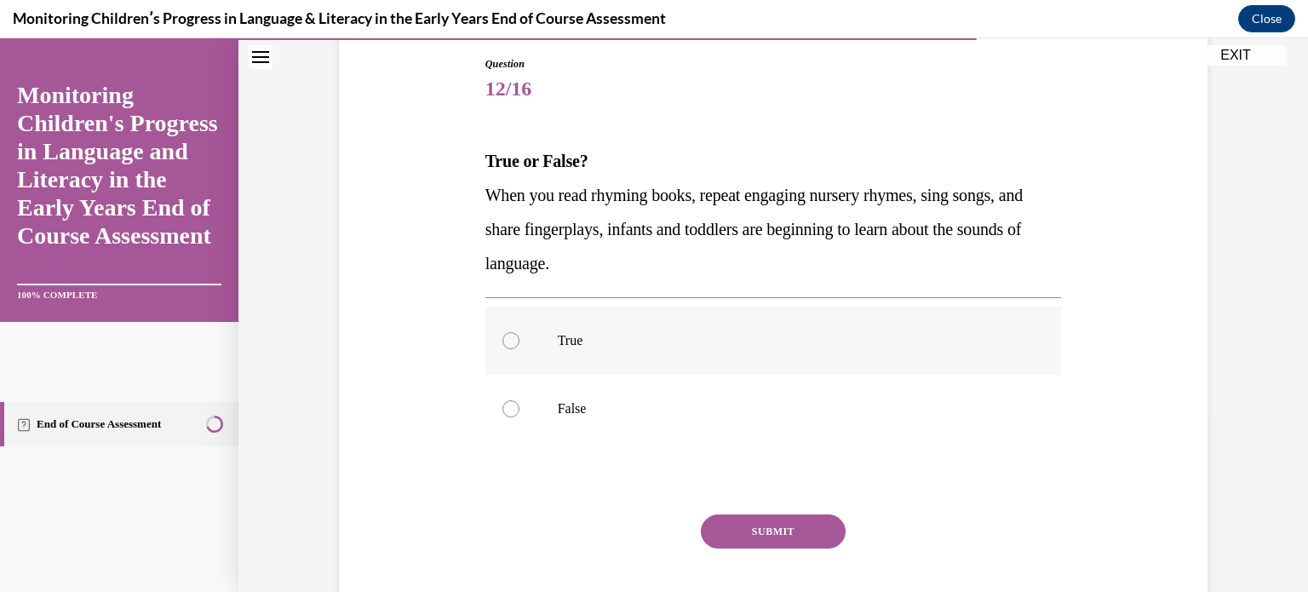
click at [774, 347] on p "True" at bounding box center [789, 340] width 462 height 17
click at [519, 347] on input "True" at bounding box center [510, 340] width 17 height 17
radio input "true"
click at [787, 531] on button "SUBMIT" at bounding box center [773, 531] width 145 height 34
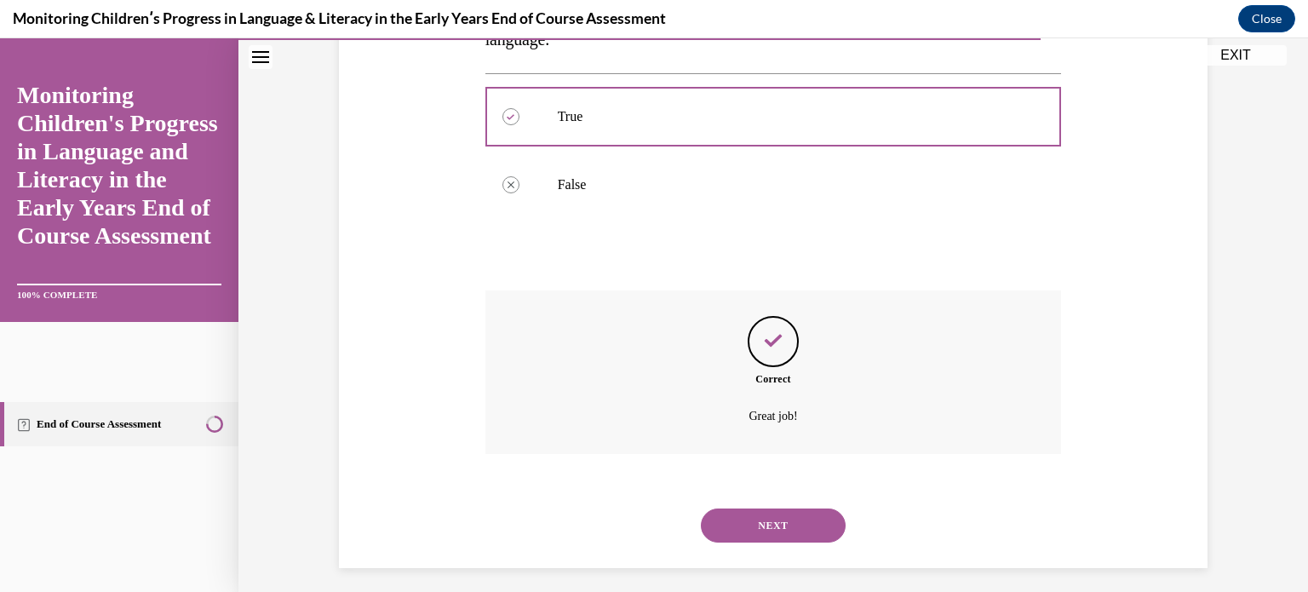
scroll to position [414, 0]
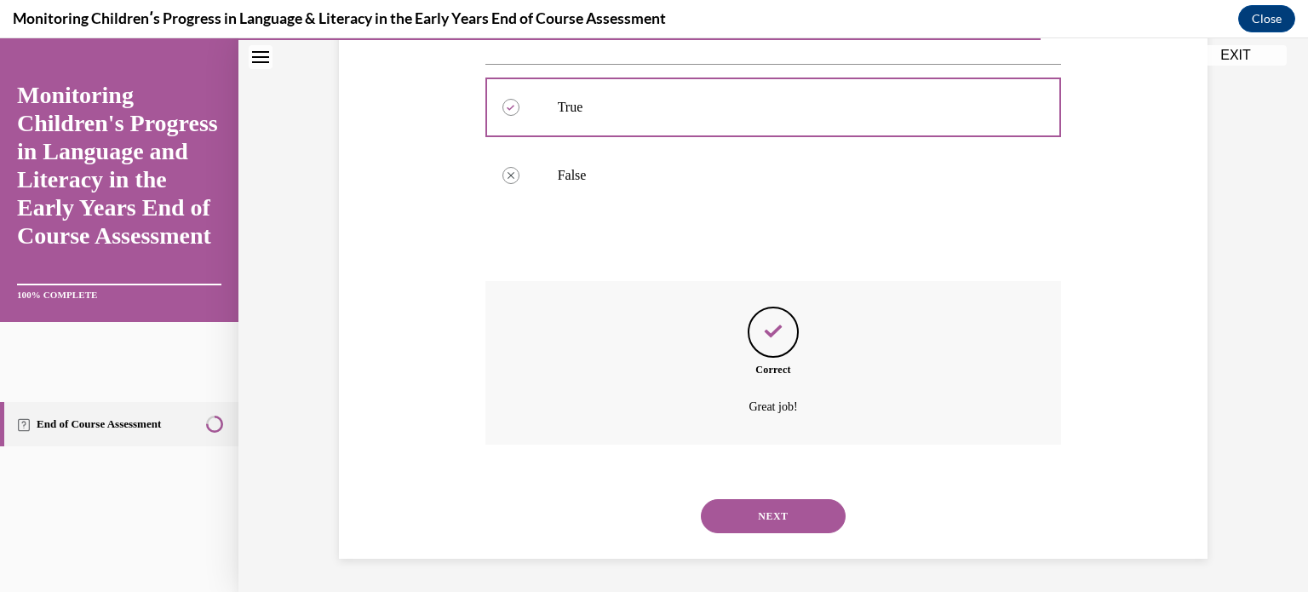
click at [791, 517] on button "NEXT" at bounding box center [773, 516] width 145 height 34
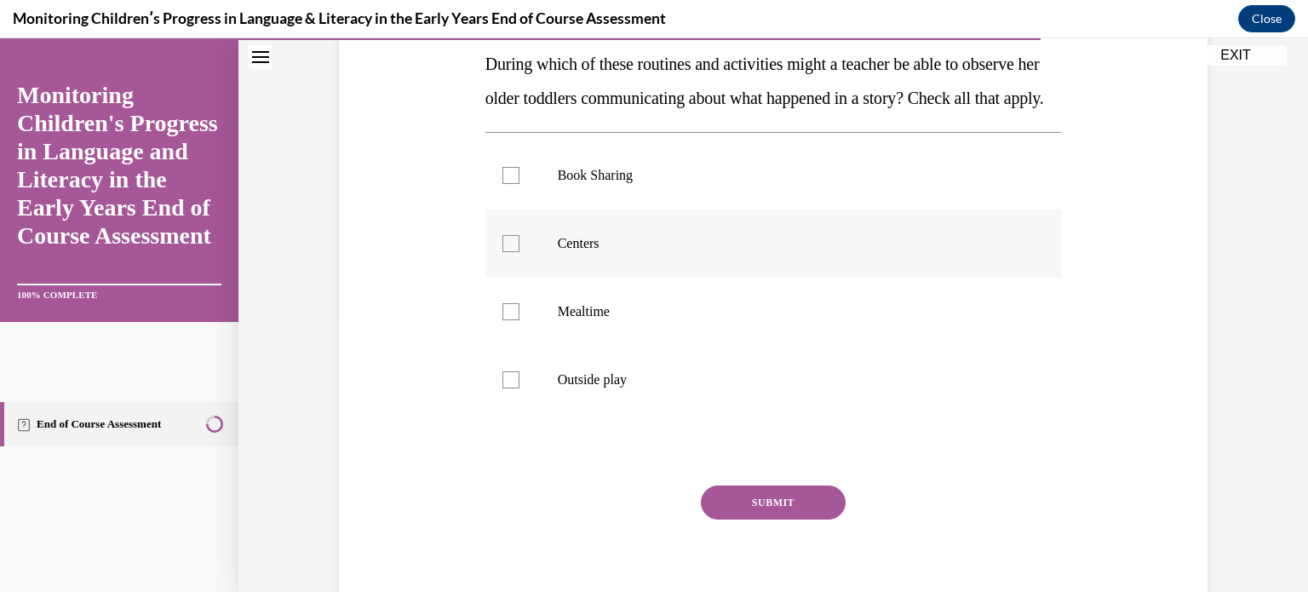
scroll to position [279, 0]
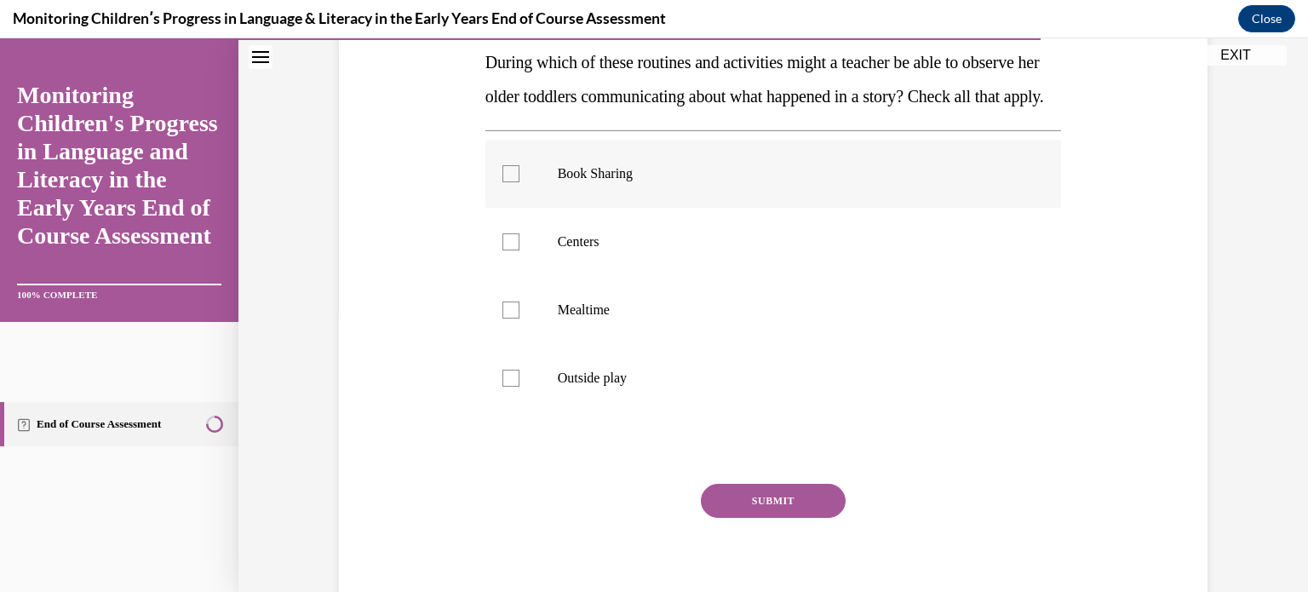
click at [739, 208] on label "Book Sharing" at bounding box center [773, 174] width 577 height 68
click at [519, 182] on input "Book Sharing" at bounding box center [510, 173] width 17 height 17
checkbox input "true"
click at [749, 276] on label "Centers" at bounding box center [773, 242] width 577 height 68
click at [519, 250] on input "Centers" at bounding box center [510, 241] width 17 height 17
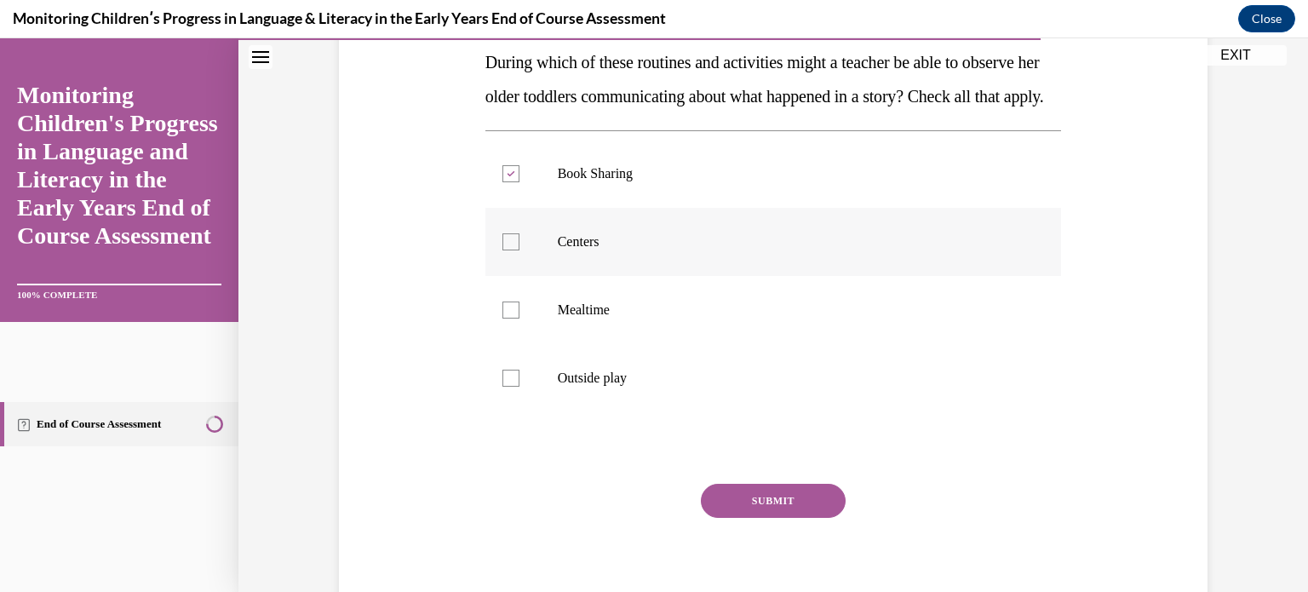
checkbox input "true"
click at [752, 319] on p "Mealtime" at bounding box center [789, 309] width 462 height 17
click at [519, 319] on input "Mealtime" at bounding box center [510, 309] width 17 height 17
checkbox input "true"
click at [749, 412] on label "Outside play" at bounding box center [773, 378] width 577 height 68
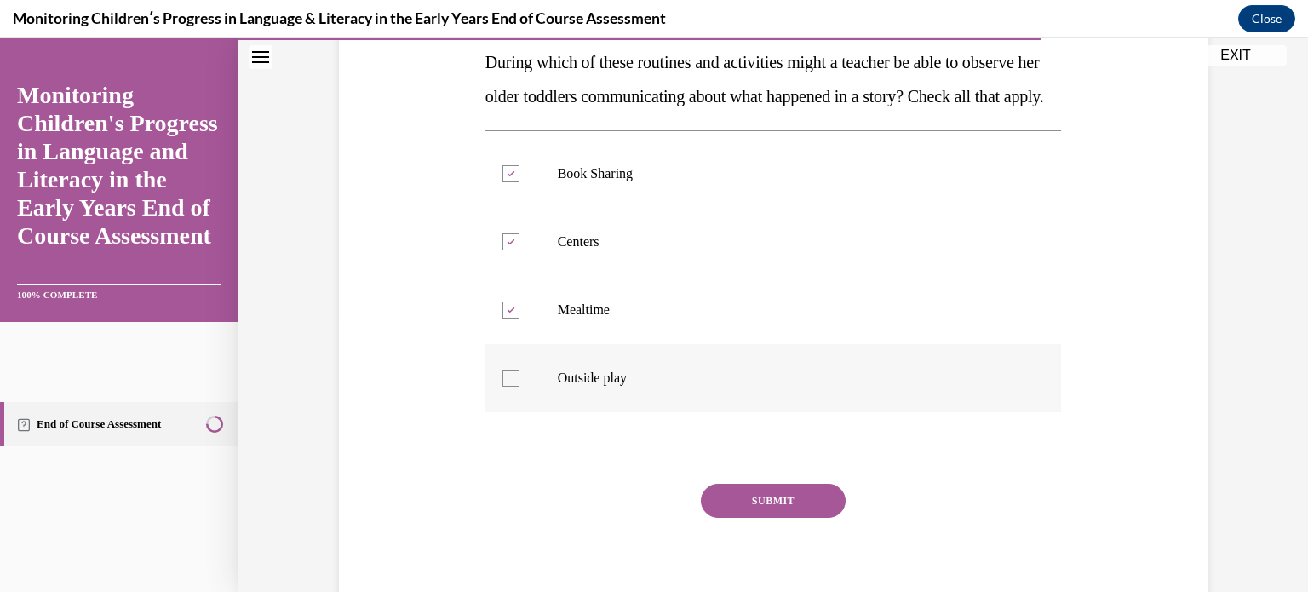
click at [519, 387] on input "Outside play" at bounding box center [510, 378] width 17 height 17
checkbox input "true"
click at [756, 518] on button "SUBMIT" at bounding box center [773, 501] width 145 height 34
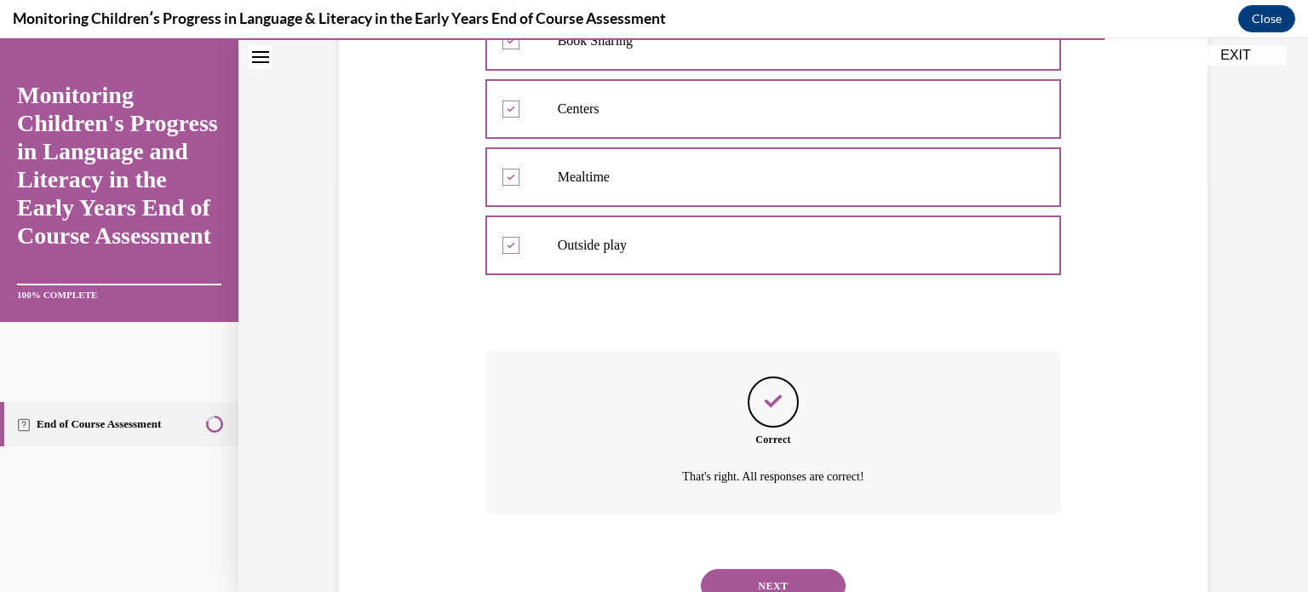
scroll to position [516, 0]
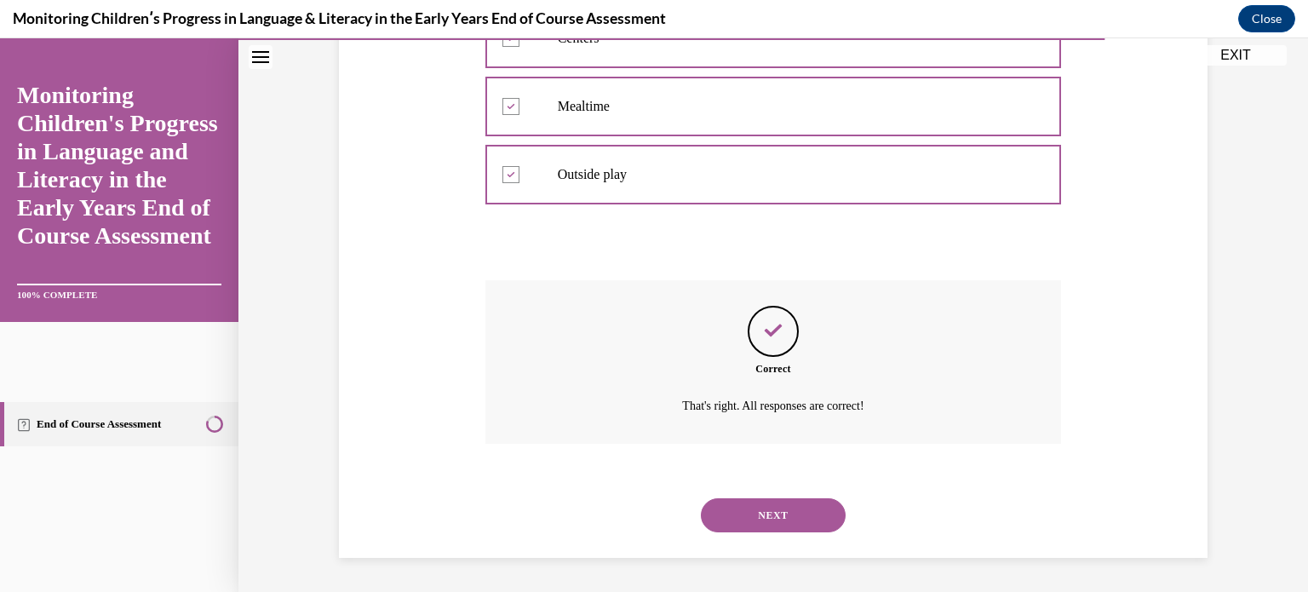
click at [766, 514] on button "NEXT" at bounding box center [773, 515] width 145 height 34
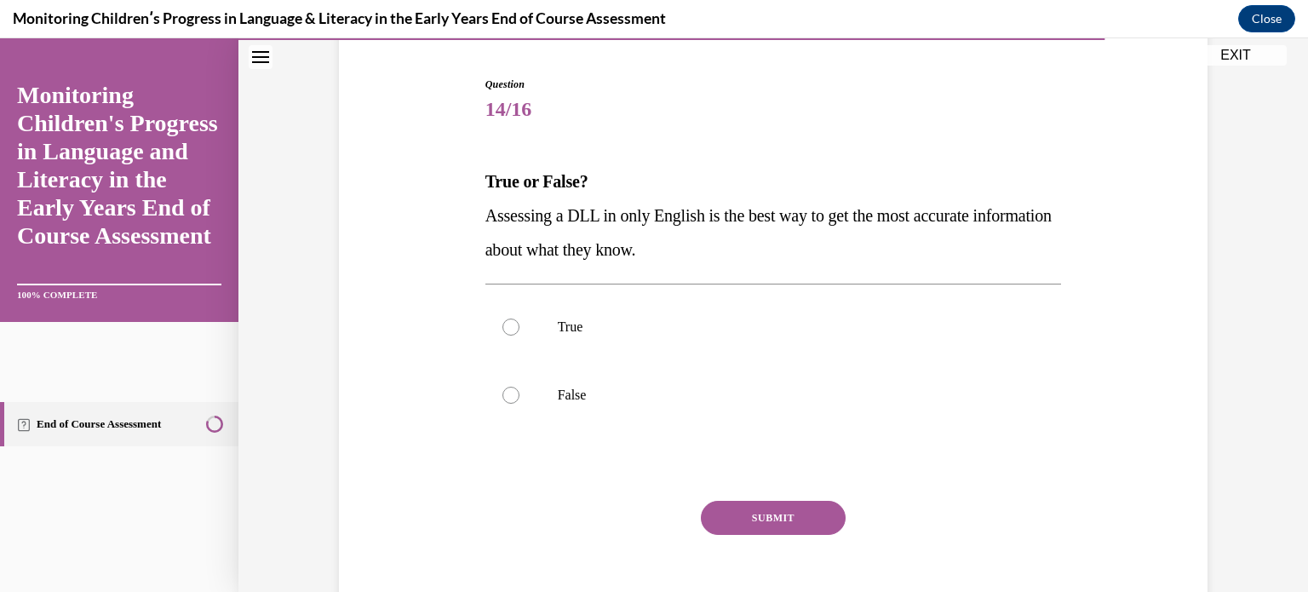
scroll to position [177, 0]
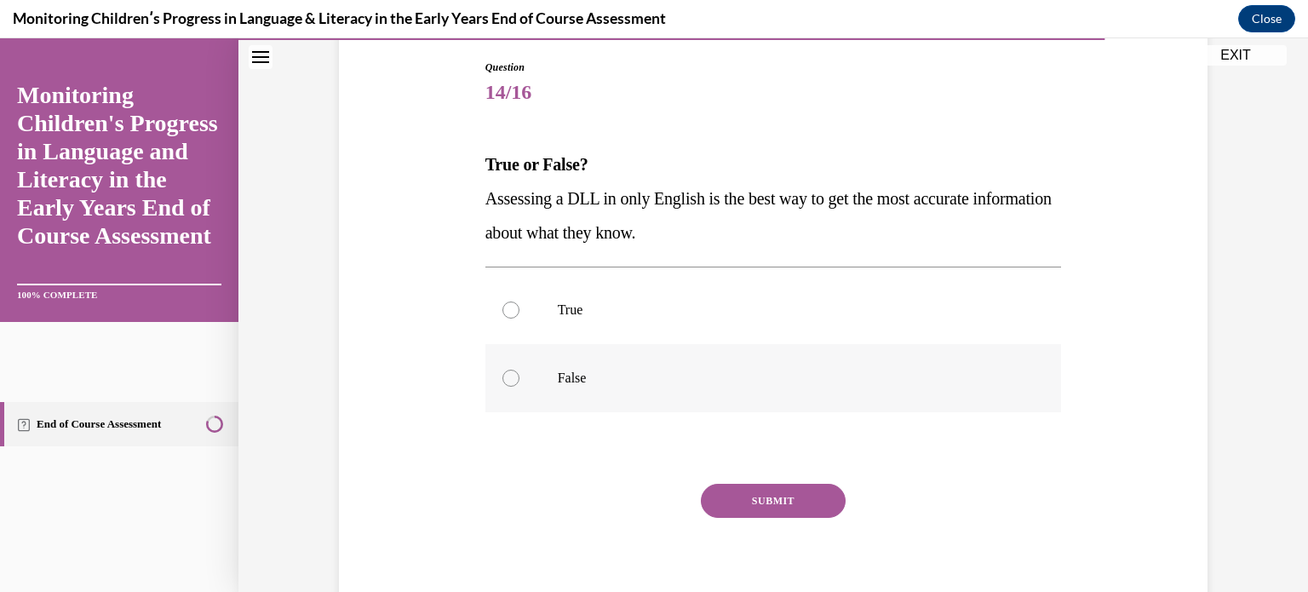
click at [761, 360] on label "False" at bounding box center [773, 378] width 577 height 68
click at [519, 370] on input "False" at bounding box center [510, 378] width 17 height 17
radio input "true"
click at [770, 489] on button "SUBMIT" at bounding box center [773, 501] width 145 height 34
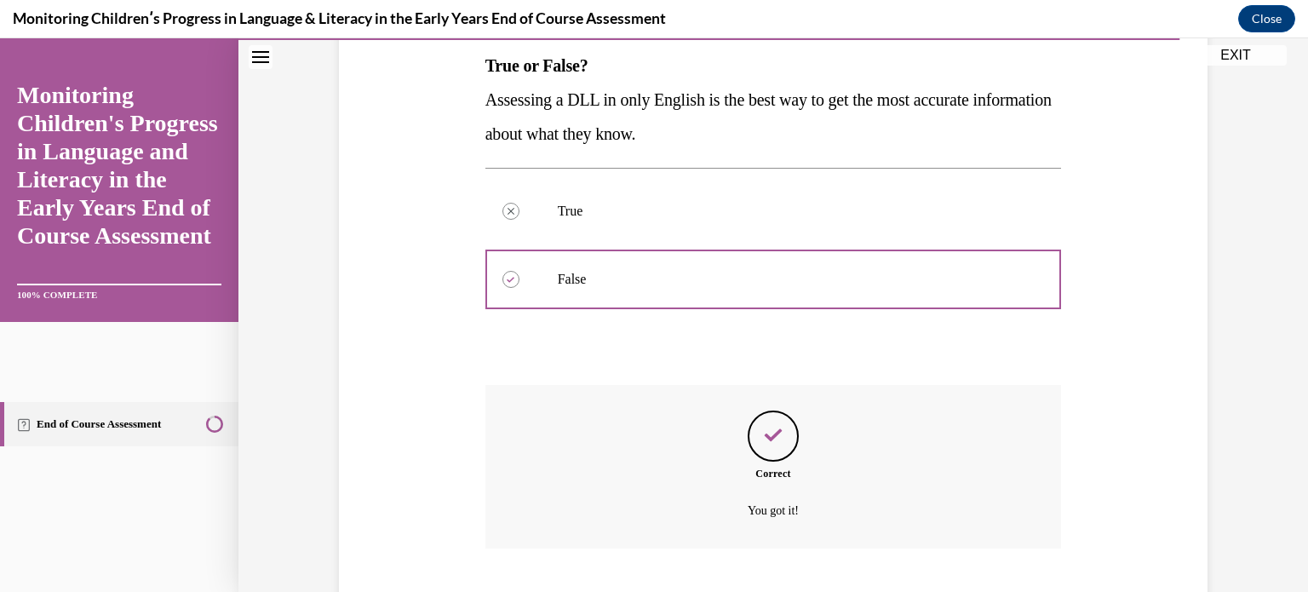
scroll to position [380, 0]
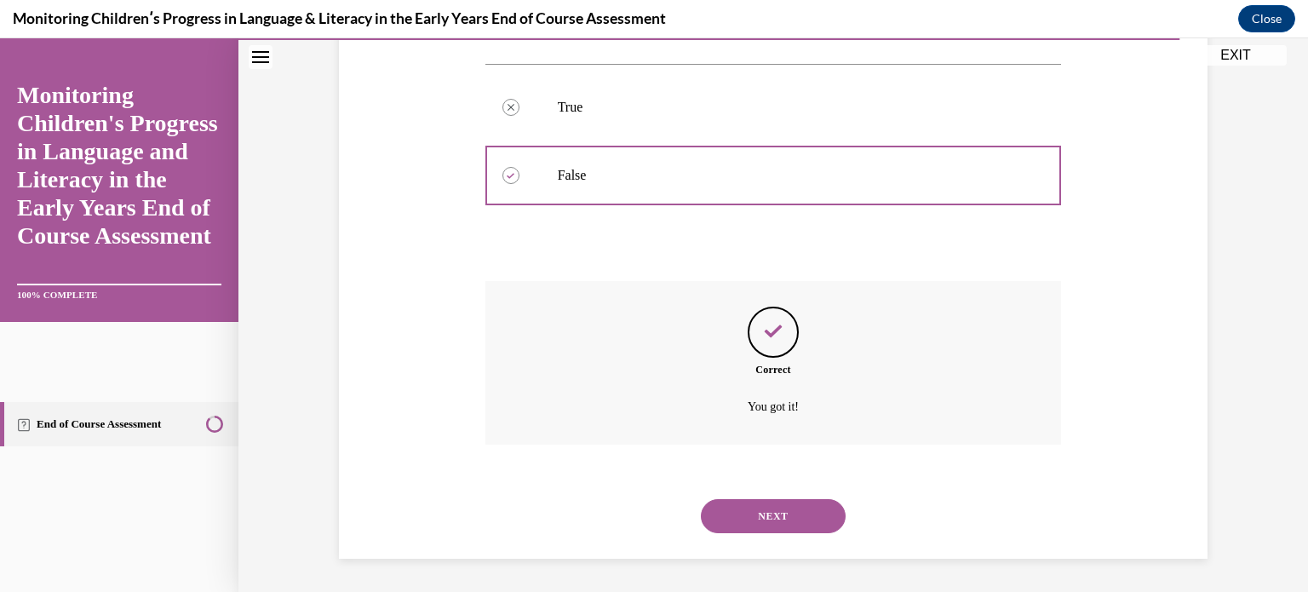
click at [785, 514] on button "NEXT" at bounding box center [773, 516] width 145 height 34
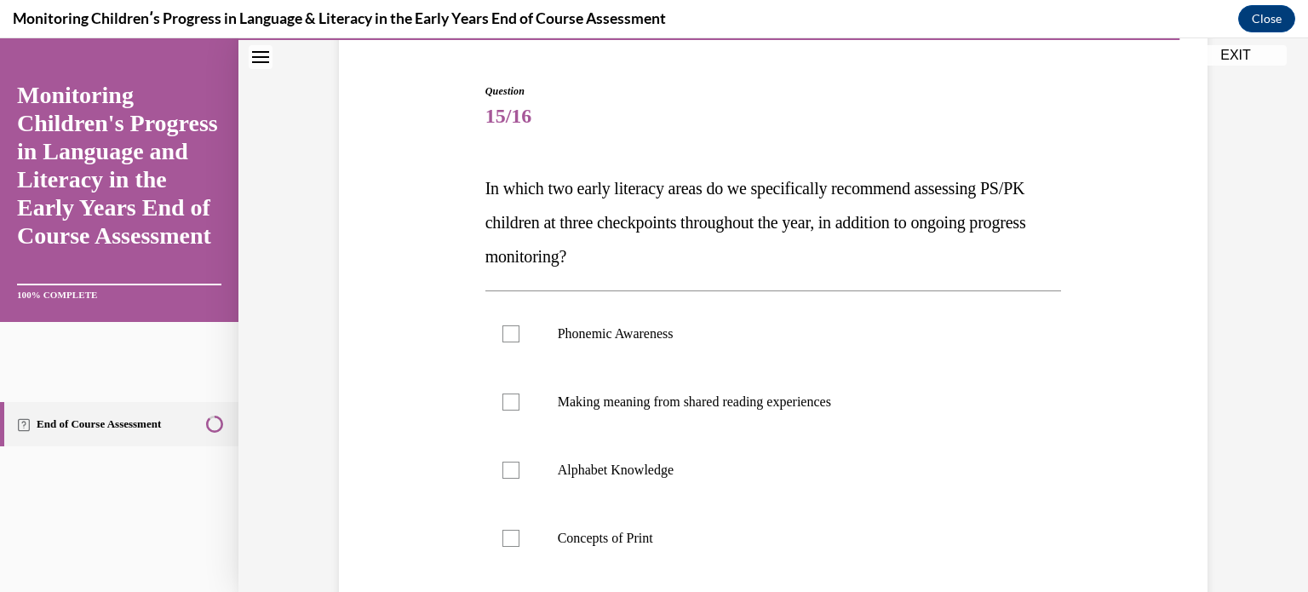
scroll to position [153, 0]
click at [779, 356] on label "Phonemic Awareness" at bounding box center [773, 334] width 577 height 68
click at [519, 342] on input "Phonemic Awareness" at bounding box center [510, 333] width 17 height 17
checkbox input "true"
click at [736, 485] on label "Alphabet Knowledge" at bounding box center [773, 470] width 577 height 68
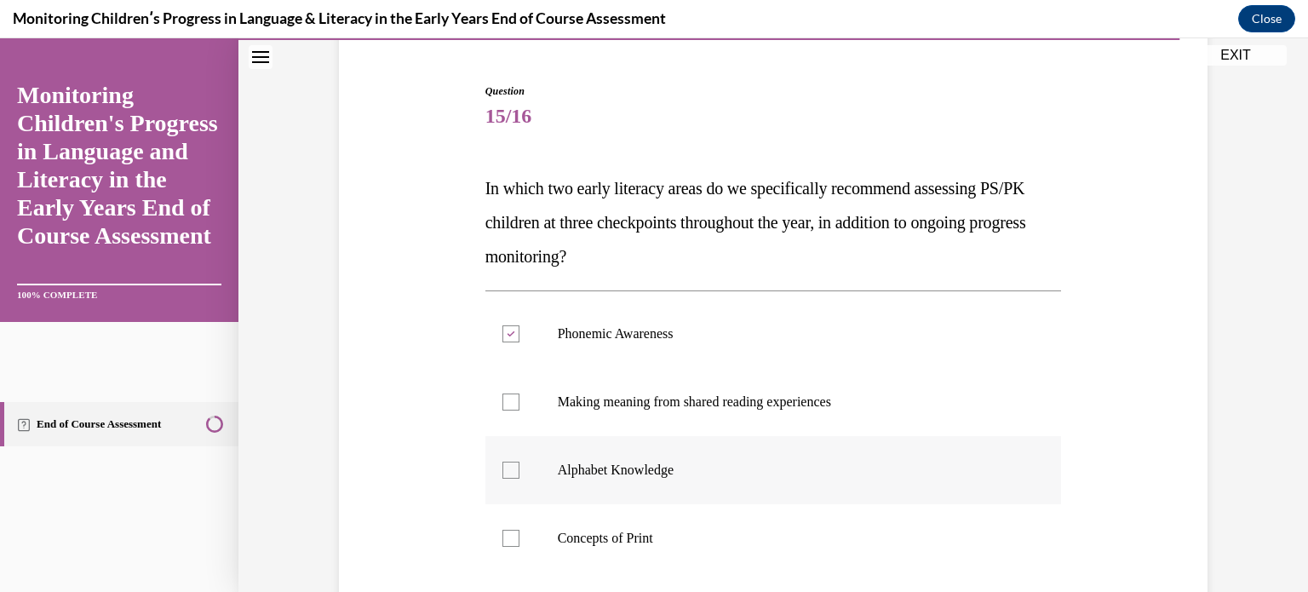
click at [519, 479] on input "Alphabet Knowledge" at bounding box center [510, 470] width 17 height 17
checkbox input "true"
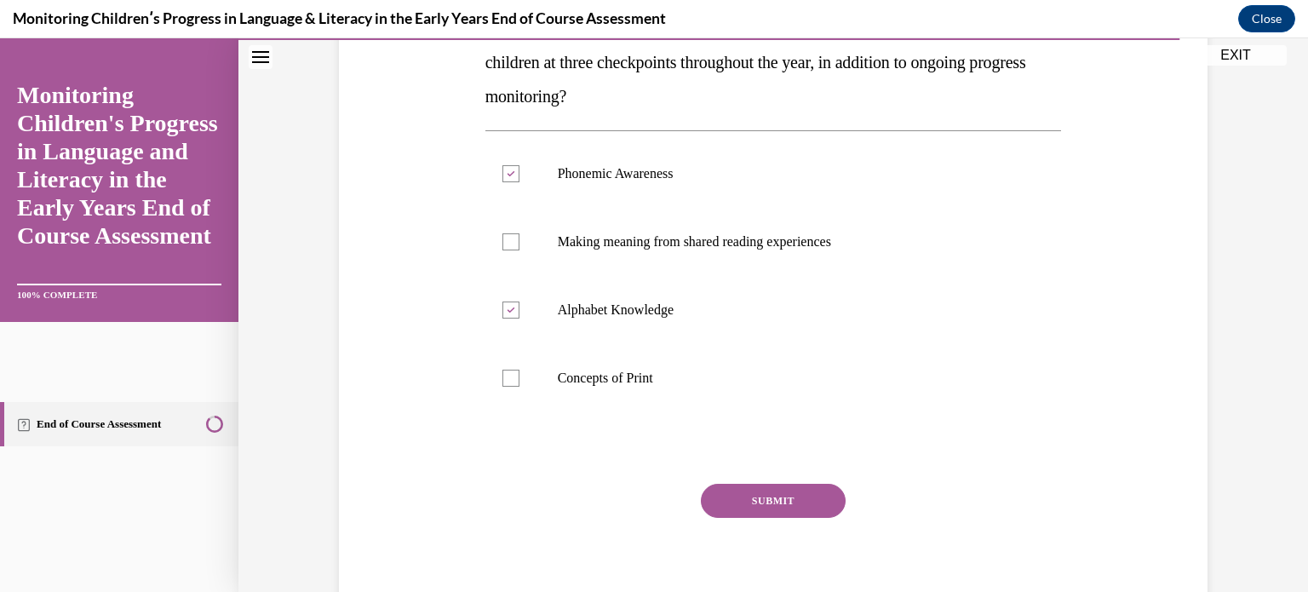
click at [758, 502] on button "SUBMIT" at bounding box center [773, 501] width 145 height 34
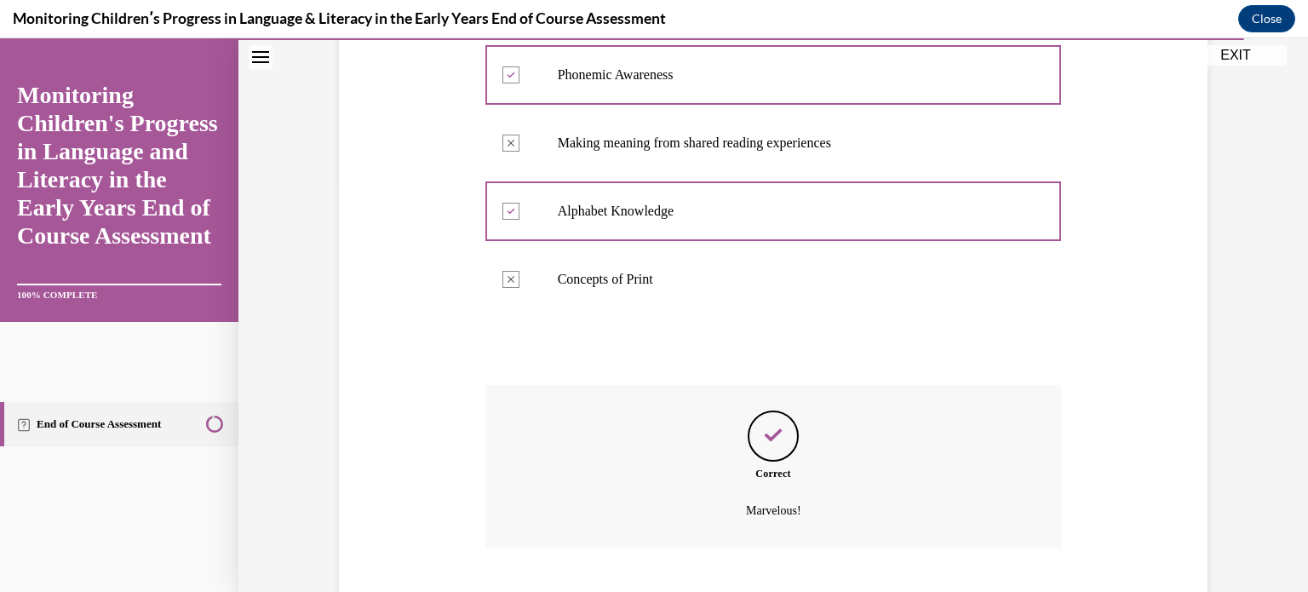
scroll to position [516, 0]
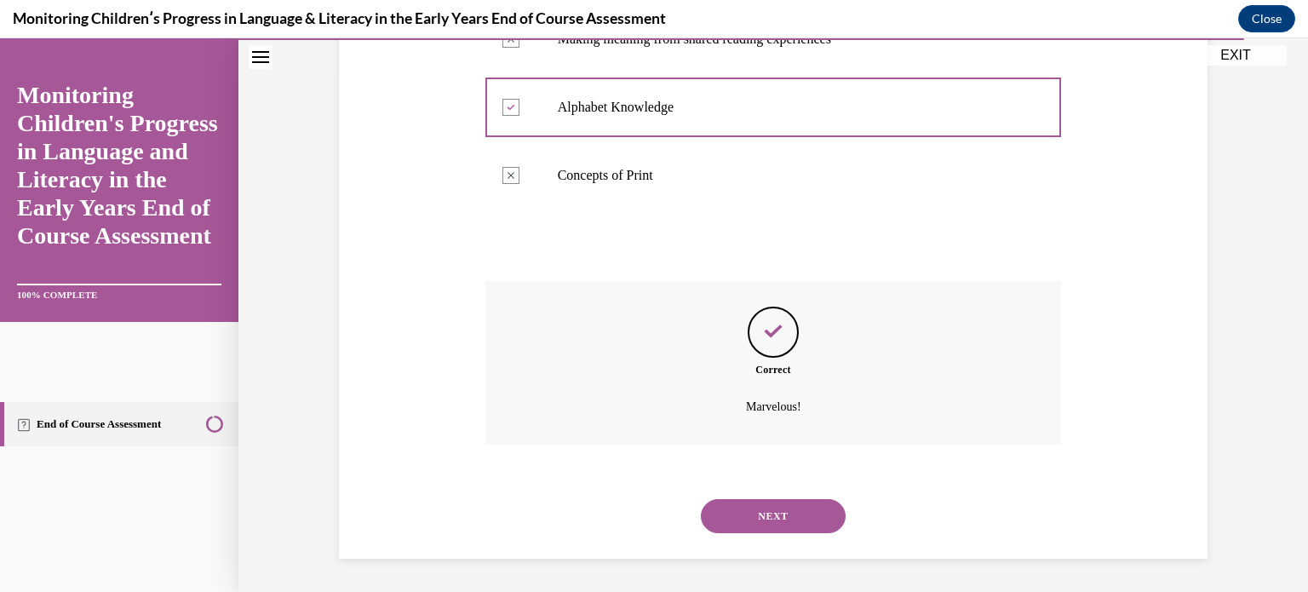
click at [773, 517] on button "NEXT" at bounding box center [773, 516] width 145 height 34
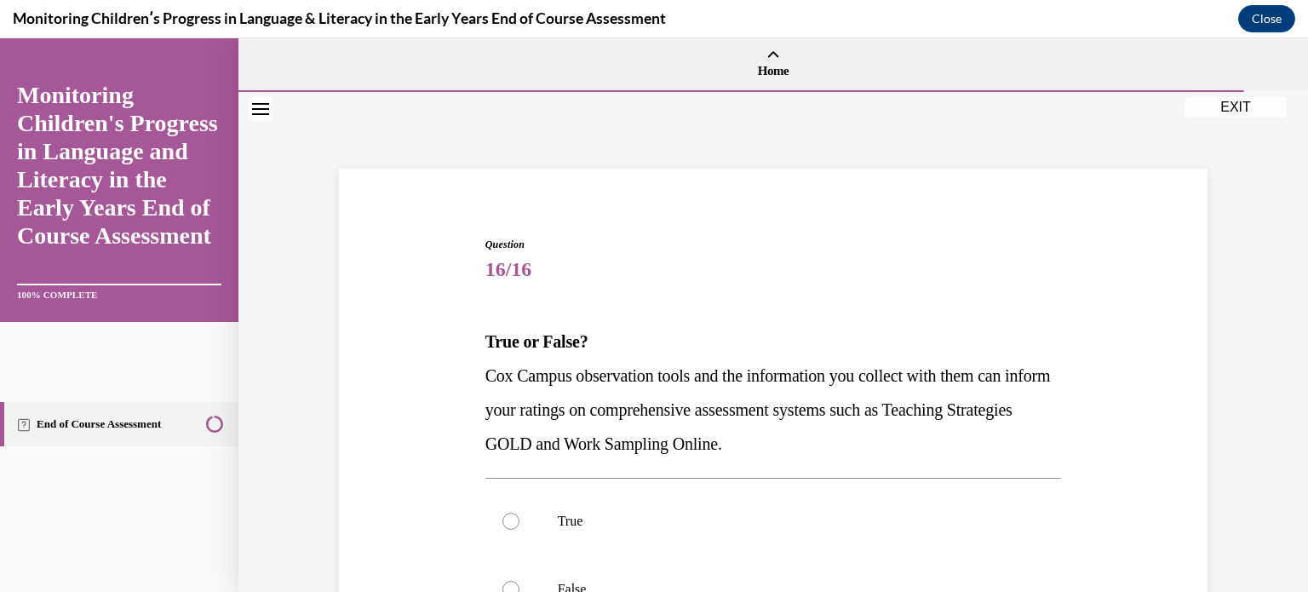
scroll to position [174, 0]
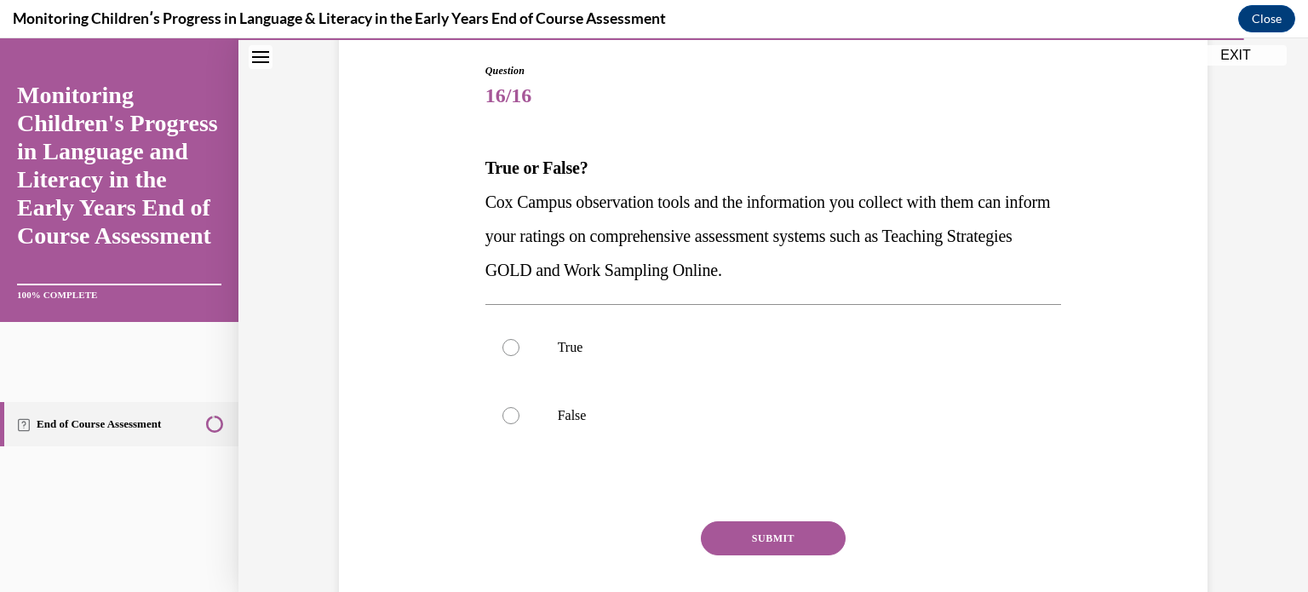
click at [787, 344] on p "True" at bounding box center [789, 347] width 462 height 17
click at [519, 344] on input "True" at bounding box center [510, 347] width 17 height 17
radio input "true"
click at [787, 531] on button "SUBMIT" at bounding box center [773, 538] width 145 height 34
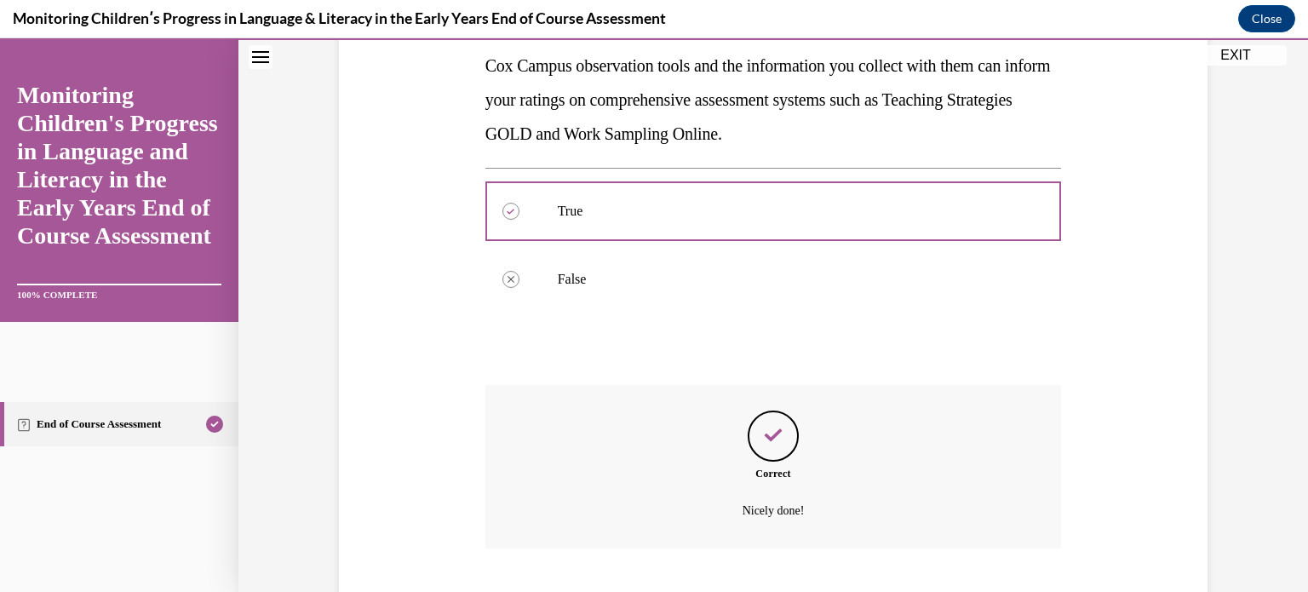
scroll to position [414, 0]
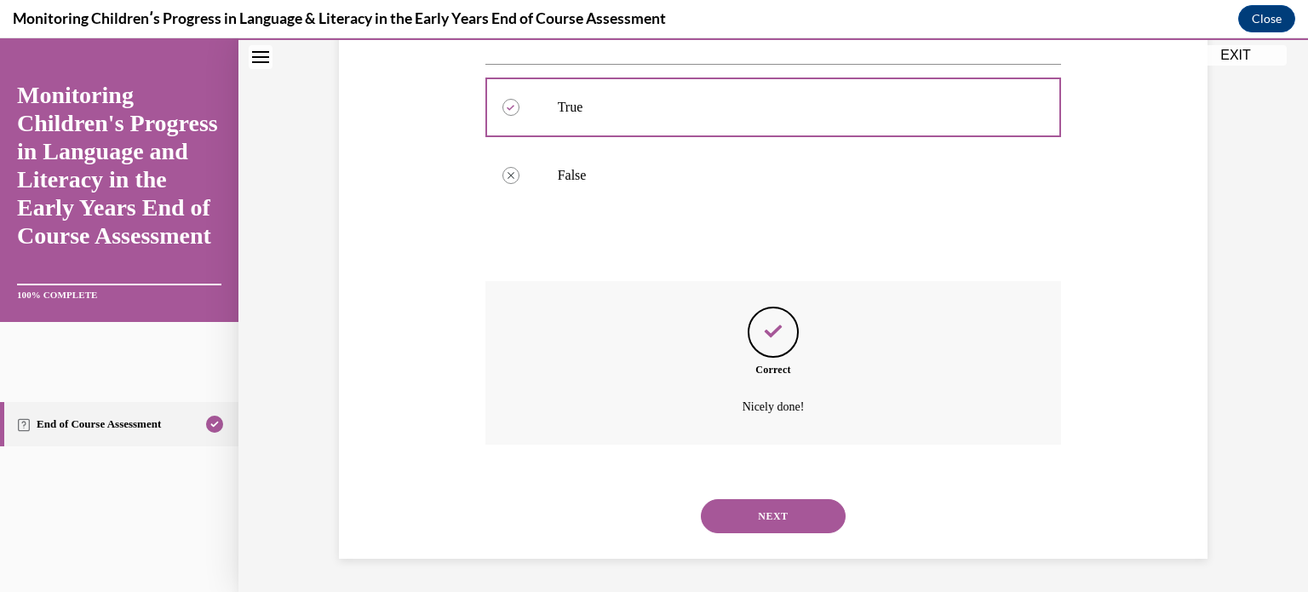
click at [773, 515] on button "NEXT" at bounding box center [773, 516] width 145 height 34
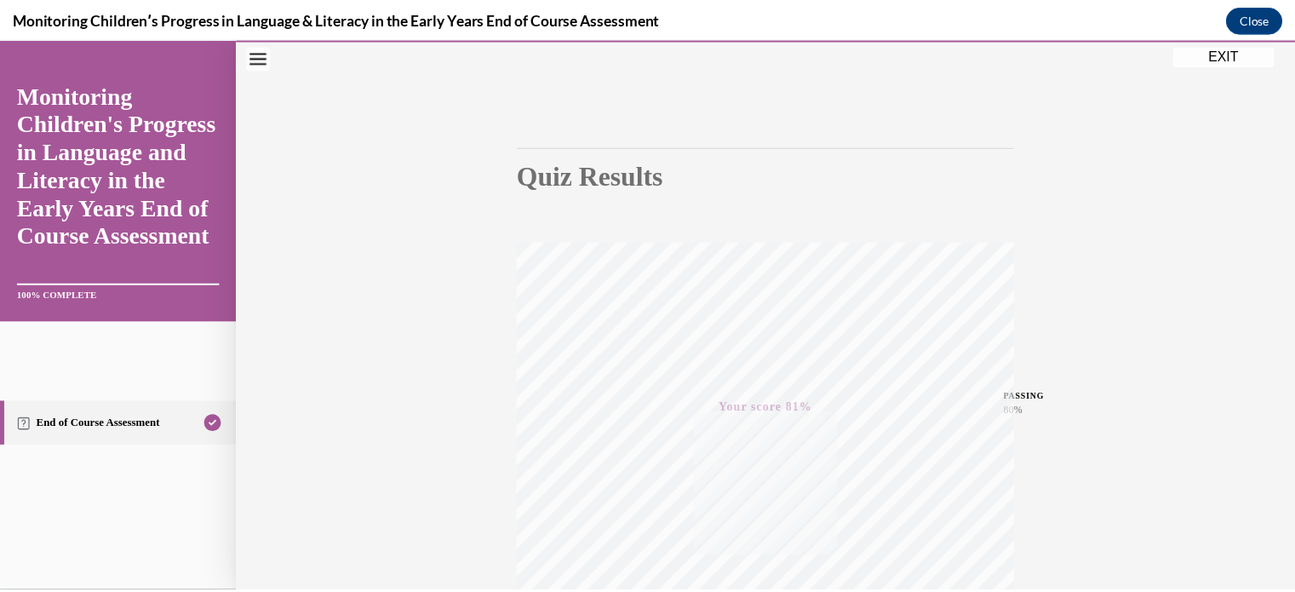
scroll to position [319, 0]
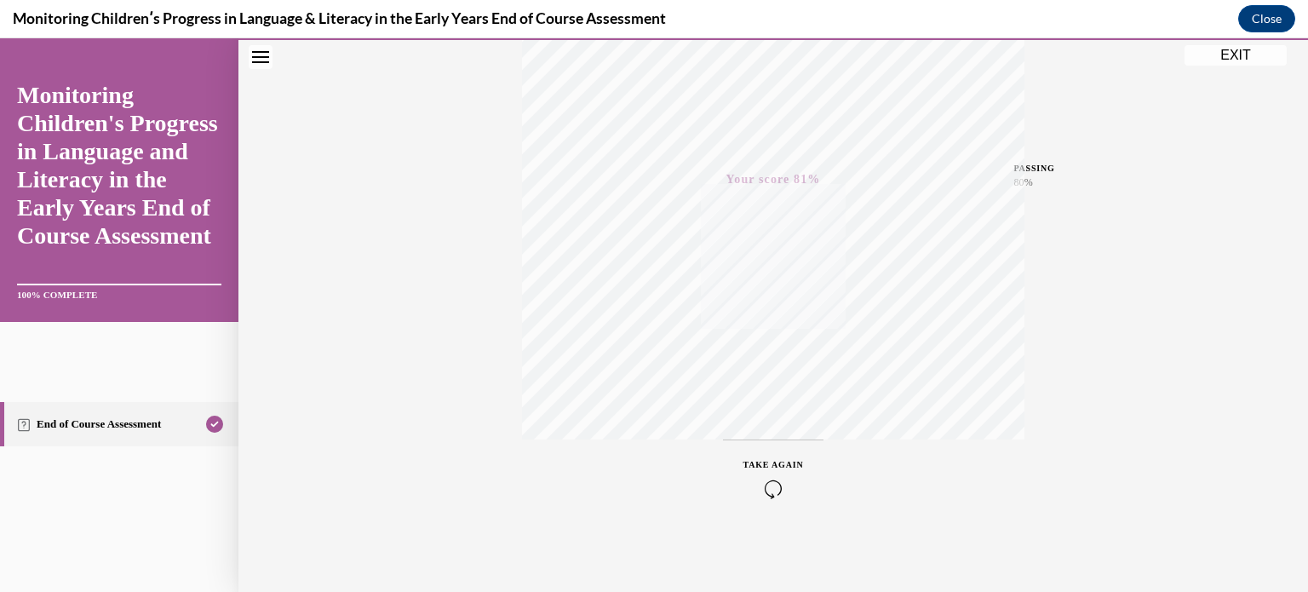
click at [1254, 54] on button "EXIT" at bounding box center [1236, 55] width 102 height 20
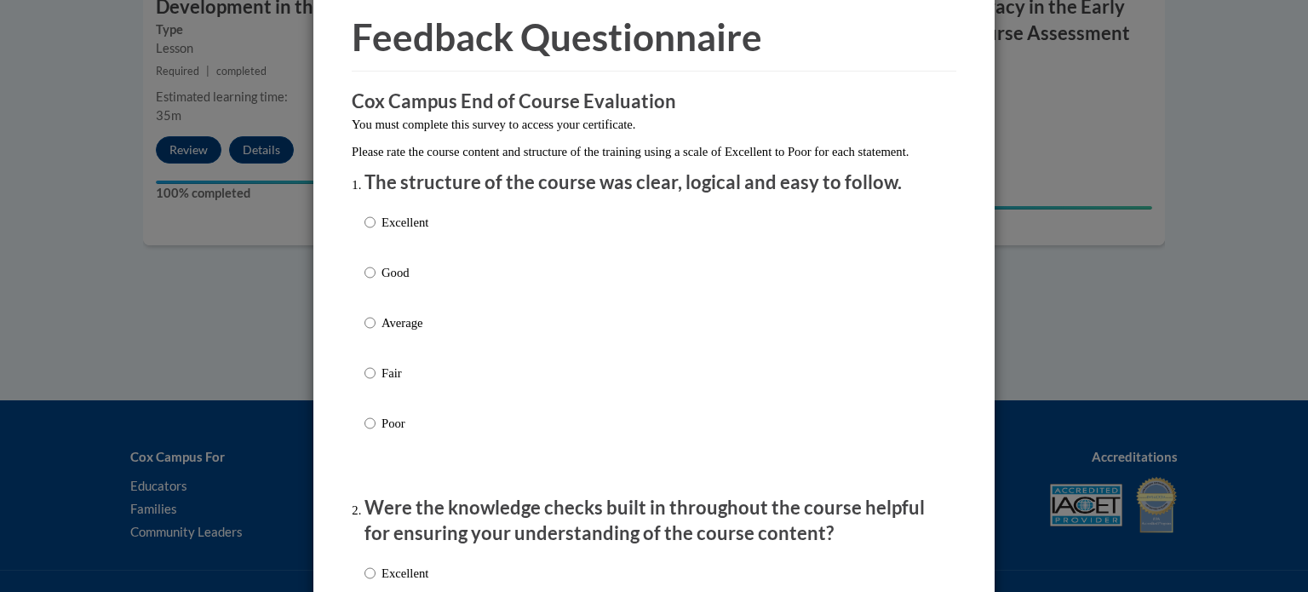
scroll to position [75, 0]
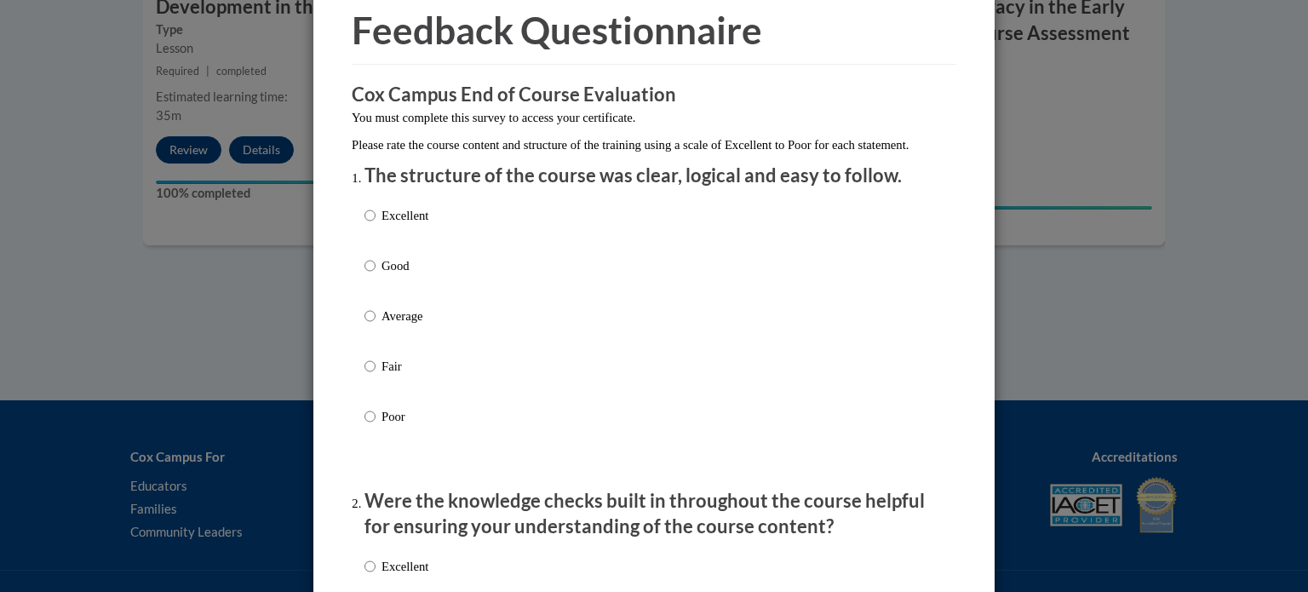
click at [462, 227] on div "Excellent Good Average Fair Poor" at bounding box center [653, 337] width 579 height 278
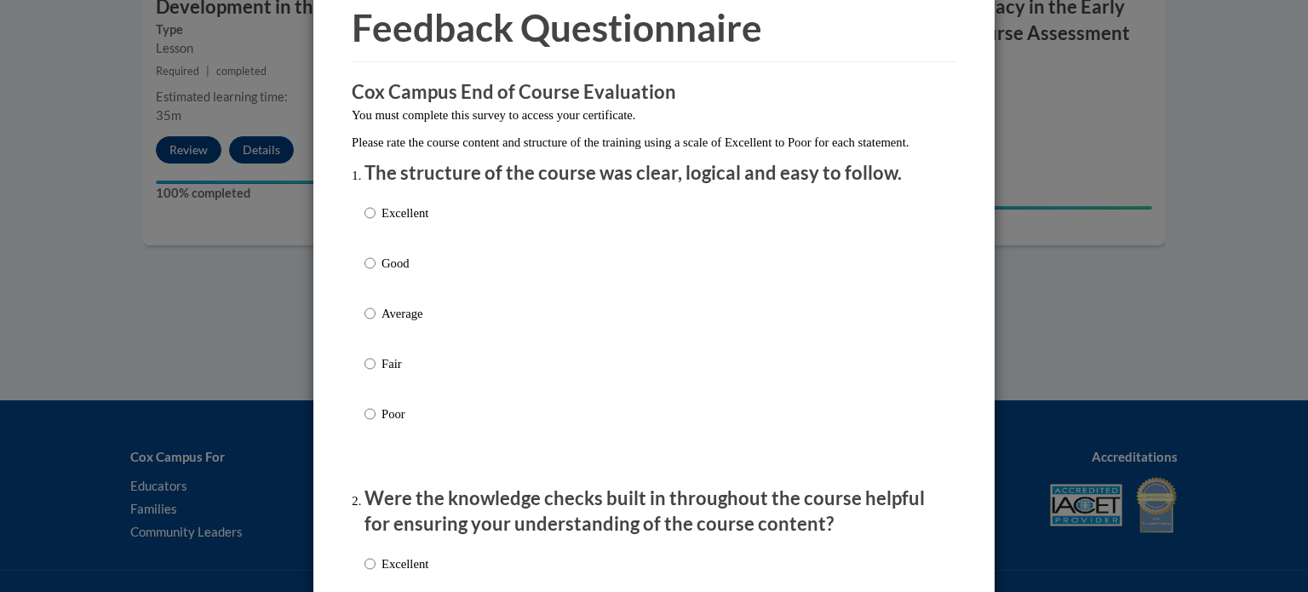
click at [405, 222] on p "Excellent" at bounding box center [405, 213] width 47 height 19
click at [376, 222] on input "Excellent" at bounding box center [369, 213] width 11 height 19
radio input "true"
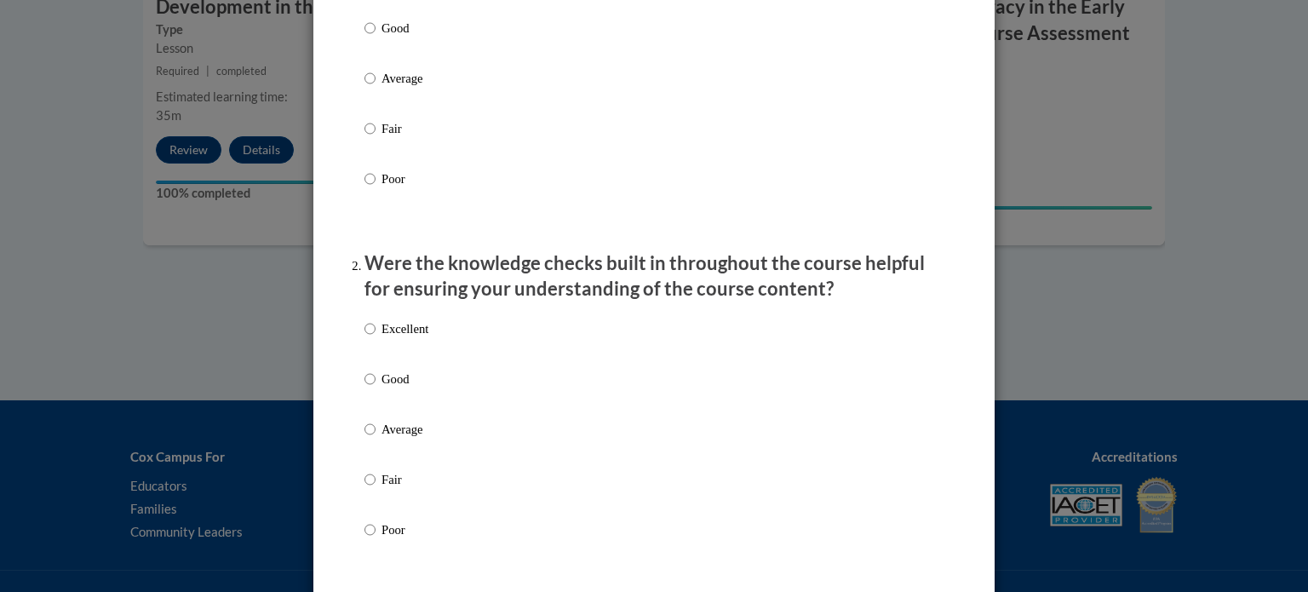
click at [407, 338] on p "Excellent" at bounding box center [405, 328] width 47 height 19
click at [376, 338] on input "Excellent" at bounding box center [369, 328] width 11 height 19
radio input "true"
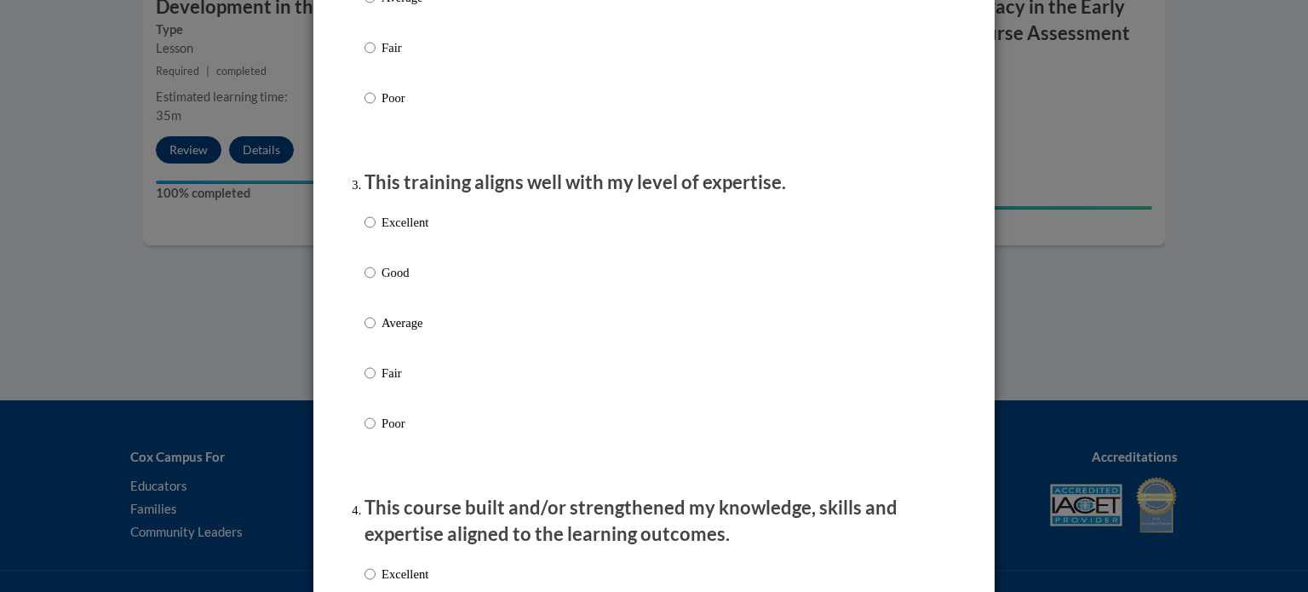
click at [394, 230] on div "Excellent Good Average Fair Poor" at bounding box center [396, 336] width 64 height 264
click at [399, 232] on p "Excellent" at bounding box center [405, 222] width 47 height 19
click at [376, 232] on input "Excellent" at bounding box center [369, 222] width 11 height 19
radio input "true"
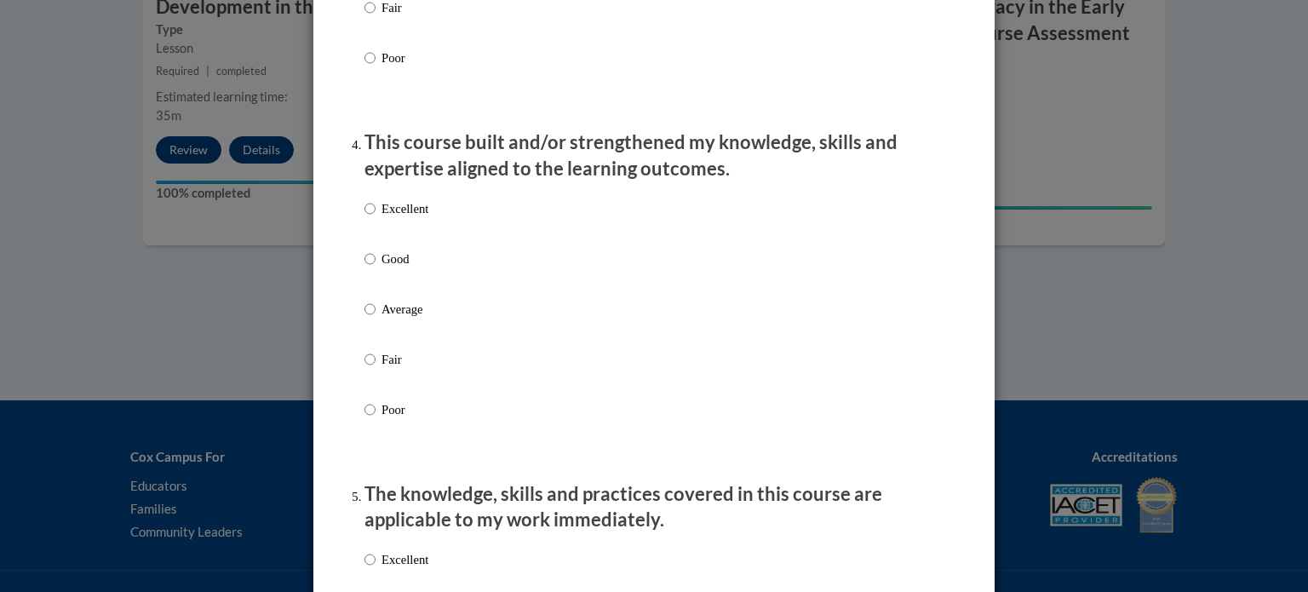
click at [399, 218] on p "Excellent" at bounding box center [405, 208] width 47 height 19
click at [376, 218] on input "Excellent" at bounding box center [369, 208] width 11 height 19
radio input "true"
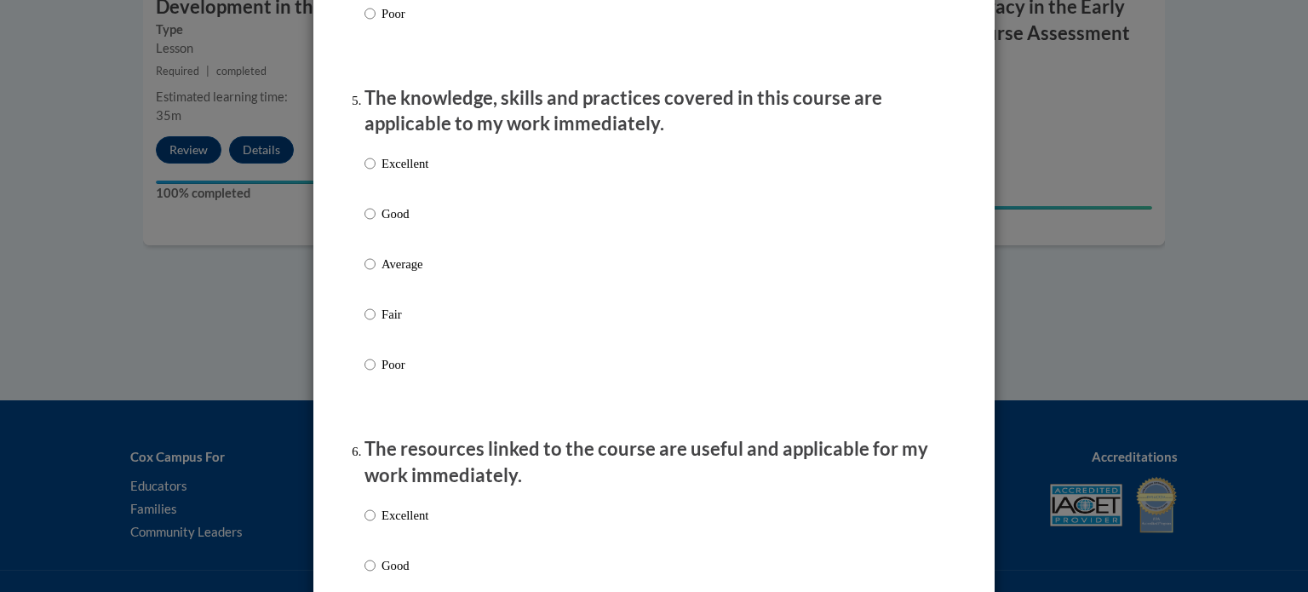
click at [394, 169] on div "Excellent Good Average Fair Poor" at bounding box center [396, 278] width 64 height 264
click at [399, 173] on p "Excellent" at bounding box center [405, 163] width 47 height 19
click at [376, 173] on input "Excellent" at bounding box center [369, 163] width 11 height 19
radio input "true"
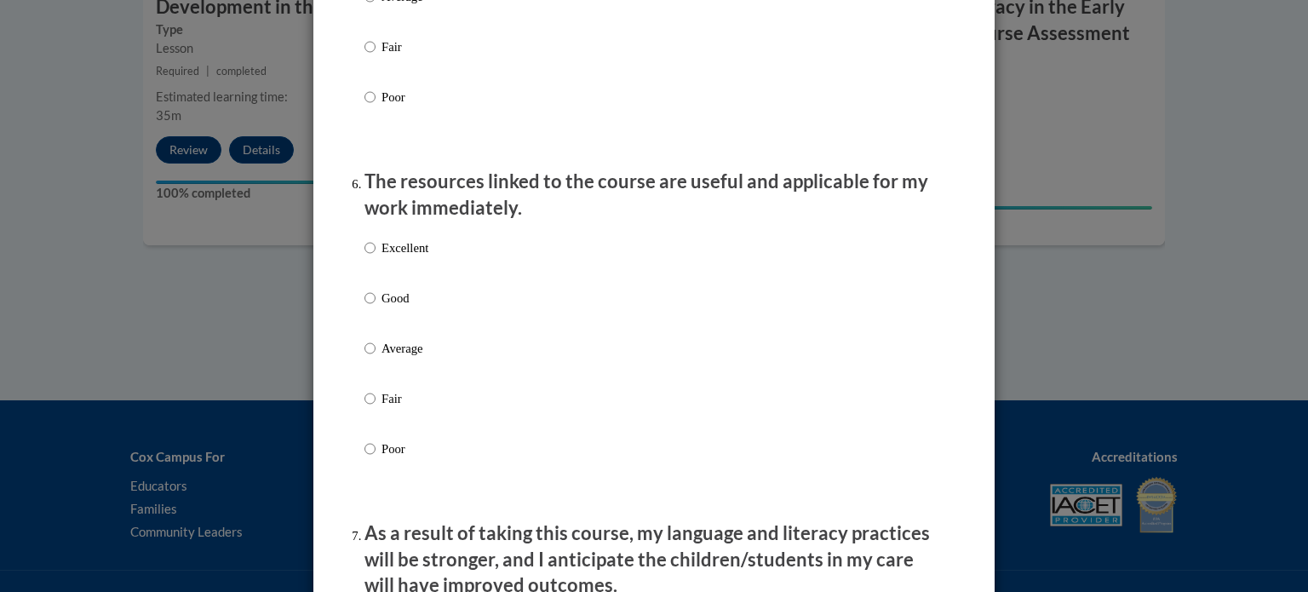
scroll to position [1775, 0]
click at [389, 255] on p "Excellent" at bounding box center [405, 246] width 47 height 19
click at [376, 255] on input "Excellent" at bounding box center [369, 246] width 11 height 19
radio input "true"
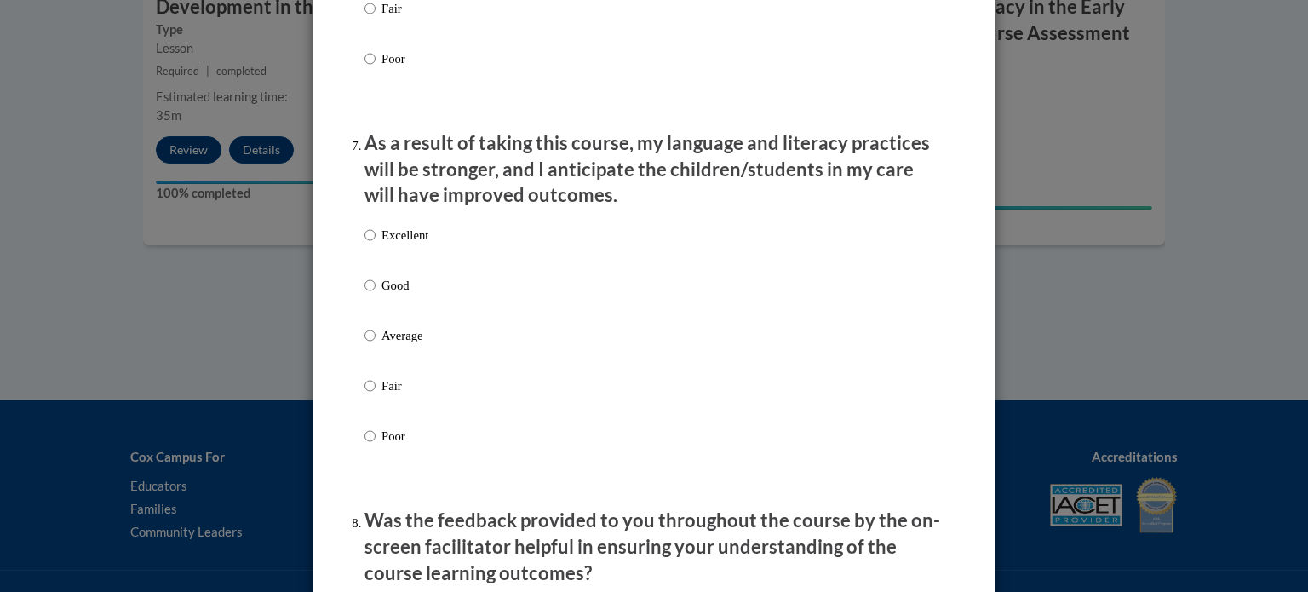
scroll to position [2163, 0]
drag, startPoint x: 389, startPoint y: 258, endPoint x: 376, endPoint y: 250, distance: 15.6
click at [382, 244] on p "Excellent" at bounding box center [405, 235] width 47 height 19
click at [376, 244] on input "Excellent" at bounding box center [369, 235] width 11 height 19
radio input "true"
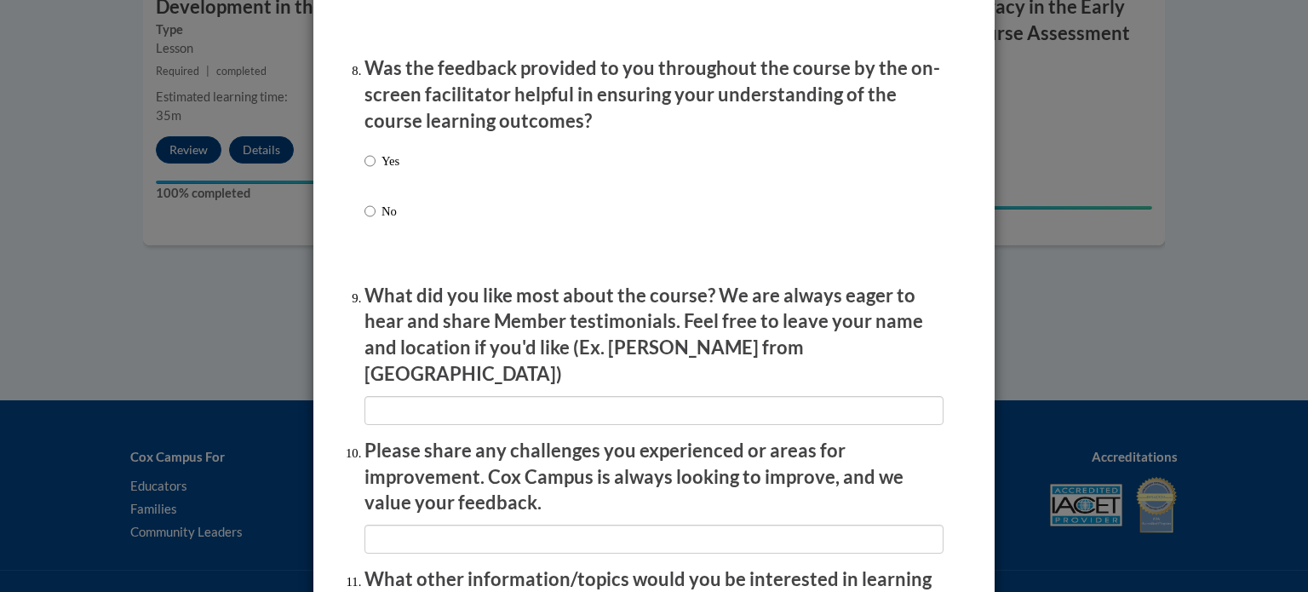
scroll to position [2623, 0]
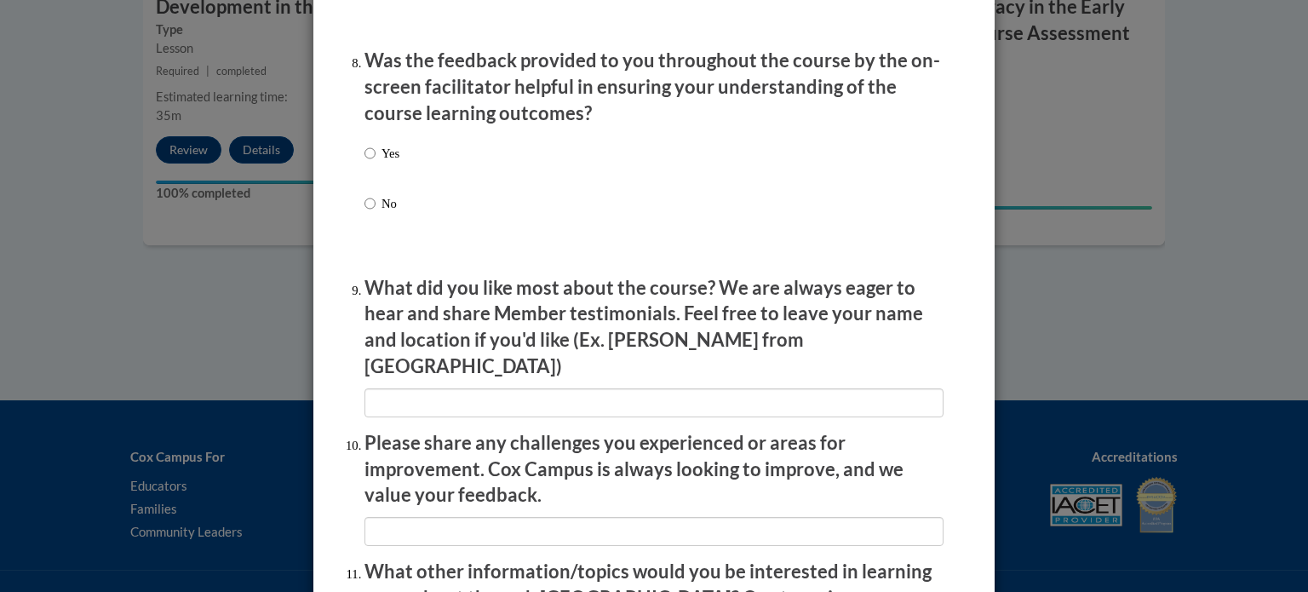
click at [382, 163] on p "Yes" at bounding box center [391, 153] width 18 height 19
click at [375, 163] on input "Yes" at bounding box center [369, 153] width 11 height 19
radio input "true"
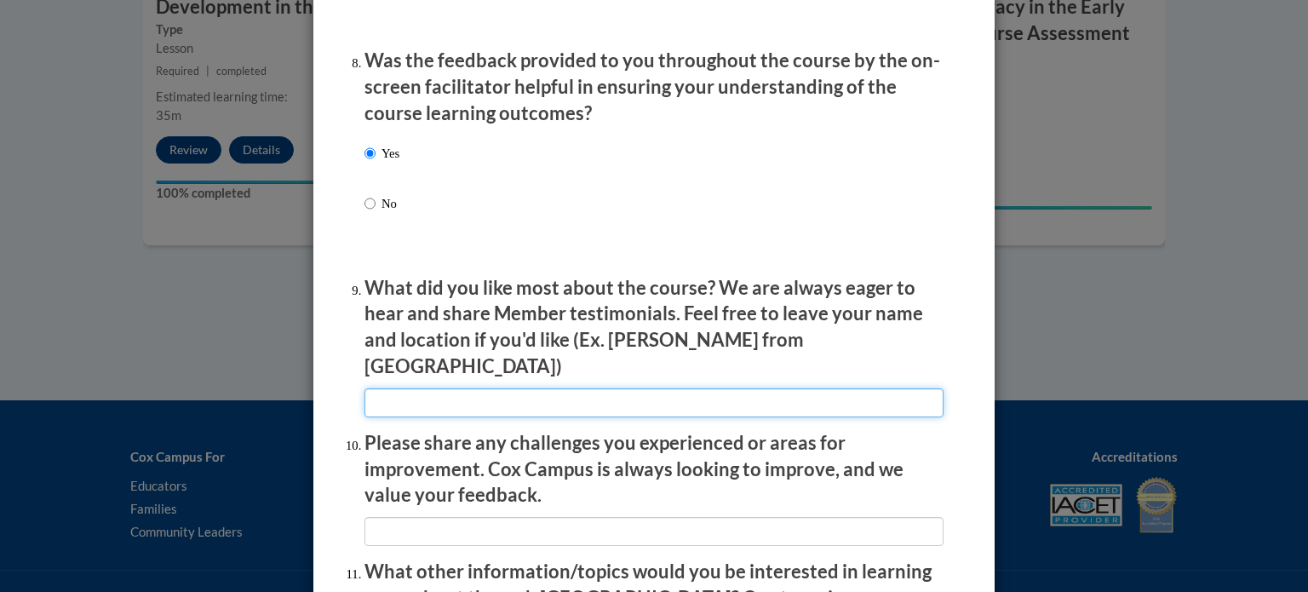
click at [470, 388] on input "textbox" at bounding box center [653, 402] width 579 height 29
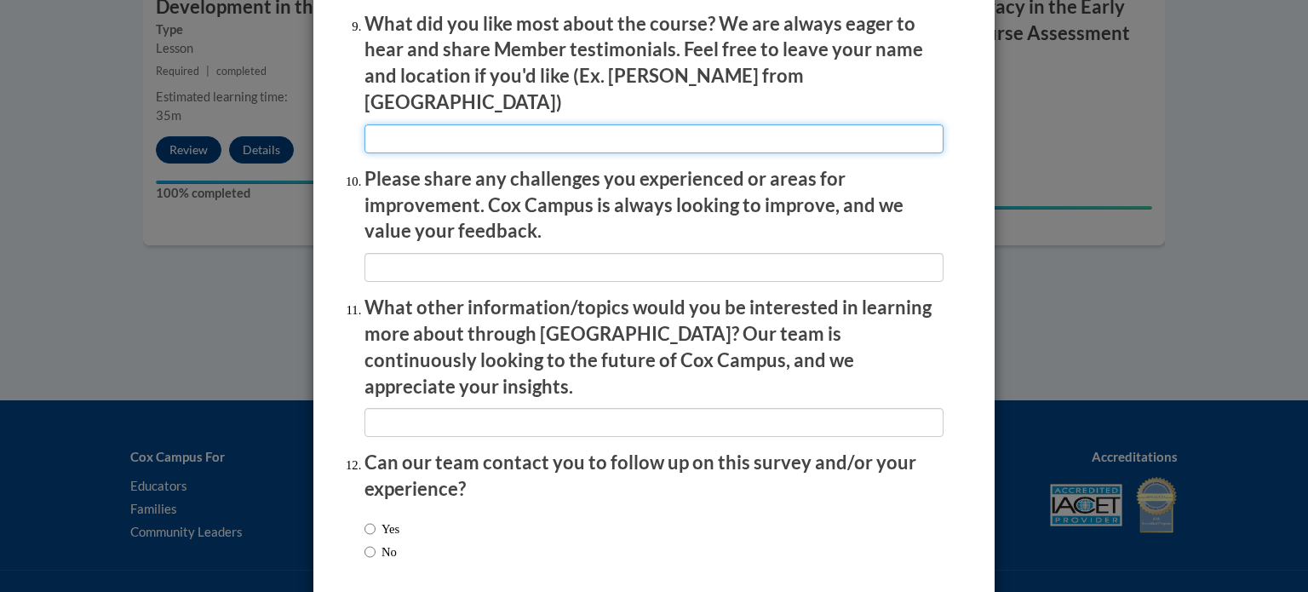
scroll to position [2954, 0]
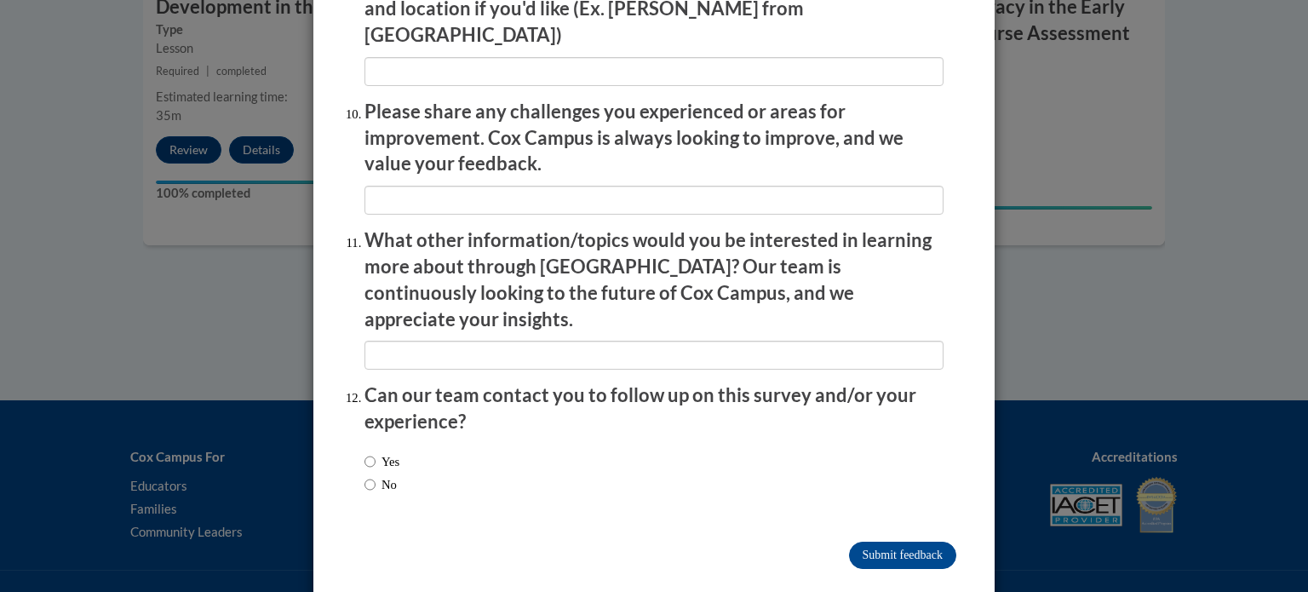
click at [370, 452] on label "Yes" at bounding box center [381, 461] width 35 height 19
click at [370, 452] on input "Yes" at bounding box center [369, 461] width 11 height 19
radio input "true"
click at [377, 444] on div "Yes No" at bounding box center [381, 473] width 35 height 59
click at [382, 475] on label "No" at bounding box center [380, 484] width 32 height 19
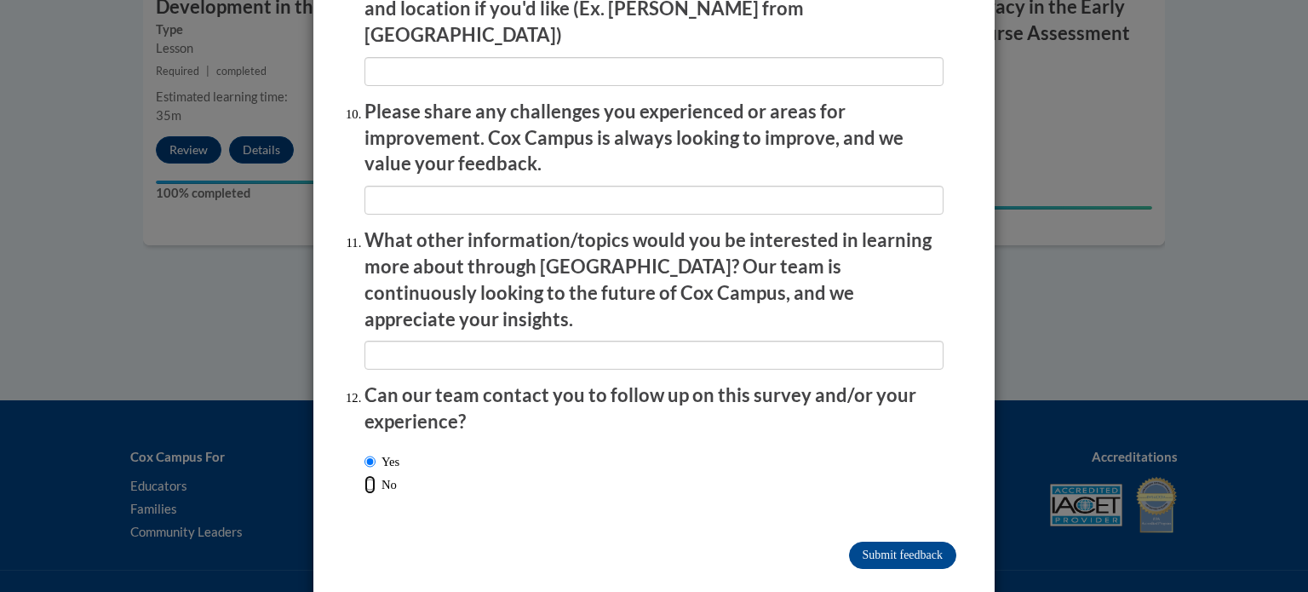
click at [376, 475] on input "No" at bounding box center [369, 484] width 11 height 19
radio input "true"
click at [920, 542] on input "Submit feedback" at bounding box center [902, 555] width 107 height 27
